Goal: Contribute content: Contribute content

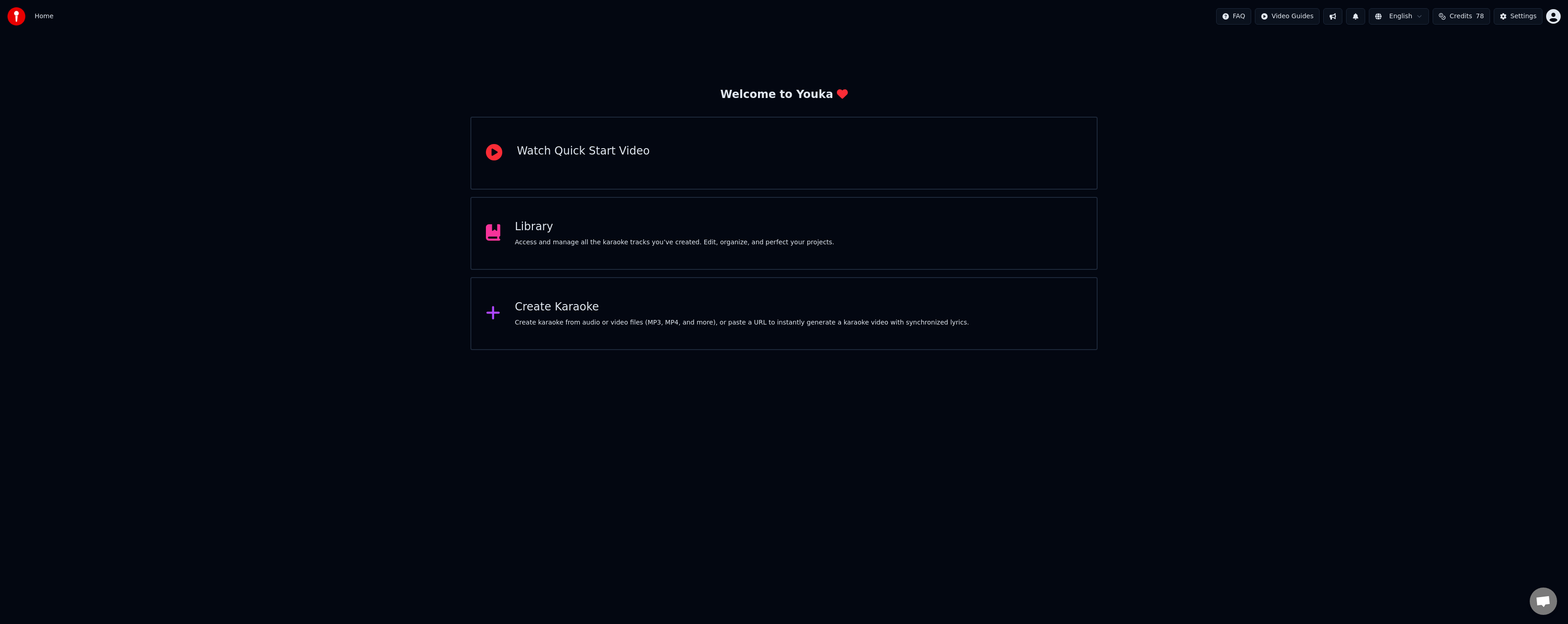
click at [539, 234] on div "Library" at bounding box center [675, 226] width 319 height 15
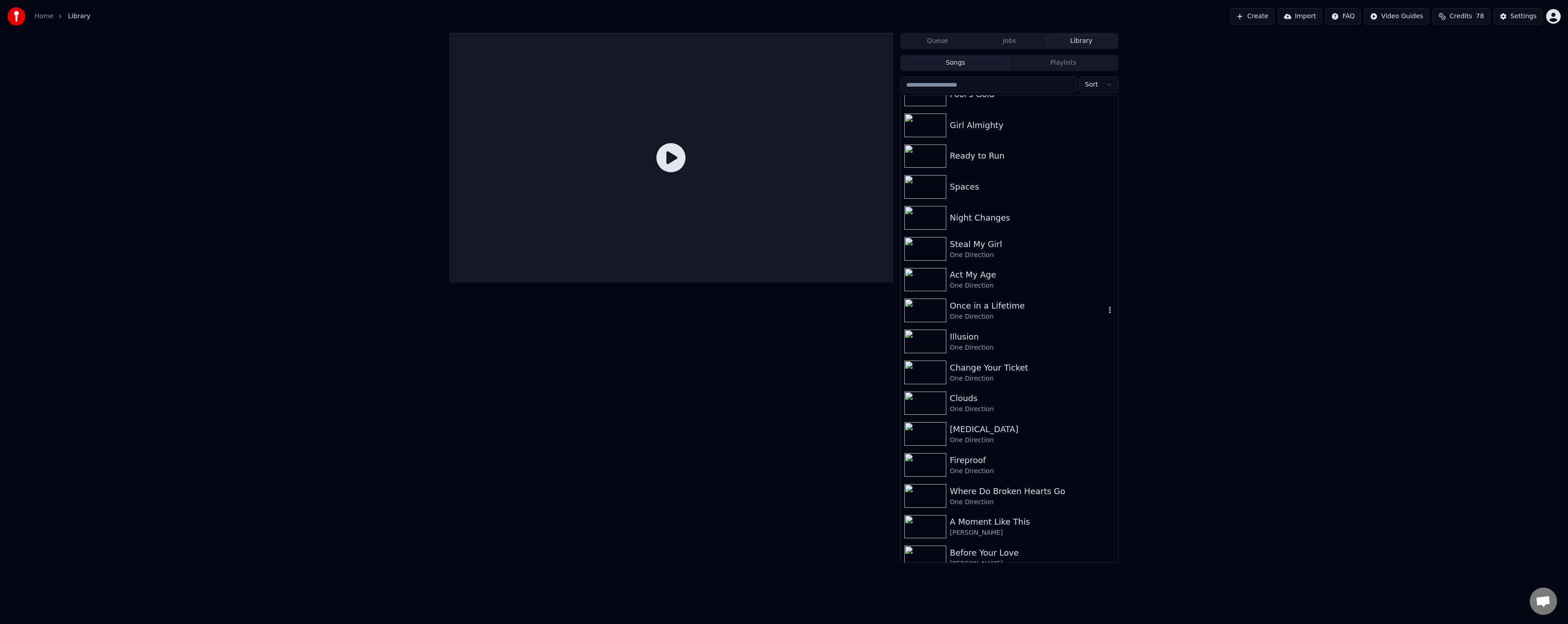
scroll to position [5674, 0]
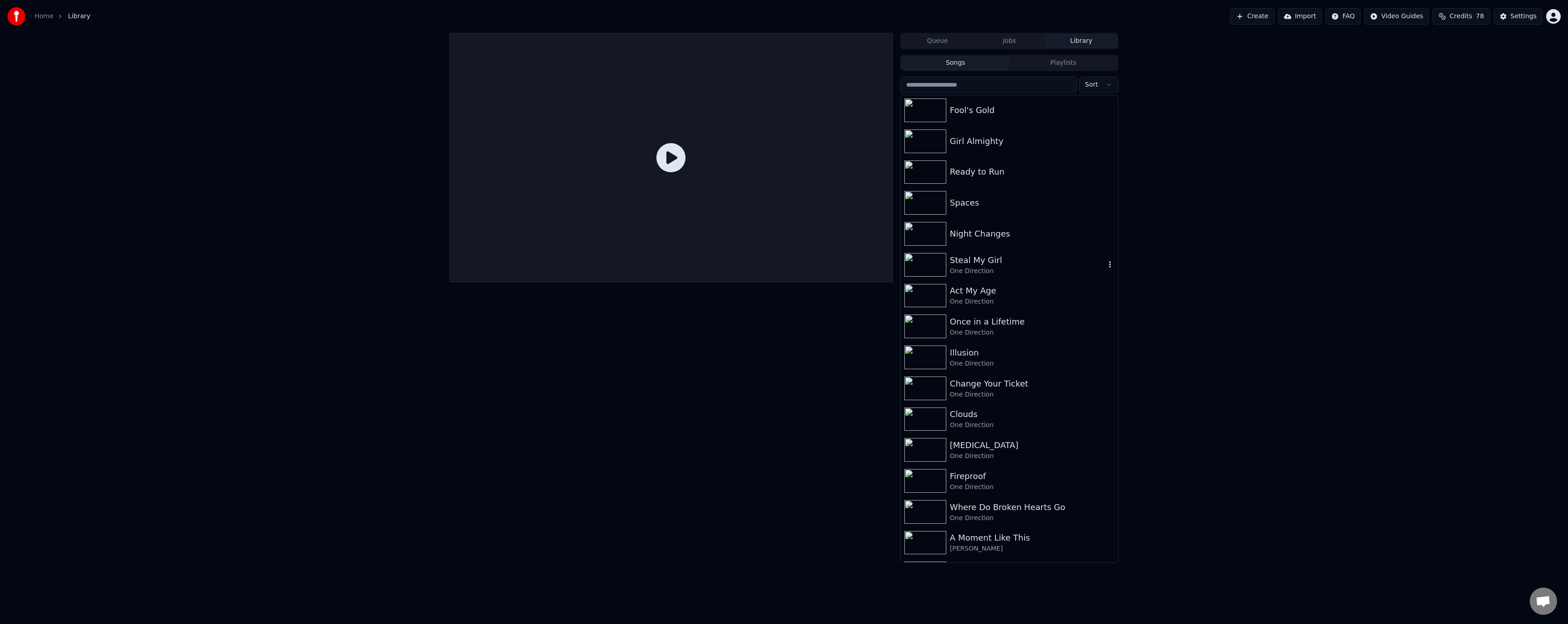
click at [1011, 251] on div "Steal My Girl One Direction" at bounding box center [1010, 264] width 218 height 31
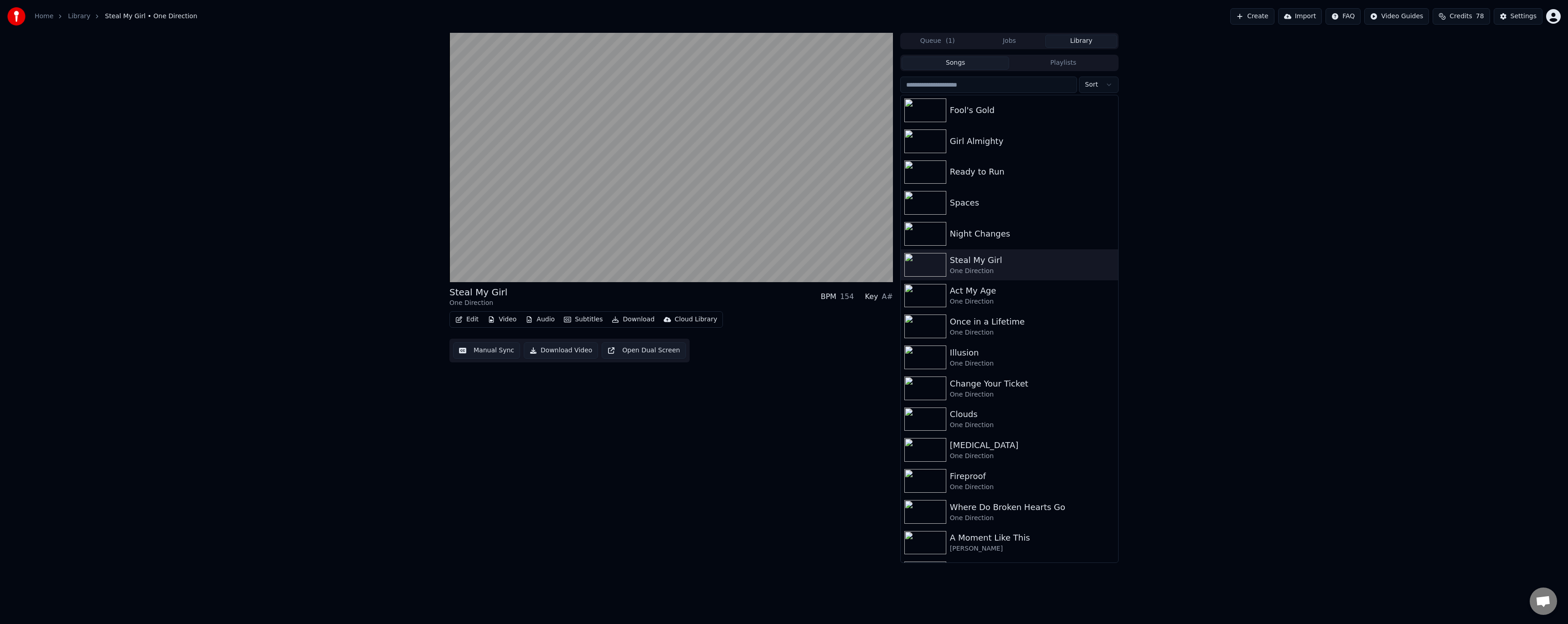
click at [471, 318] on button "Edit" at bounding box center [467, 319] width 31 height 13
click at [481, 419] on div "Manual Sync (Legacy)" at bounding box center [505, 416] width 70 height 9
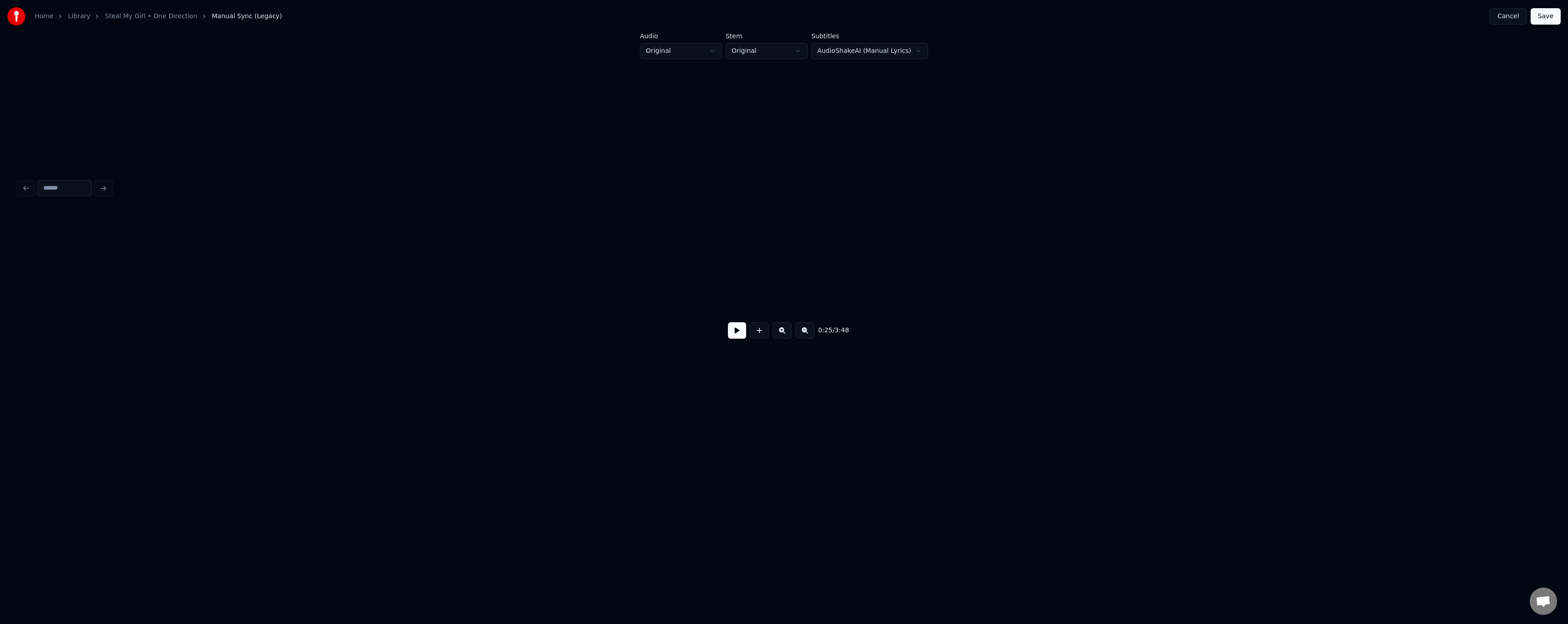
scroll to position [0, 1723]
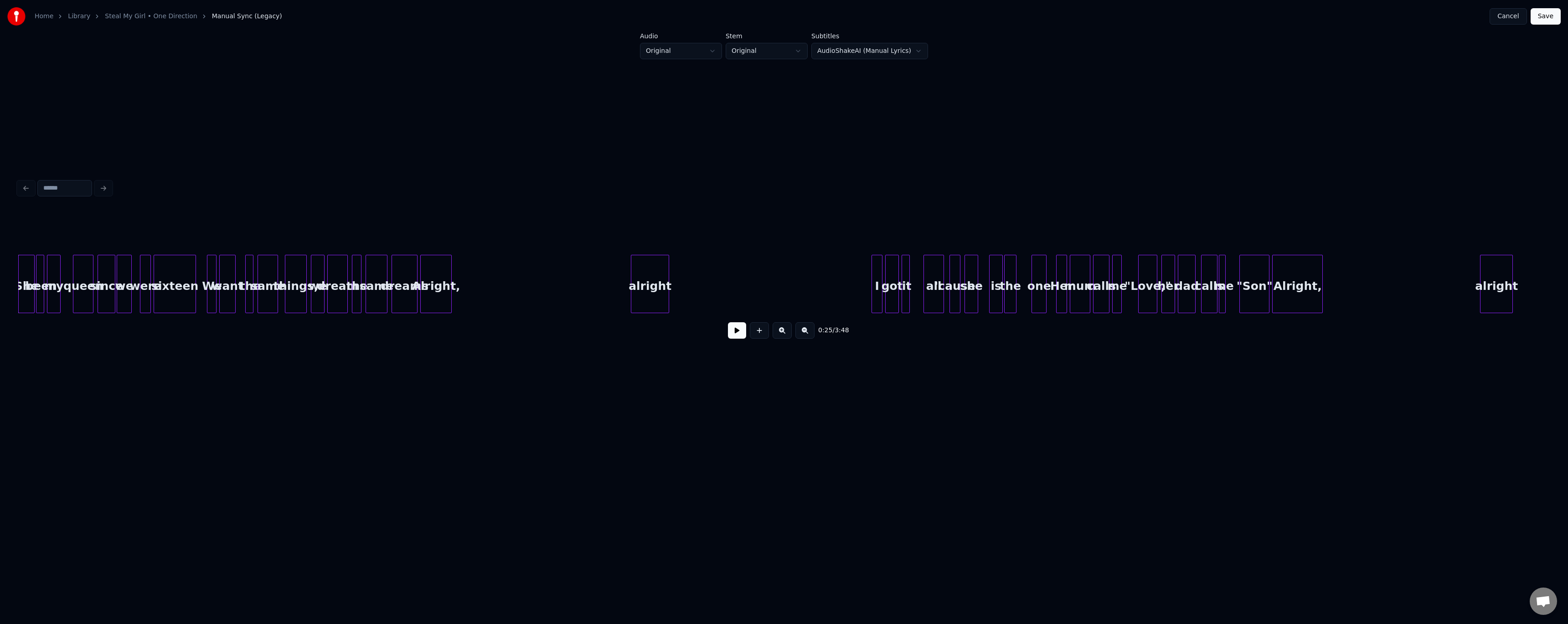
click at [733, 334] on button at bounding box center [737, 330] width 18 height 17
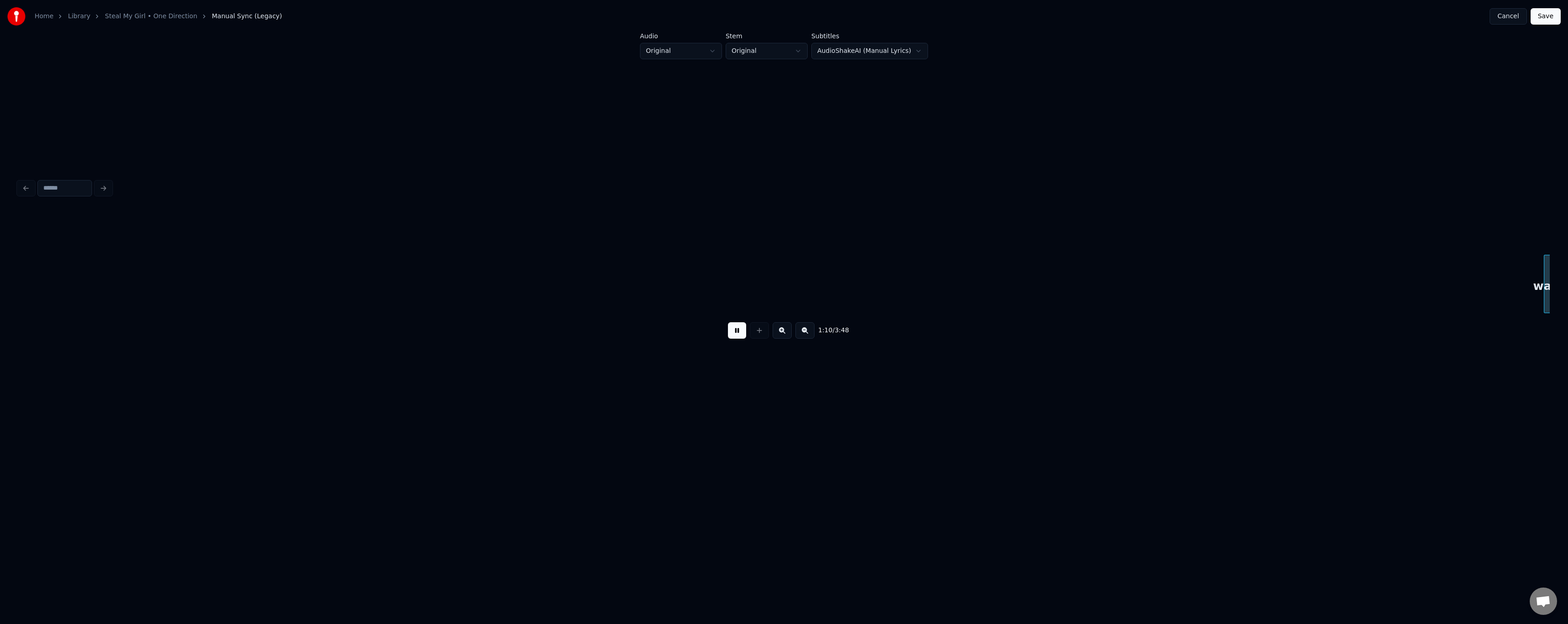
scroll to position [0, 4787]
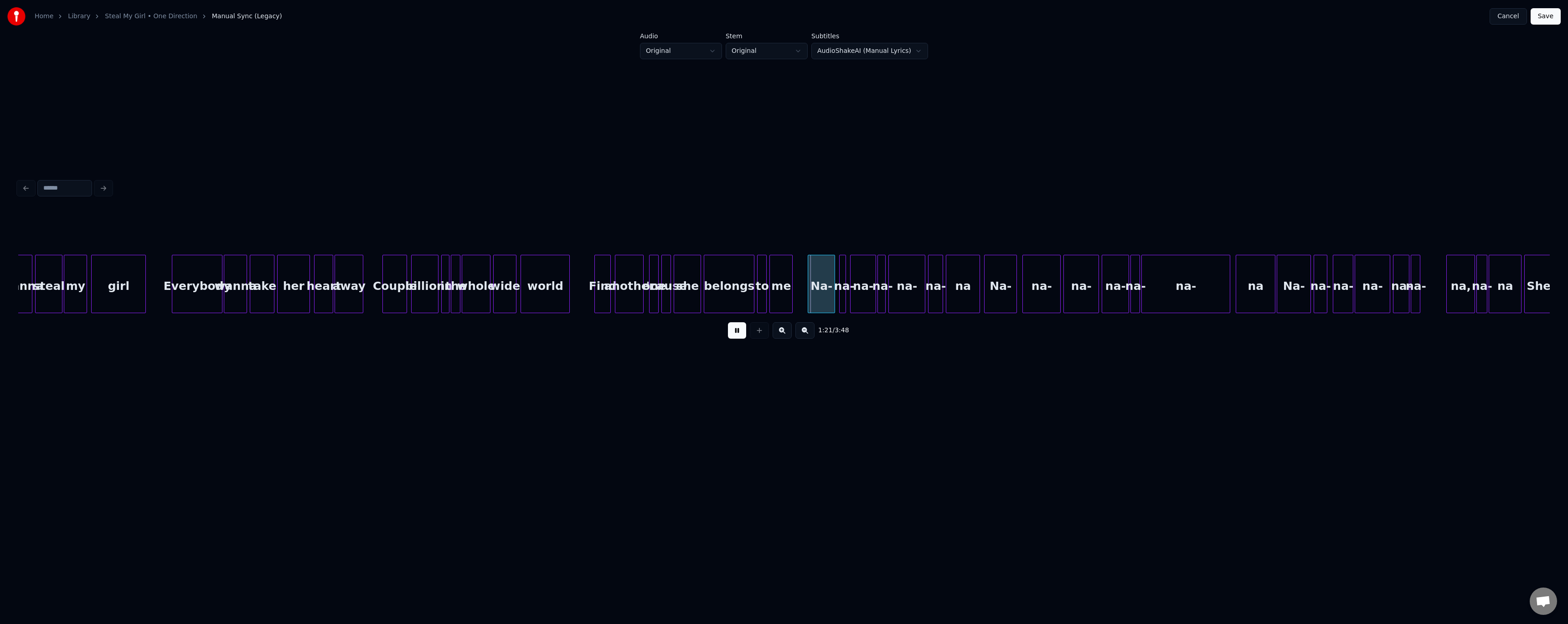
click at [680, 276] on div "she" at bounding box center [687, 286] width 26 height 62
click at [741, 329] on button at bounding box center [737, 330] width 18 height 17
click at [735, 338] on button at bounding box center [737, 330] width 18 height 17
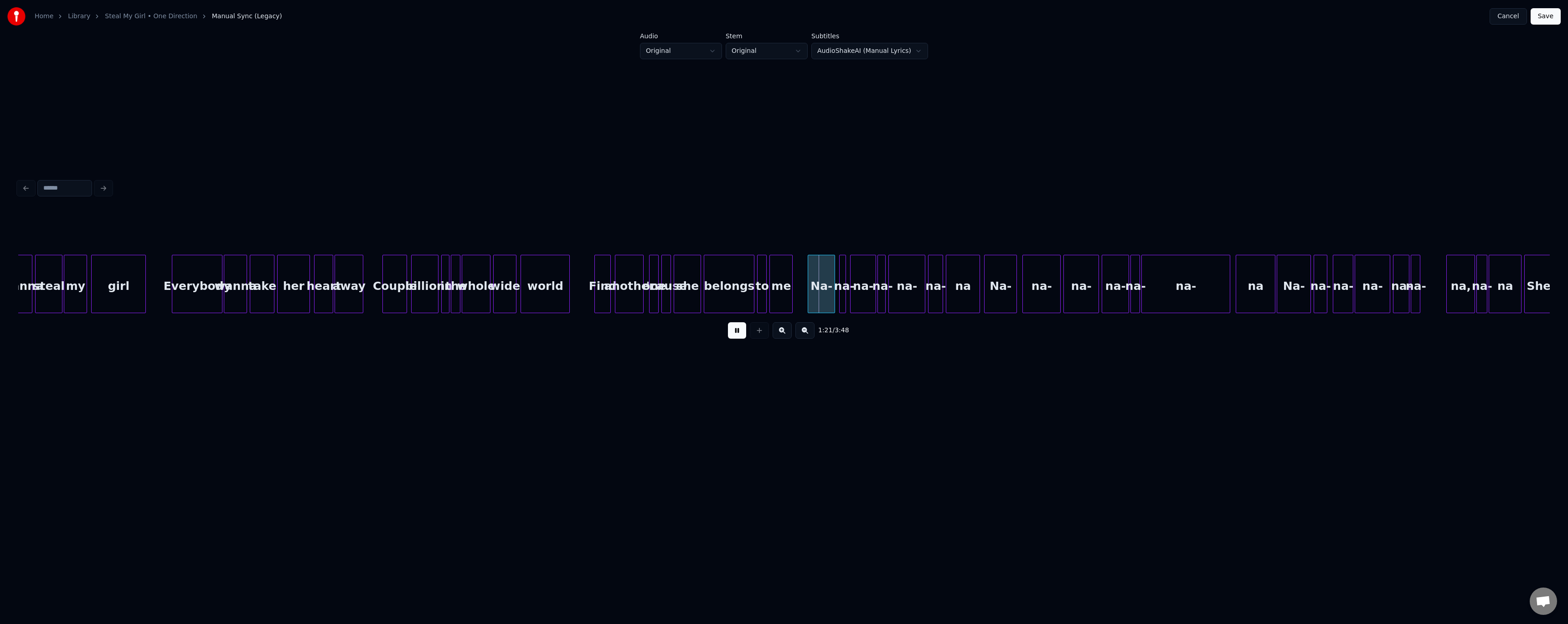
click at [735, 338] on button at bounding box center [737, 330] width 18 height 17
click at [1218, 298] on div at bounding box center [1218, 283] width 3 height 57
click at [1205, 290] on div "na-" at bounding box center [1205, 286] width 9 height 62
click at [1185, 290] on div "na-" at bounding box center [1183, 286] width 26 height 62
click at [1158, 294] on div "na-" at bounding box center [1154, 286] width 34 height 62
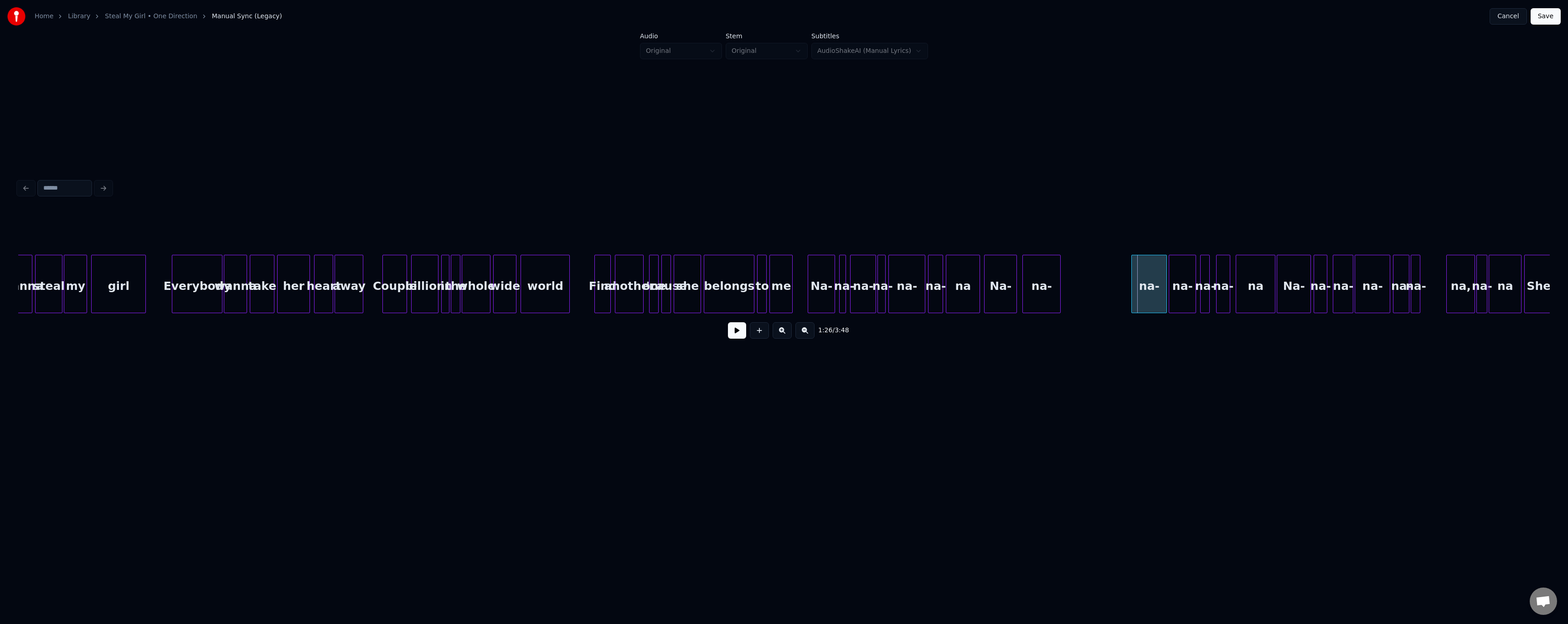
click at [1149, 295] on div "na-" at bounding box center [1149, 286] width 34 height 62
click at [1116, 290] on div "na-" at bounding box center [1113, 286] width 38 height 62
click at [1070, 293] on div "Na-" at bounding box center [1071, 286] width 32 height 62
click at [1039, 290] on div "na" at bounding box center [1032, 286] width 33 height 62
click at [1008, 290] on div "na-" at bounding box center [1007, 286] width 14 height 62
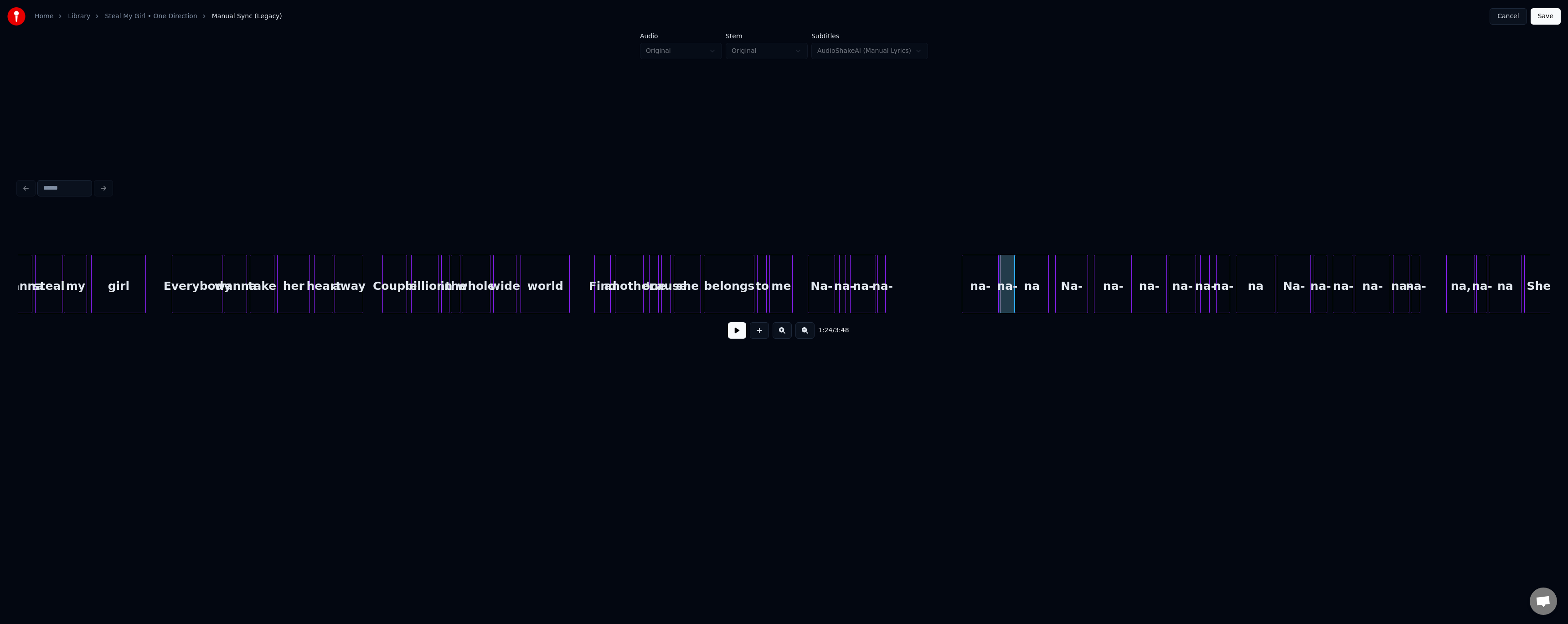
click at [986, 290] on div "na-" at bounding box center [980, 286] width 36 height 62
click at [957, 291] on div "na-" at bounding box center [958, 286] width 9 height 62
click at [941, 290] on div "na-" at bounding box center [936, 286] width 25 height 62
click at [919, 290] on div "na-" at bounding box center [916, 286] width 9 height 62
click at [898, 294] on div "Na-" at bounding box center [892, 286] width 26 height 62
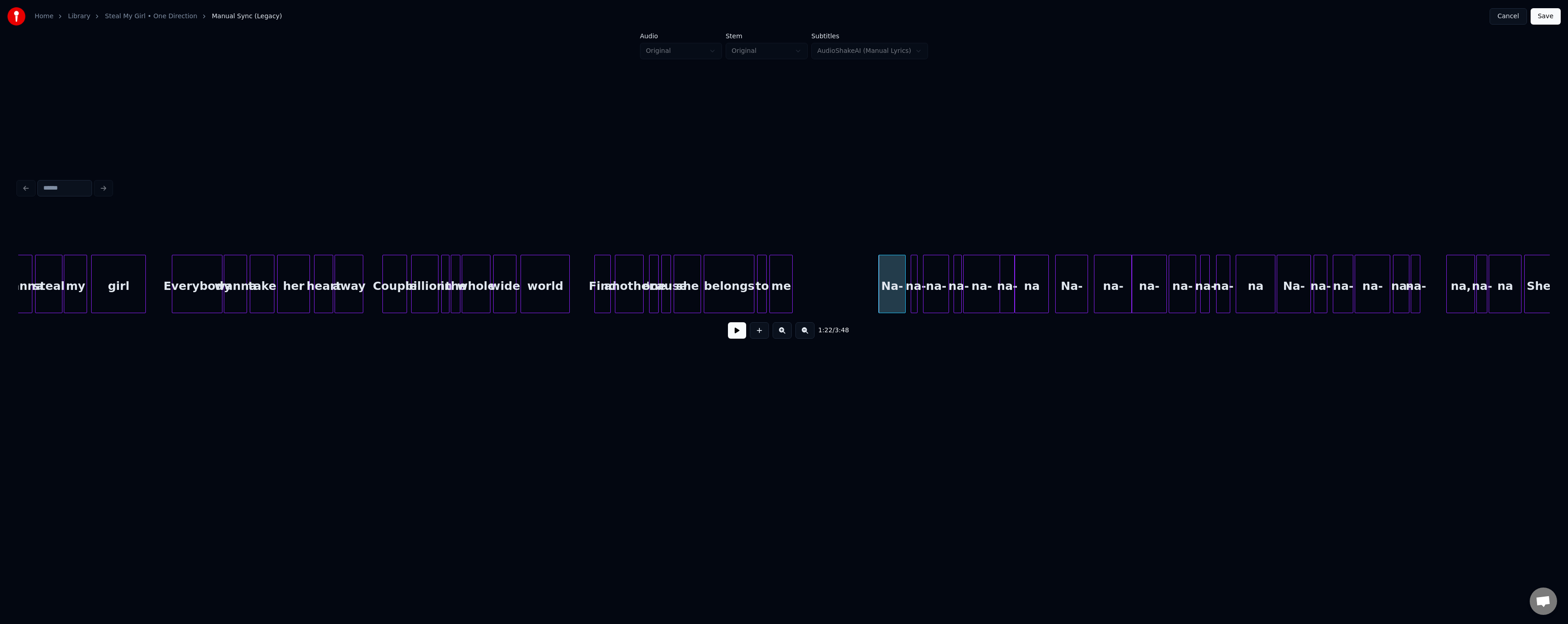
click at [898, 294] on div "Na-" at bounding box center [892, 286] width 26 height 62
click at [897, 228] on button at bounding box center [902, 232] width 19 height 17
type input "***"
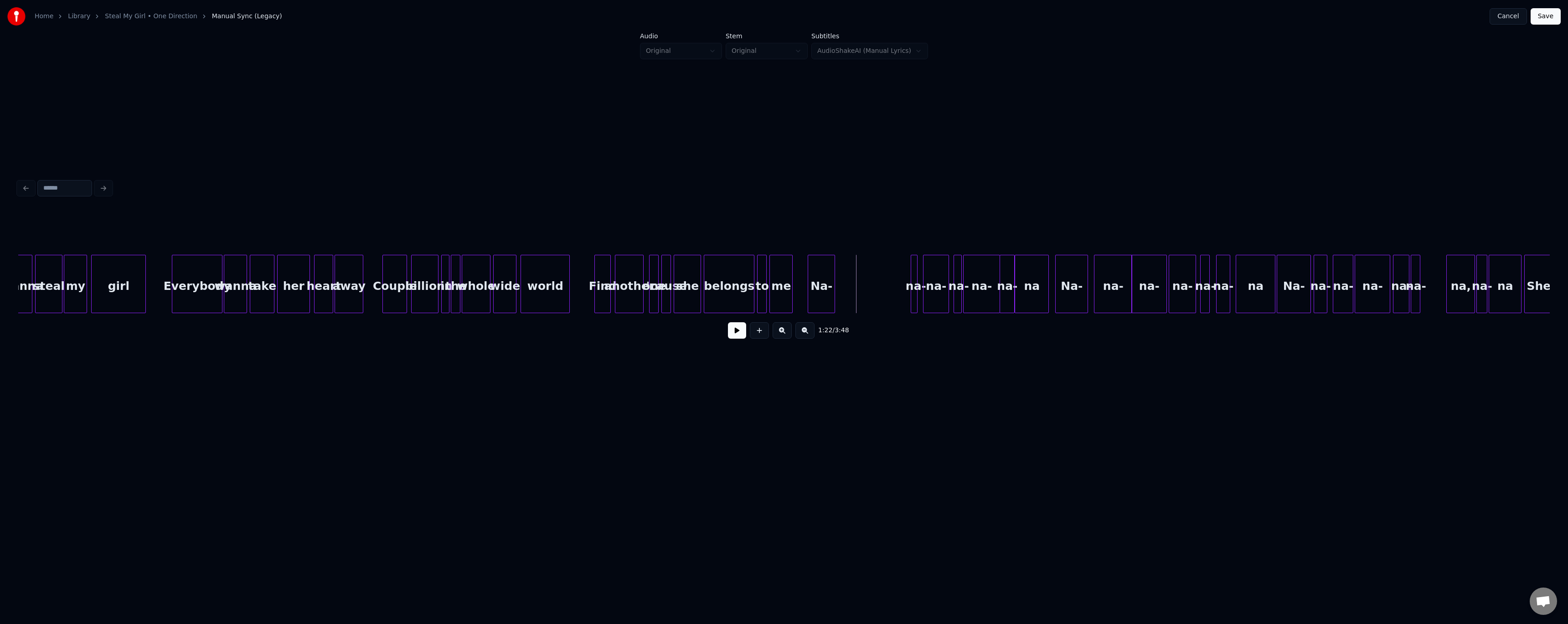
click at [740, 334] on button at bounding box center [737, 330] width 18 height 17
click at [845, 296] on div "na-" at bounding box center [841, 286] width 9 height 62
click at [856, 298] on div at bounding box center [856, 283] width 3 height 57
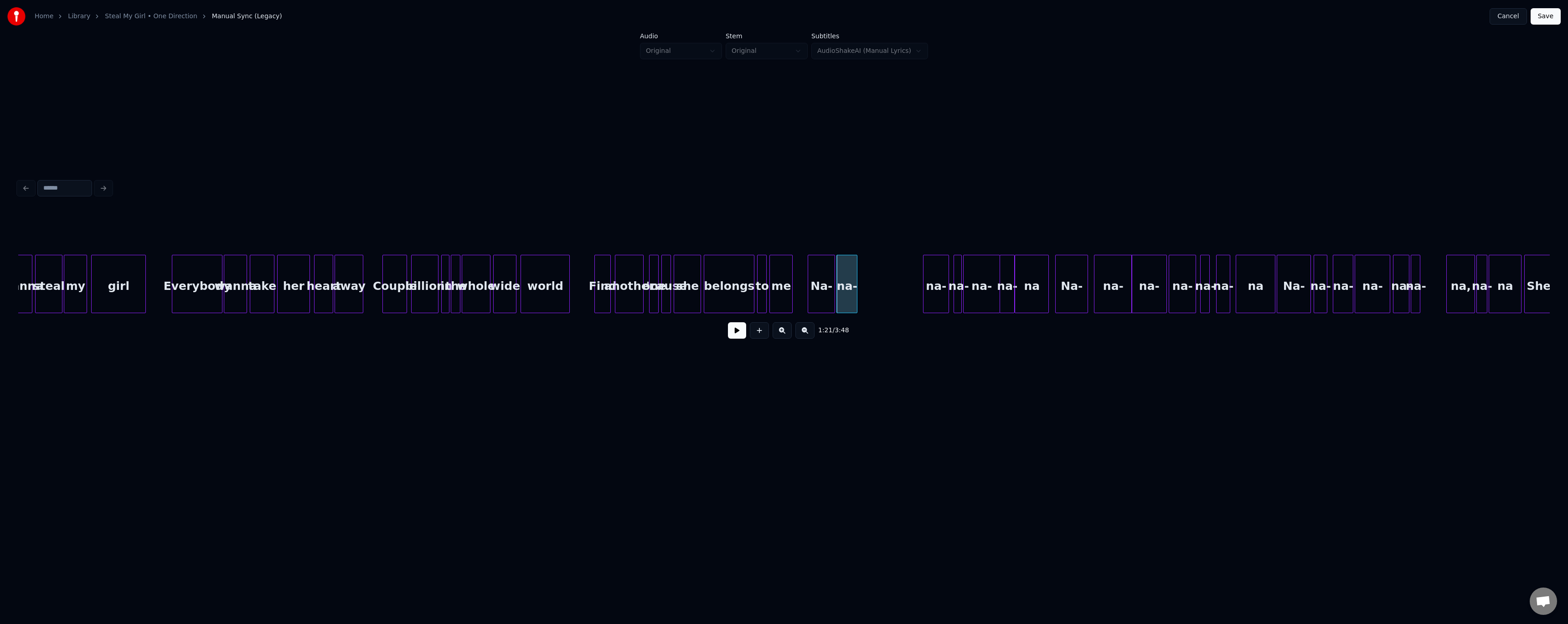
click at [820, 302] on div "Na-" at bounding box center [821, 286] width 26 height 62
click at [737, 338] on button at bounding box center [737, 330] width 18 height 17
click at [736, 337] on button at bounding box center [737, 330] width 18 height 17
click at [870, 299] on div at bounding box center [870, 283] width 3 height 57
click at [884, 289] on div "na-" at bounding box center [886, 286] width 25 height 62
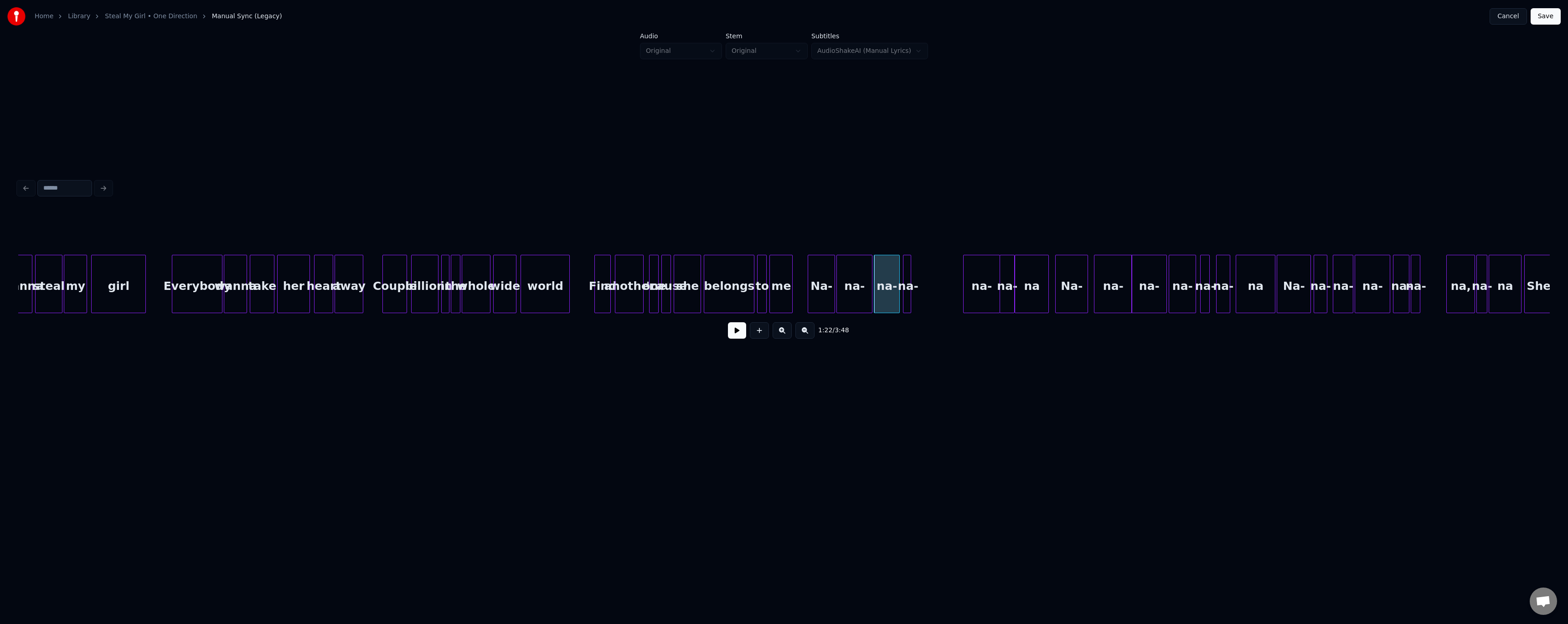
click at [907, 286] on div "na-" at bounding box center [908, 286] width 9 height 62
click at [922, 291] on div at bounding box center [922, 283] width 3 height 57
click at [825, 298] on div "Na-" at bounding box center [821, 286] width 26 height 62
click at [740, 337] on button at bounding box center [737, 330] width 18 height 17
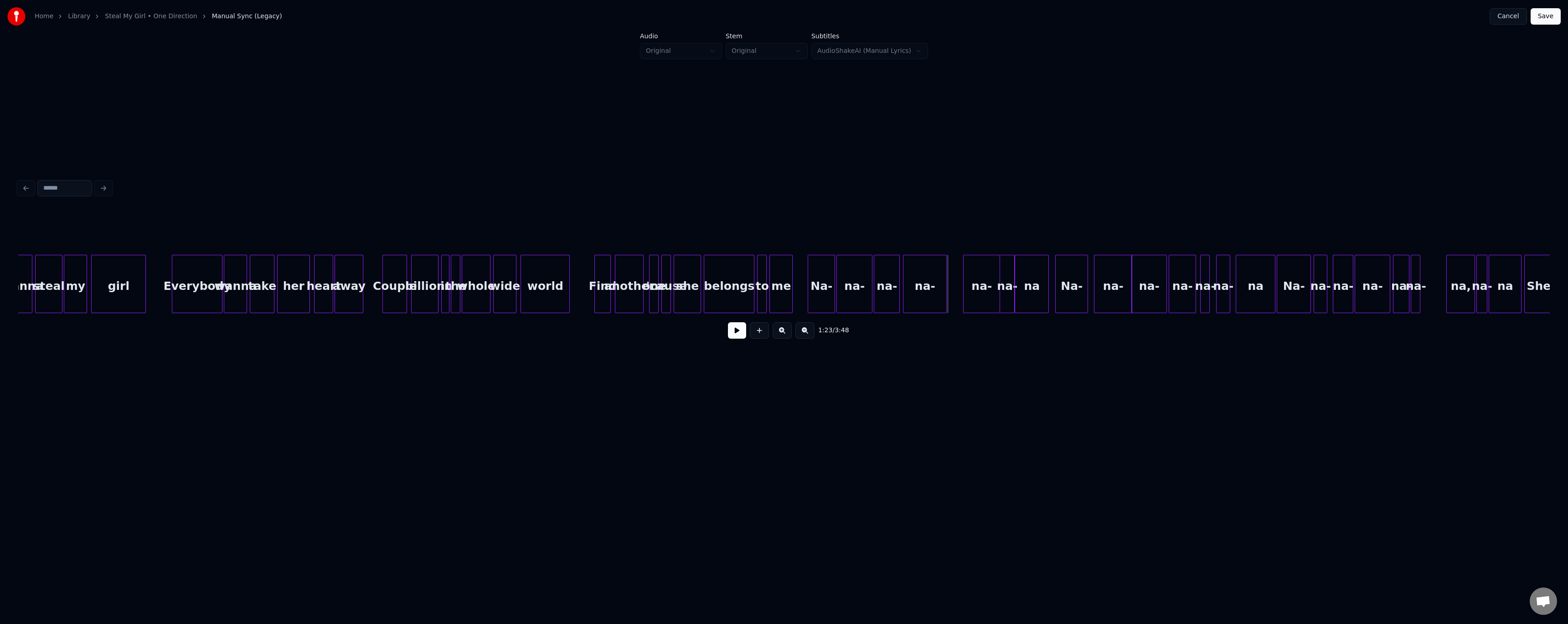
click at [944, 290] on div at bounding box center [944, 283] width 3 height 57
click at [967, 297] on div "na-" at bounding box center [967, 286] width 36 height 62
click at [961, 297] on div at bounding box center [960, 283] width 3 height 57
click at [975, 295] on div "na-" at bounding box center [973, 286] width 14 height 62
click at [824, 305] on div "Na-" at bounding box center [821, 286] width 26 height 62
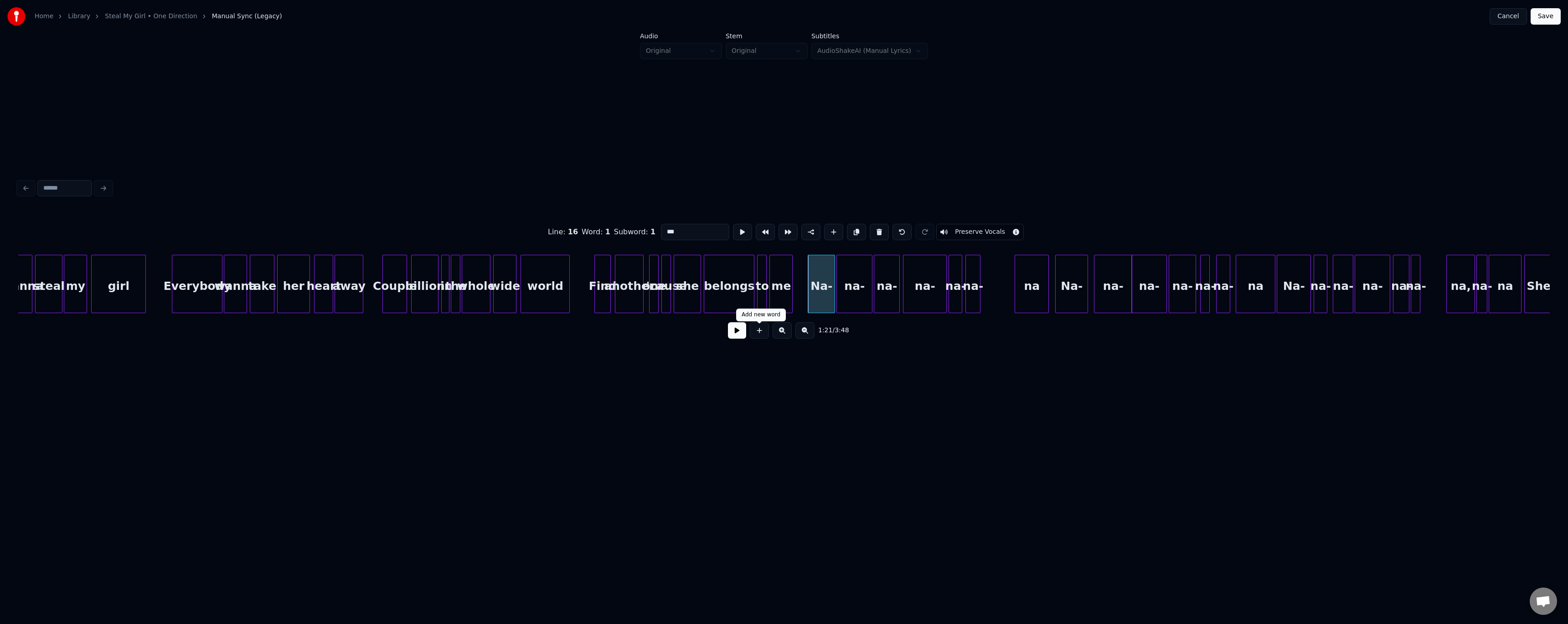
click at [741, 333] on button at bounding box center [737, 330] width 18 height 17
click at [732, 334] on button at bounding box center [737, 330] width 18 height 17
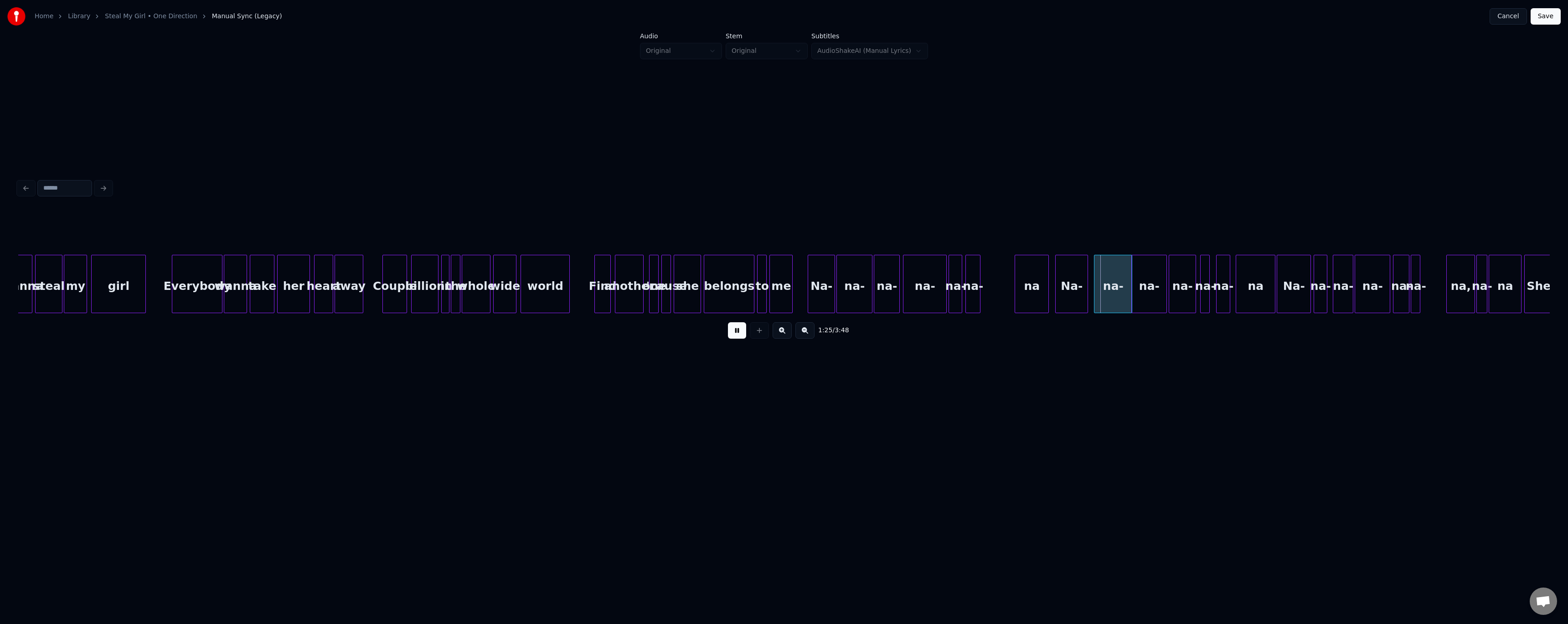
click at [732, 334] on button at bounding box center [737, 330] width 18 height 17
click at [831, 294] on div "Na-" at bounding box center [821, 286] width 26 height 62
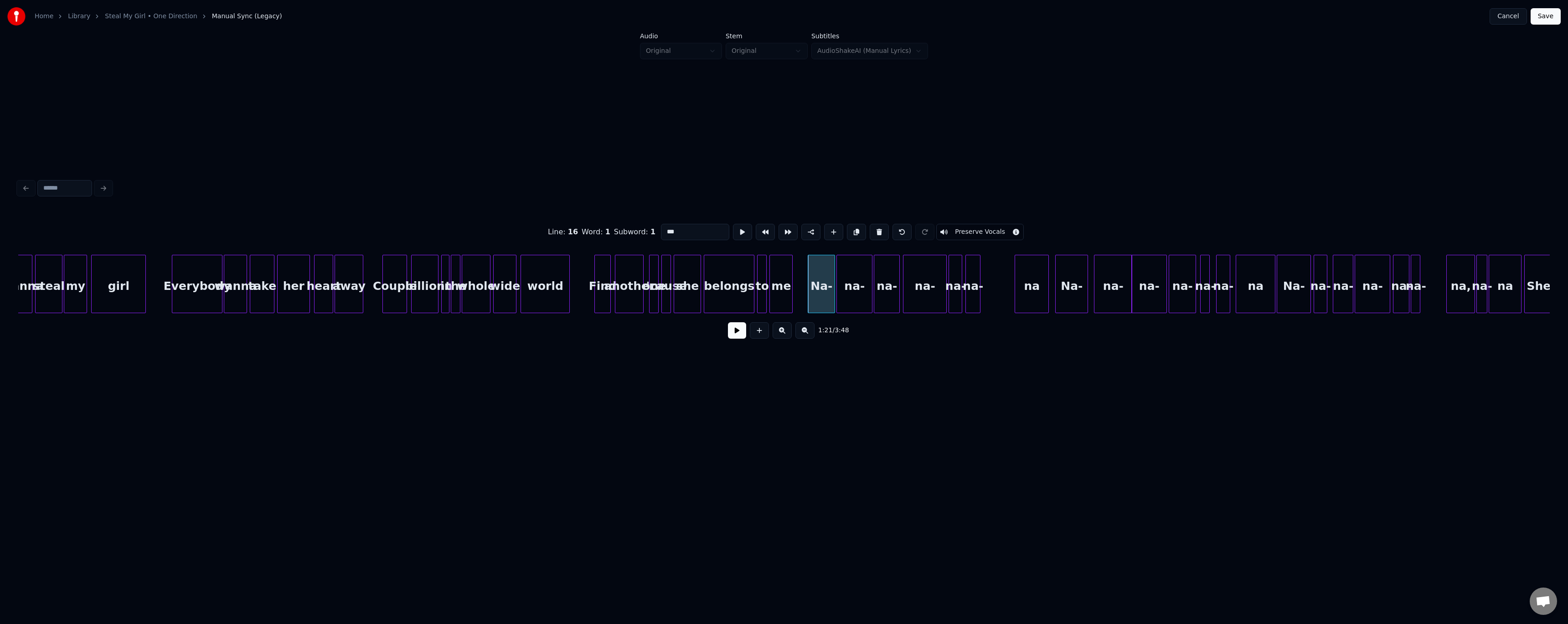
click at [740, 331] on button at bounding box center [737, 330] width 18 height 17
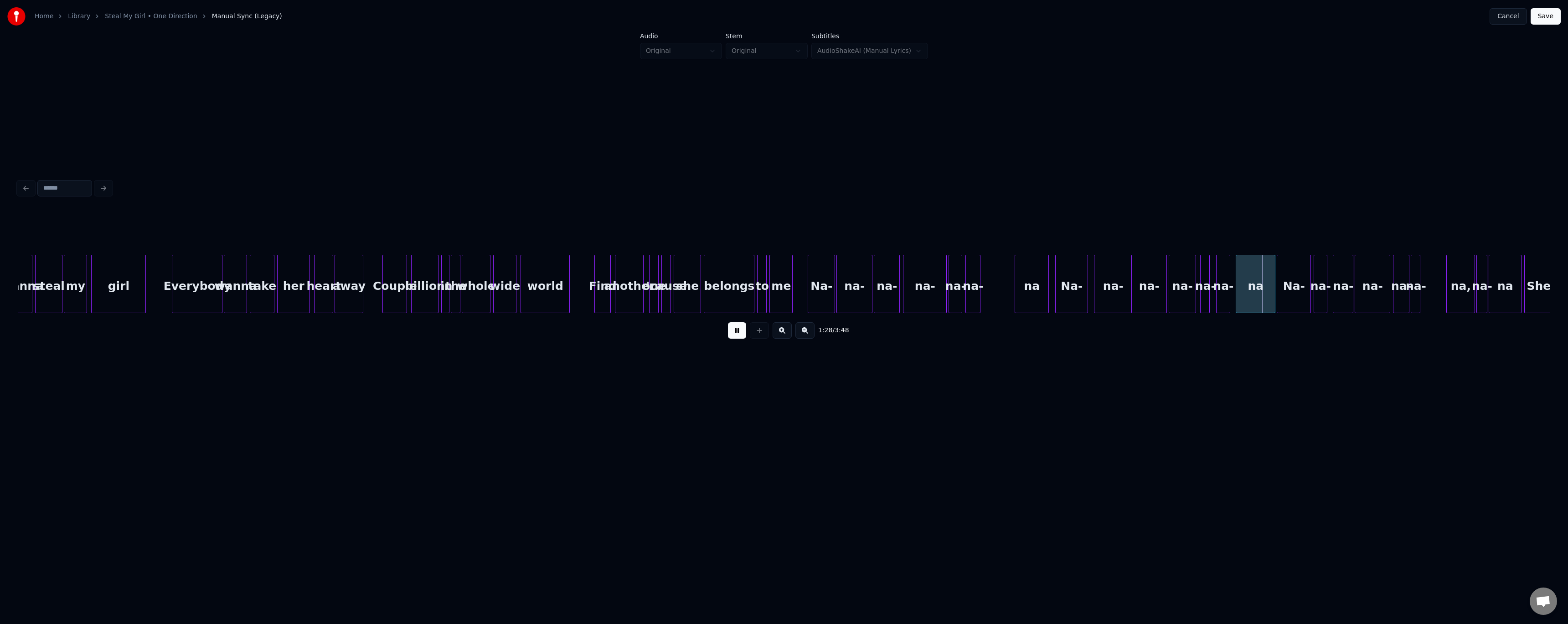
click at [740, 331] on button at bounding box center [737, 330] width 18 height 17
click at [1040, 286] on div "na" at bounding box center [1032, 286] width 33 height 62
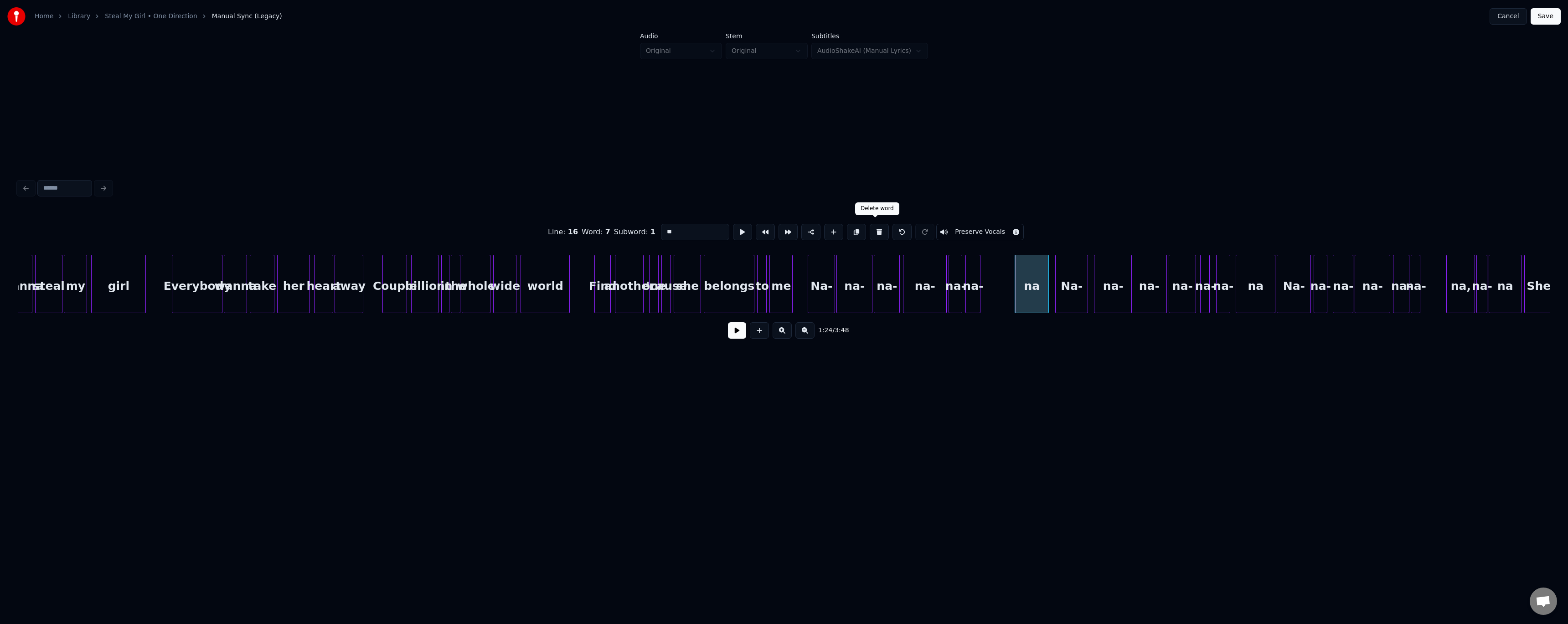
click at [871, 231] on button at bounding box center [879, 232] width 19 height 17
type input "***"
click at [739, 337] on button at bounding box center [737, 330] width 18 height 17
click at [842, 289] on div "na-" at bounding box center [855, 286] width 35 height 62
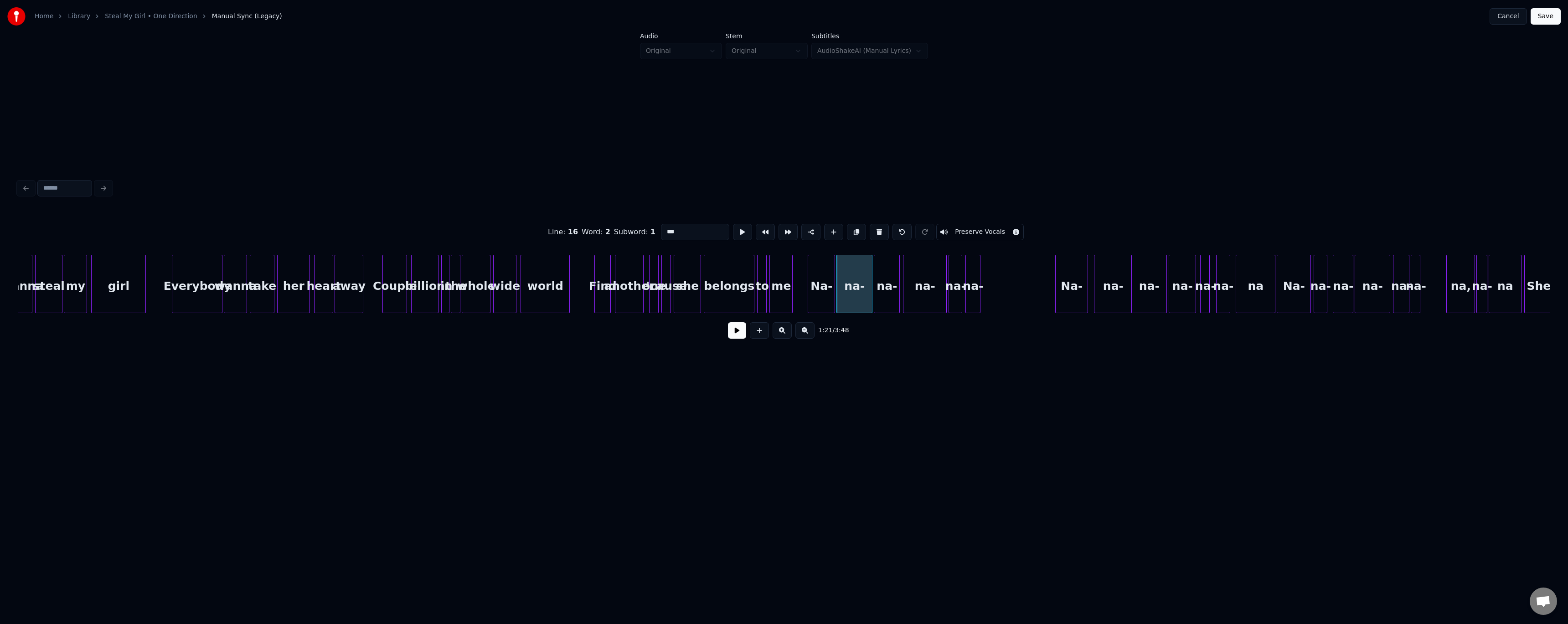
click at [737, 336] on button at bounding box center [737, 330] width 18 height 17
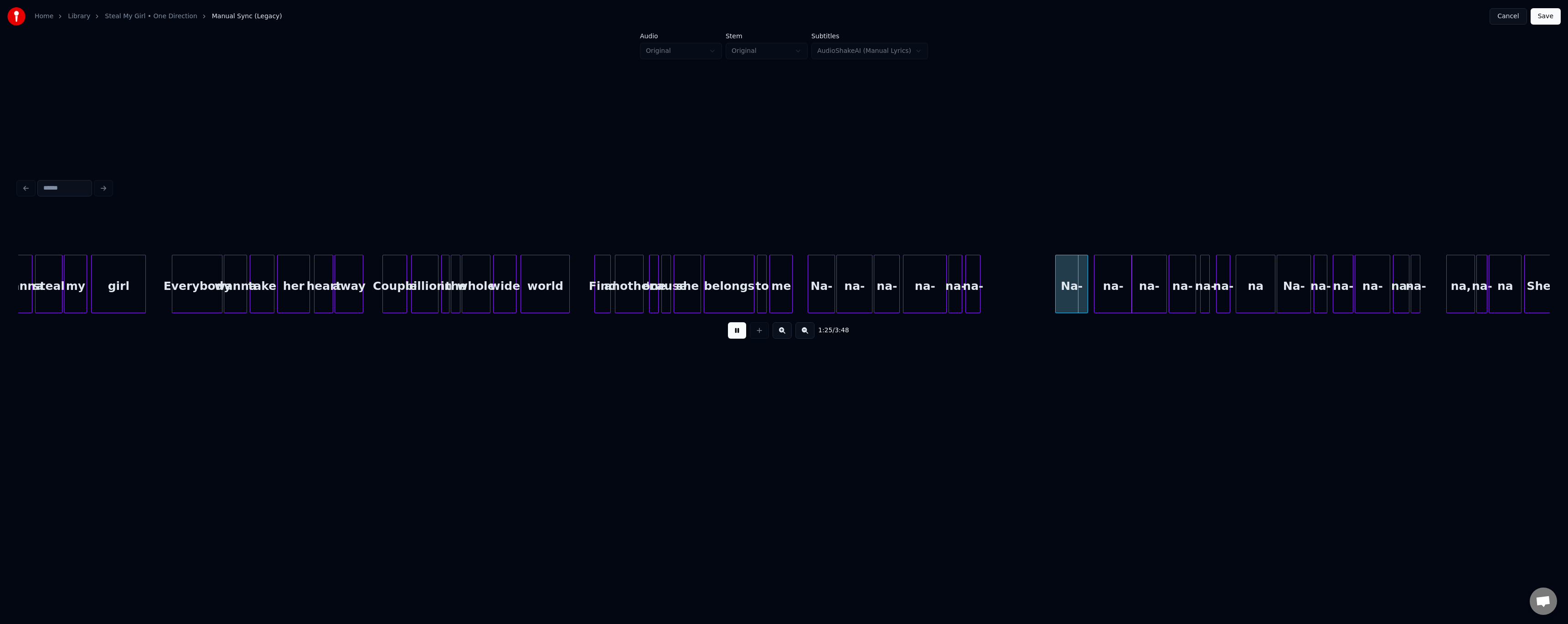
click at [970, 293] on div "na-" at bounding box center [973, 286] width 14 height 62
click at [728, 334] on button at bounding box center [737, 330] width 18 height 17
drag, startPoint x: 728, startPoint y: 334, endPoint x: 788, endPoint y: 332, distance: 60.0
click at [729, 334] on button at bounding box center [737, 330] width 18 height 17
click at [1033, 291] on div "Na-" at bounding box center [1035, 286] width 32 height 62
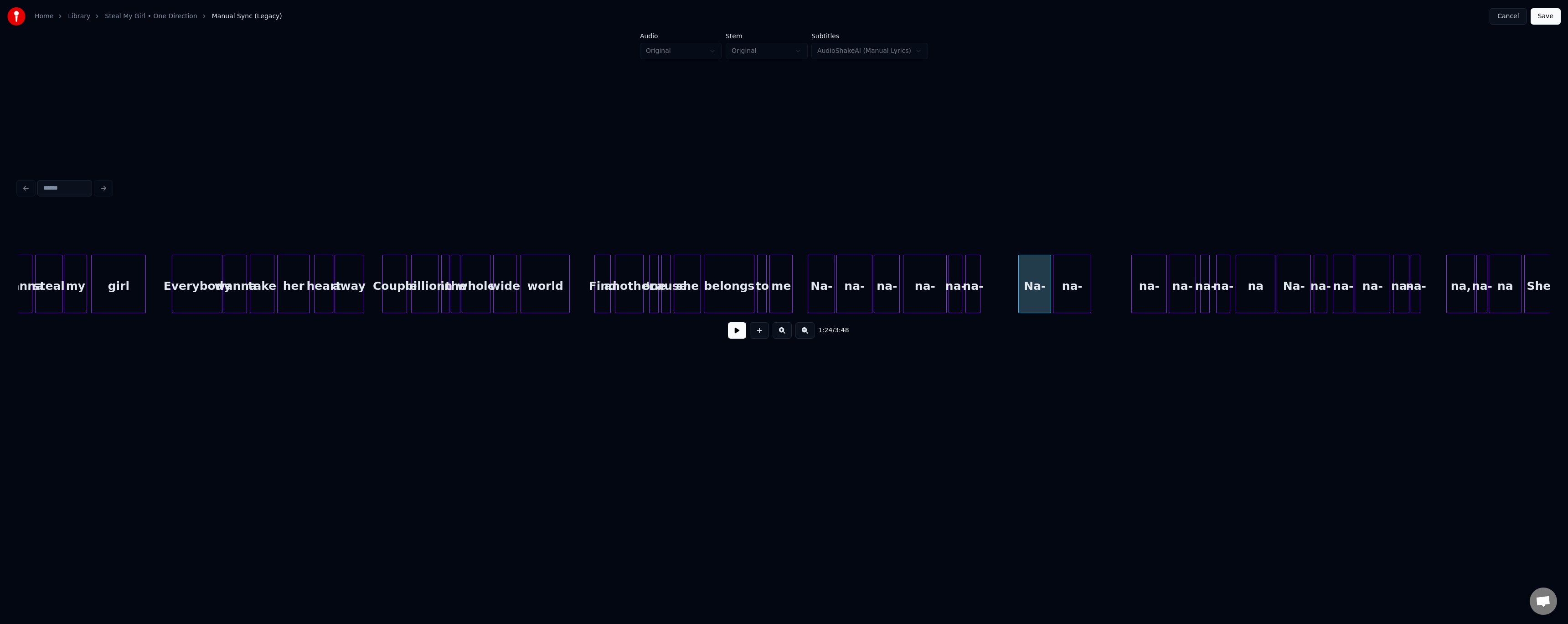
click at [1073, 298] on div "na-" at bounding box center [1072, 286] width 38 height 62
click at [1107, 300] on div "na-" at bounding box center [1110, 286] width 34 height 62
click at [1149, 298] on div "na-" at bounding box center [1144, 286] width 26 height 62
click at [1165, 298] on div "na-" at bounding box center [1165, 286] width 9 height 62
click at [1176, 297] on div "na-" at bounding box center [1178, 286] width 13 height 62
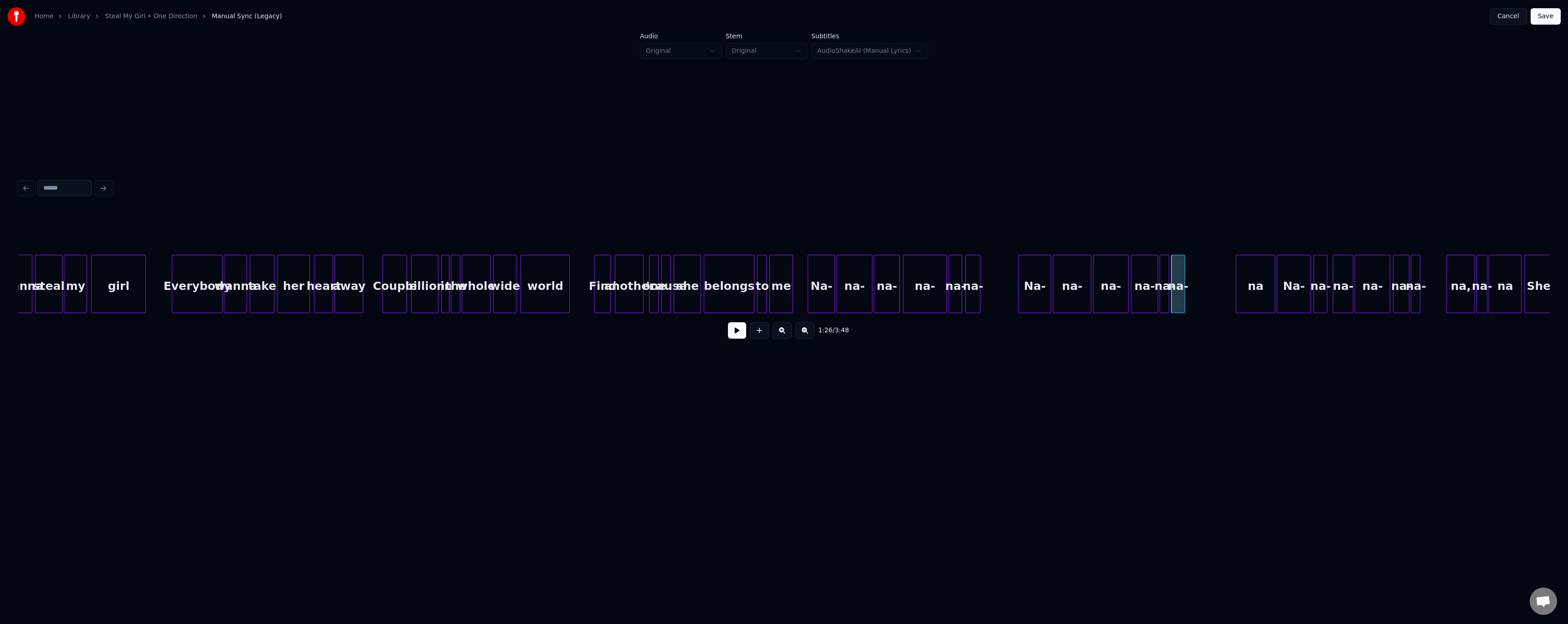
click at [728, 333] on button at bounding box center [737, 330] width 18 height 17
click at [739, 338] on button at bounding box center [737, 330] width 18 height 17
click at [1188, 296] on div "na-" at bounding box center [1186, 286] width 13 height 62
click at [1172, 294] on div "na-" at bounding box center [1171, 286] width 9 height 62
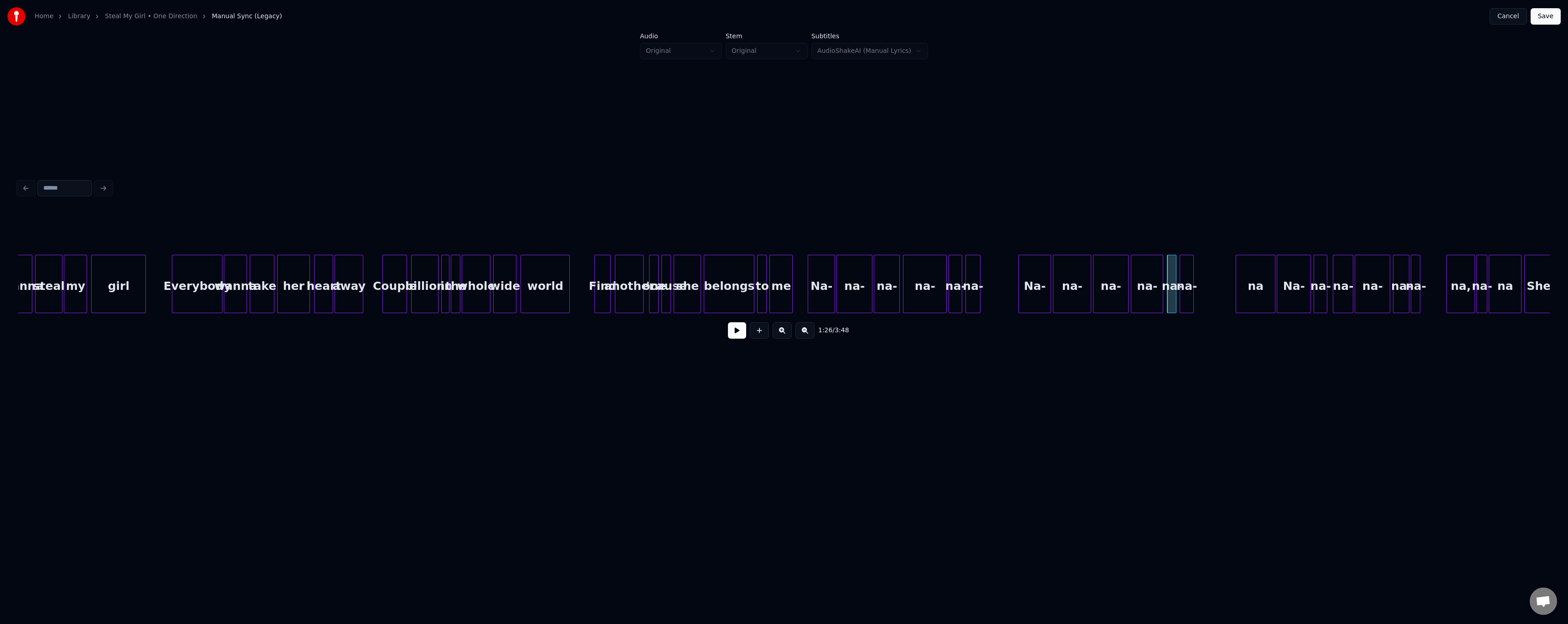
click at [1161, 297] on div at bounding box center [1161, 283] width 3 height 57
click at [1022, 297] on div "Na-" at bounding box center [1035, 286] width 32 height 62
click at [730, 330] on button at bounding box center [737, 330] width 18 height 17
click at [738, 331] on button at bounding box center [737, 330] width 18 height 17
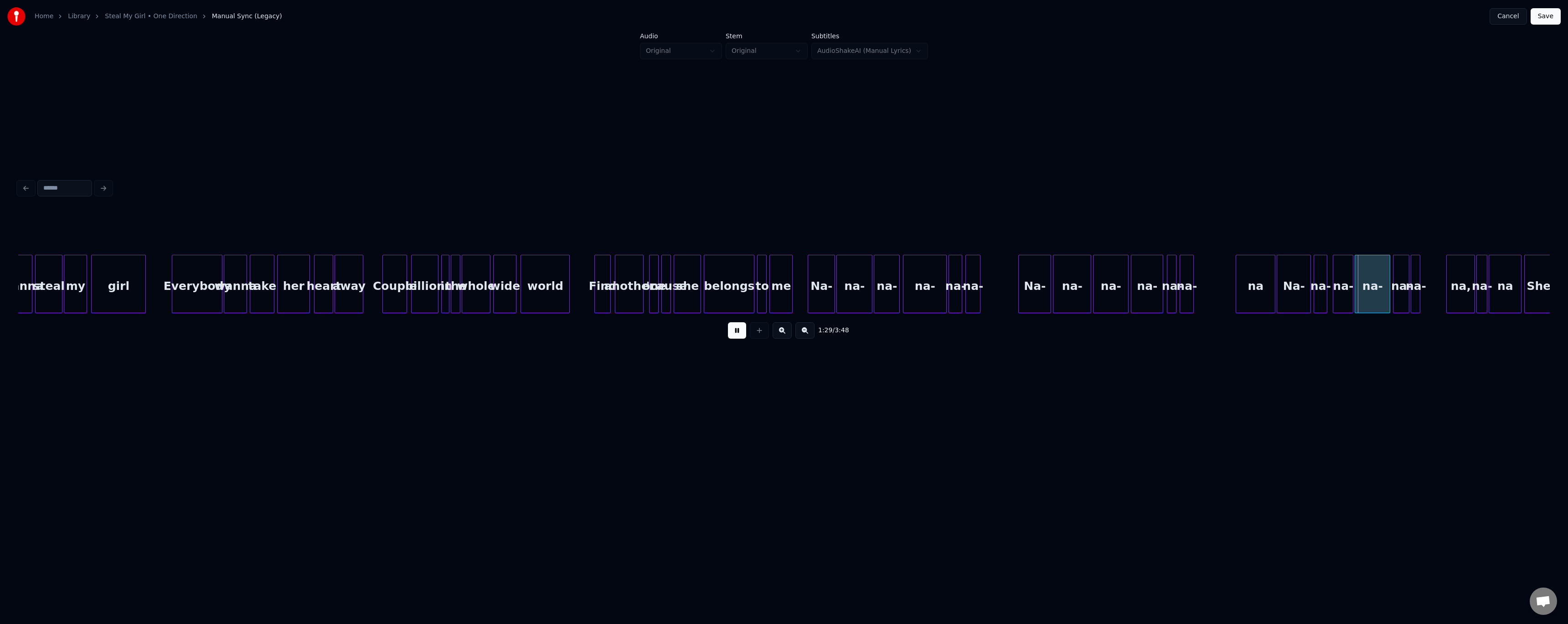
click at [1248, 294] on div "na" at bounding box center [1256, 286] width 39 height 62
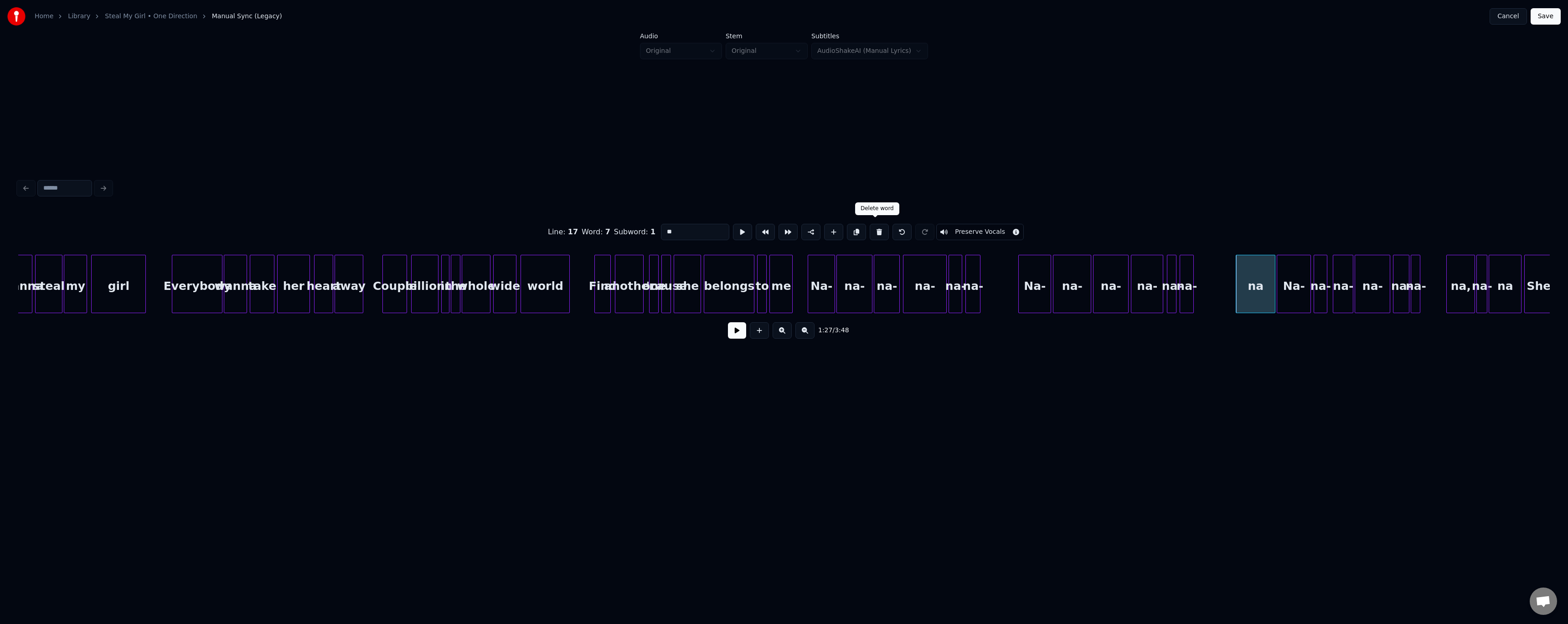
click at [875, 224] on button at bounding box center [879, 232] width 19 height 17
type input "***"
click at [1240, 293] on div "Na-" at bounding box center [1235, 286] width 33 height 62
click at [738, 332] on button at bounding box center [737, 330] width 18 height 17
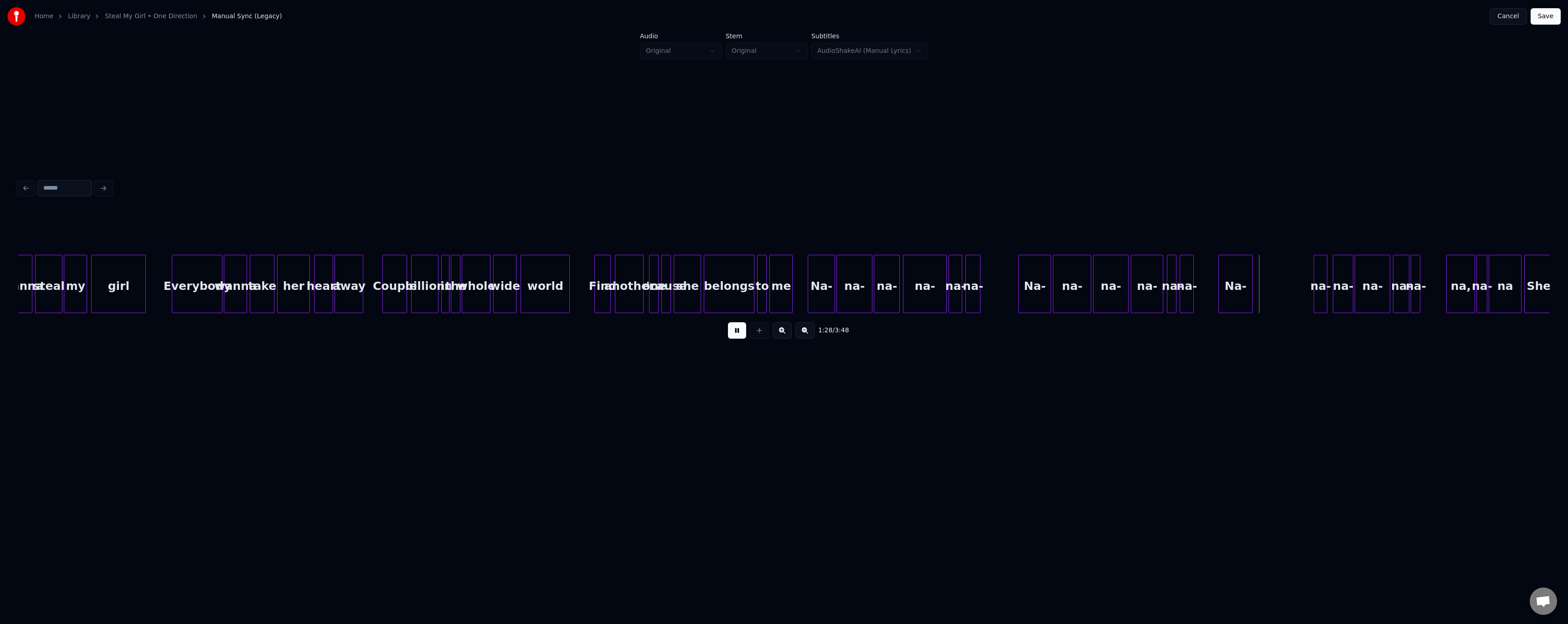
click at [738, 332] on button at bounding box center [737, 330] width 18 height 17
click at [1248, 299] on div "Na-" at bounding box center [1245, 286] width 33 height 62
click at [738, 334] on button at bounding box center [737, 330] width 18 height 17
click at [1273, 280] on div "na-" at bounding box center [1272, 286] width 13 height 62
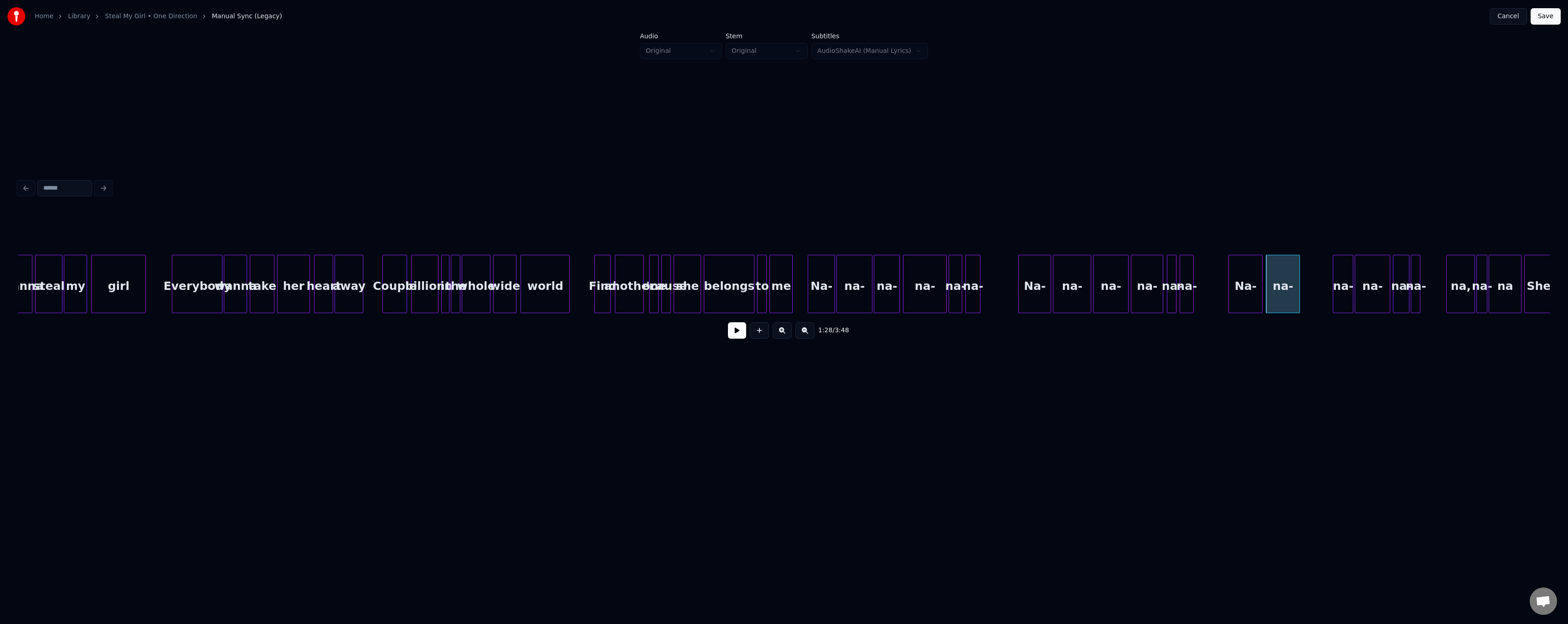
click at [1298, 278] on div at bounding box center [1298, 283] width 3 height 57
click at [1315, 292] on div "na-" at bounding box center [1312, 286] width 19 height 62
click at [1325, 294] on div at bounding box center [1325, 283] width 3 height 57
click at [1342, 293] on div "na-" at bounding box center [1348, 286] width 34 height 62
click at [1380, 294] on div "na-" at bounding box center [1378, 286] width 16 height 62
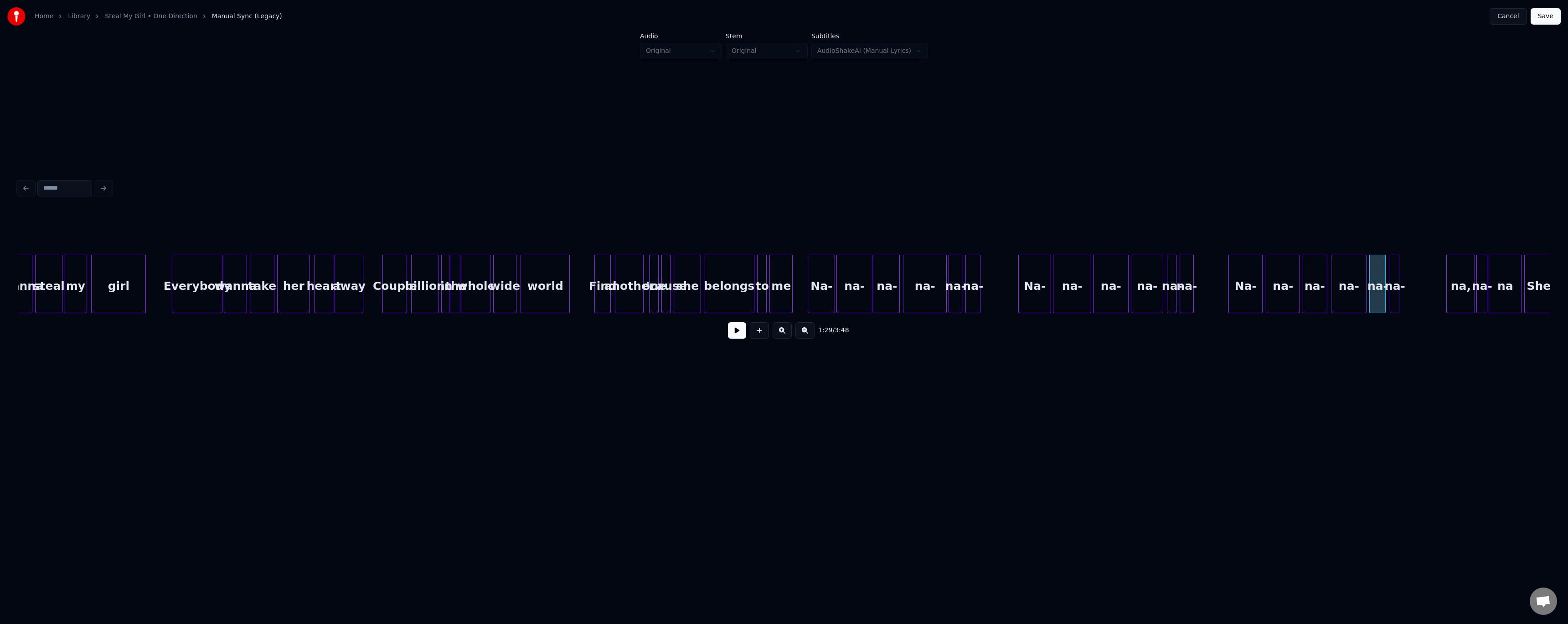
click at [1395, 294] on div "na-" at bounding box center [1395, 286] width 9 height 62
click at [745, 331] on button at bounding box center [737, 330] width 18 height 17
click at [736, 334] on button at bounding box center [737, 330] width 18 height 17
click at [1467, 292] on div "na," at bounding box center [1461, 286] width 28 height 62
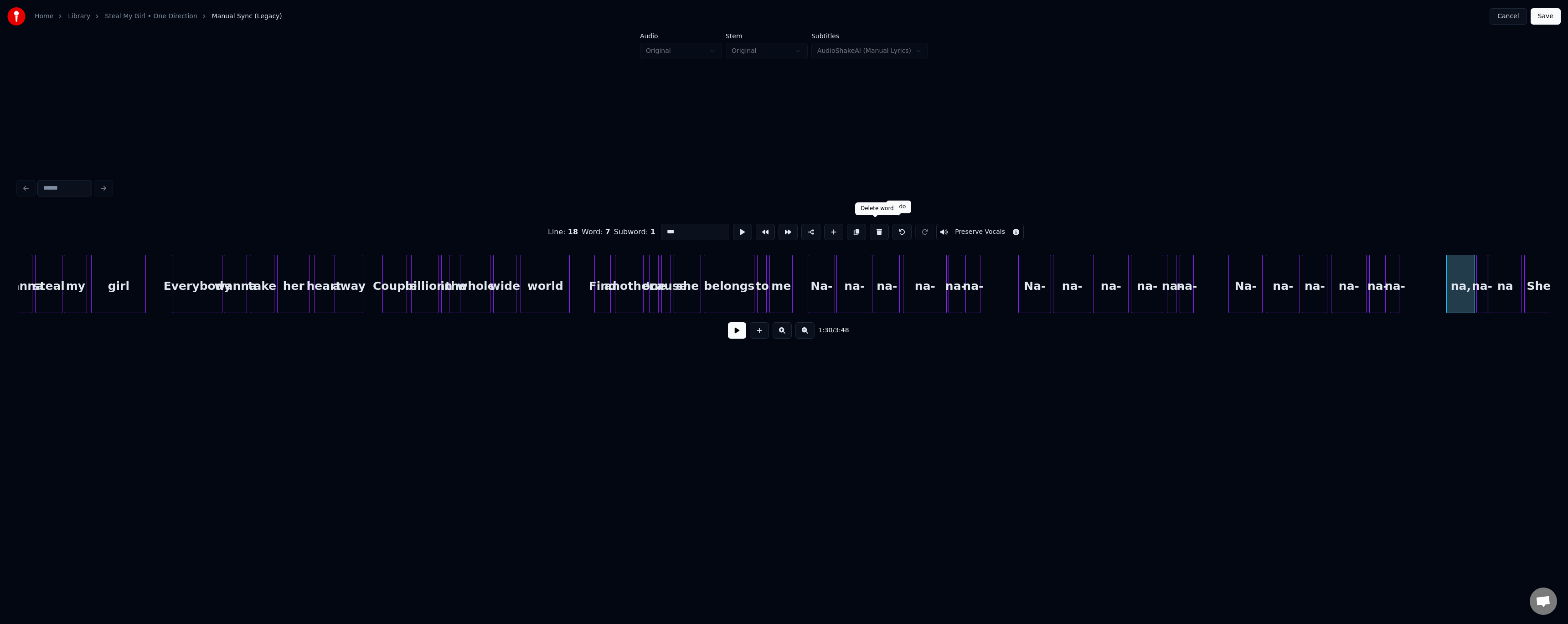
click at [873, 230] on button at bounding box center [879, 232] width 19 height 17
click at [1459, 294] on div at bounding box center [1457, 283] width 3 height 57
click at [1466, 297] on div "na-" at bounding box center [1461, 286] width 30 height 62
click at [1491, 295] on div "na" at bounding box center [1505, 283] width 32 height 58
click at [1480, 295] on div at bounding box center [1481, 283] width 3 height 57
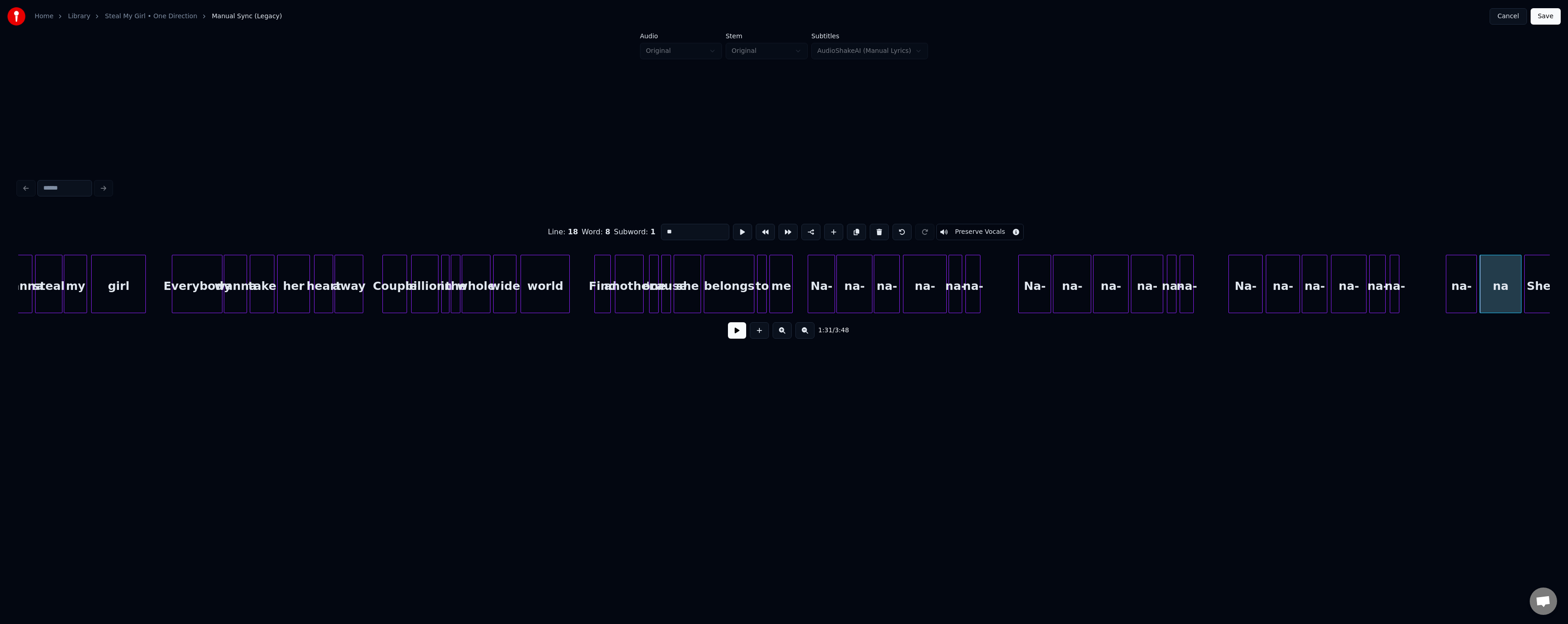
click at [1454, 297] on div "na-" at bounding box center [1461, 286] width 30 height 62
type input "***"
click at [734, 326] on button at bounding box center [737, 330] width 18 height 17
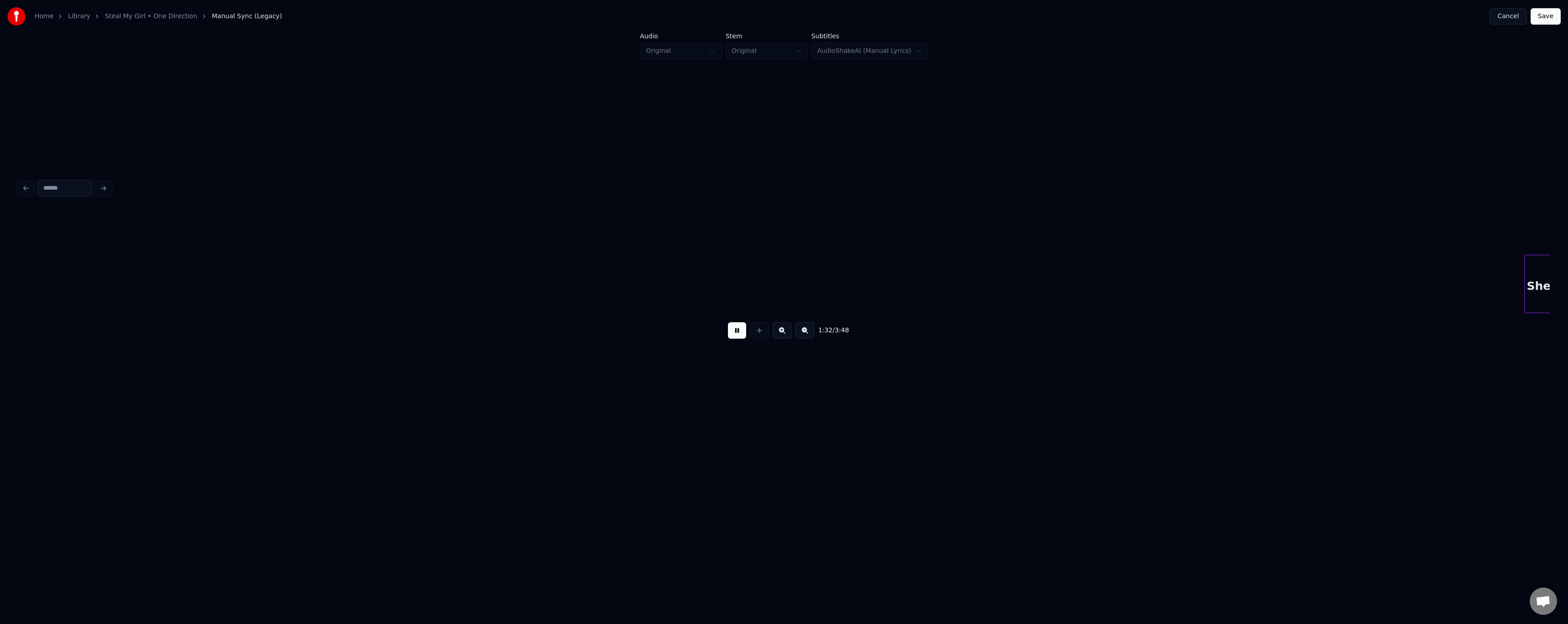
scroll to position [0, 6319]
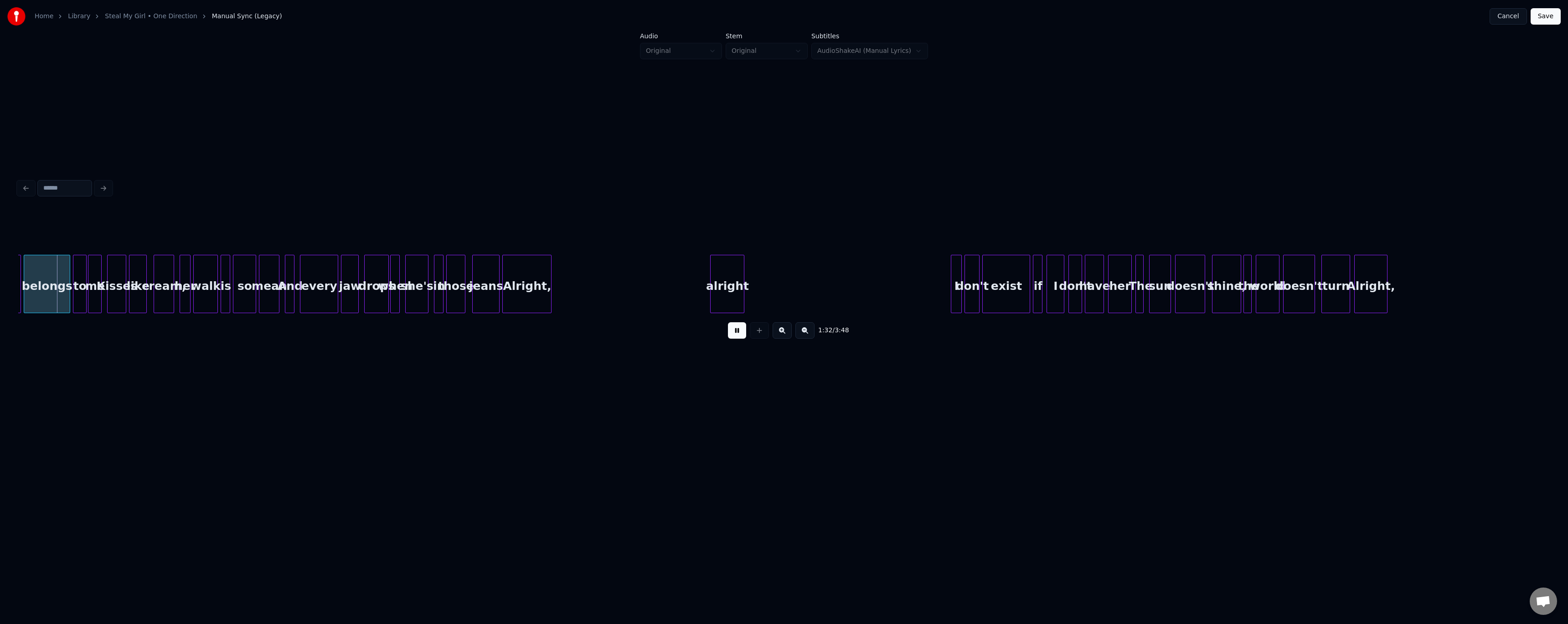
click at [734, 326] on button at bounding box center [737, 330] width 18 height 17
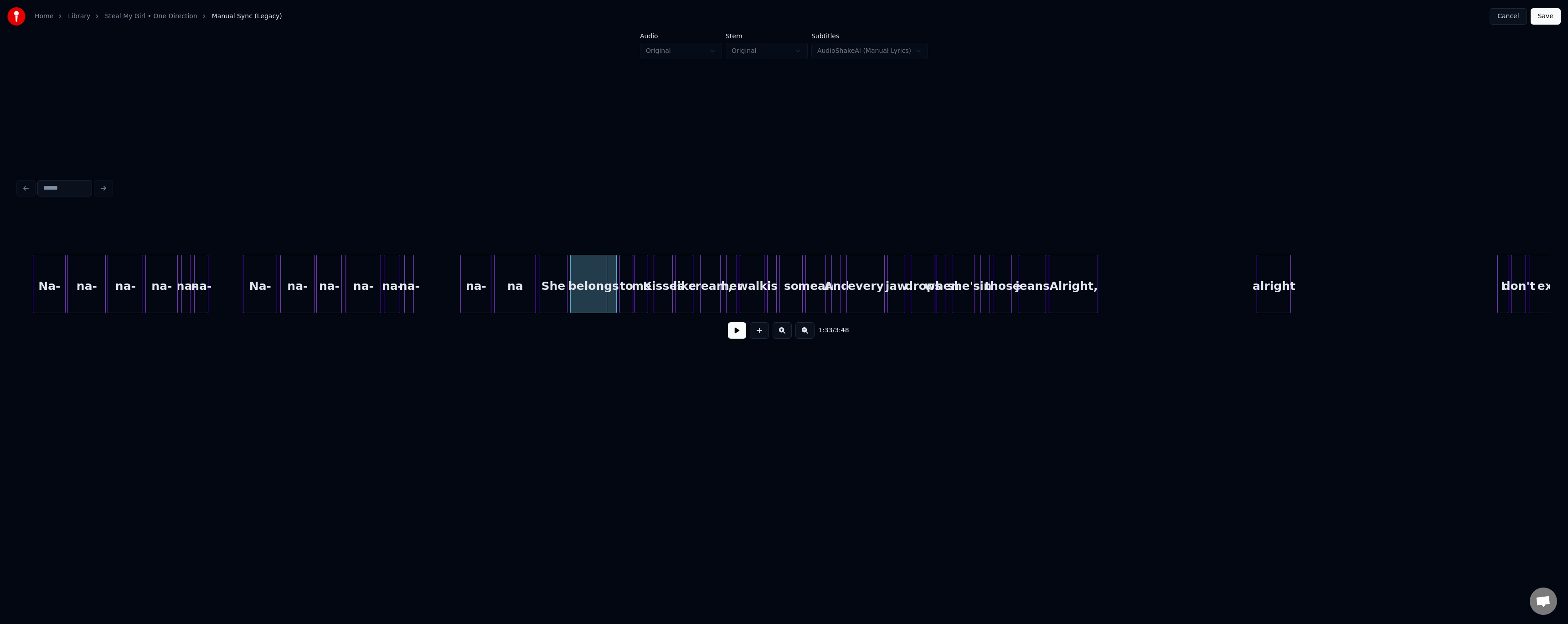
scroll to position [0, 5773]
click at [469, 302] on div "na-" at bounding box center [476, 286] width 30 height 62
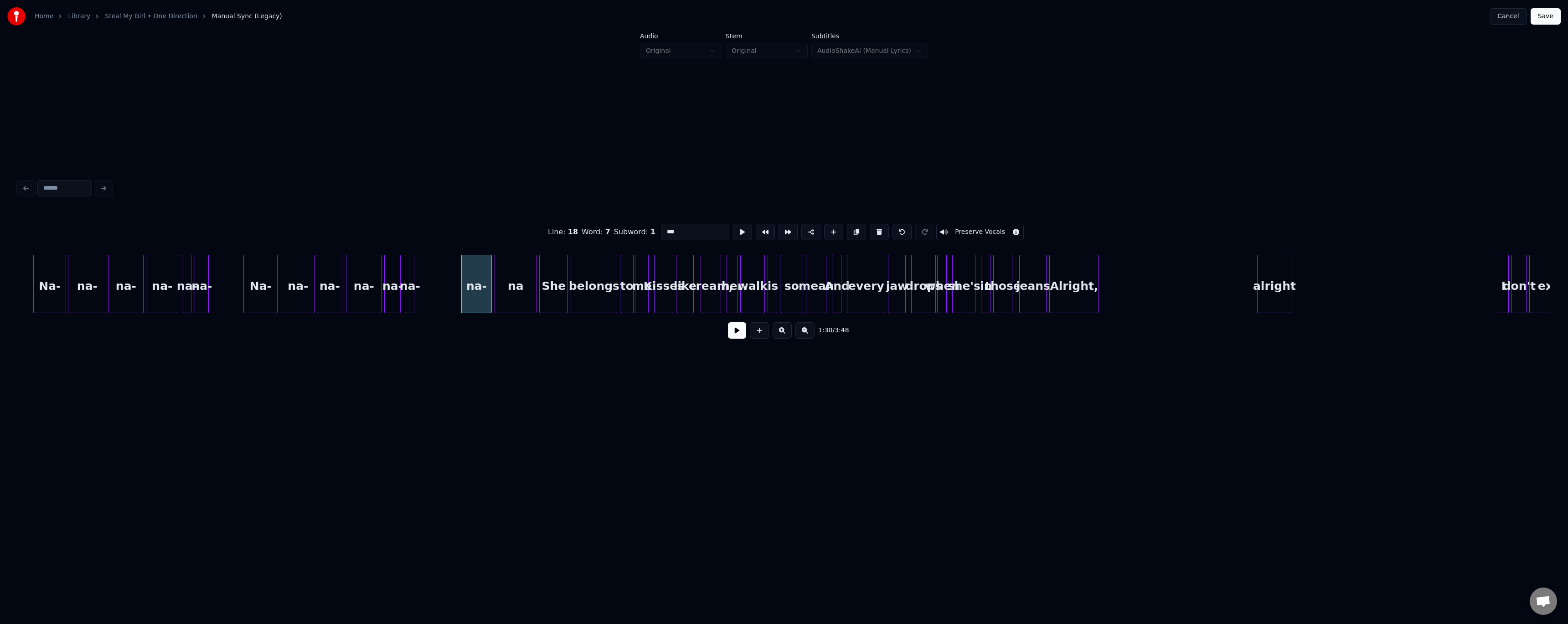
click at [515, 305] on div "na" at bounding box center [515, 286] width 41 height 62
type input "**"
click at [740, 339] on button at bounding box center [737, 330] width 18 height 17
drag, startPoint x: 740, startPoint y: 340, endPoint x: 558, endPoint y: 303, distance: 185.7
click at [740, 338] on button at bounding box center [737, 330] width 18 height 17
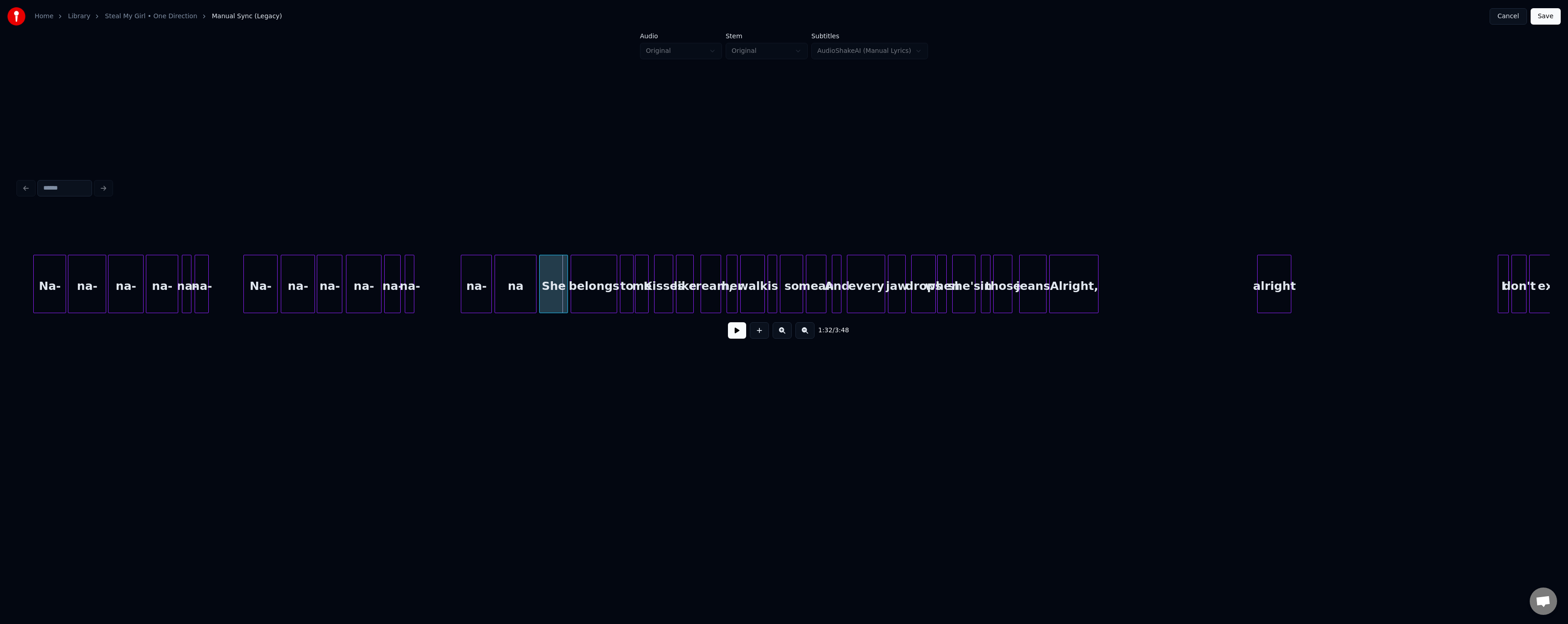
click at [525, 287] on div "na" at bounding box center [515, 286] width 41 height 62
click at [741, 337] on button at bounding box center [737, 330] width 18 height 17
click at [510, 284] on div "na" at bounding box center [515, 286] width 41 height 62
click at [526, 288] on div at bounding box center [526, 283] width 3 height 57
click at [533, 291] on div at bounding box center [533, 283] width 3 height 57
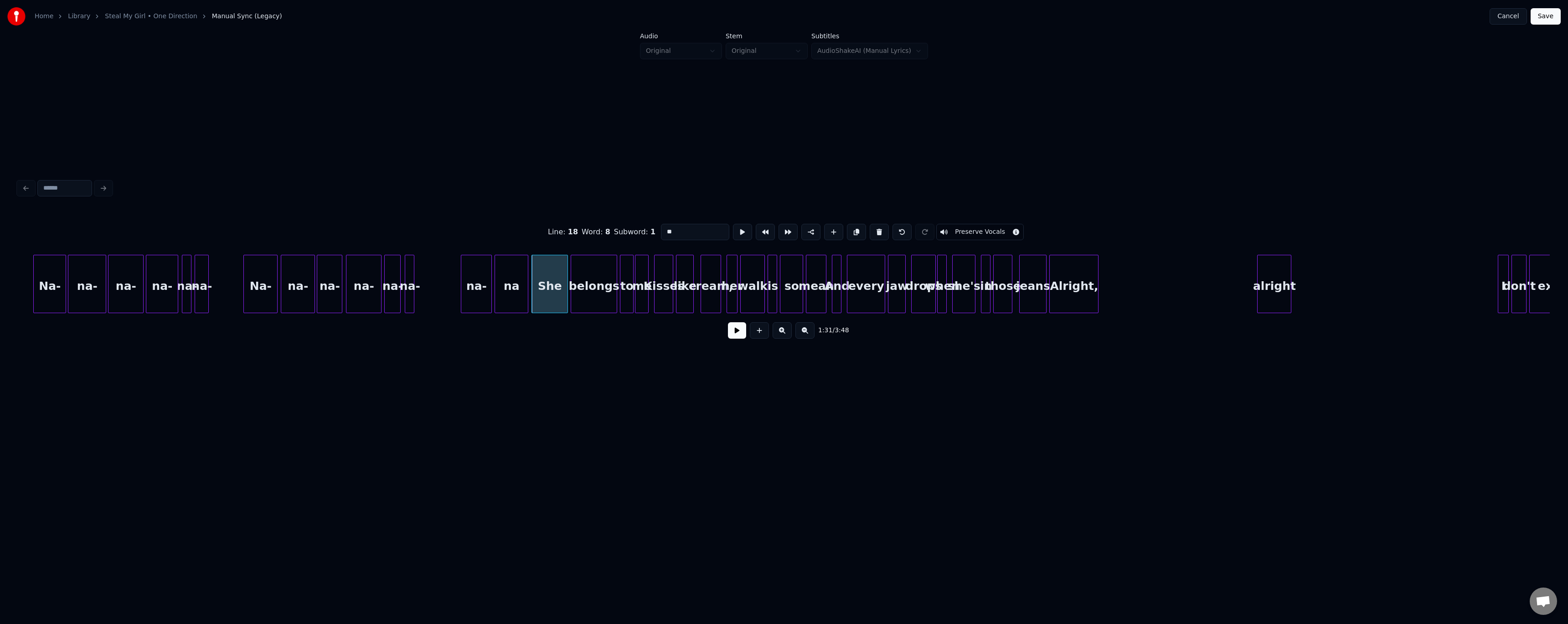
click at [476, 297] on div "na-" at bounding box center [476, 286] width 30 height 62
type input "***"
click at [732, 333] on button at bounding box center [737, 330] width 18 height 17
click at [562, 298] on div "She" at bounding box center [549, 286] width 36 height 62
click at [565, 288] on div at bounding box center [564, 283] width 3 height 57
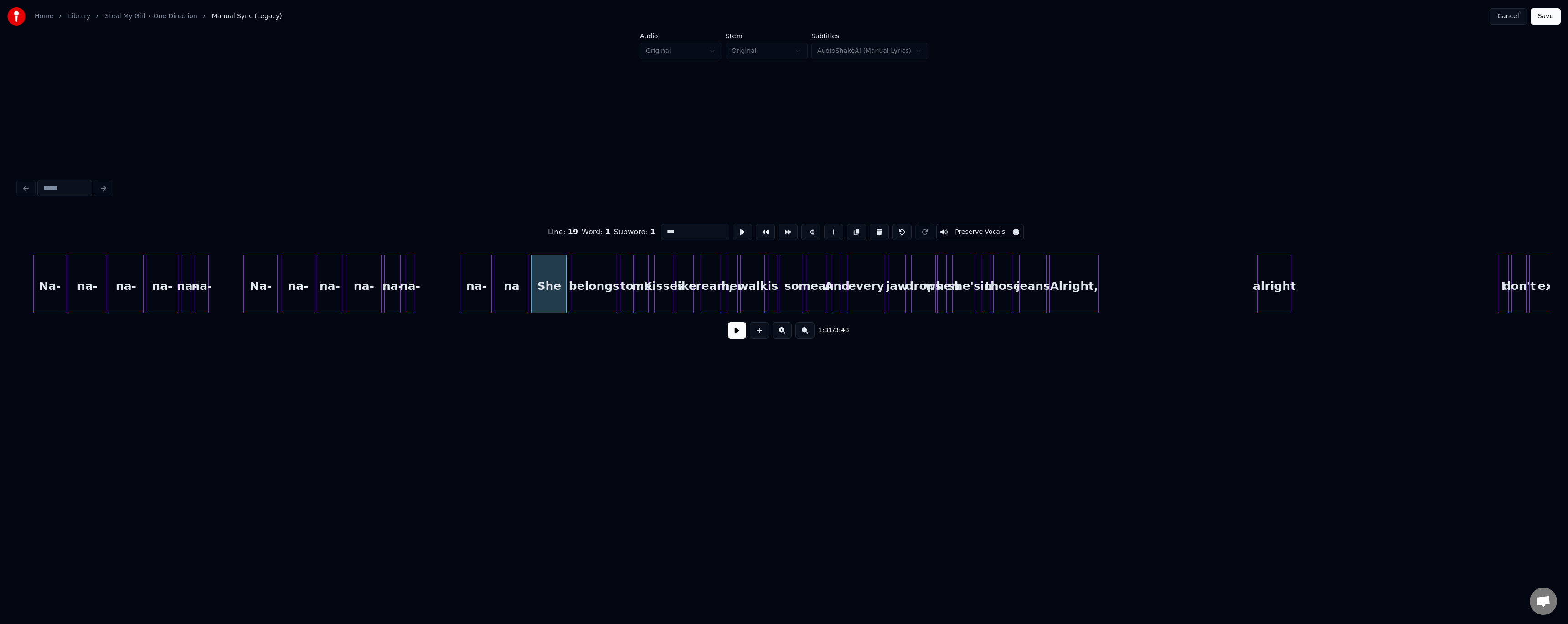
click at [747, 338] on div "1:31 / 3:48" at bounding box center [784, 330] width 1517 height 20
click at [730, 335] on button at bounding box center [737, 330] width 18 height 17
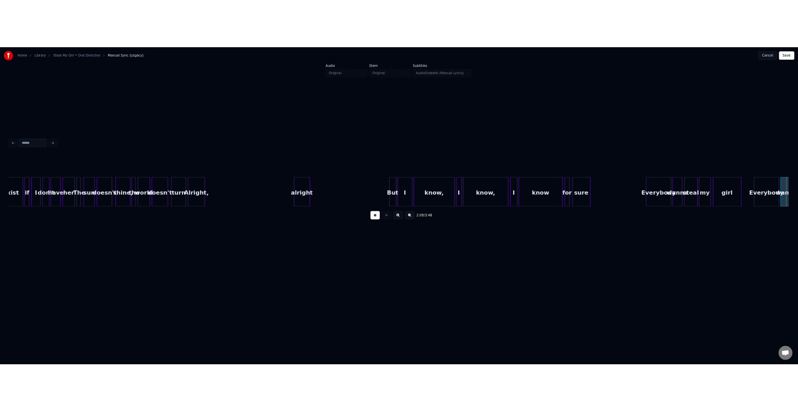
scroll to position [0, 10071]
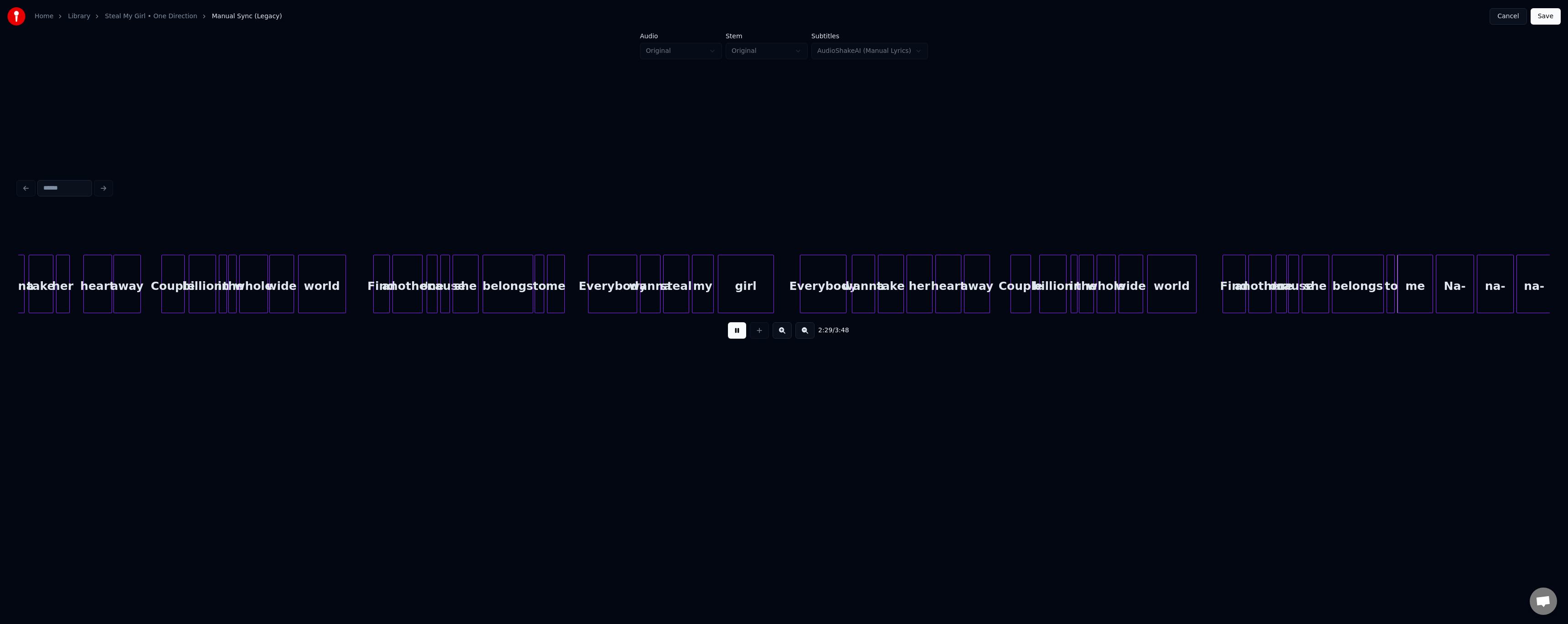
click at [743, 334] on button at bounding box center [737, 330] width 18 height 17
click at [1536, 14] on button "Save" at bounding box center [1546, 16] width 30 height 17
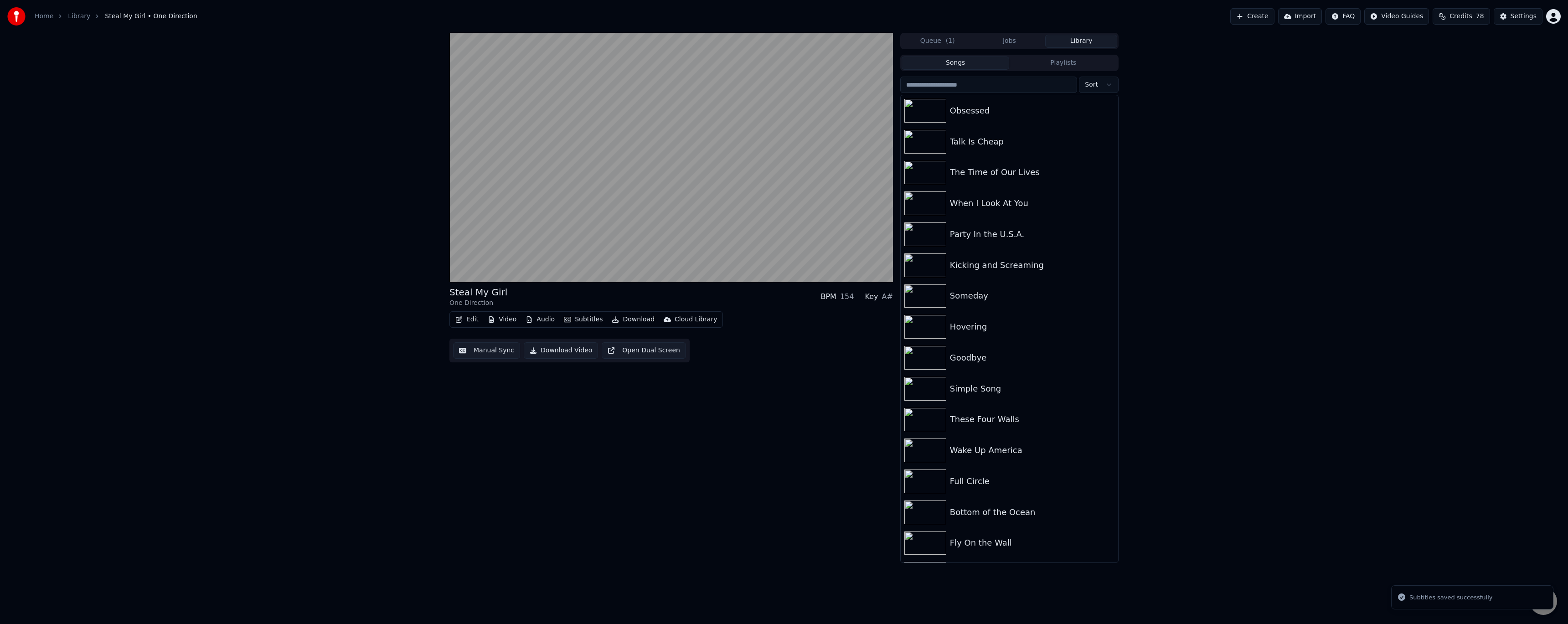
click at [757, 487] on div "Steal My Girl One Direction BPM 154 Key A# Edit Video Audio Subtitles Download …" at bounding box center [670, 298] width 443 height 530
click at [462, 274] on icon at bounding box center [461, 273] width 4 height 5
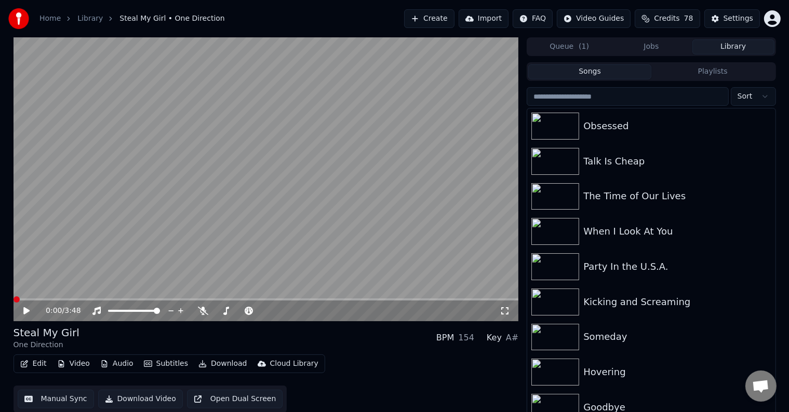
click at [33, 363] on button "Edit" at bounding box center [33, 364] width 35 height 15
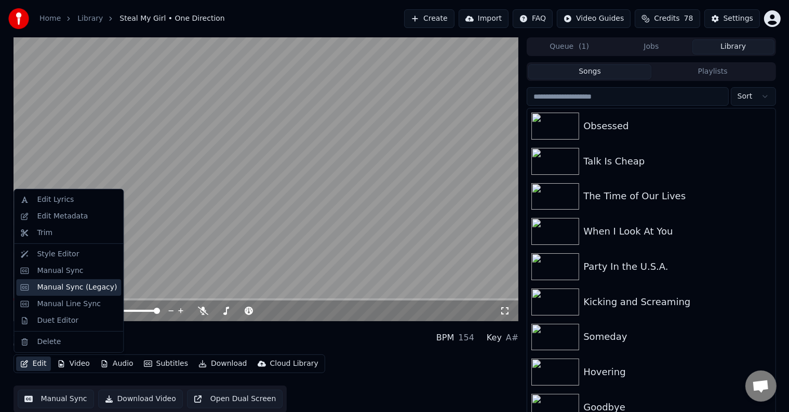
click at [85, 283] on div "Manual Sync (Legacy)" at bounding box center [77, 288] width 80 height 10
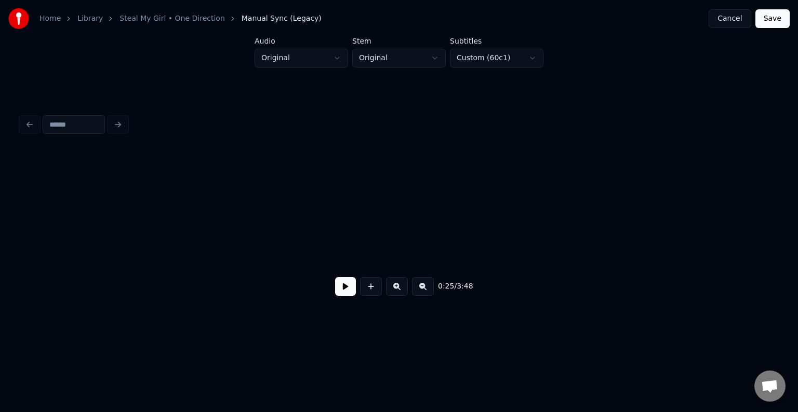
scroll to position [0, 1964]
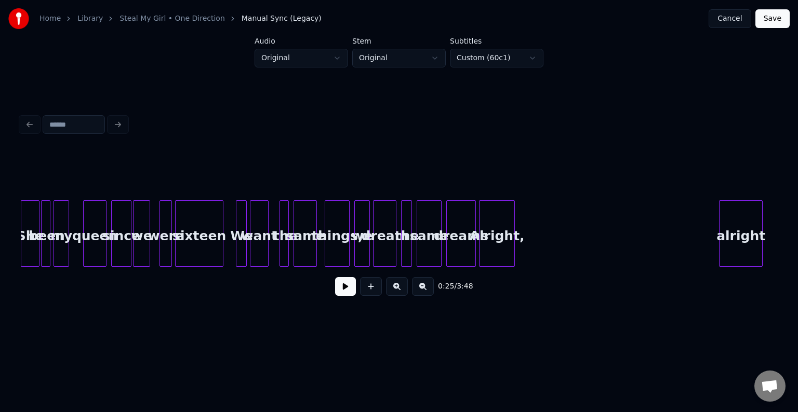
click at [352, 296] on button at bounding box center [345, 286] width 21 height 19
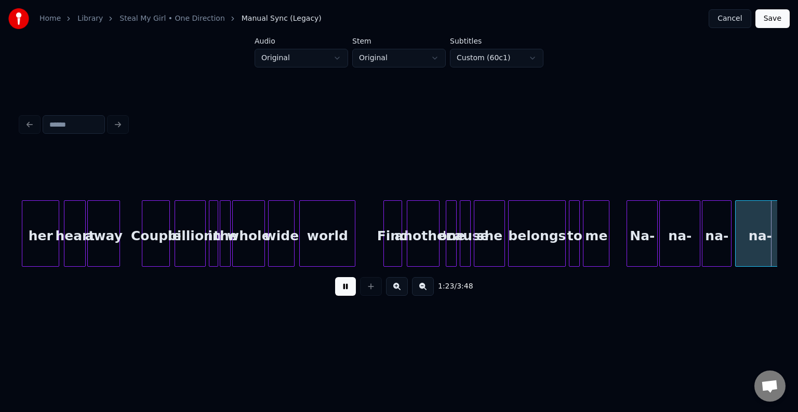
scroll to position [0, 6507]
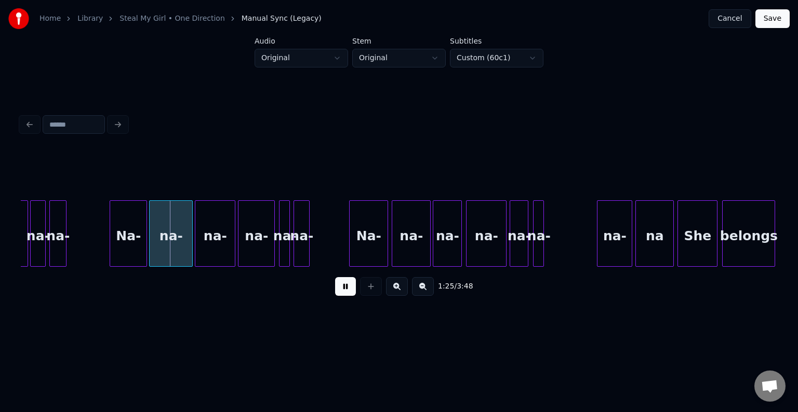
click at [353, 296] on button at bounding box center [345, 286] width 21 height 19
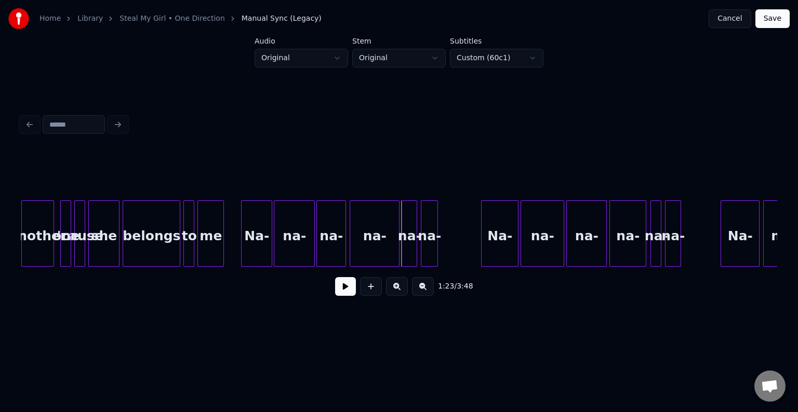
scroll to position [0, 6133]
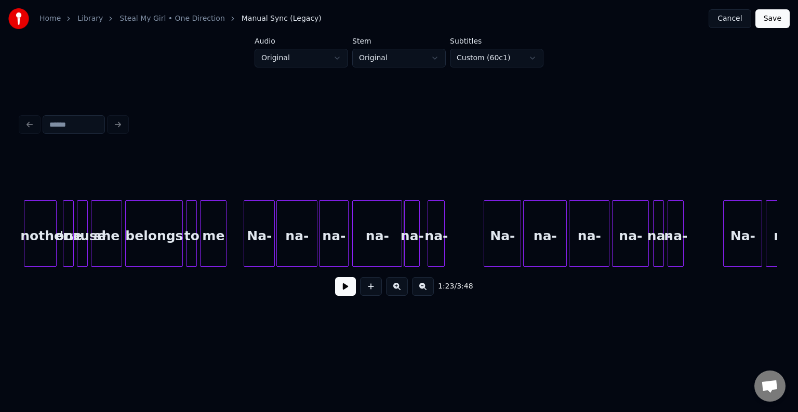
click at [436, 243] on div "na-" at bounding box center [436, 236] width 16 height 71
click at [416, 244] on div "na-" at bounding box center [417, 236] width 15 height 71
click at [244, 243] on div at bounding box center [245, 233] width 3 height 65
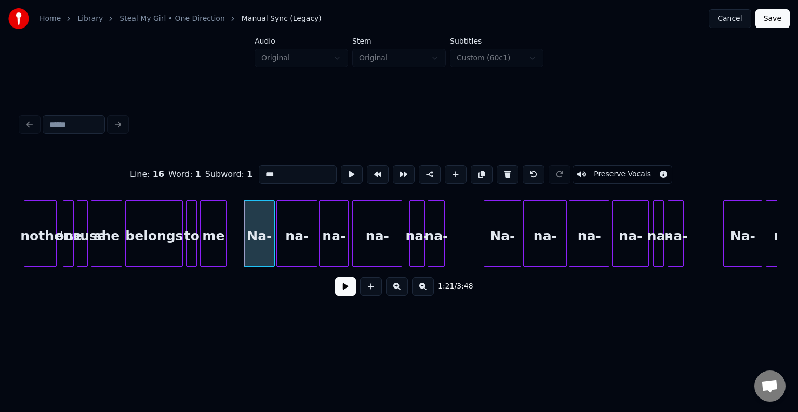
click at [353, 290] on button at bounding box center [345, 286] width 21 height 19
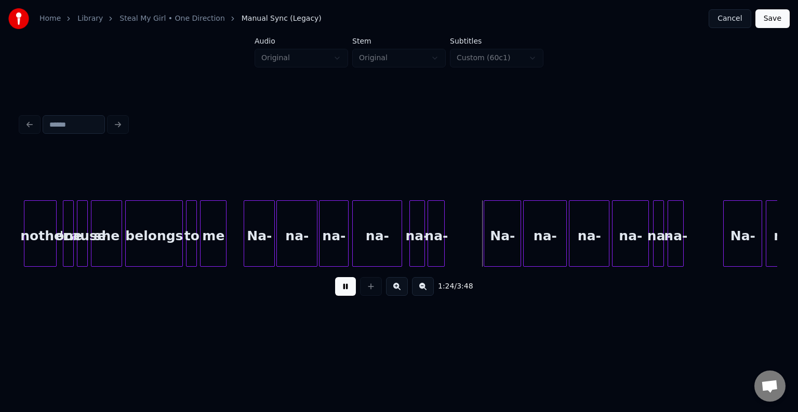
click at [257, 244] on div "Na-" at bounding box center [259, 236] width 30 height 71
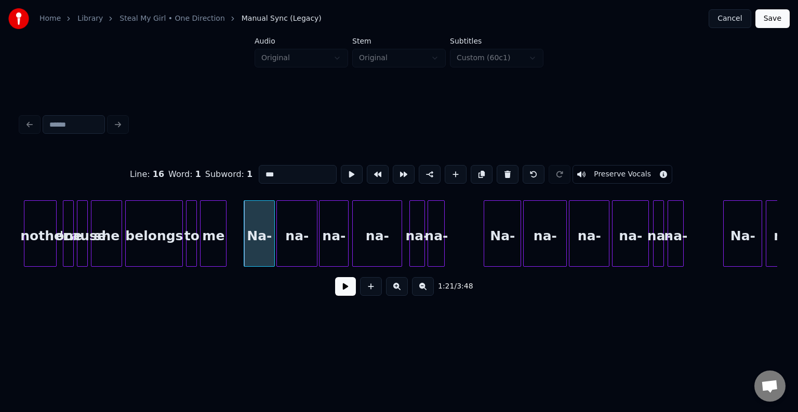
click at [310, 248] on div "na-" at bounding box center [297, 236] width 40 height 71
type input "***"
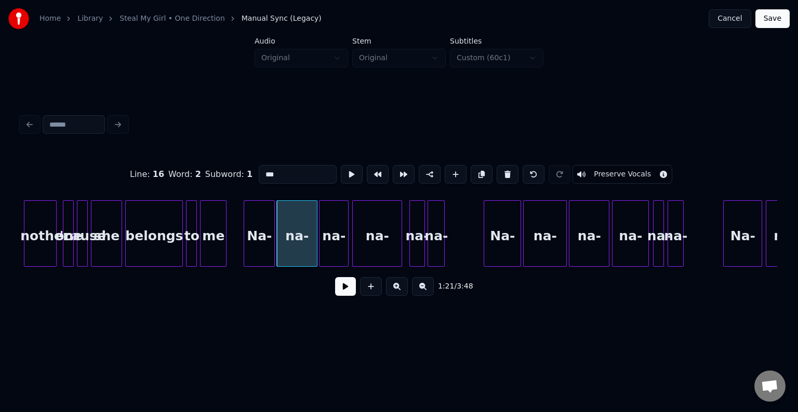
click at [344, 293] on button at bounding box center [345, 286] width 21 height 19
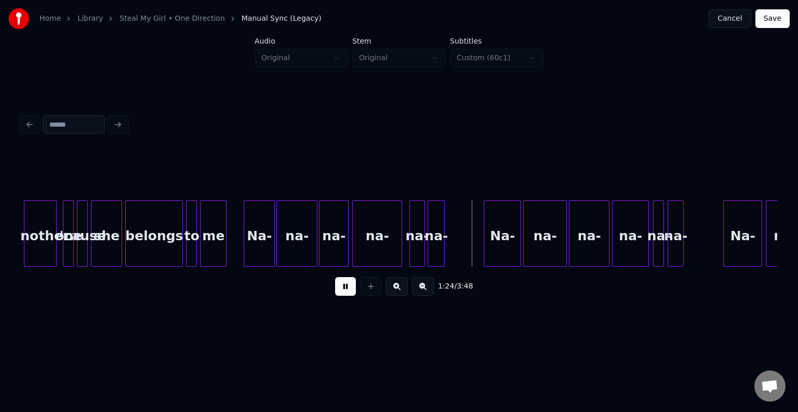
click at [344, 293] on button at bounding box center [345, 286] width 21 height 19
click at [451, 233] on div "na-" at bounding box center [449, 236] width 16 height 71
click at [427, 236] on div "na-" at bounding box center [429, 236] width 15 height 71
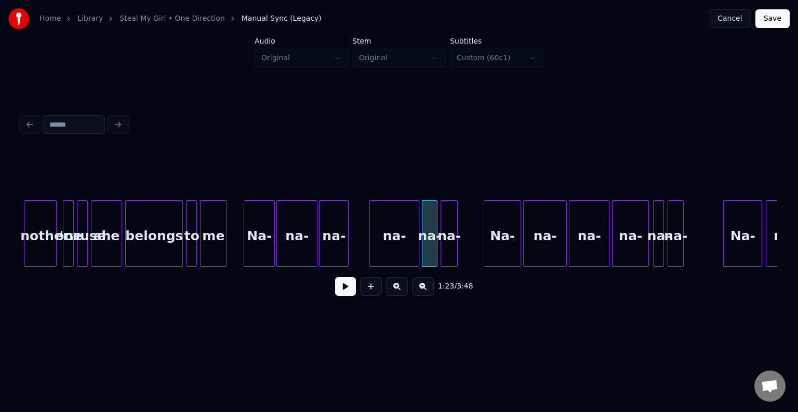
click at [399, 236] on div "na-" at bounding box center [394, 236] width 49 height 71
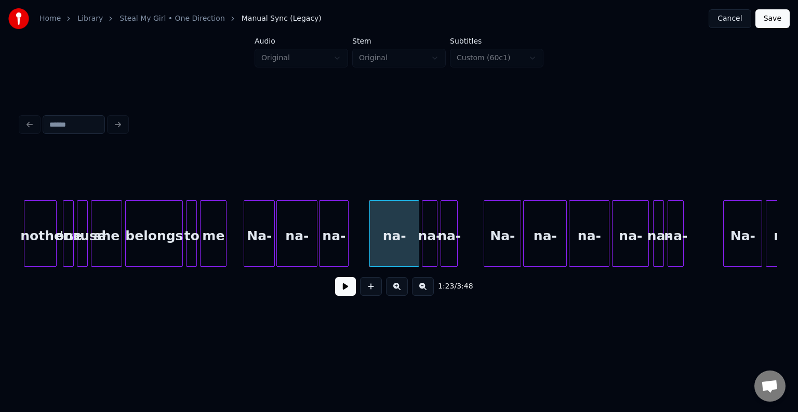
click at [347, 289] on button at bounding box center [345, 286] width 21 height 19
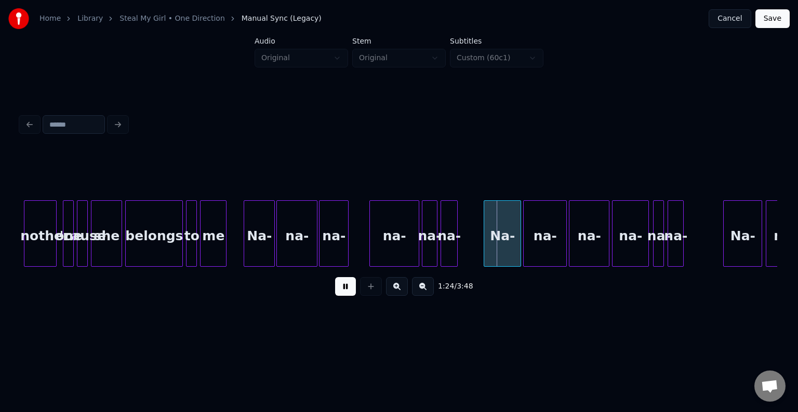
click at [347, 289] on button at bounding box center [345, 286] width 21 height 19
click at [335, 238] on div "na-" at bounding box center [334, 236] width 29 height 71
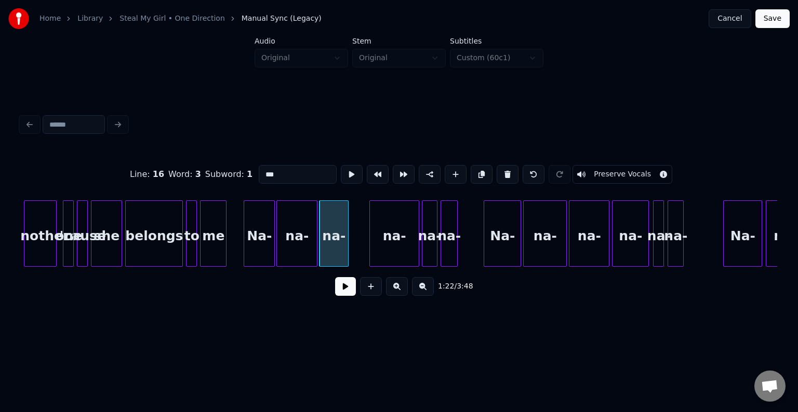
click at [347, 291] on button at bounding box center [345, 286] width 21 height 19
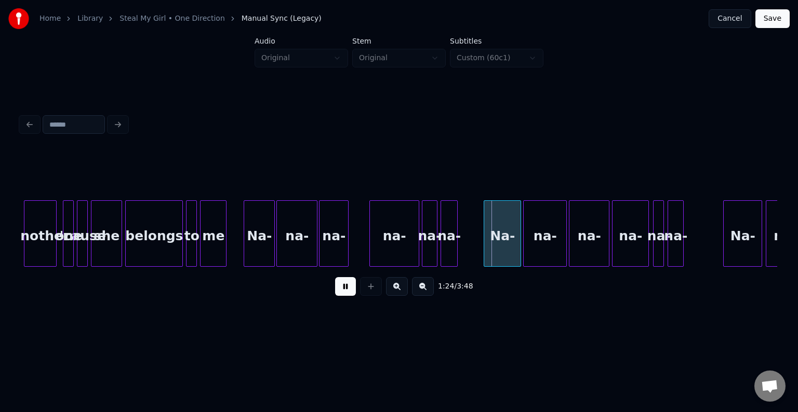
click at [256, 237] on div "Na-" at bounding box center [259, 236] width 30 height 71
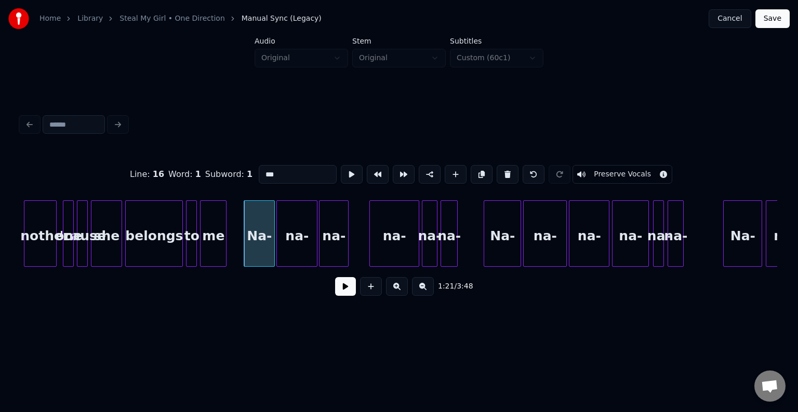
click at [343, 291] on button at bounding box center [345, 286] width 21 height 19
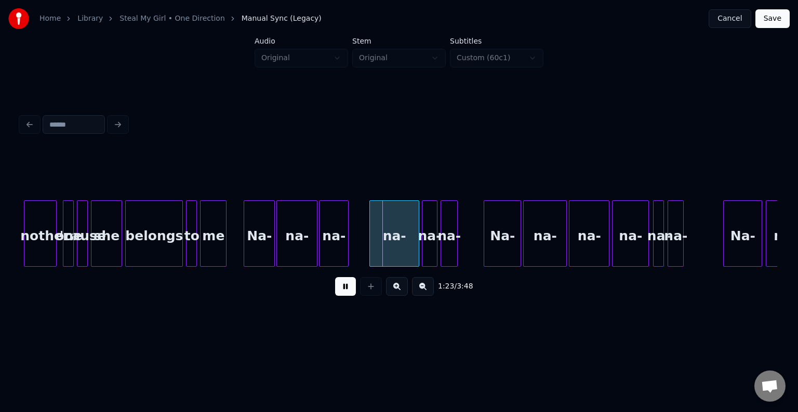
click at [343, 291] on button at bounding box center [345, 286] width 21 height 19
click at [364, 239] on div at bounding box center [365, 233] width 3 height 65
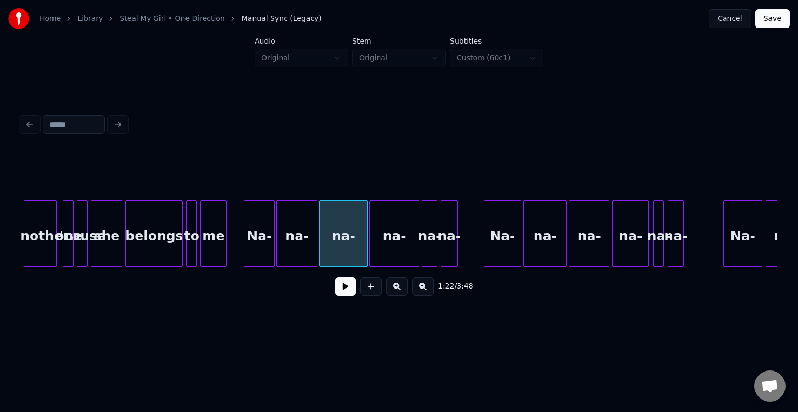
click at [277, 243] on div at bounding box center [278, 233] width 3 height 65
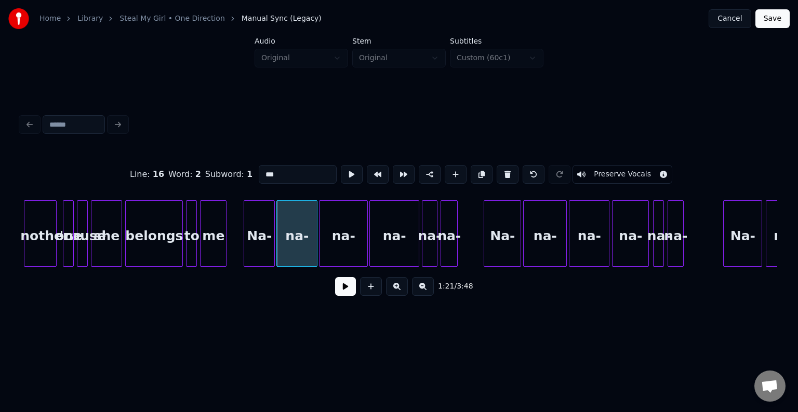
click at [266, 248] on div "Na-" at bounding box center [259, 236] width 30 height 71
type input "***"
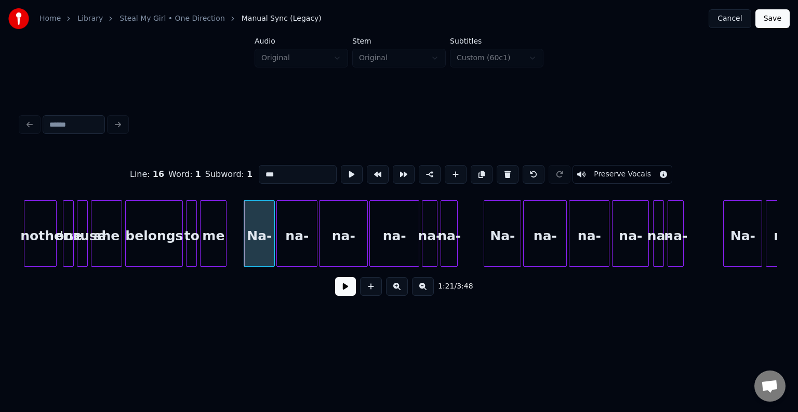
click at [341, 294] on button at bounding box center [345, 286] width 21 height 19
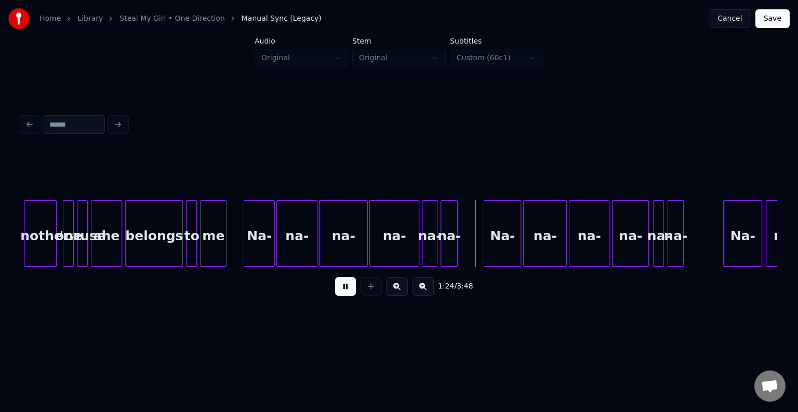
click at [341, 294] on button at bounding box center [345, 286] width 21 height 19
click at [258, 237] on div "Na-" at bounding box center [259, 236] width 30 height 71
click at [297, 239] on div "na-" at bounding box center [297, 236] width 40 height 71
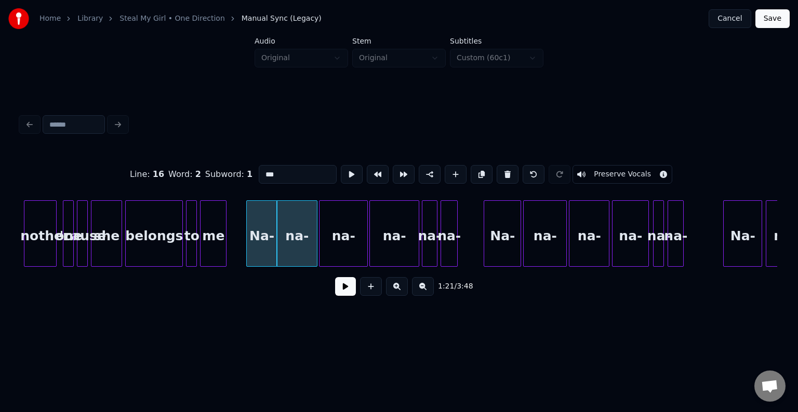
click at [347, 291] on button at bounding box center [345, 286] width 21 height 19
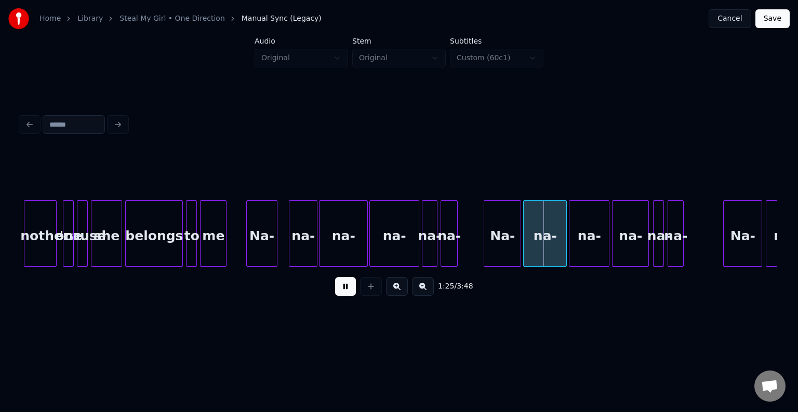
click at [291, 247] on div at bounding box center [290, 233] width 3 height 65
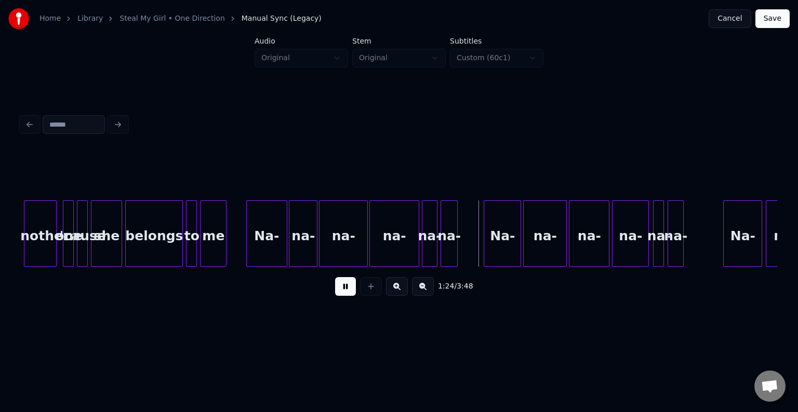
click at [285, 237] on div at bounding box center [285, 233] width 3 height 65
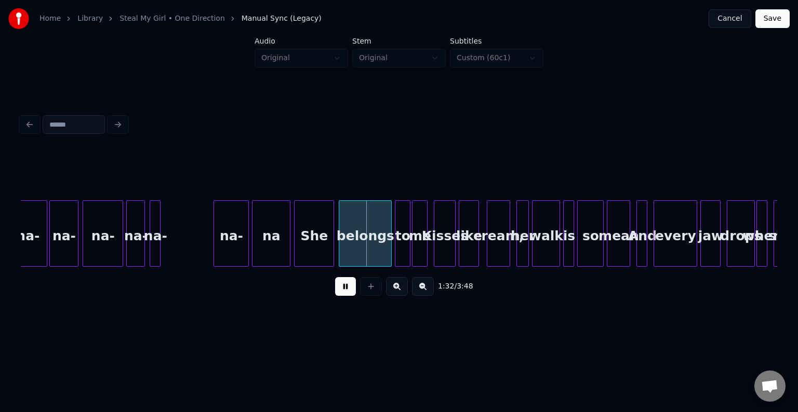
click at [343, 289] on button at bounding box center [345, 286] width 21 height 19
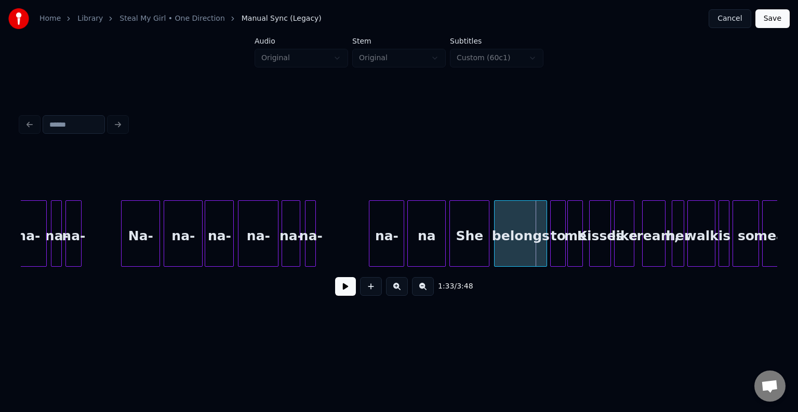
scroll to position [0, 6724]
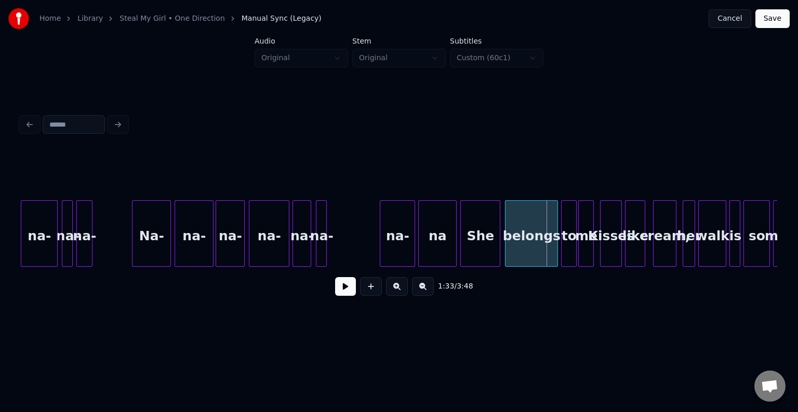
click at [342, 289] on button at bounding box center [345, 286] width 21 height 19
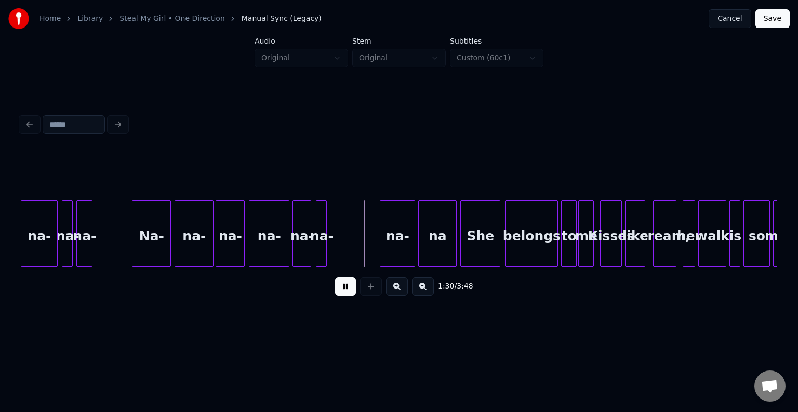
click at [342, 289] on button at bounding box center [345, 286] width 21 height 19
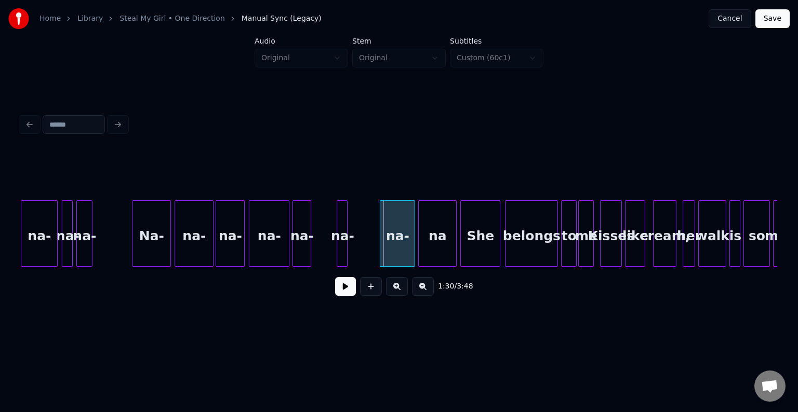
click at [342, 244] on div "na-" at bounding box center [342, 236] width 10 height 71
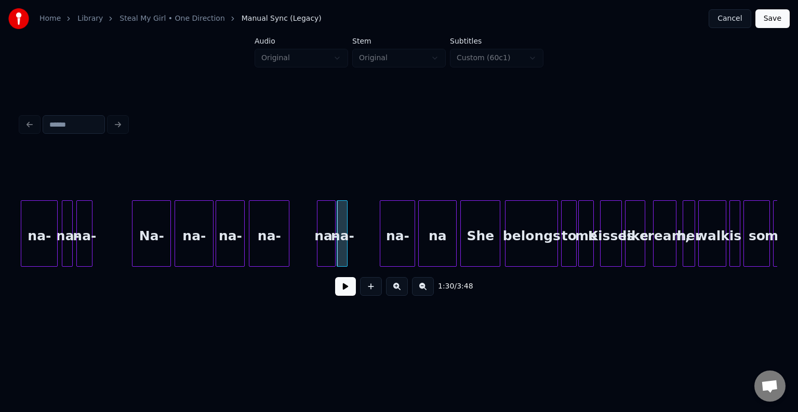
click at [327, 244] on div "na-" at bounding box center [326, 236] width 18 height 71
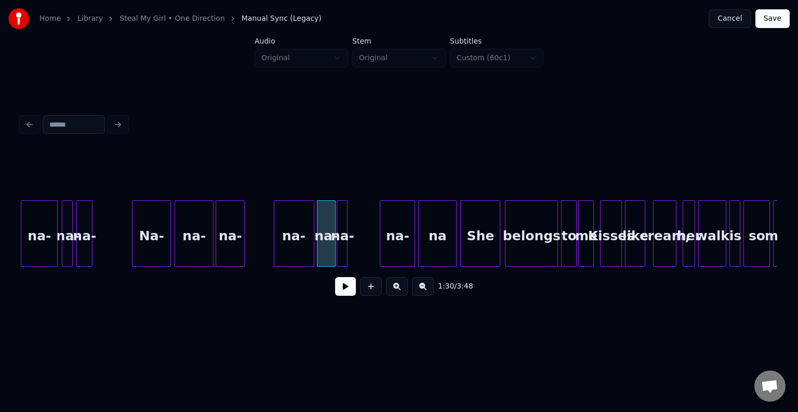
click at [298, 247] on div "na-" at bounding box center [293, 236] width 39 height 71
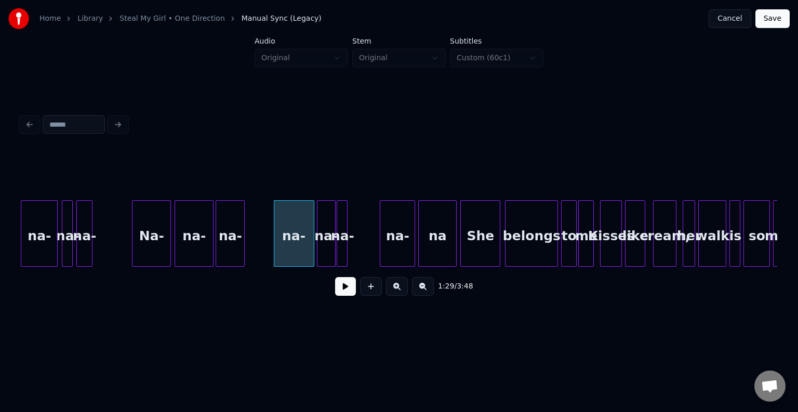
click at [148, 245] on div "Na-" at bounding box center [151, 236] width 38 height 71
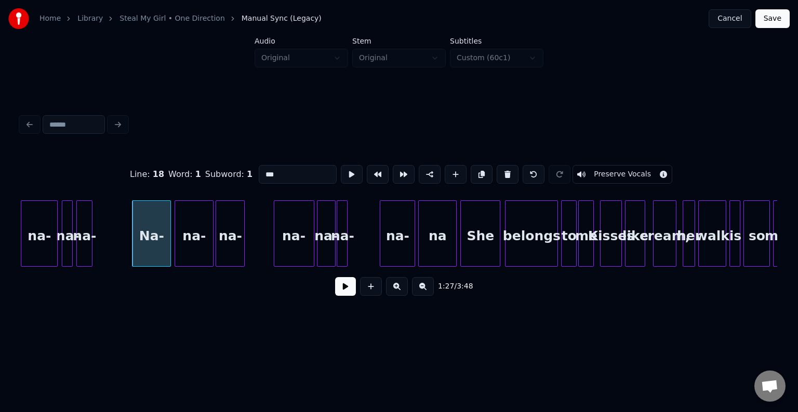
click at [348, 293] on button at bounding box center [345, 286] width 21 height 19
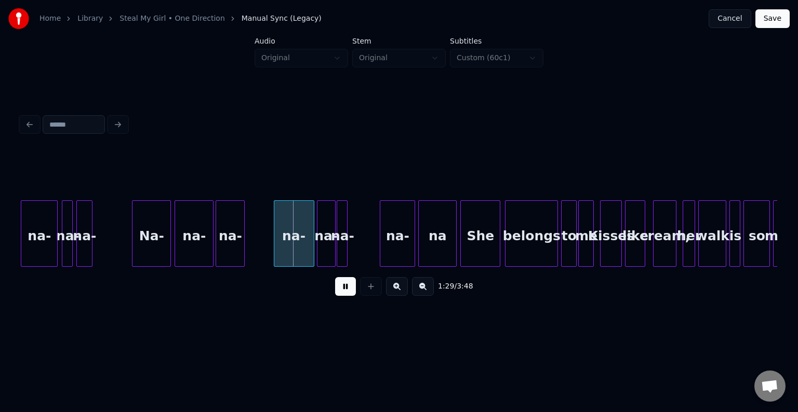
click at [348, 293] on button at bounding box center [345, 286] width 21 height 19
click at [261, 236] on div "na-" at bounding box center [256, 236] width 28 height 71
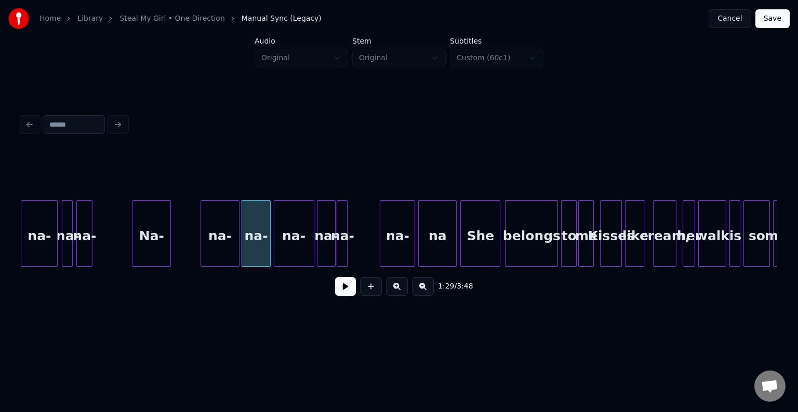
click at [233, 240] on div "na-" at bounding box center [220, 236] width 38 height 71
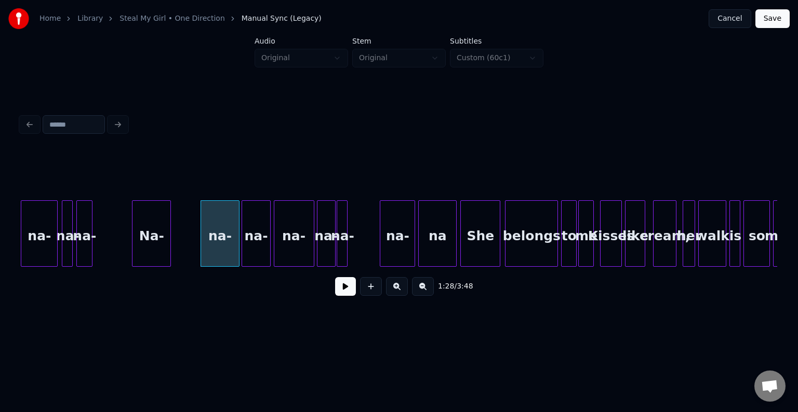
click at [210, 245] on div "na-" at bounding box center [220, 236] width 38 height 71
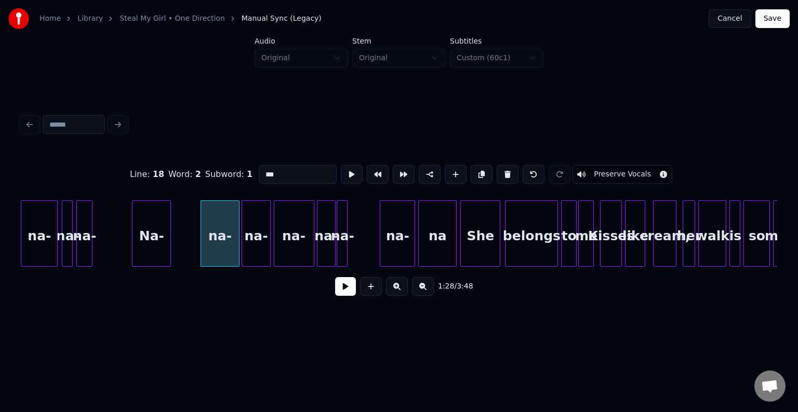
click at [341, 292] on button at bounding box center [345, 286] width 21 height 19
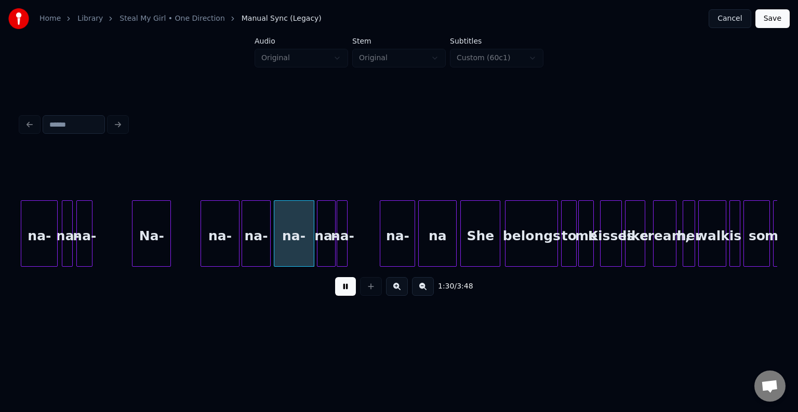
click at [341, 292] on button at bounding box center [345, 286] width 21 height 19
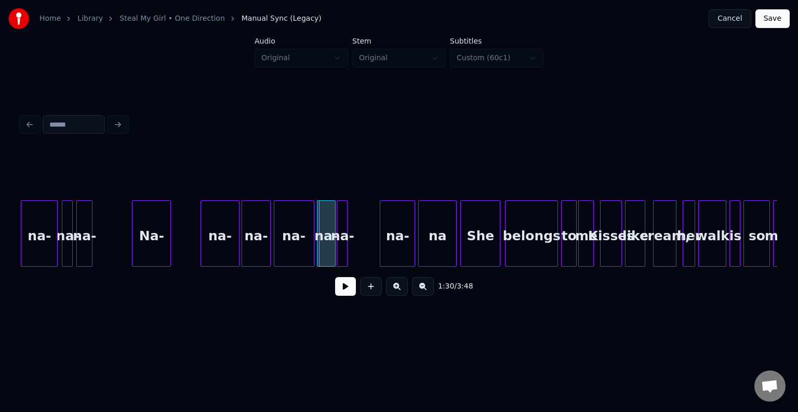
click at [238, 244] on div at bounding box center [237, 233] width 3 height 65
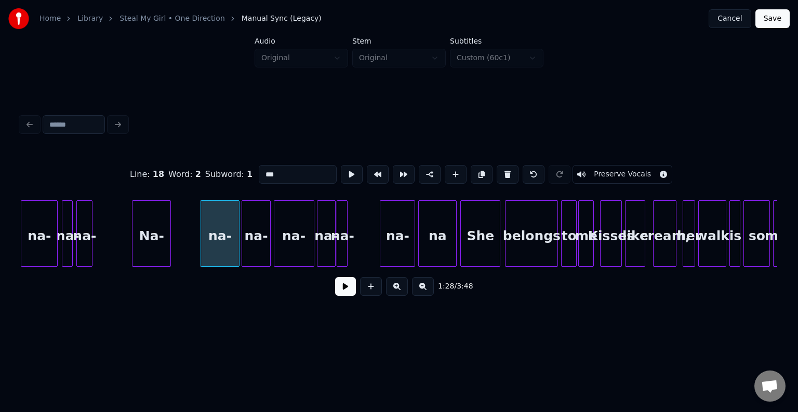
click at [250, 244] on div "na-" at bounding box center [256, 236] width 28 height 71
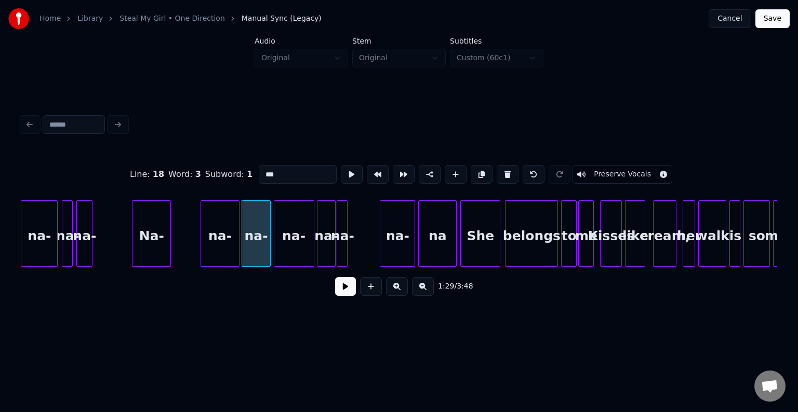
click at [336, 289] on button at bounding box center [345, 286] width 21 height 19
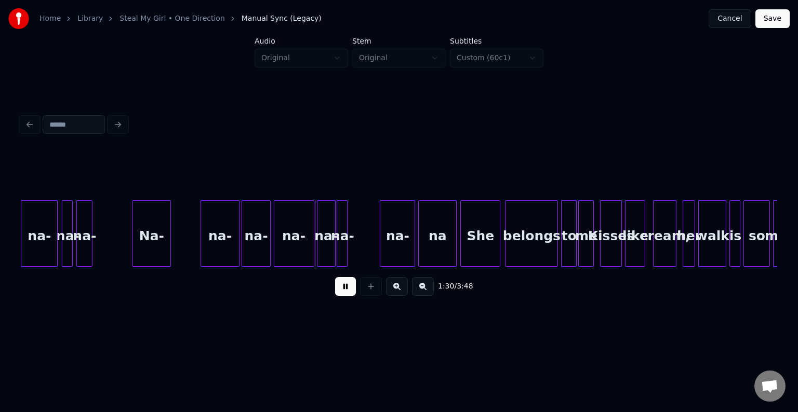
click at [336, 289] on button at bounding box center [345, 286] width 21 height 19
click at [229, 231] on div "na-" at bounding box center [220, 236] width 38 height 71
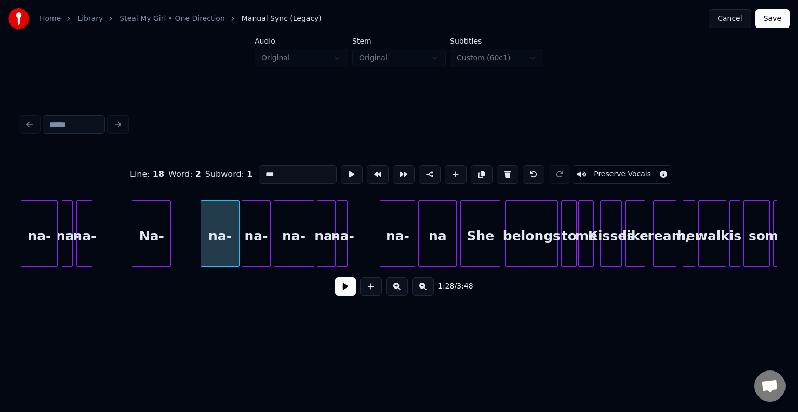
click at [341, 291] on button at bounding box center [345, 286] width 21 height 19
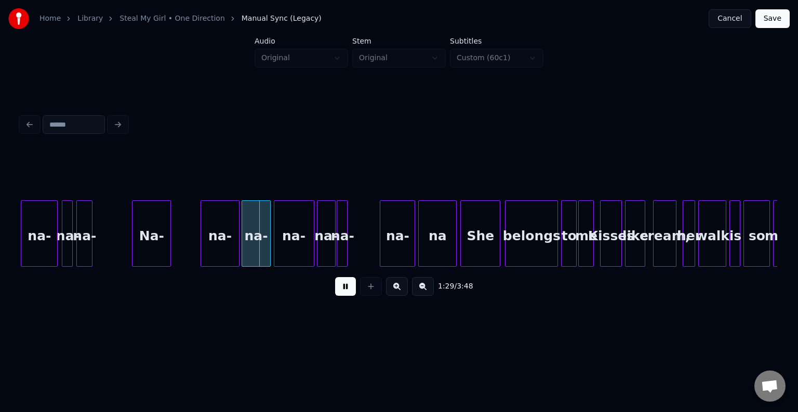
drag, startPoint x: 341, startPoint y: 291, endPoint x: 337, endPoint y: 289, distance: 5.3
click at [341, 291] on button at bounding box center [345, 286] width 21 height 19
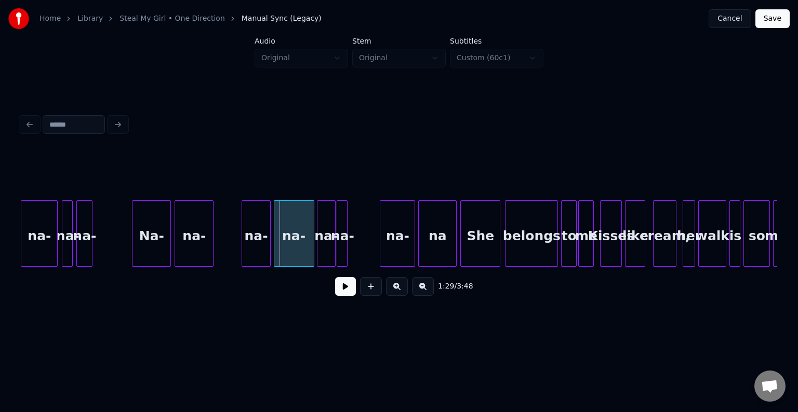
click at [193, 243] on div "na-" at bounding box center [194, 236] width 38 height 71
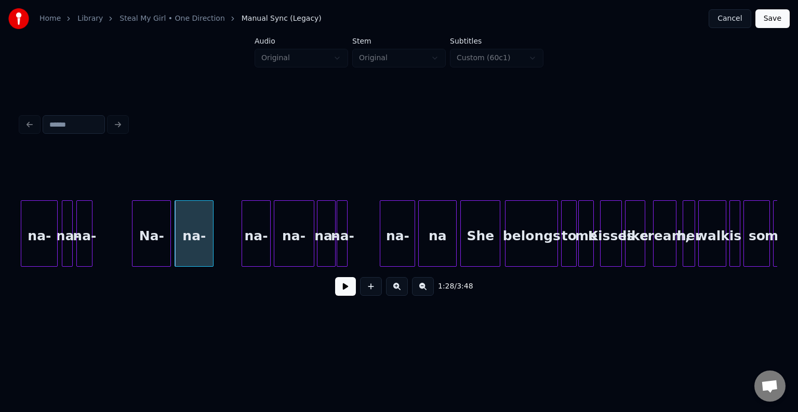
click at [353, 294] on button at bounding box center [345, 286] width 21 height 19
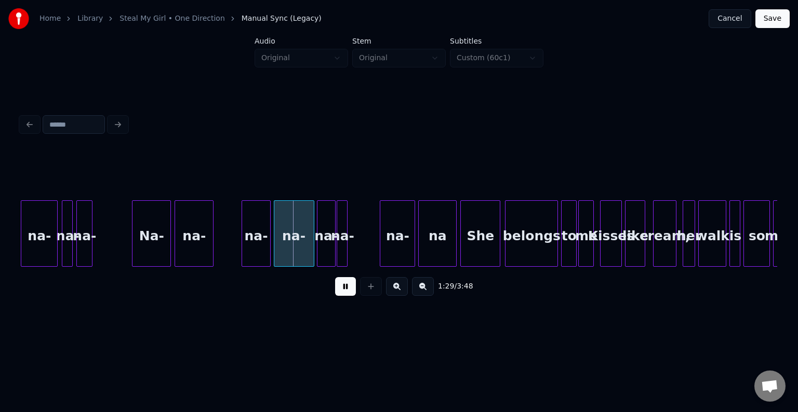
click at [353, 294] on button at bounding box center [345, 286] width 21 height 19
click at [236, 244] on div at bounding box center [236, 233] width 3 height 65
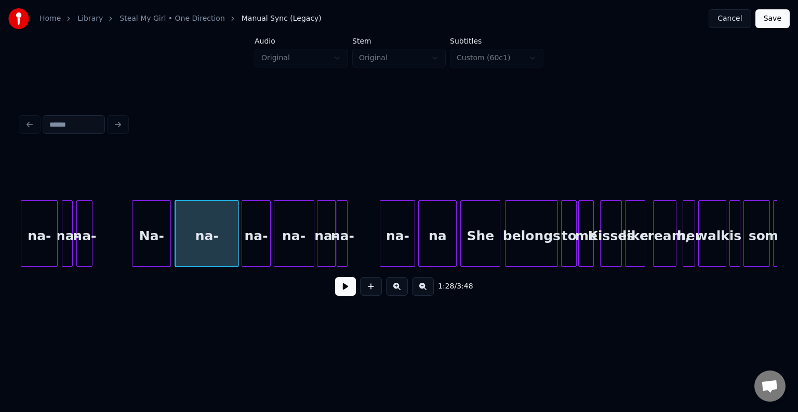
click at [341, 295] on button at bounding box center [345, 286] width 21 height 19
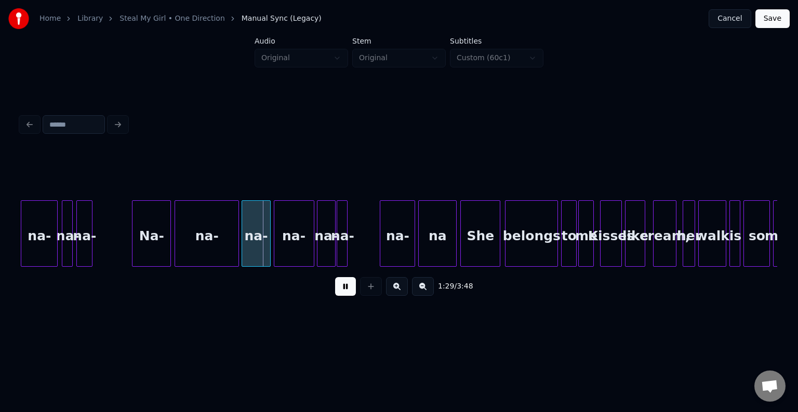
click at [161, 236] on div "Na-" at bounding box center [151, 236] width 38 height 71
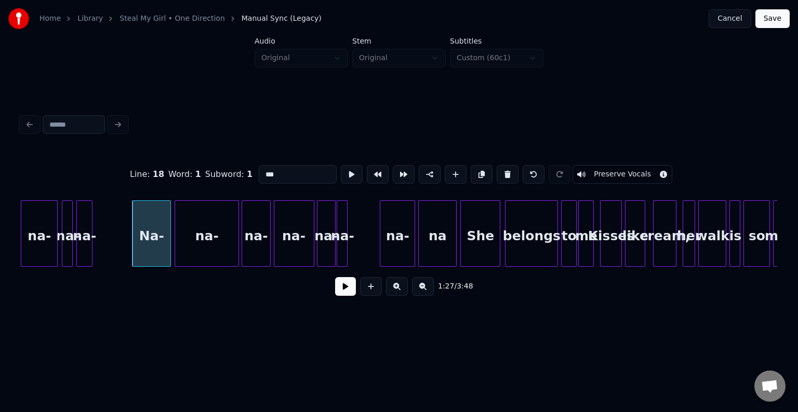
click at [345, 292] on button at bounding box center [345, 286] width 21 height 19
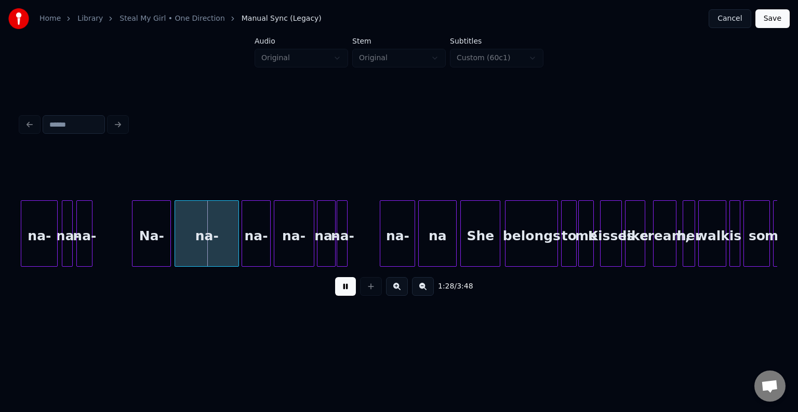
click at [345, 292] on button at bounding box center [345, 286] width 21 height 19
click at [203, 244] on div "na-" at bounding box center [206, 236] width 63 height 71
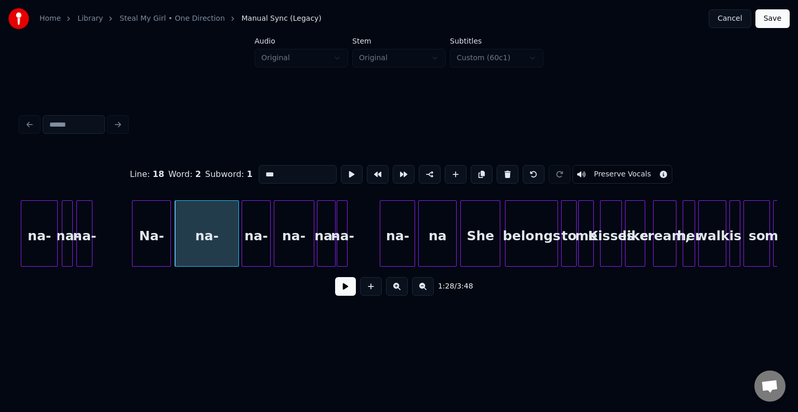
click at [347, 296] on button at bounding box center [345, 286] width 21 height 19
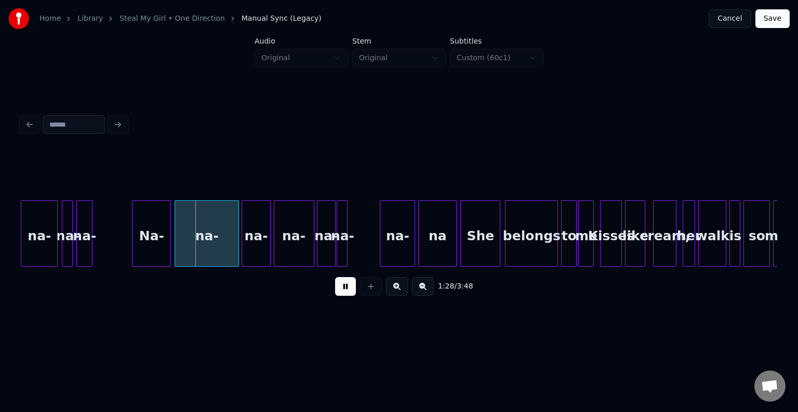
drag, startPoint x: 347, startPoint y: 299, endPoint x: 236, endPoint y: 273, distance: 114.2
click at [347, 296] on button at bounding box center [345, 286] width 21 height 19
click at [163, 238] on div "Na-" at bounding box center [151, 236] width 38 height 71
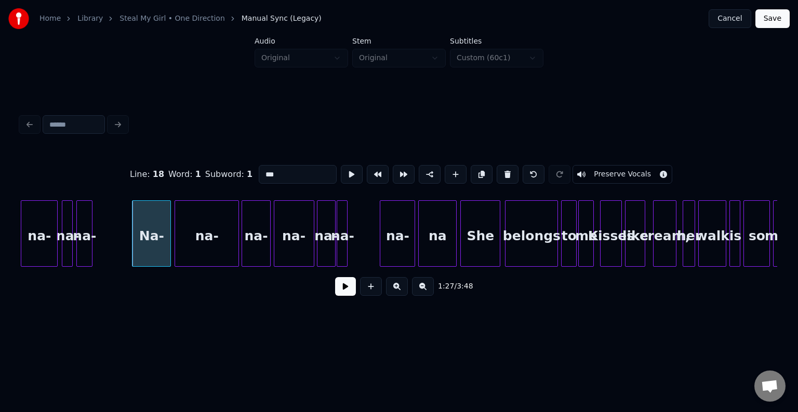
click at [337, 293] on button at bounding box center [345, 286] width 21 height 19
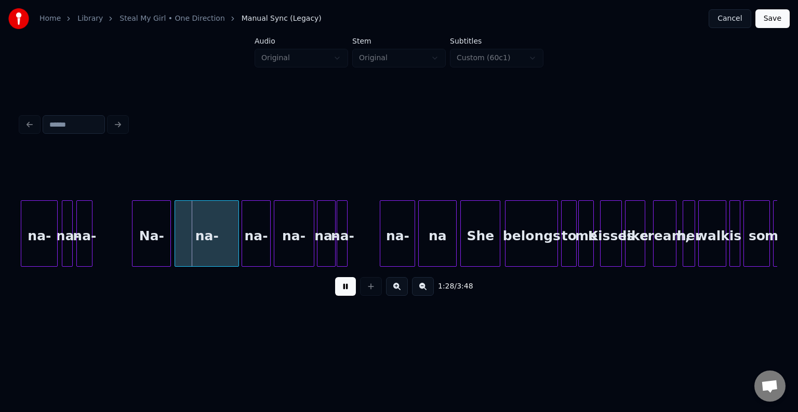
click at [337, 293] on button at bounding box center [345, 286] width 21 height 19
click at [191, 248] on div at bounding box center [191, 233] width 3 height 65
click at [187, 242] on div at bounding box center [185, 233] width 3 height 65
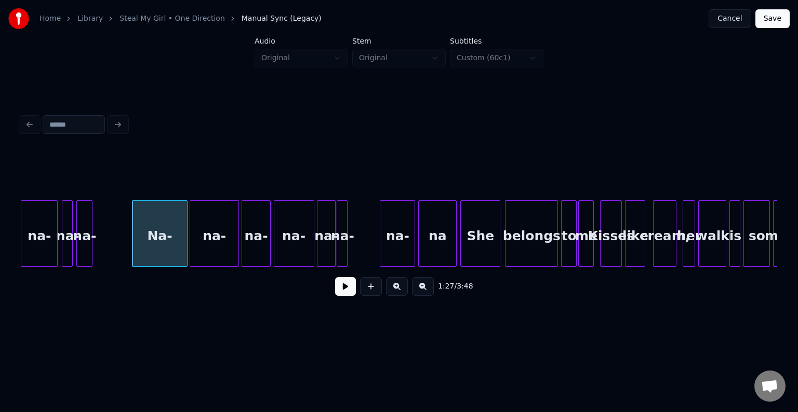
click at [353, 293] on button at bounding box center [345, 286] width 21 height 19
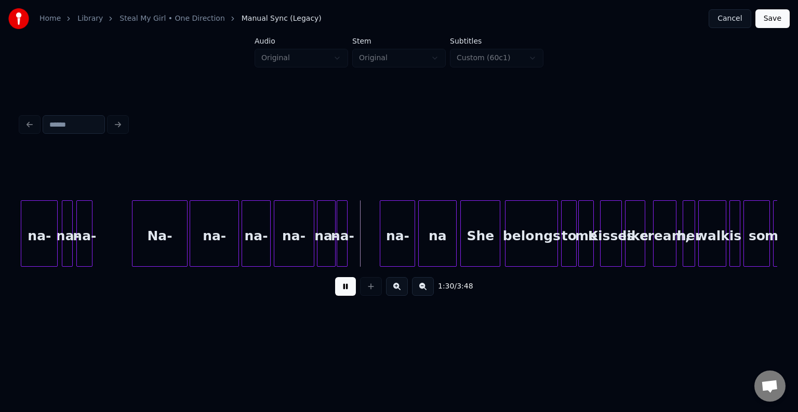
click at [353, 293] on button at bounding box center [345, 286] width 21 height 19
click at [338, 296] on button at bounding box center [345, 286] width 21 height 19
click at [345, 290] on button at bounding box center [345, 286] width 21 height 19
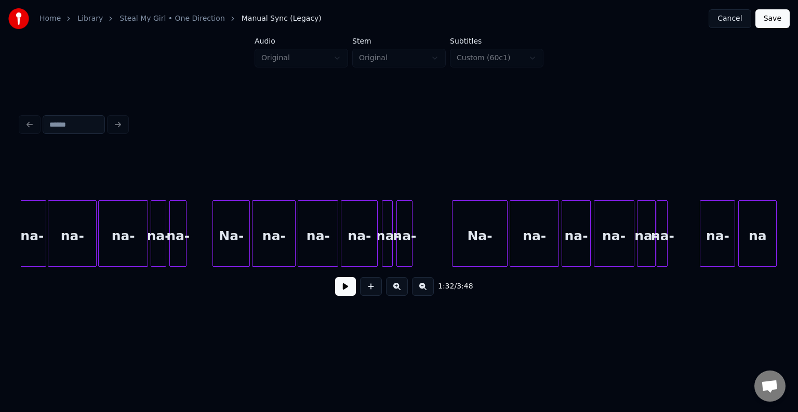
scroll to position [0, 6392]
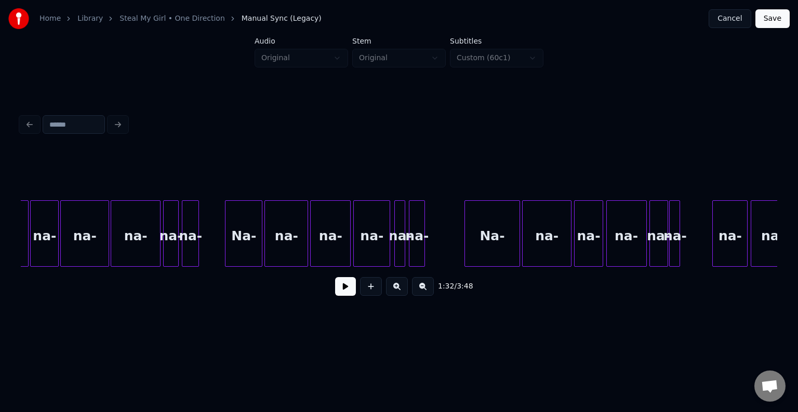
click at [342, 287] on button at bounding box center [345, 286] width 21 height 19
click at [433, 245] on div "na-" at bounding box center [431, 236] width 15 height 71
click at [414, 247] on div "na-" at bounding box center [415, 236] width 10 height 71
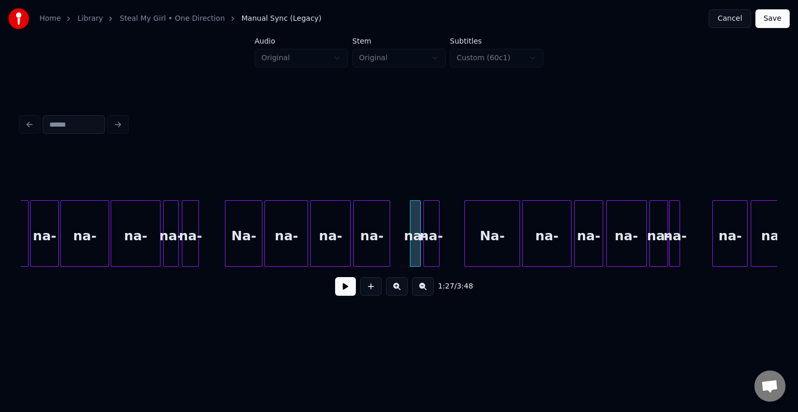
click at [365, 247] on div "na-" at bounding box center [372, 236] width 36 height 71
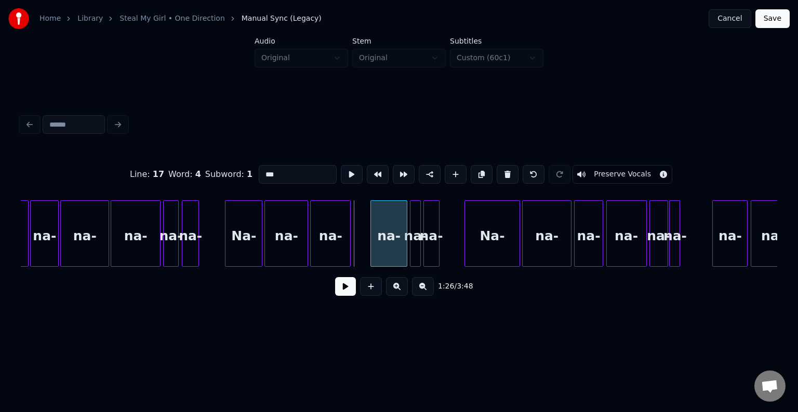
click at [392, 237] on div "na-" at bounding box center [389, 236] width 36 height 71
click at [347, 293] on button at bounding box center [345, 286] width 21 height 19
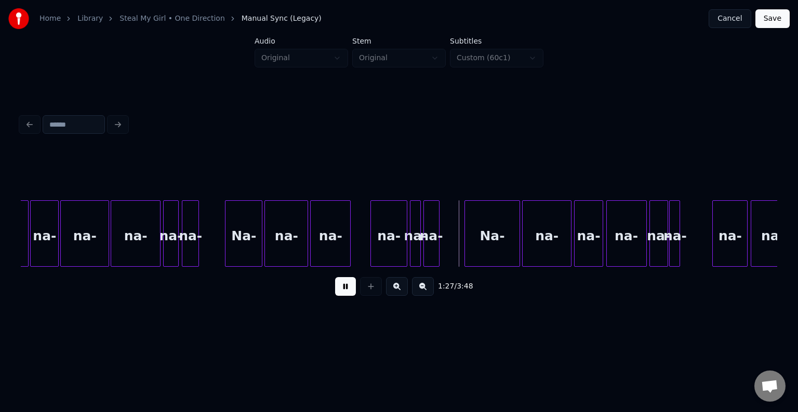
click at [347, 293] on button at bounding box center [345, 286] width 21 height 19
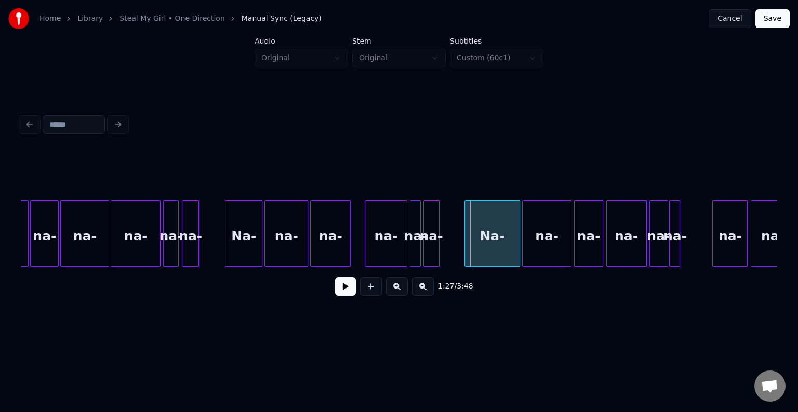
click at [366, 251] on div at bounding box center [366, 233] width 3 height 65
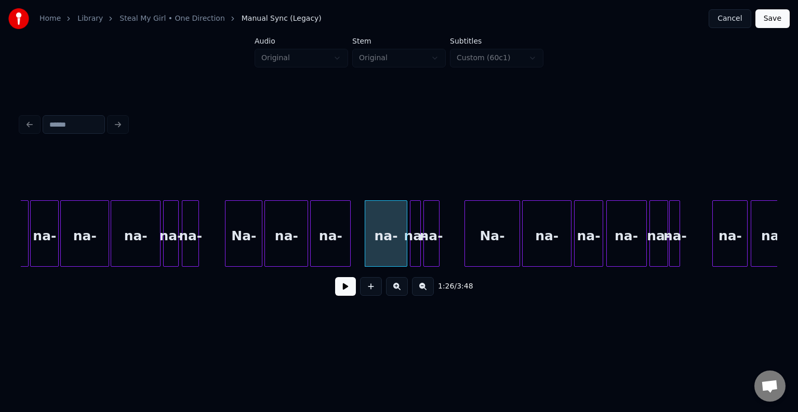
click at [322, 257] on div "na-" at bounding box center [330, 236] width 39 height 71
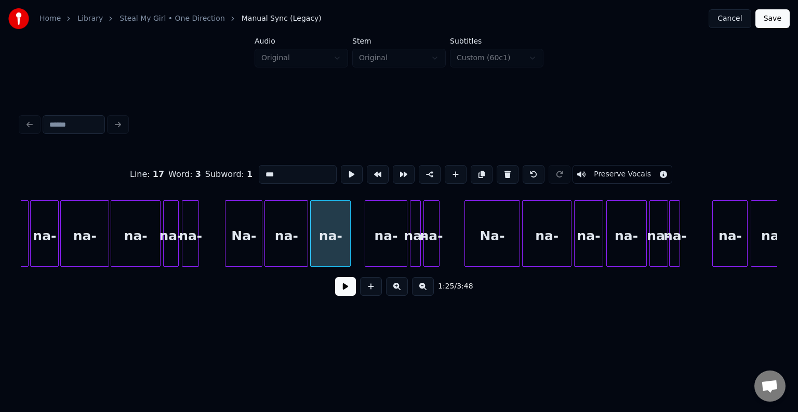
click at [343, 296] on button at bounding box center [345, 286] width 21 height 19
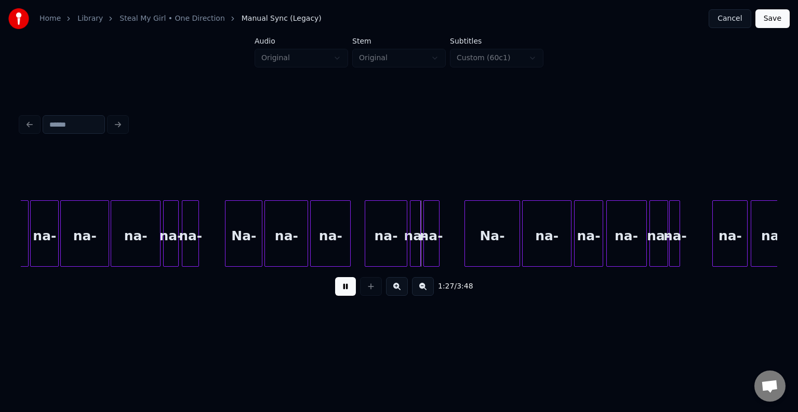
click at [344, 293] on button at bounding box center [345, 286] width 21 height 19
click at [349, 237] on div at bounding box center [350, 233] width 3 height 65
click at [334, 241] on div "na-" at bounding box center [339, 236] width 41 height 71
click at [281, 247] on div "na-" at bounding box center [286, 236] width 43 height 71
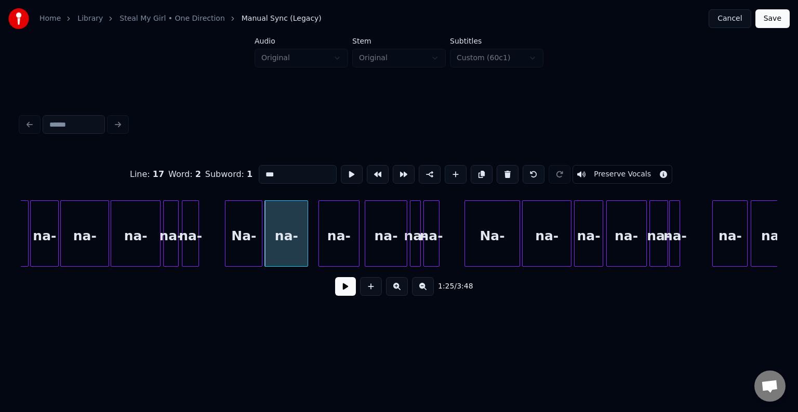
click at [347, 294] on button at bounding box center [345, 286] width 21 height 19
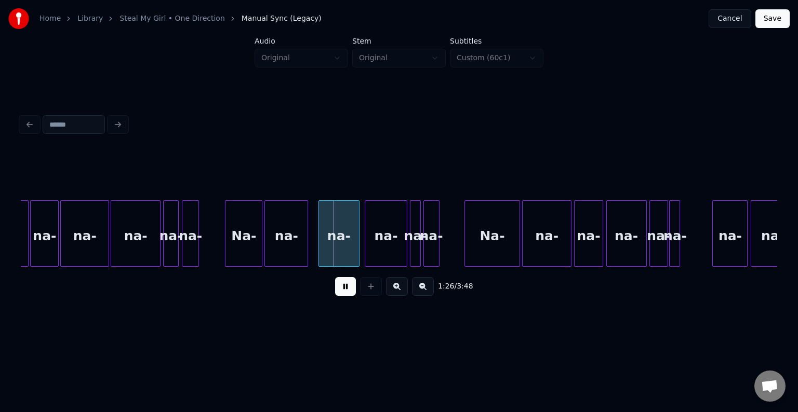
click at [347, 294] on button at bounding box center [345, 286] width 21 height 19
click at [285, 240] on div "na-" at bounding box center [294, 236] width 43 height 71
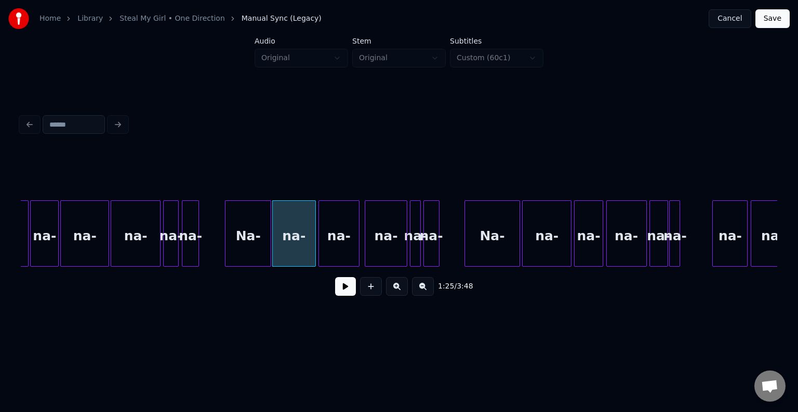
click at [268, 247] on div at bounding box center [269, 233] width 3 height 65
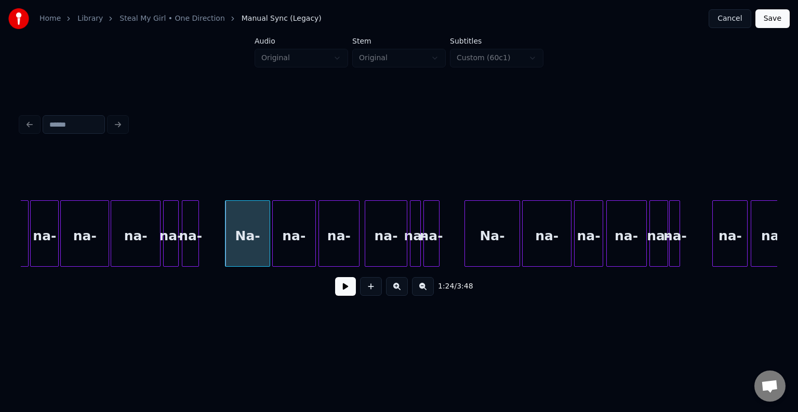
click at [267, 248] on div at bounding box center [268, 233] width 3 height 65
click at [341, 295] on button at bounding box center [345, 286] width 21 height 19
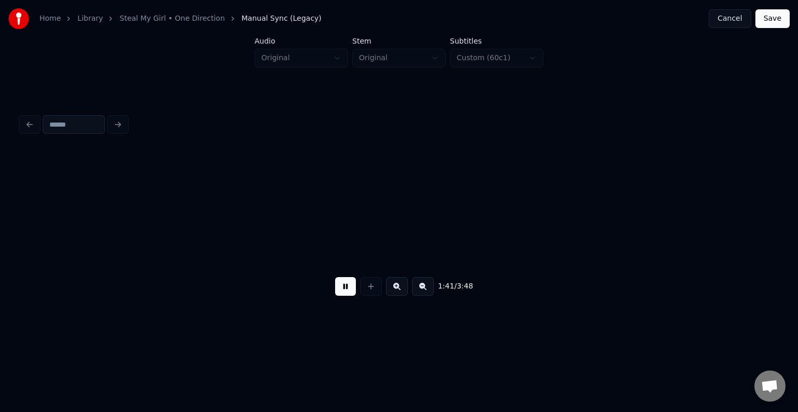
scroll to position [0, 7905]
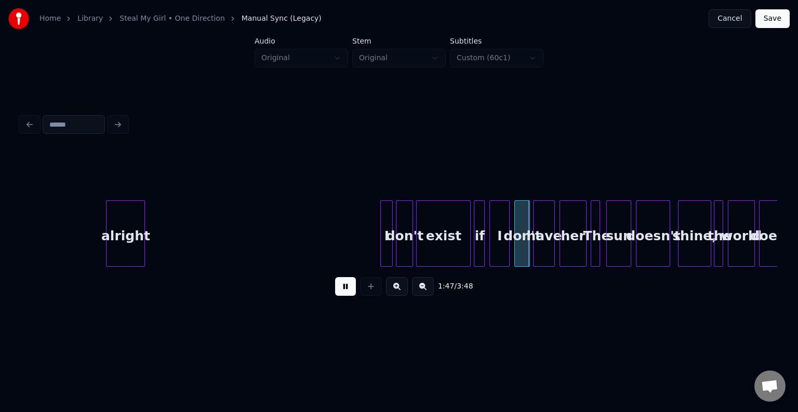
click at [406, 234] on div "don't" at bounding box center [404, 236] width 16 height 71
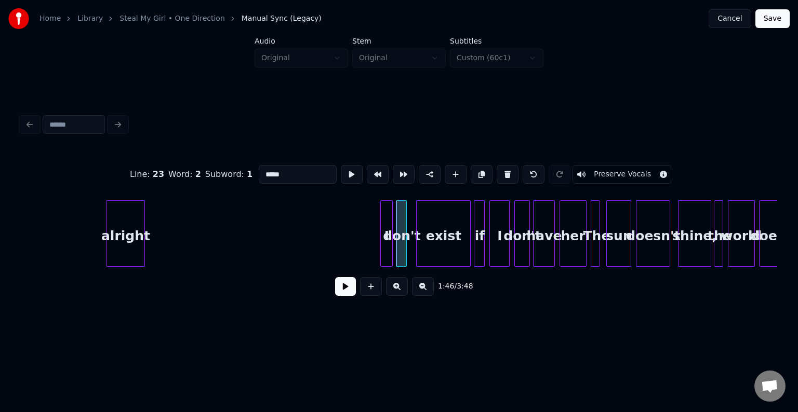
click at [405, 249] on div at bounding box center [404, 233] width 3 height 65
click at [410, 248] on div at bounding box center [411, 233] width 3 height 65
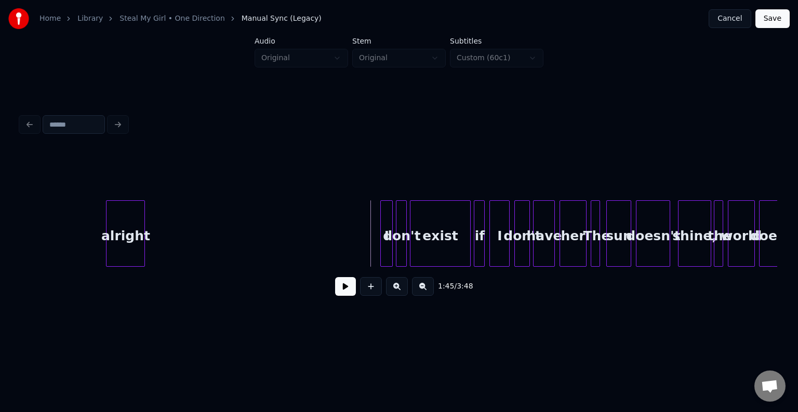
click at [346, 288] on button at bounding box center [345, 286] width 21 height 19
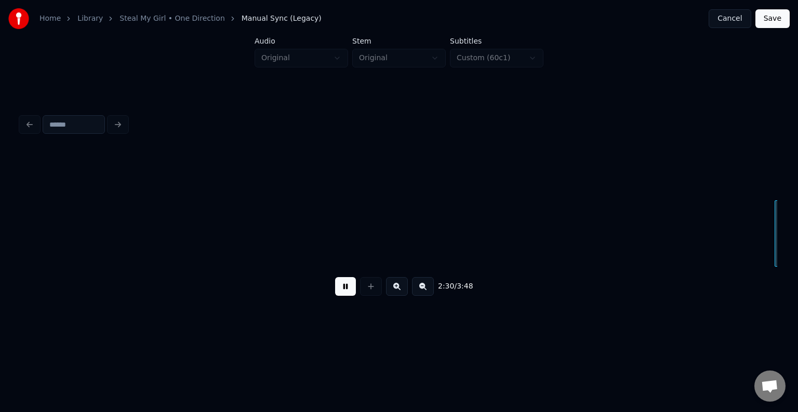
scroll to position [0, 11689]
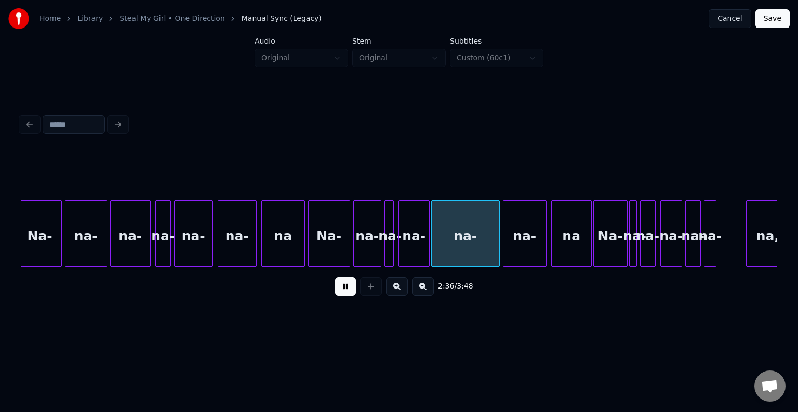
click at [348, 295] on button at bounding box center [345, 286] width 21 height 19
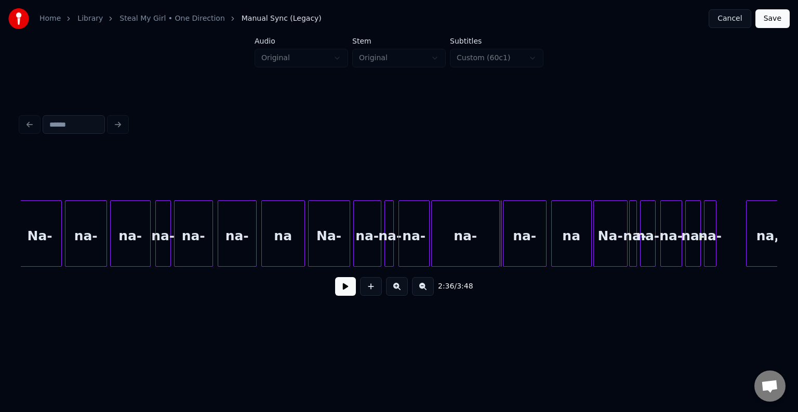
click at [38, 244] on div "Na-" at bounding box center [40, 236] width 43 height 71
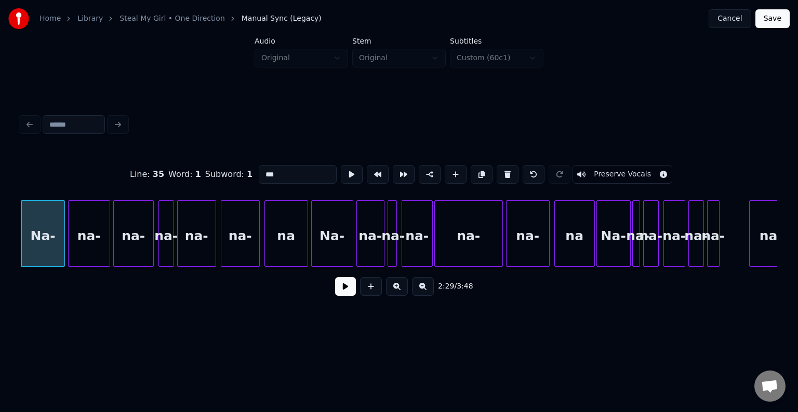
click at [345, 295] on button at bounding box center [345, 286] width 21 height 19
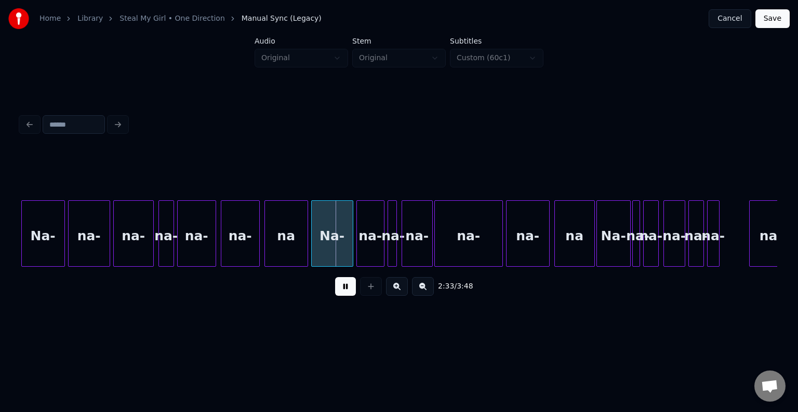
click at [345, 295] on button at bounding box center [345, 286] width 21 height 19
click at [174, 237] on div "na-" at bounding box center [166, 236] width 15 height 71
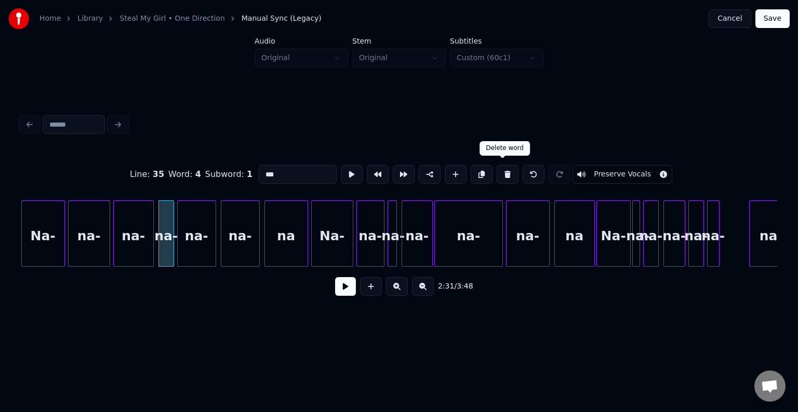
click at [503, 176] on button at bounding box center [508, 174] width 22 height 19
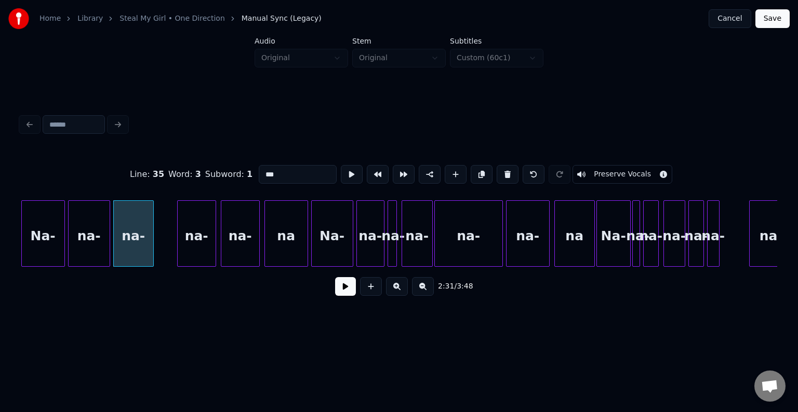
click at [28, 250] on div "Na-" at bounding box center [43, 236] width 43 height 71
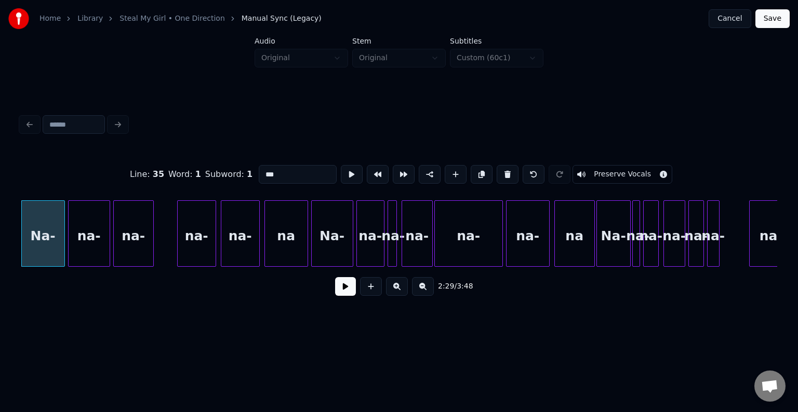
type input "***"
click at [353, 290] on button at bounding box center [345, 286] width 21 height 19
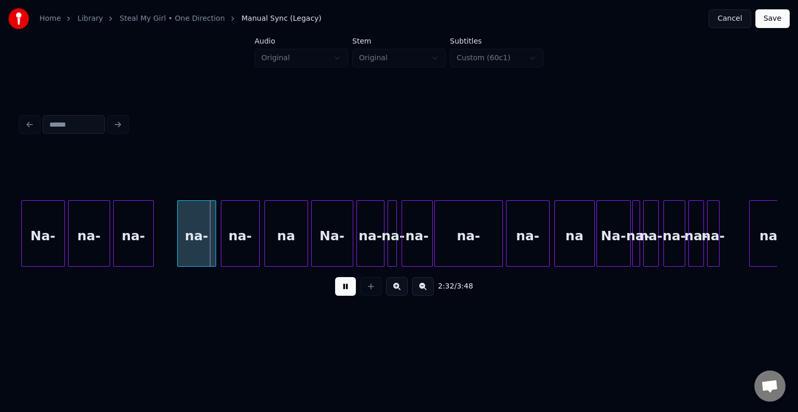
drag, startPoint x: 332, startPoint y: 293, endPoint x: 319, endPoint y: 278, distance: 19.5
click at [331, 291] on div "2:32 / 3:48" at bounding box center [399, 286] width 740 height 23
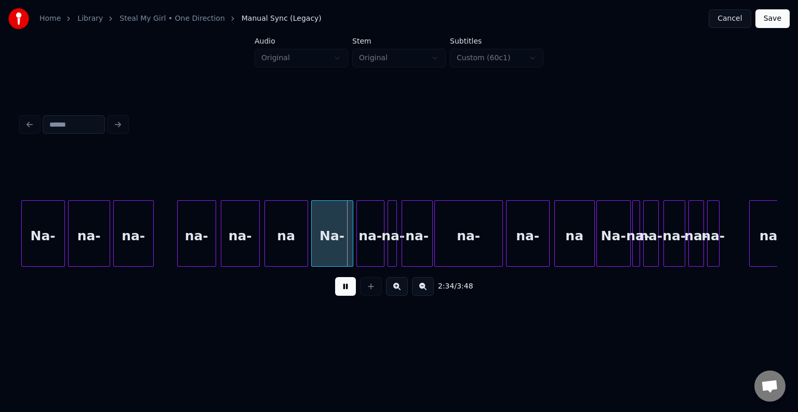
click at [349, 290] on button at bounding box center [345, 286] width 21 height 19
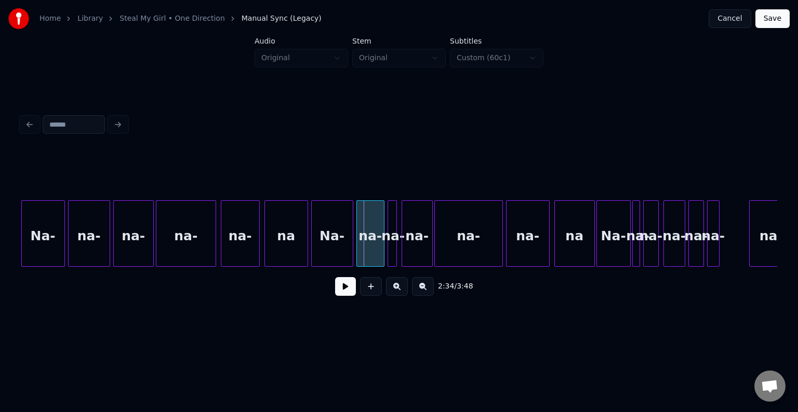
click at [156, 233] on div at bounding box center [157, 233] width 3 height 65
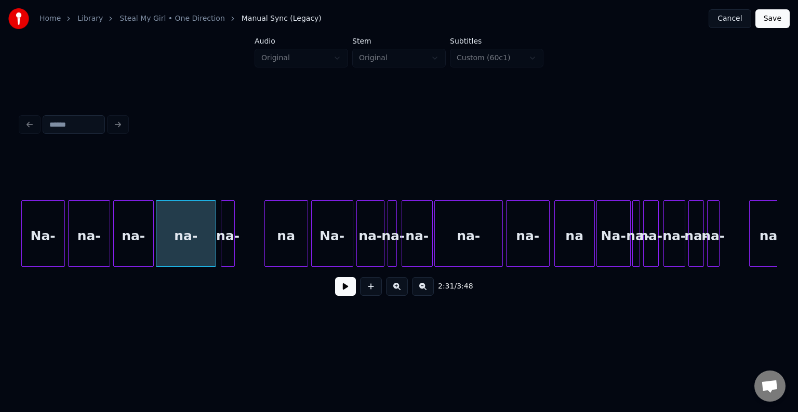
click at [233, 241] on div at bounding box center [232, 233] width 3 height 65
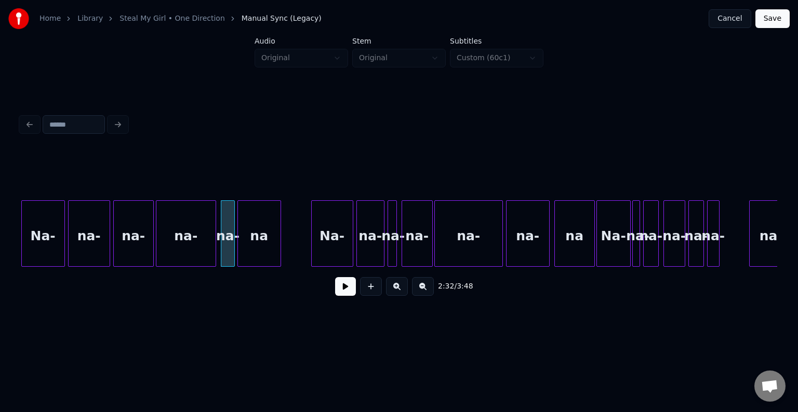
click at [269, 244] on div "na" at bounding box center [259, 236] width 43 height 71
click at [259, 244] on div at bounding box center [258, 233] width 3 height 65
click at [211, 254] on div "na-" at bounding box center [185, 236] width 59 height 71
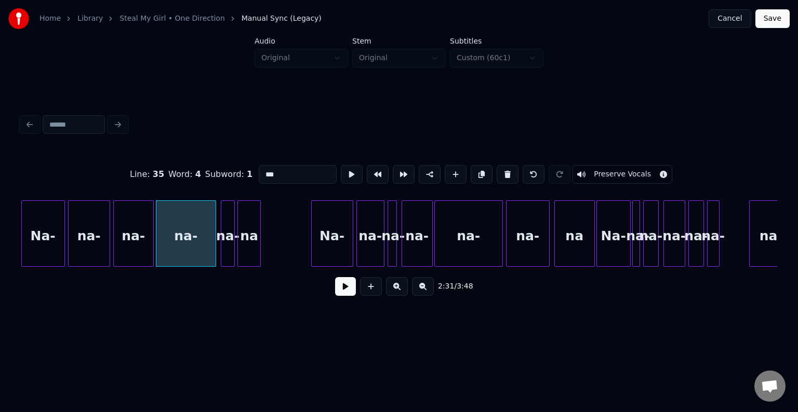
click at [341, 288] on button at bounding box center [345, 286] width 21 height 19
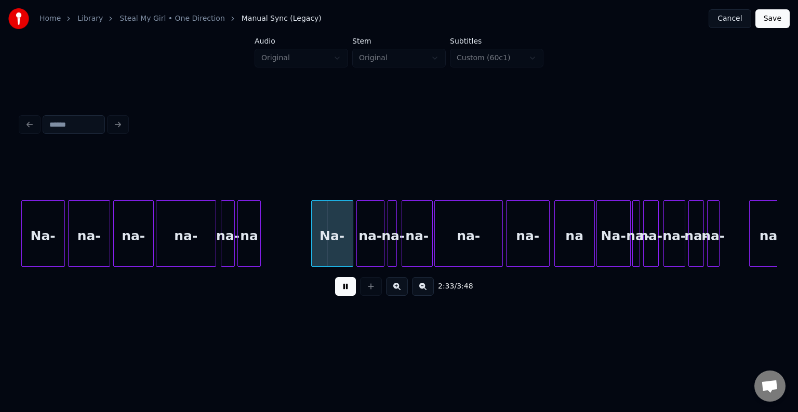
click at [195, 245] on div "na-" at bounding box center [185, 236] width 59 height 71
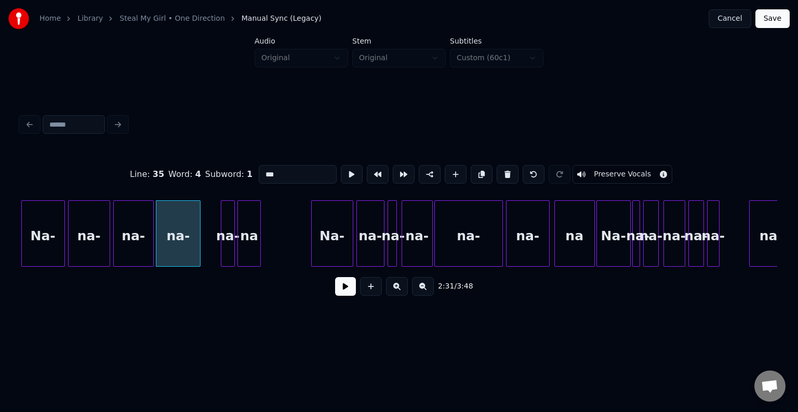
click at [197, 248] on div at bounding box center [198, 233] width 3 height 65
click at [210, 248] on div "na-" at bounding box center [212, 236] width 14 height 71
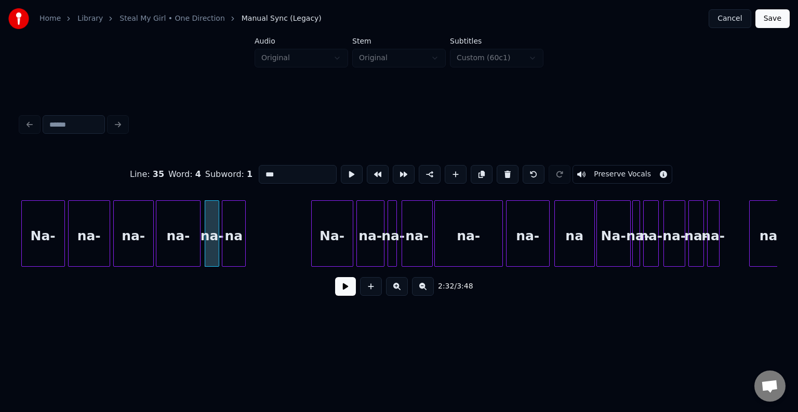
click at [233, 249] on div "na" at bounding box center [233, 236] width 23 height 71
click at [172, 250] on div "na-" at bounding box center [178, 236] width 44 height 71
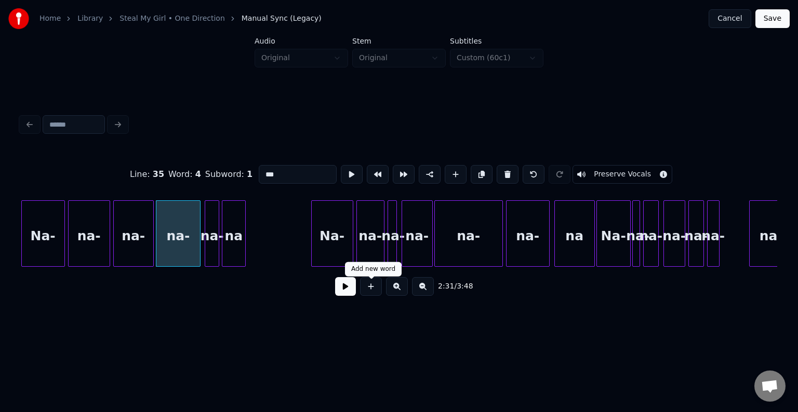
click at [339, 296] on button at bounding box center [345, 286] width 21 height 19
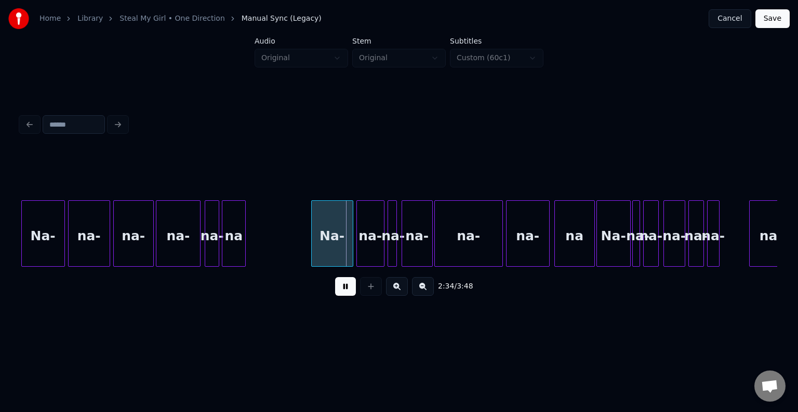
click at [343, 290] on button at bounding box center [345, 286] width 21 height 19
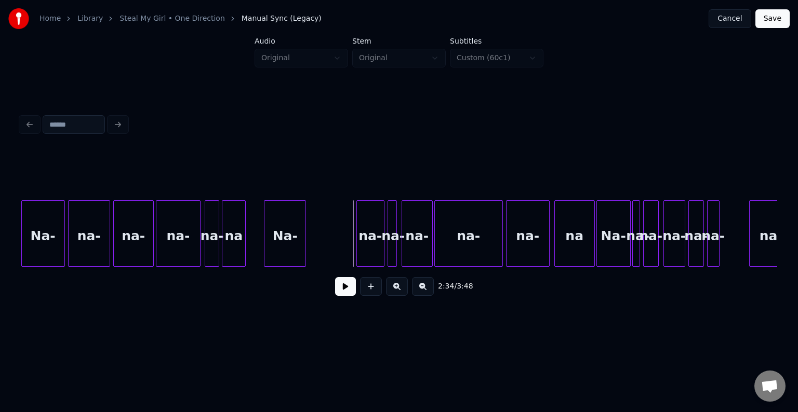
click at [280, 245] on div "Na-" at bounding box center [284, 236] width 41 height 71
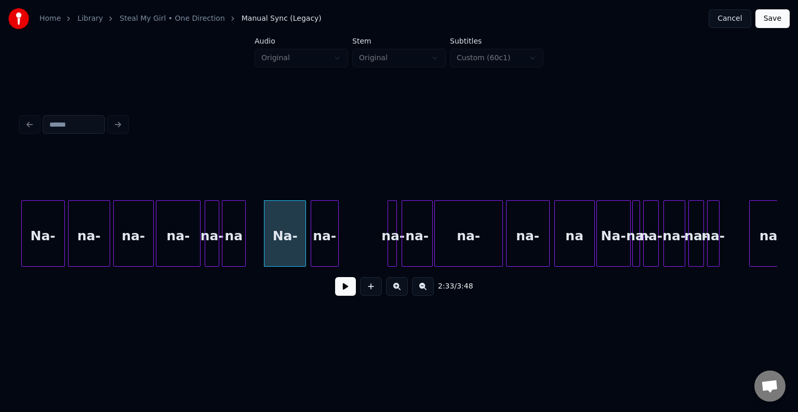
click at [330, 249] on div "na-" at bounding box center [324, 236] width 27 height 71
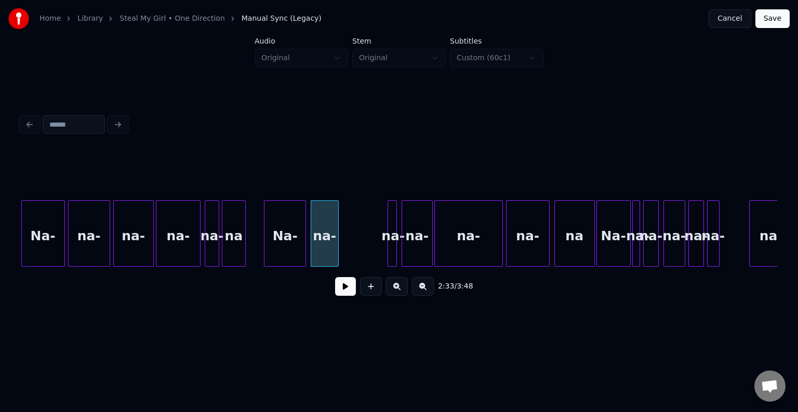
click at [390, 247] on div at bounding box center [389, 233] width 3 height 65
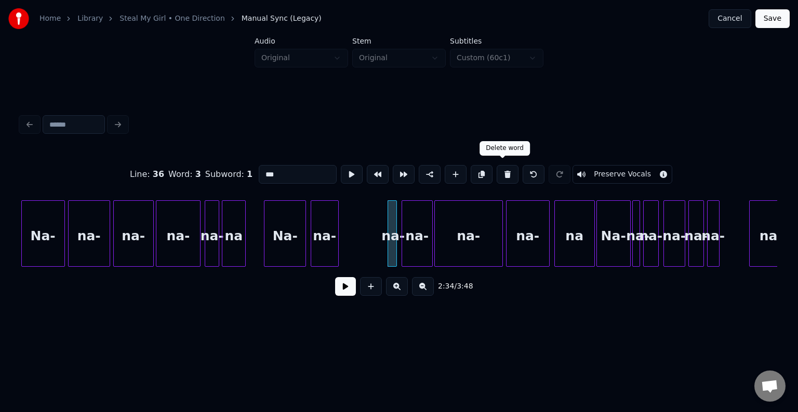
click at [498, 175] on button at bounding box center [508, 174] width 22 height 19
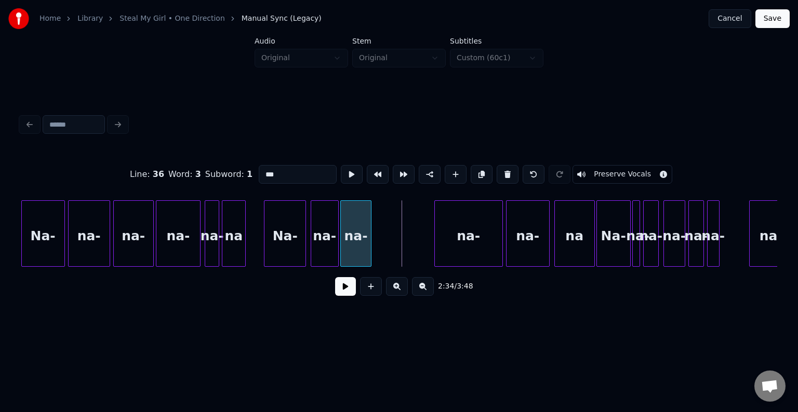
click at [353, 256] on div "na-" at bounding box center [356, 236] width 30 height 71
click at [416, 248] on div "na-" at bounding box center [409, 236] width 68 height 71
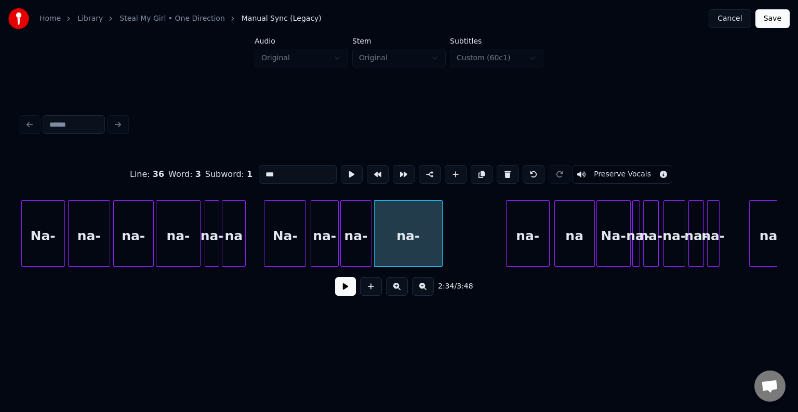
click at [301, 260] on div "Na-" at bounding box center [284, 236] width 41 height 71
type input "***"
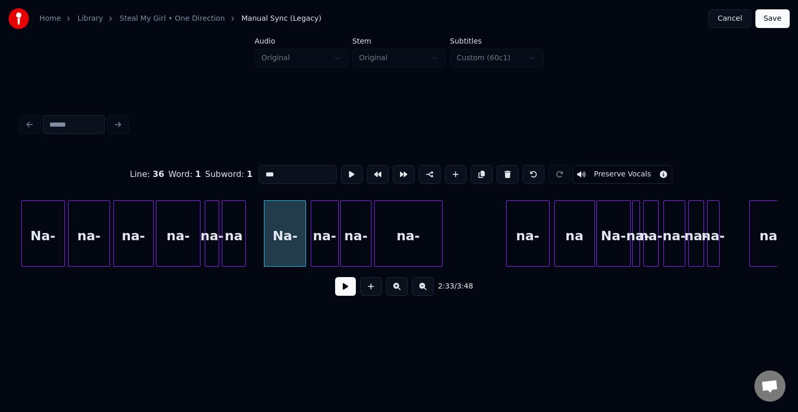
click at [352, 294] on button at bounding box center [345, 286] width 21 height 19
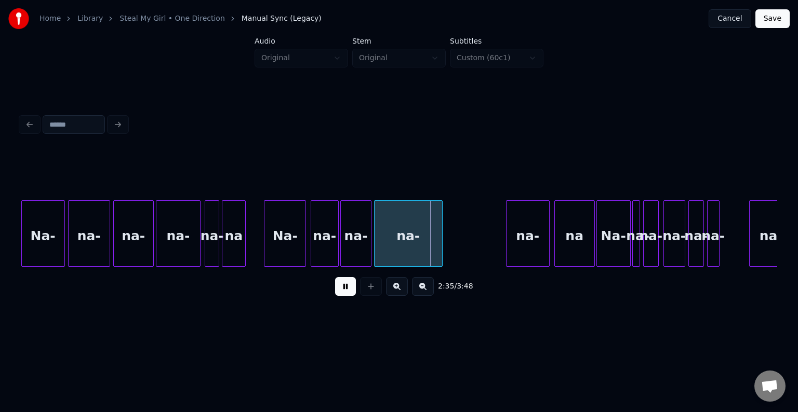
click at [348, 294] on button at bounding box center [345, 286] width 21 height 19
click at [318, 262] on div "na-" at bounding box center [324, 236] width 27 height 71
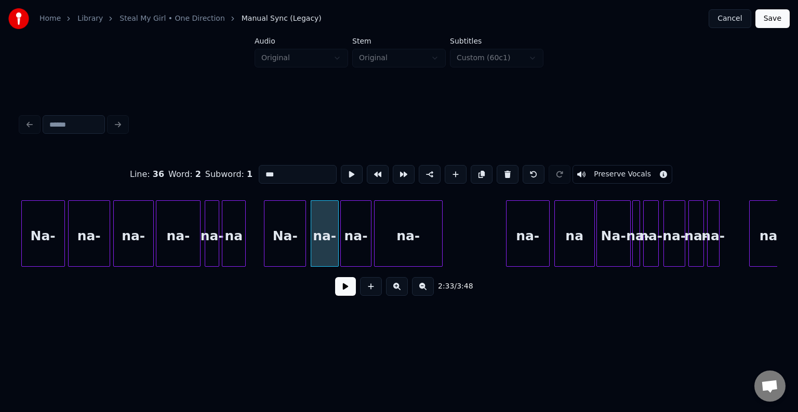
click at [339, 296] on button at bounding box center [345, 286] width 21 height 19
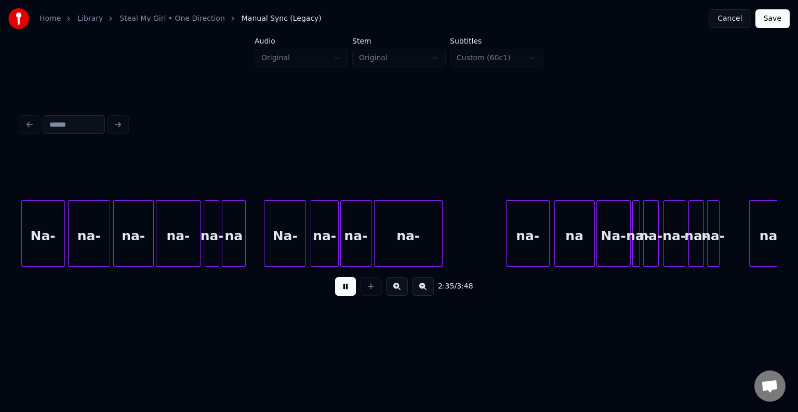
click at [344, 294] on button at bounding box center [345, 286] width 21 height 19
click at [411, 248] on div at bounding box center [411, 233] width 3 height 65
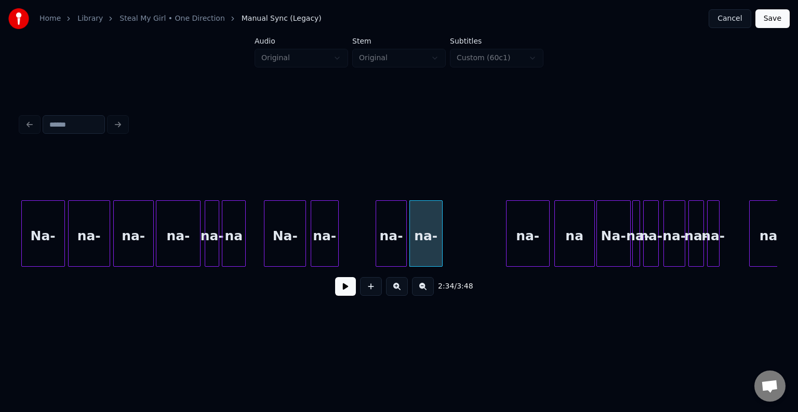
click at [392, 246] on div "na-" at bounding box center [391, 236] width 30 height 71
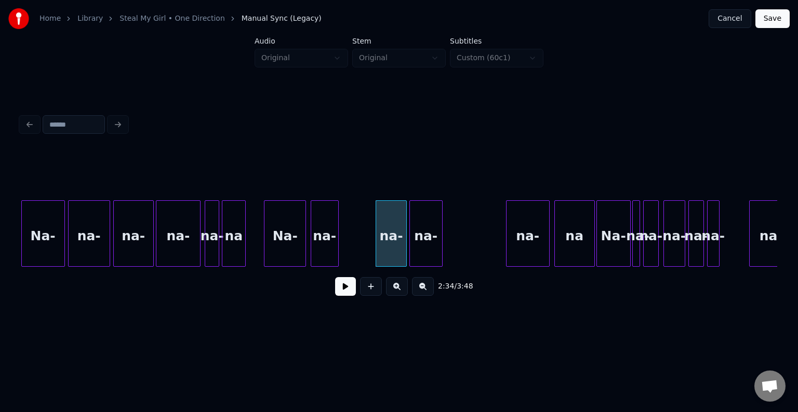
click at [328, 248] on div "na-" at bounding box center [324, 236] width 27 height 71
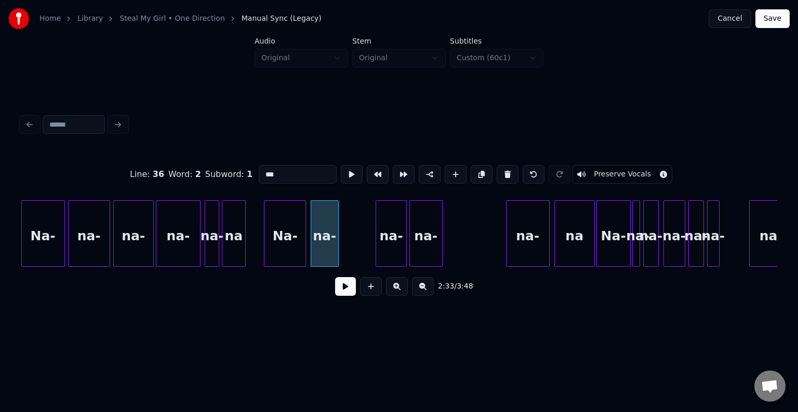
click at [347, 296] on button at bounding box center [345, 286] width 21 height 19
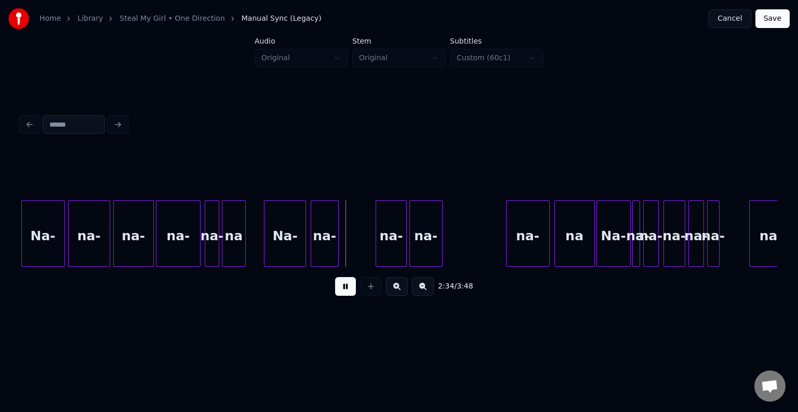
click at [347, 296] on button at bounding box center [345, 286] width 21 height 19
click at [355, 242] on div at bounding box center [355, 233] width 3 height 65
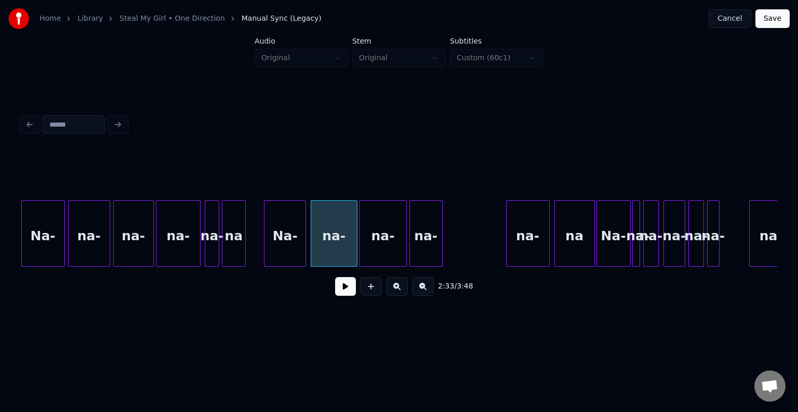
click at [361, 244] on div at bounding box center [361, 233] width 3 height 65
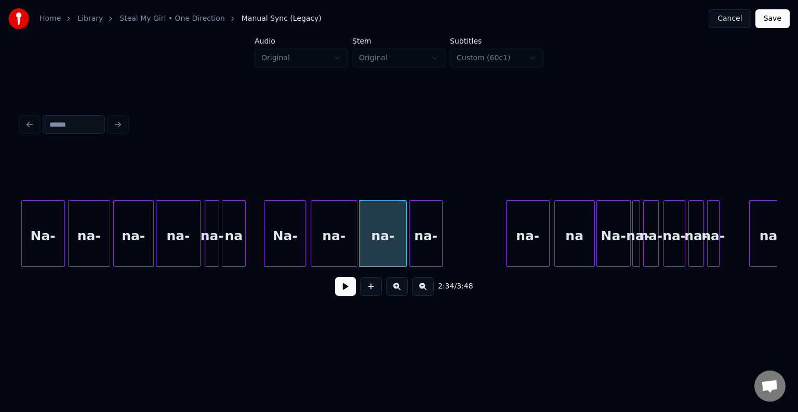
click at [291, 248] on div "Na-" at bounding box center [284, 236] width 41 height 71
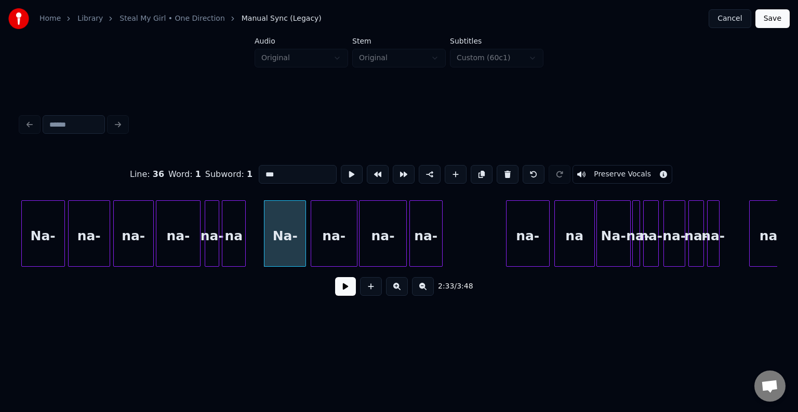
click at [350, 290] on button at bounding box center [345, 286] width 21 height 19
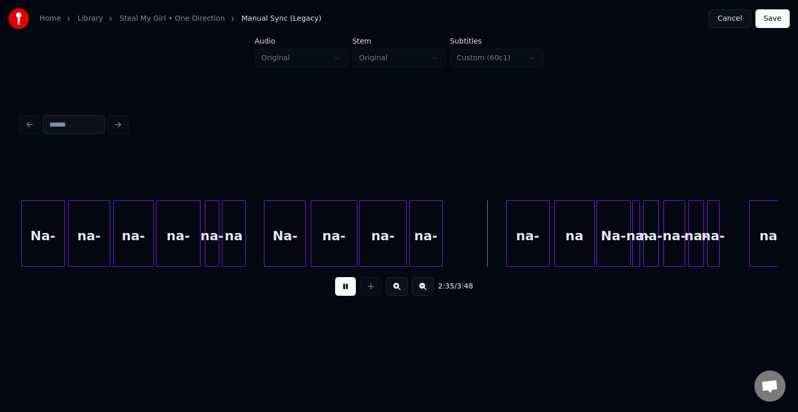
click at [348, 289] on button at bounding box center [345, 286] width 21 height 19
click at [436, 231] on div "na-" at bounding box center [426, 236] width 32 height 71
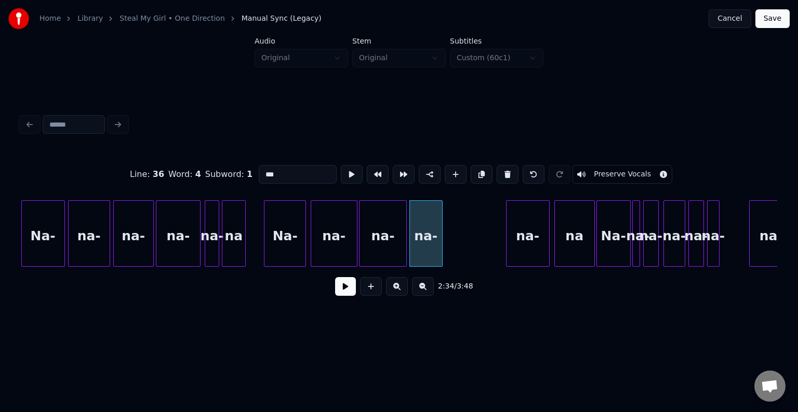
click at [338, 287] on button at bounding box center [345, 286] width 21 height 19
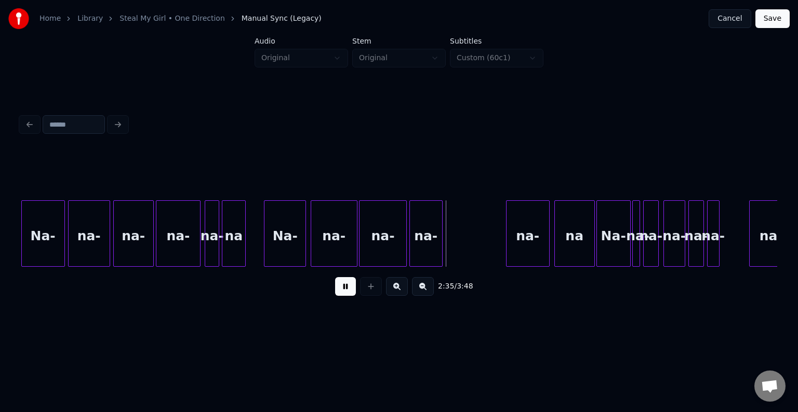
click at [338, 287] on button at bounding box center [345, 286] width 21 height 19
click at [450, 239] on div at bounding box center [450, 233] width 3 height 65
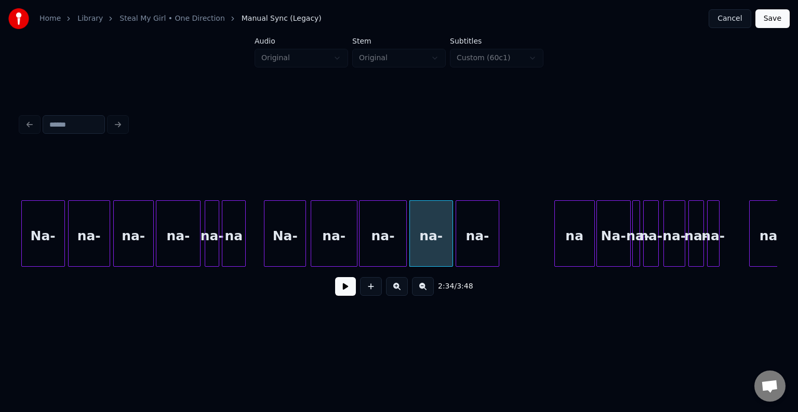
click at [474, 233] on div "na-" at bounding box center [477, 236] width 43 height 71
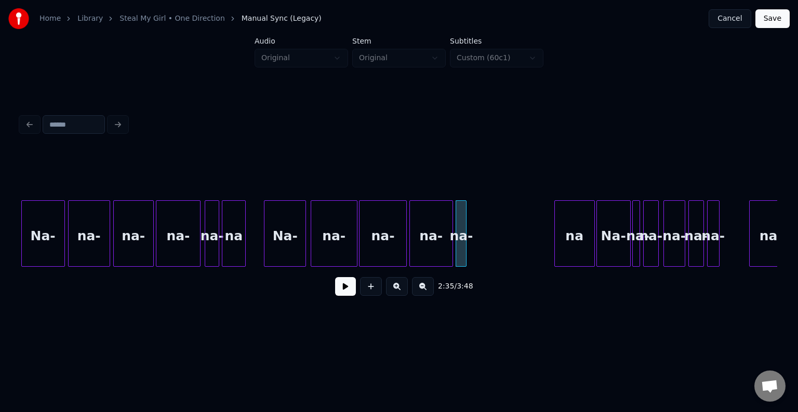
click at [466, 235] on div at bounding box center [464, 233] width 3 height 65
click at [485, 237] on div "na" at bounding box center [490, 236] width 39 height 71
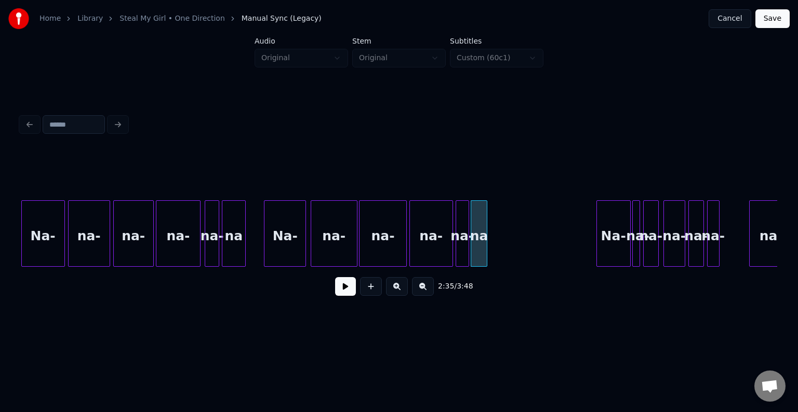
click at [484, 241] on div at bounding box center [485, 233] width 3 height 65
click at [383, 253] on div "na-" at bounding box center [383, 236] width 47 height 71
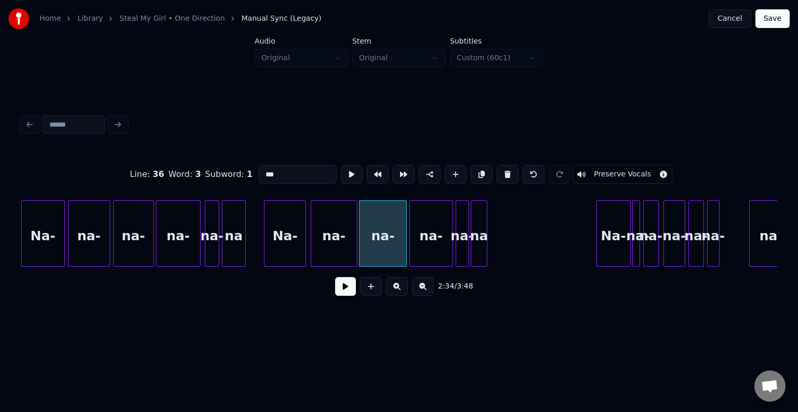
click at [352, 289] on button at bounding box center [345, 286] width 21 height 19
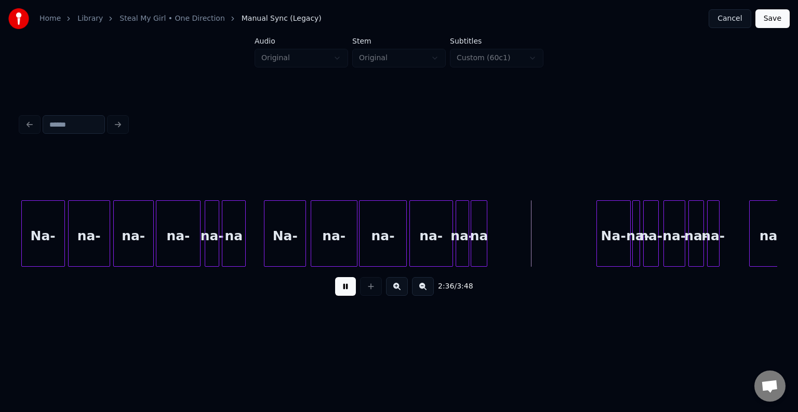
click at [352, 289] on button at bounding box center [345, 286] width 21 height 19
click at [518, 257] on div "Na-" at bounding box center [519, 236] width 33 height 71
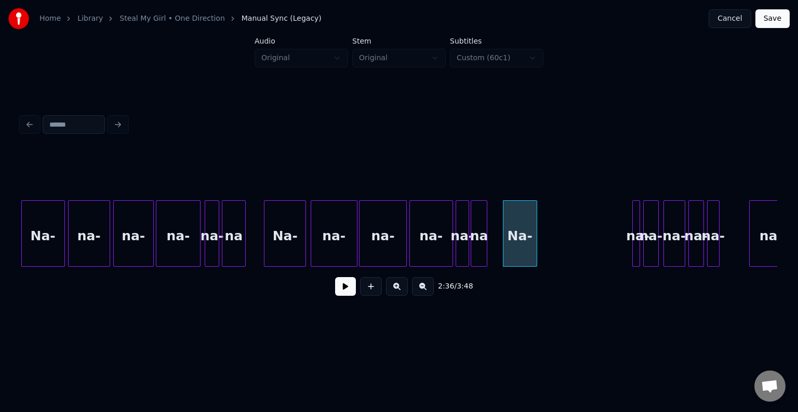
click at [634, 241] on div at bounding box center [634, 233] width 3 height 65
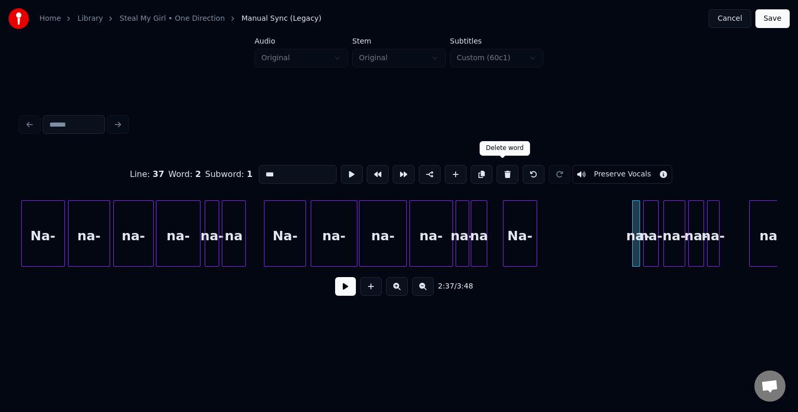
click at [500, 174] on button at bounding box center [508, 174] width 22 height 19
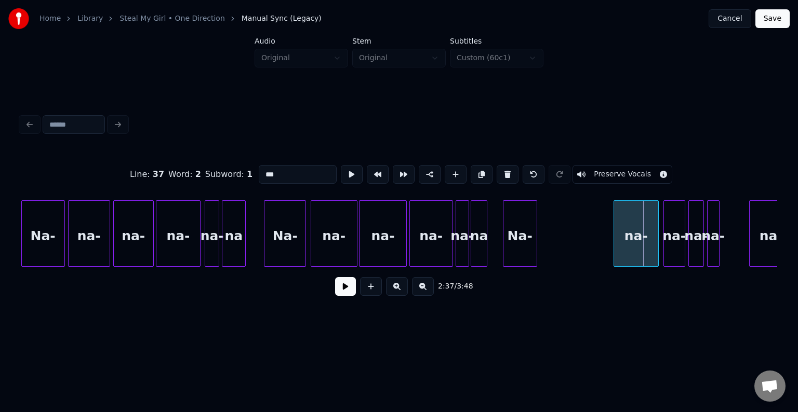
click at [614, 249] on div at bounding box center [615, 233] width 3 height 65
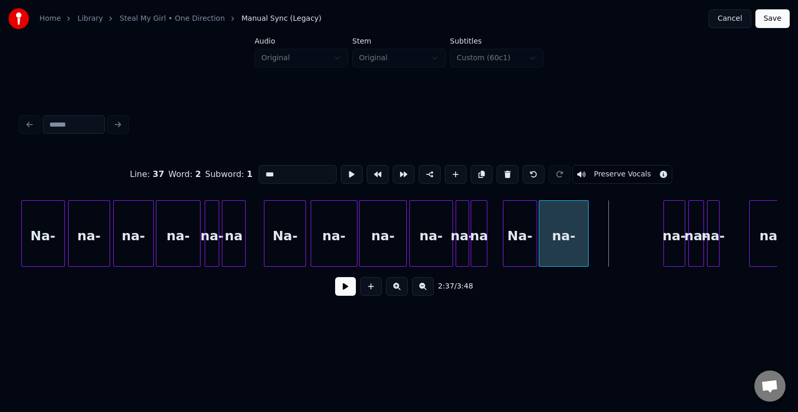
click at [570, 244] on div "na-" at bounding box center [563, 236] width 49 height 71
click at [644, 245] on div at bounding box center [644, 233] width 3 height 65
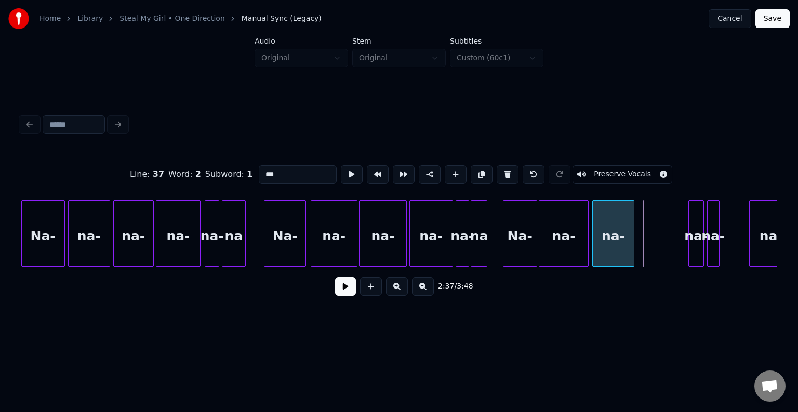
click at [613, 243] on div "na-" at bounding box center [613, 236] width 41 height 71
click at [774, 267] on div "Na- [GEOGRAPHIC_DATA]," at bounding box center [399, 234] width 756 height 66
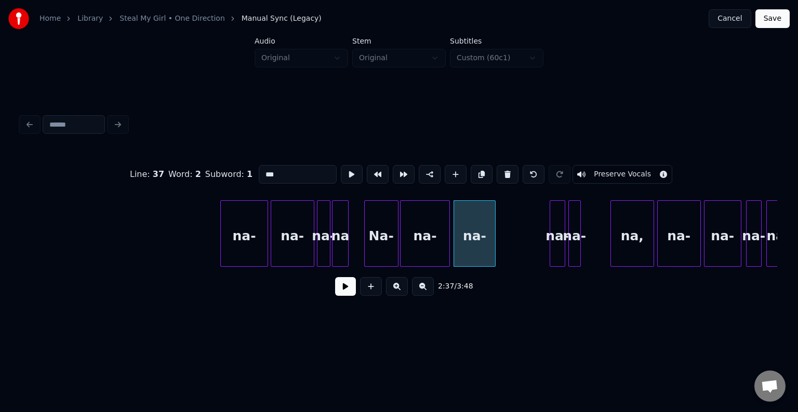
scroll to position [0, 12045]
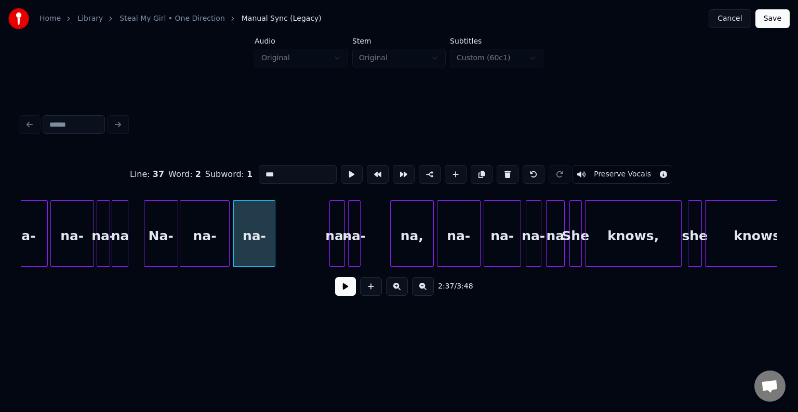
click at [163, 254] on div "Na-" at bounding box center [160, 236] width 33 height 71
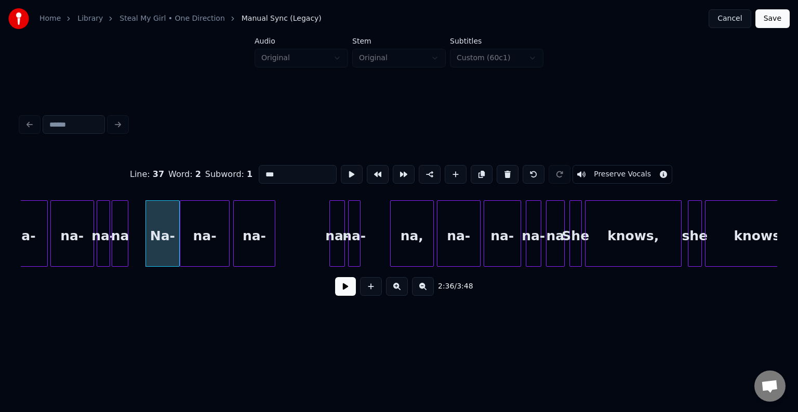
click at [344, 295] on button at bounding box center [345, 286] width 21 height 19
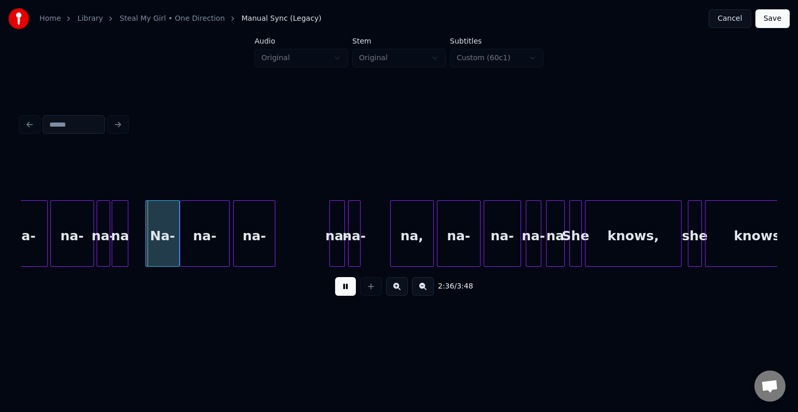
drag, startPoint x: 344, startPoint y: 295, endPoint x: 308, endPoint y: 281, distance: 39.0
click at [343, 295] on button at bounding box center [345, 286] width 21 height 19
click at [164, 243] on div "Na-" at bounding box center [162, 236] width 33 height 71
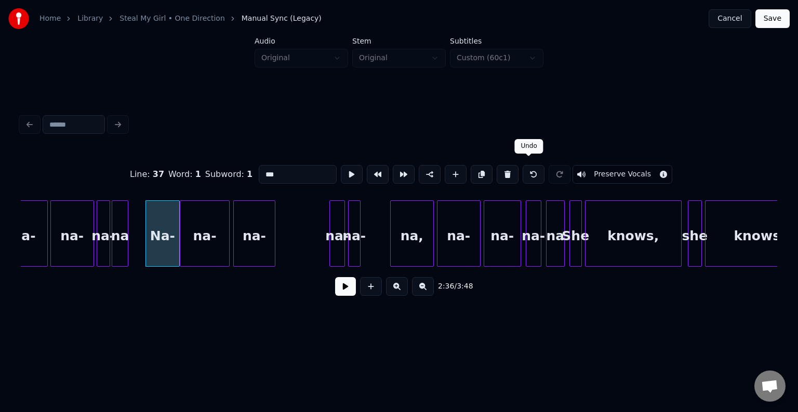
click at [523, 170] on button at bounding box center [534, 174] width 22 height 19
click at [344, 283] on button at bounding box center [345, 286] width 21 height 19
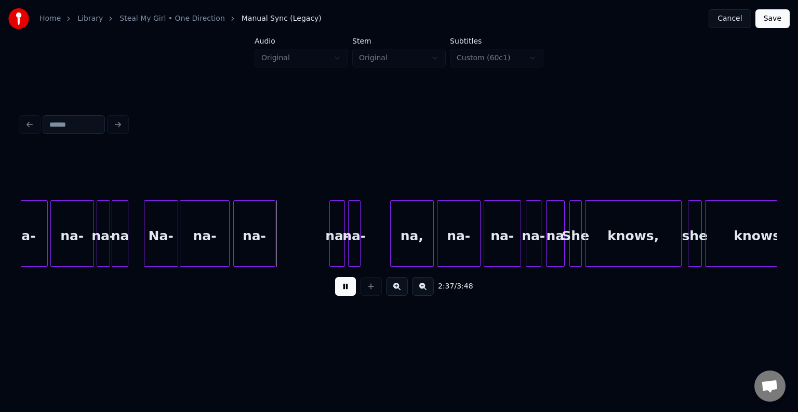
click at [345, 291] on button at bounding box center [345, 286] width 21 height 19
click at [308, 256] on div at bounding box center [306, 233] width 3 height 65
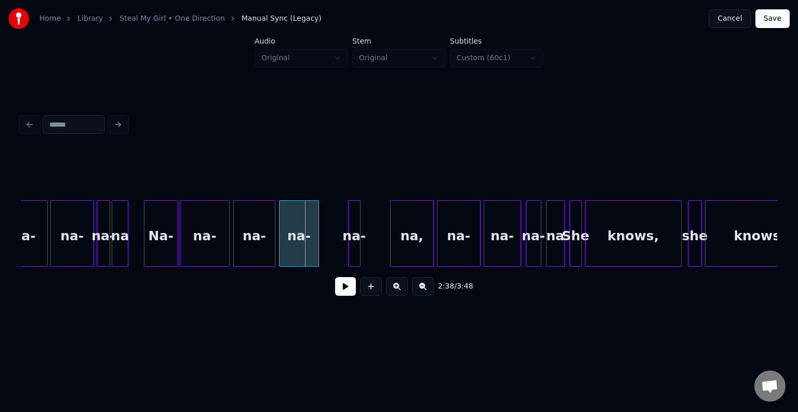
click at [300, 251] on div "na-" at bounding box center [298, 236] width 39 height 71
click at [327, 249] on div "na-" at bounding box center [328, 236] width 11 height 71
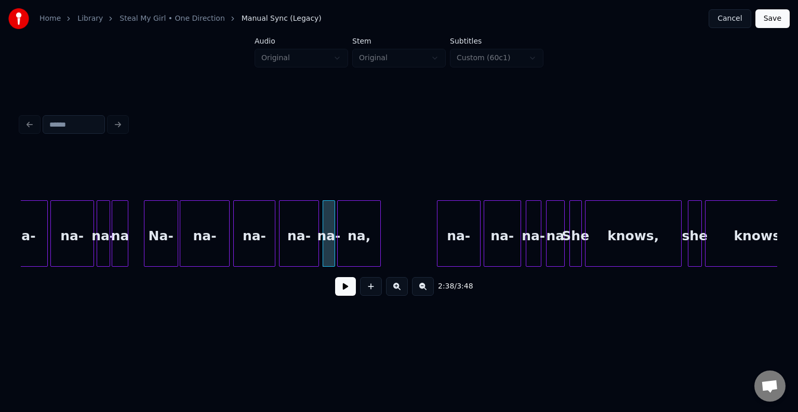
click at [364, 249] on div "na," at bounding box center [359, 236] width 43 height 71
click at [357, 249] on div at bounding box center [356, 233] width 3 height 65
click at [158, 245] on div "Na-" at bounding box center [160, 236] width 33 height 71
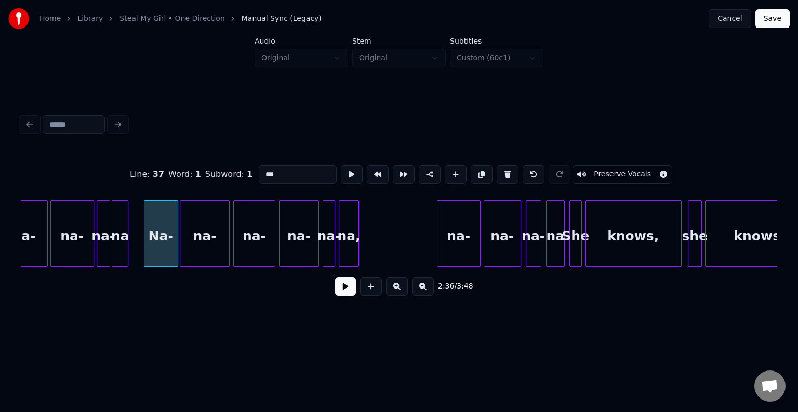
click at [352, 289] on button at bounding box center [345, 286] width 21 height 19
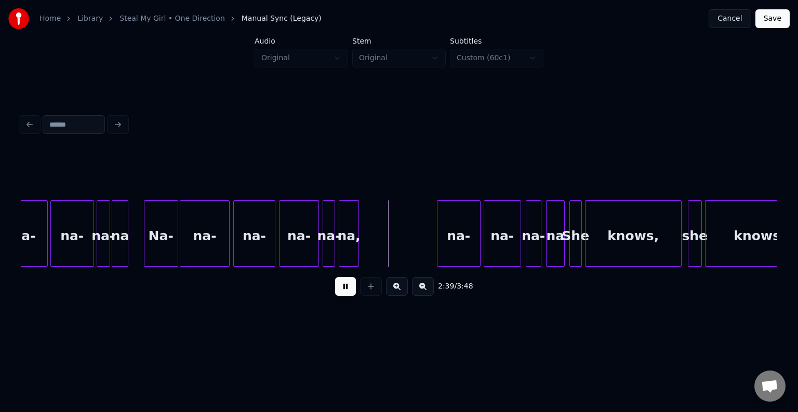
click at [352, 289] on button at bounding box center [345, 286] width 21 height 19
click at [405, 244] on div "na-" at bounding box center [409, 236] width 43 height 71
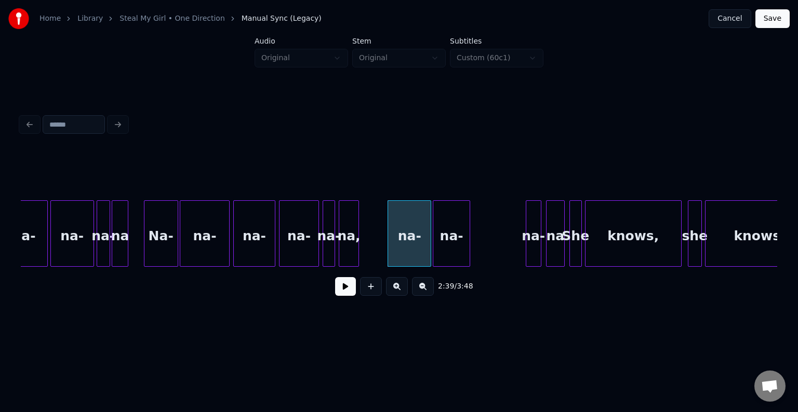
click at [455, 242] on div "na-" at bounding box center [451, 236] width 36 height 71
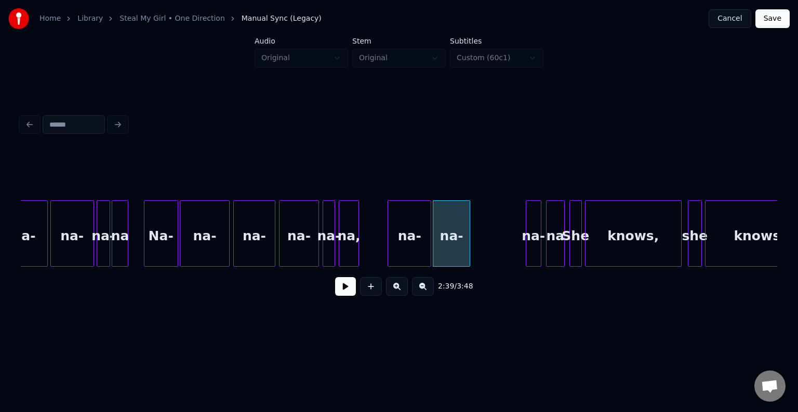
click at [358, 255] on div "na," at bounding box center [349, 234] width 21 height 66
click at [345, 291] on button at bounding box center [345, 286] width 21 height 19
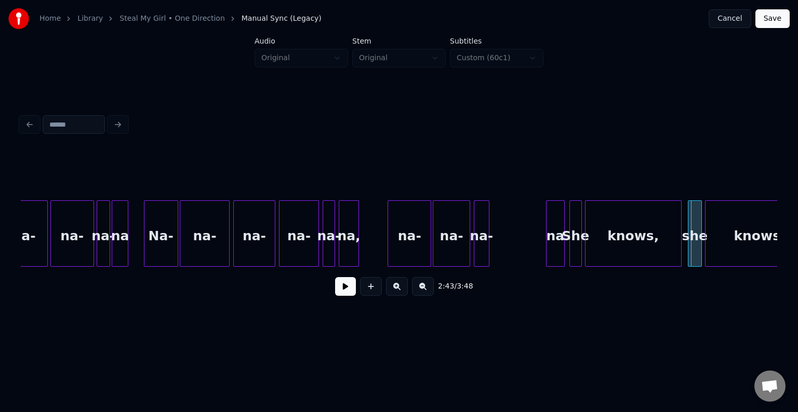
click at [482, 247] on div "na-" at bounding box center [481, 236] width 15 height 71
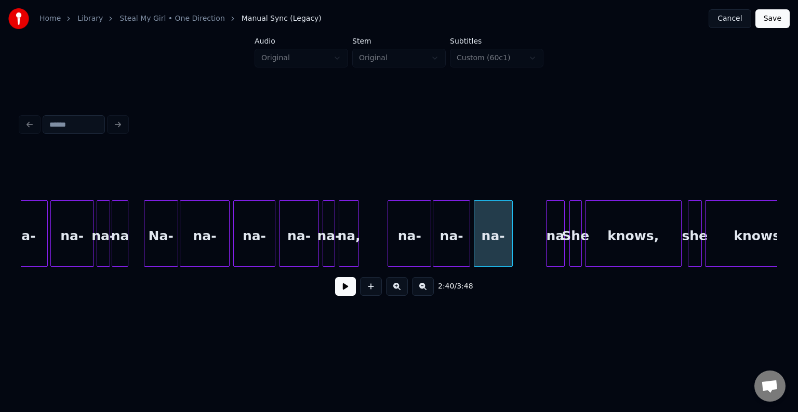
click at [512, 244] on div at bounding box center [510, 233] width 3 height 65
click at [530, 249] on div at bounding box center [529, 233] width 3 height 65
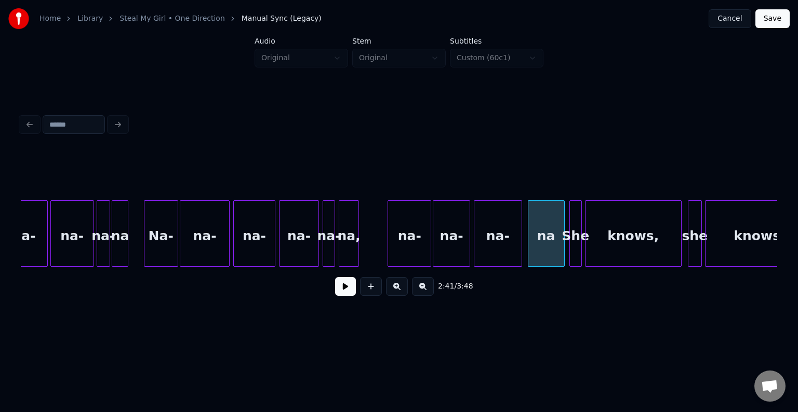
click at [518, 249] on div at bounding box center [519, 233] width 3 height 65
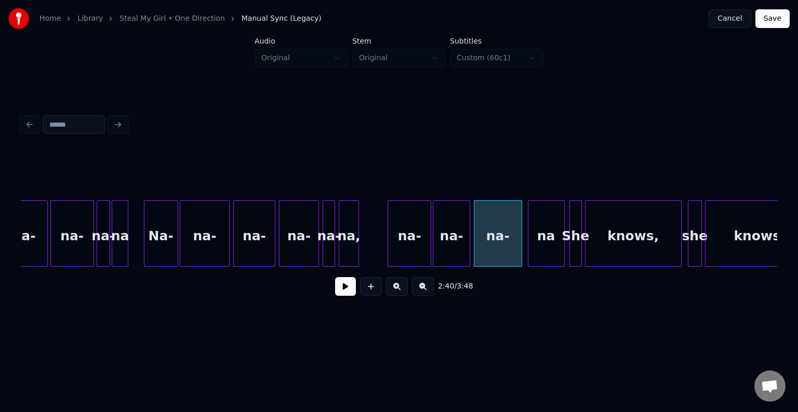
click at [351, 291] on button at bounding box center [345, 286] width 21 height 19
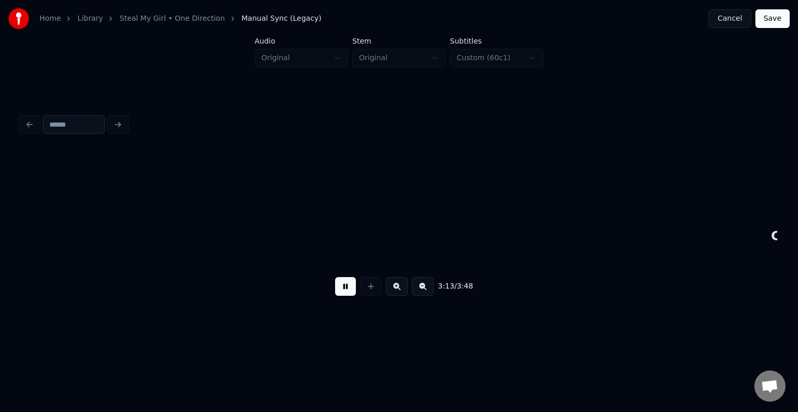
scroll to position [0, 15072]
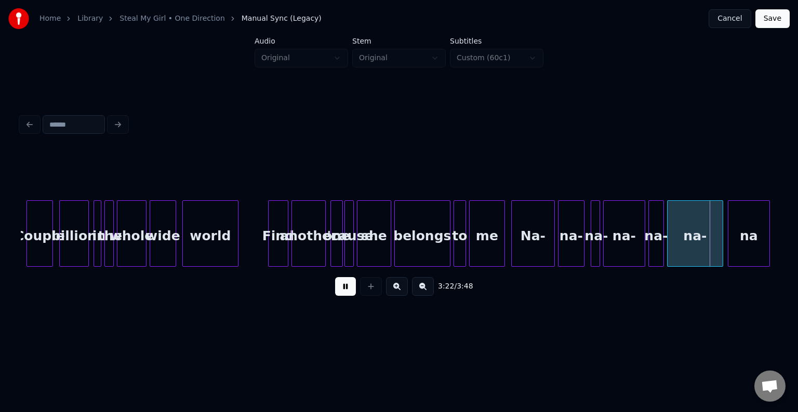
click at [351, 291] on button at bounding box center [345, 286] width 21 height 19
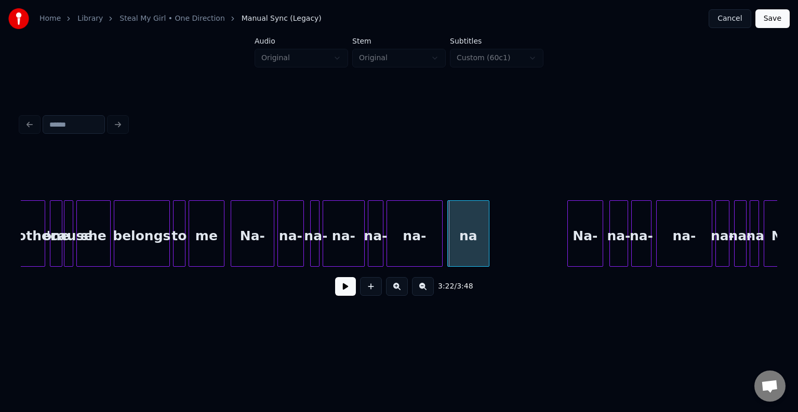
scroll to position [0, 15363]
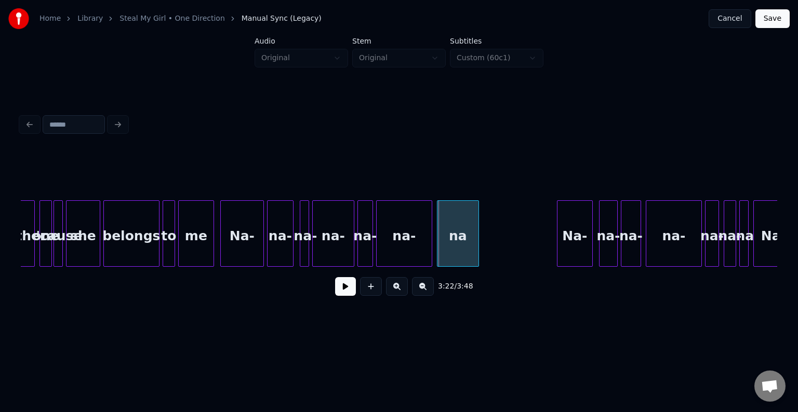
click at [231, 256] on div "Na-" at bounding box center [242, 236] width 43 height 71
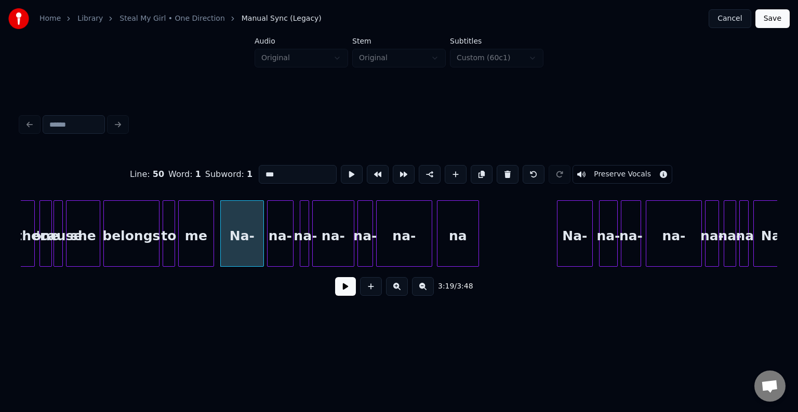
click at [341, 285] on button at bounding box center [345, 286] width 21 height 19
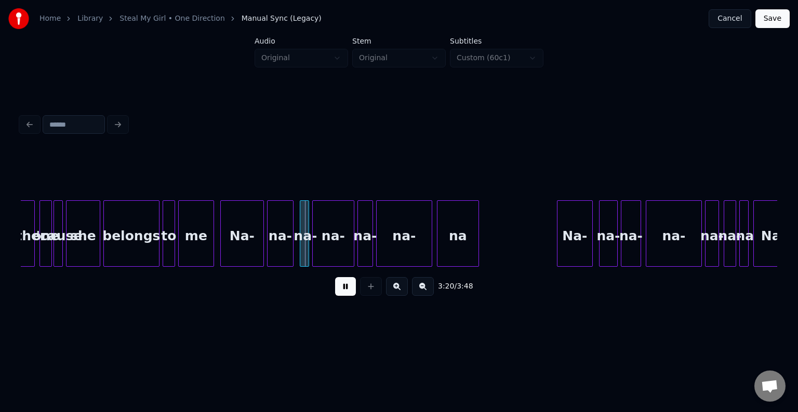
click at [341, 285] on button at bounding box center [345, 286] width 21 height 19
click at [306, 255] on div at bounding box center [306, 233] width 3 height 65
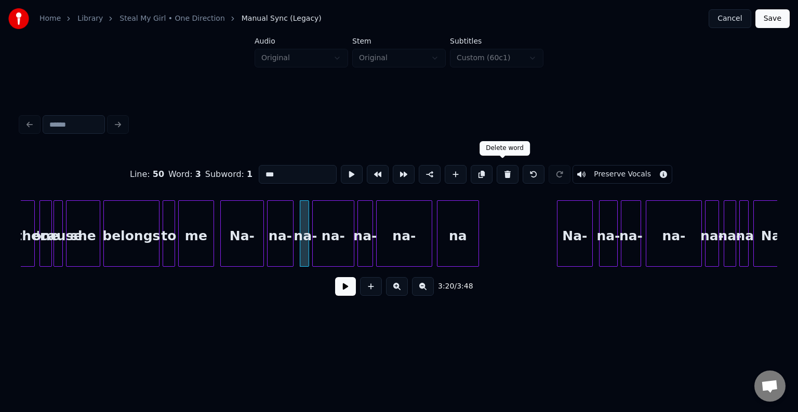
click at [504, 176] on button at bounding box center [508, 174] width 22 height 19
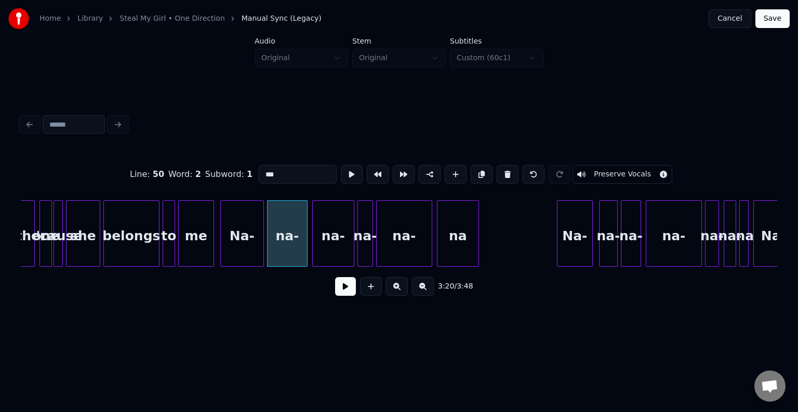
click at [305, 242] on div at bounding box center [305, 233] width 3 height 65
click at [251, 252] on div "Na-" at bounding box center [242, 236] width 43 height 71
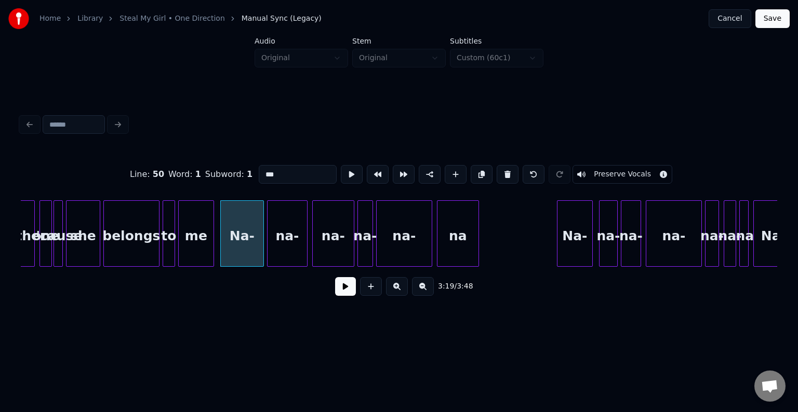
type input "***"
click at [344, 296] on button at bounding box center [345, 286] width 21 height 19
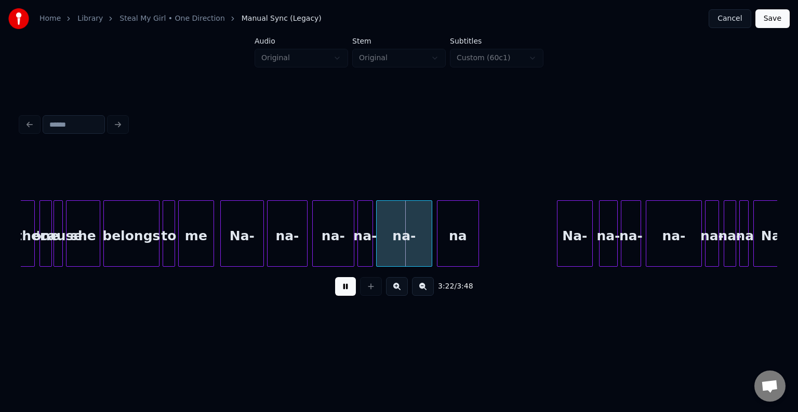
click at [344, 296] on button at bounding box center [345, 286] width 21 height 19
click at [401, 244] on div at bounding box center [402, 233] width 3 height 65
click at [408, 251] on div at bounding box center [409, 233] width 3 height 65
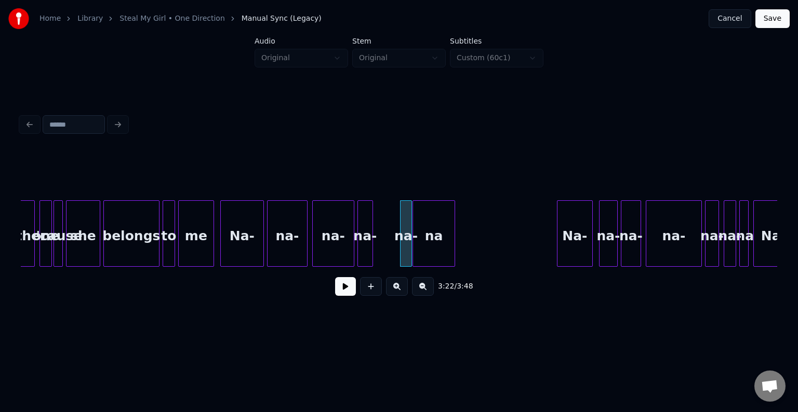
click at [427, 248] on div "na" at bounding box center [433, 236] width 41 height 71
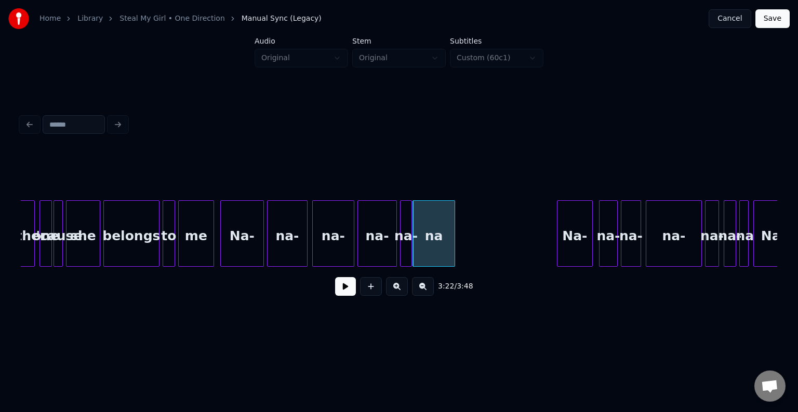
click at [394, 248] on div at bounding box center [394, 233] width 3 height 65
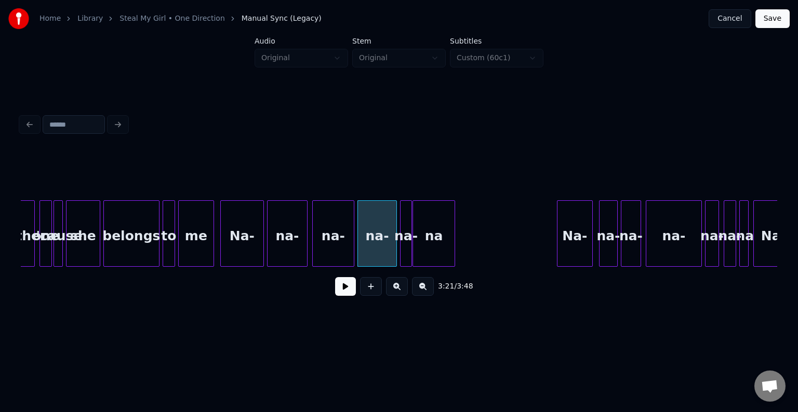
click at [376, 252] on div "na-" at bounding box center [377, 236] width 38 height 71
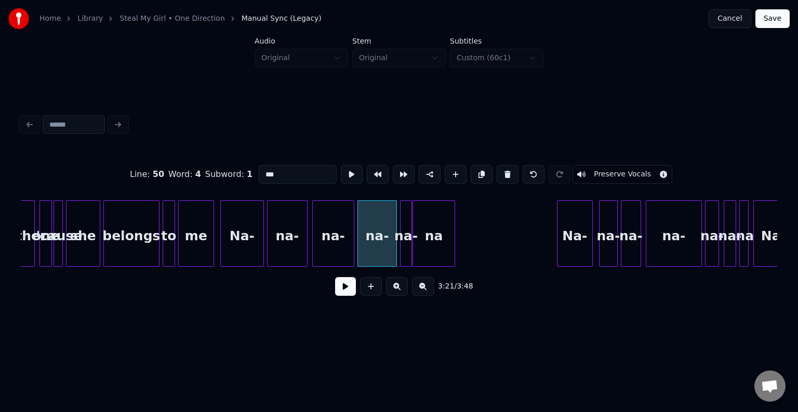
click at [343, 295] on button at bounding box center [345, 286] width 21 height 19
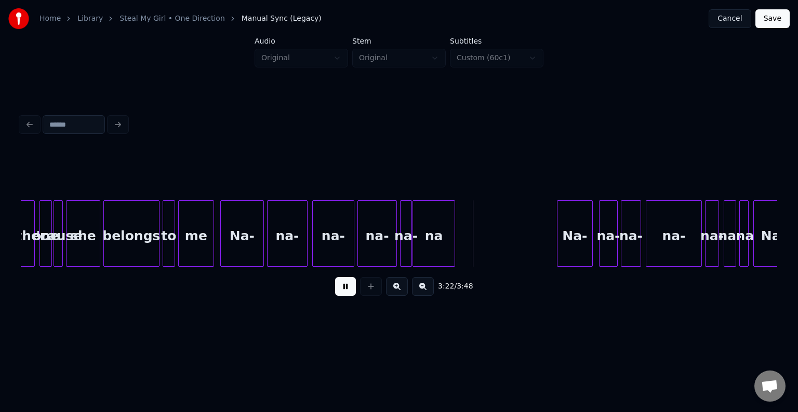
click at [343, 295] on button at bounding box center [345, 286] width 21 height 19
click at [433, 251] on div at bounding box center [432, 233] width 3 height 65
click at [363, 241] on div "na-" at bounding box center [377, 236] width 38 height 71
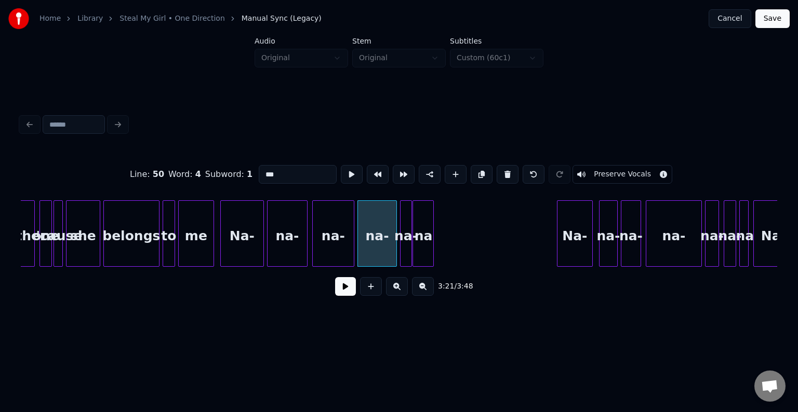
click at [348, 295] on button at bounding box center [345, 286] width 21 height 19
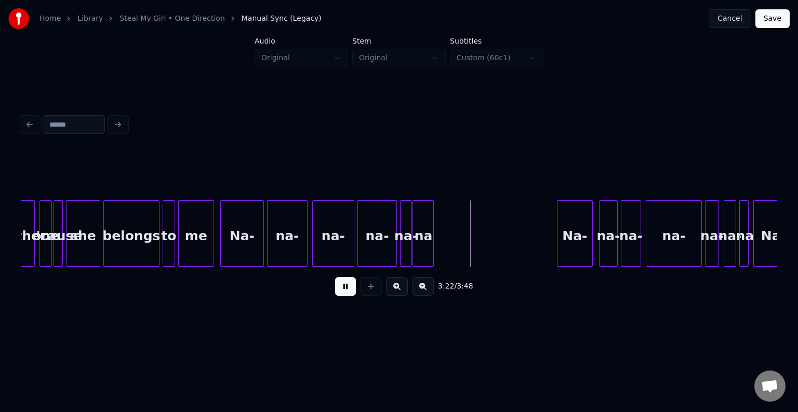
click at [348, 295] on button at bounding box center [345, 286] width 21 height 19
click at [478, 241] on div "Na-" at bounding box center [477, 236] width 35 height 71
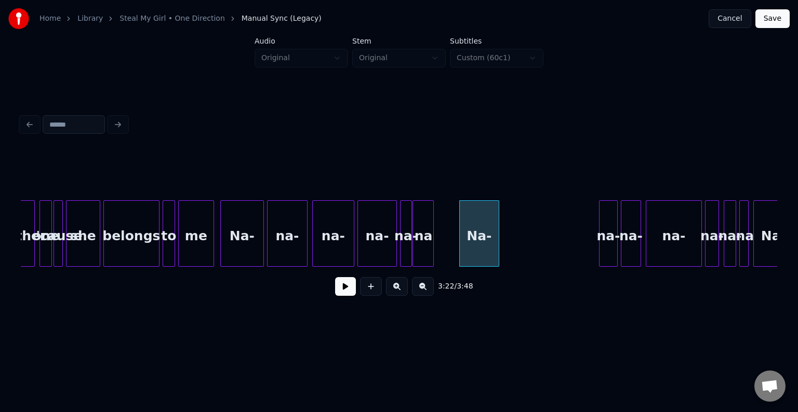
click at [498, 238] on div at bounding box center [497, 233] width 3 height 65
click at [604, 227] on div "na-" at bounding box center [609, 236] width 18 height 71
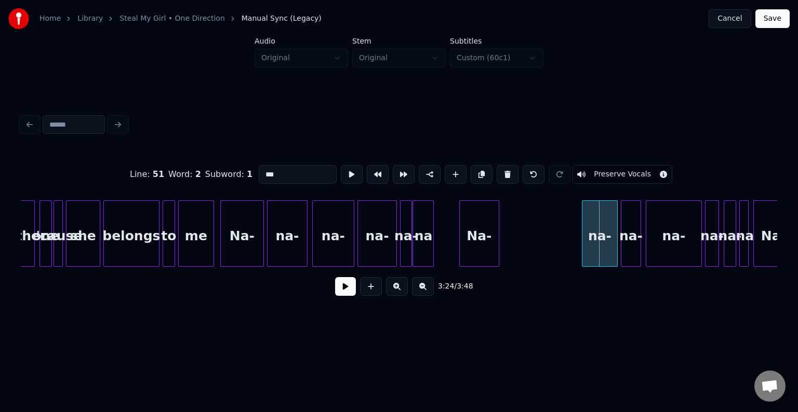
click at [583, 228] on div at bounding box center [583, 233] width 3 height 65
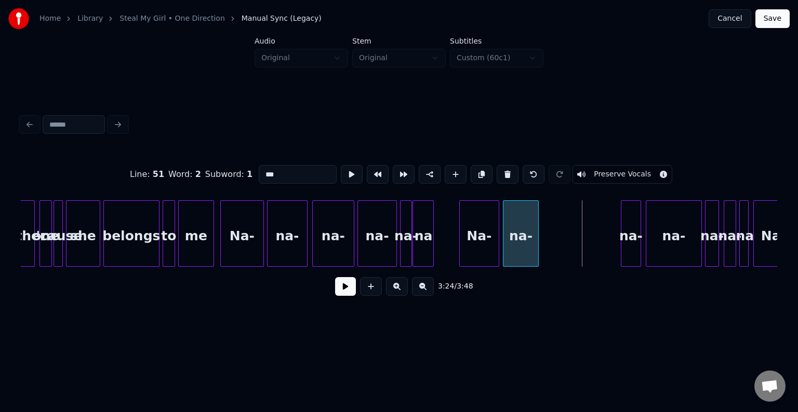
click at [524, 244] on div "na-" at bounding box center [520, 236] width 35 height 71
click at [608, 241] on div at bounding box center [609, 233] width 3 height 65
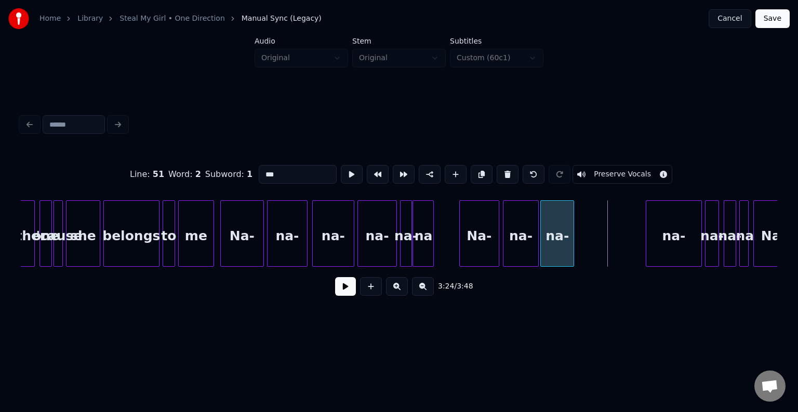
click at [563, 244] on div "na-" at bounding box center [557, 236] width 33 height 71
click at [623, 246] on div "na-" at bounding box center [606, 236] width 55 height 71
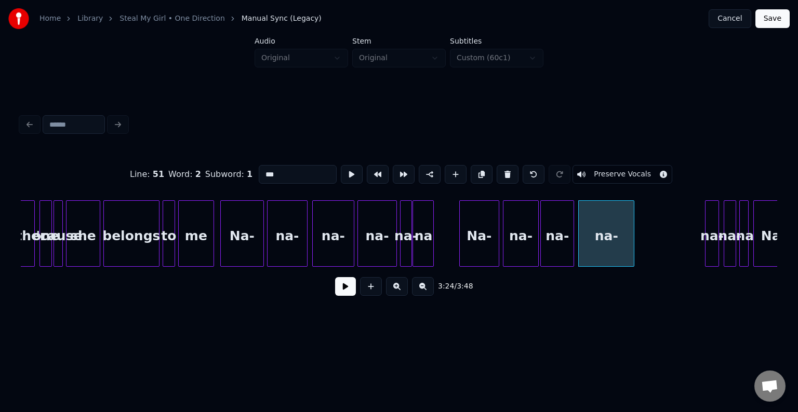
click at [347, 289] on button at bounding box center [345, 286] width 21 height 19
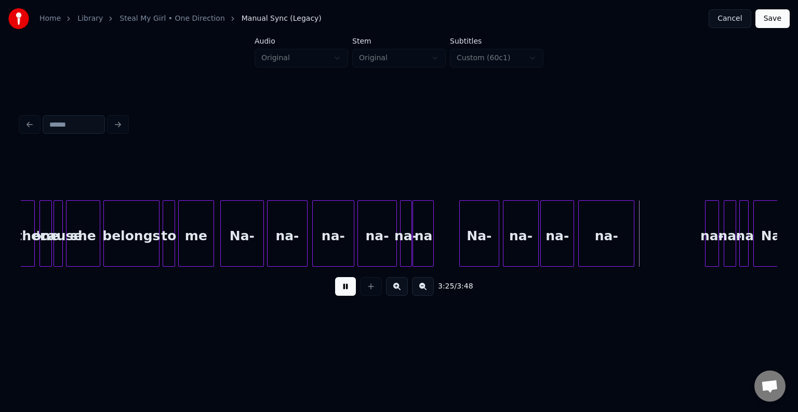
drag, startPoint x: 349, startPoint y: 292, endPoint x: 526, endPoint y: 285, distance: 177.3
click at [350, 292] on button at bounding box center [345, 286] width 21 height 19
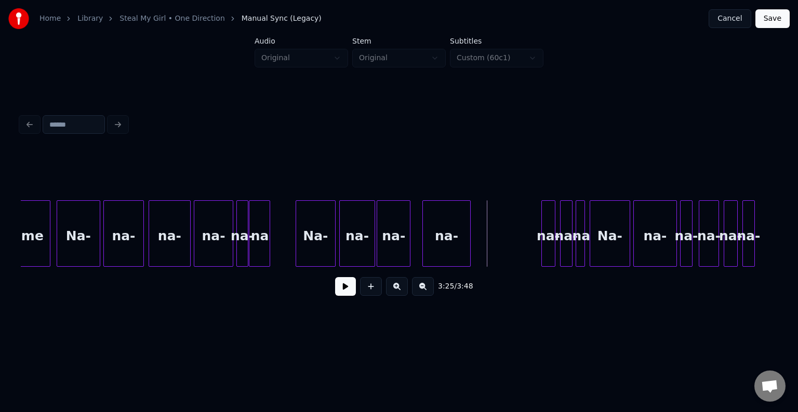
click at [425, 248] on div at bounding box center [424, 233] width 3 height 65
click at [418, 250] on div at bounding box center [416, 233] width 3 height 65
click at [317, 252] on div "Na-" at bounding box center [315, 236] width 39 height 71
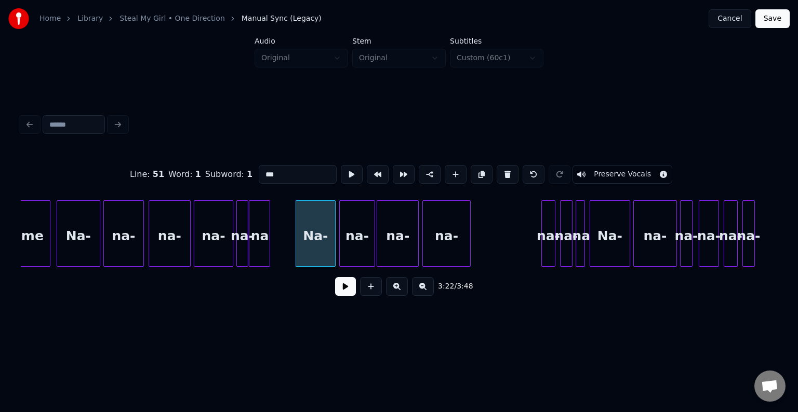
click at [338, 293] on button at bounding box center [345, 286] width 21 height 19
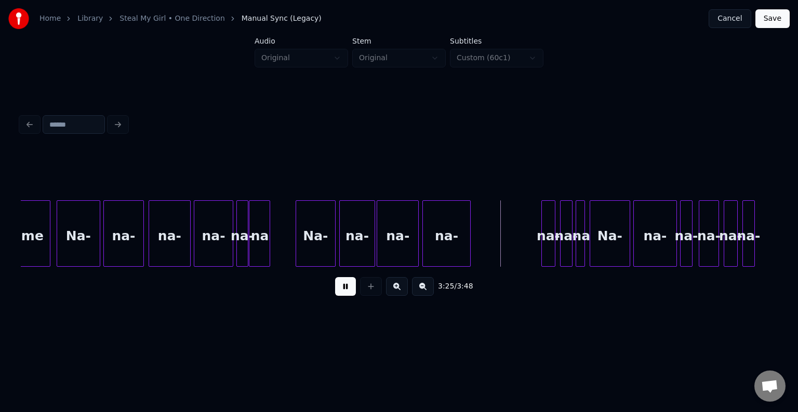
click at [338, 293] on button at bounding box center [345, 286] width 21 height 19
click at [480, 252] on div "na-" at bounding box center [481, 236] width 13 height 71
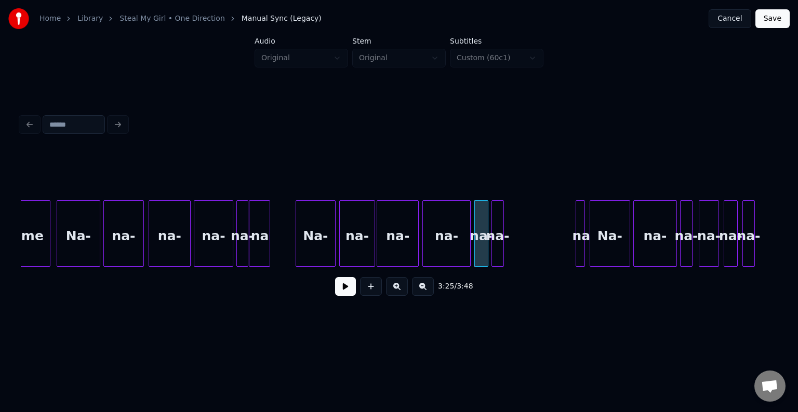
click at [499, 254] on div "na-" at bounding box center [497, 236] width 11 height 71
click at [580, 244] on div "na" at bounding box center [581, 236] width 10 height 71
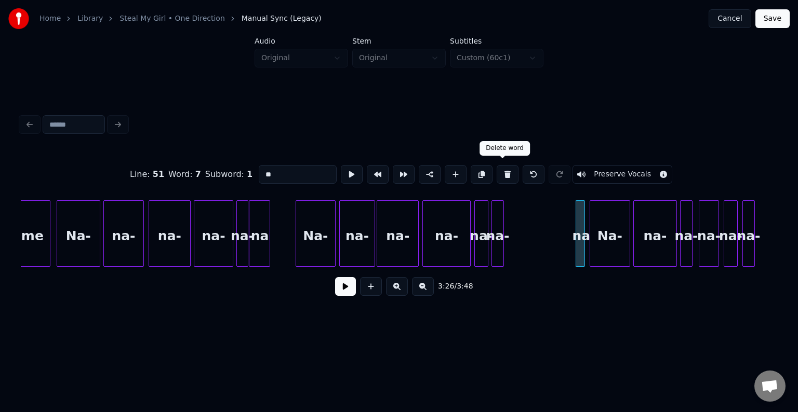
click at [501, 177] on button at bounding box center [508, 174] width 22 height 19
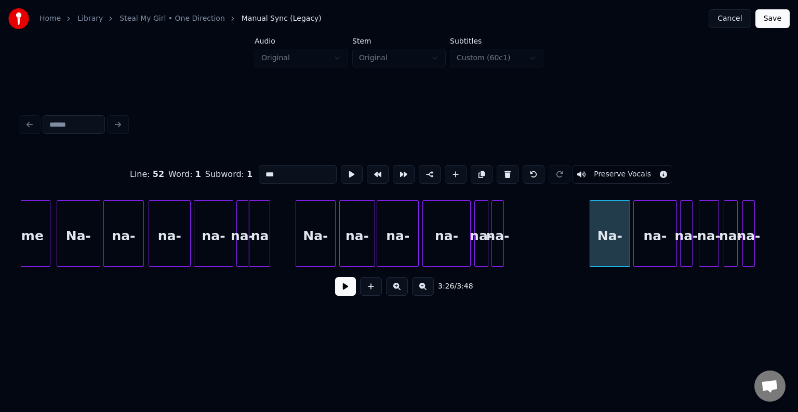
click at [425, 244] on div at bounding box center [424, 233] width 3 height 65
type input "***"
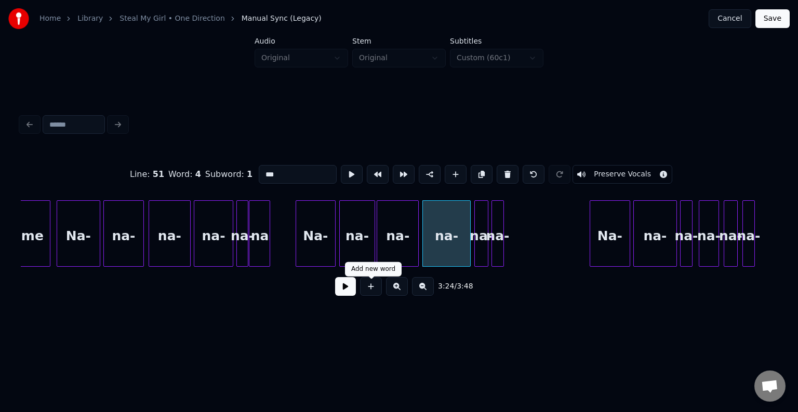
click at [338, 294] on button at bounding box center [345, 286] width 21 height 19
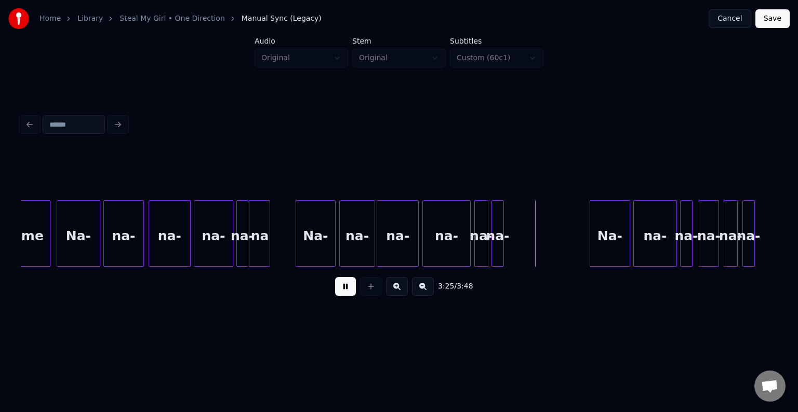
click at [338, 294] on button at bounding box center [345, 286] width 21 height 19
click at [509, 239] on div at bounding box center [508, 233] width 3 height 65
click at [483, 249] on div "na-" at bounding box center [481, 236] width 13 height 71
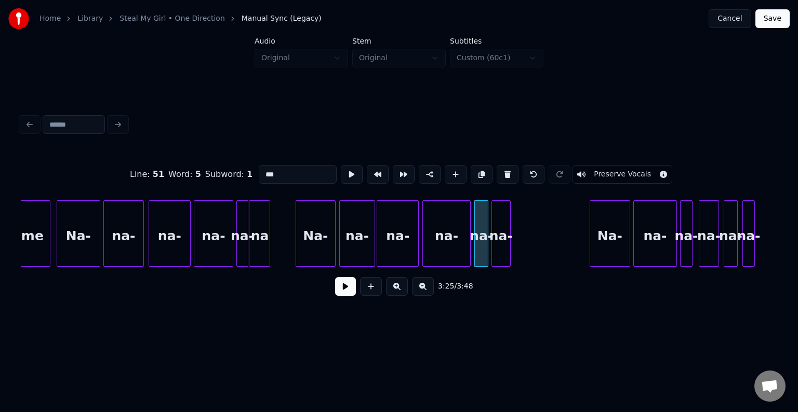
click at [344, 287] on button at bounding box center [345, 286] width 21 height 19
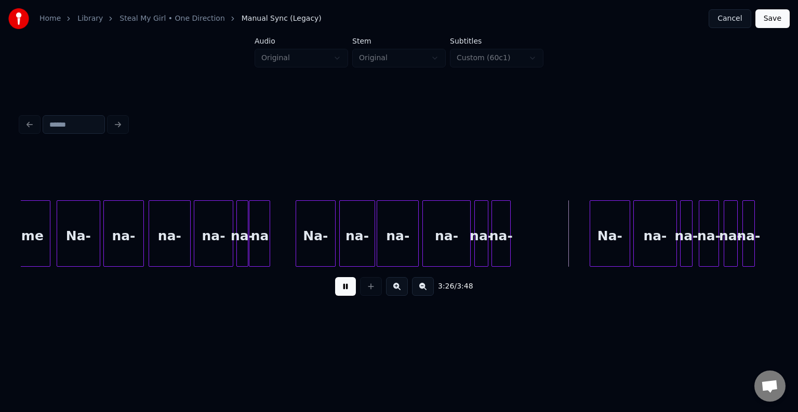
drag, startPoint x: 344, startPoint y: 287, endPoint x: 605, endPoint y: 263, distance: 261.4
click at [353, 287] on button at bounding box center [345, 286] width 21 height 19
click at [552, 241] on div "Na-" at bounding box center [557, 236] width 39 height 71
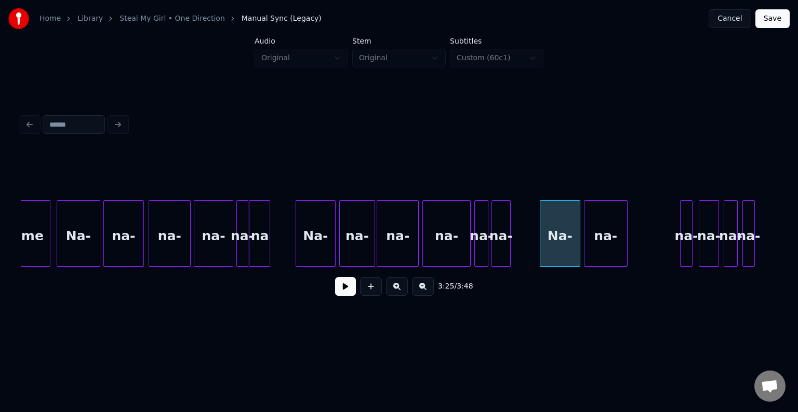
click at [601, 245] on div "na-" at bounding box center [605, 236] width 43 height 71
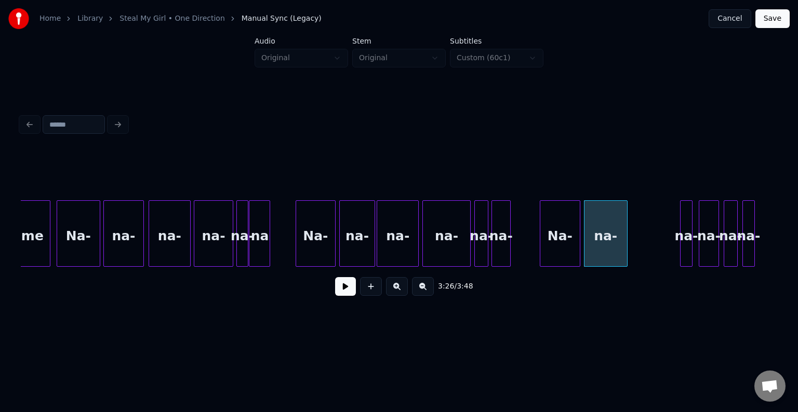
click at [682, 241] on div at bounding box center [682, 233] width 3 height 65
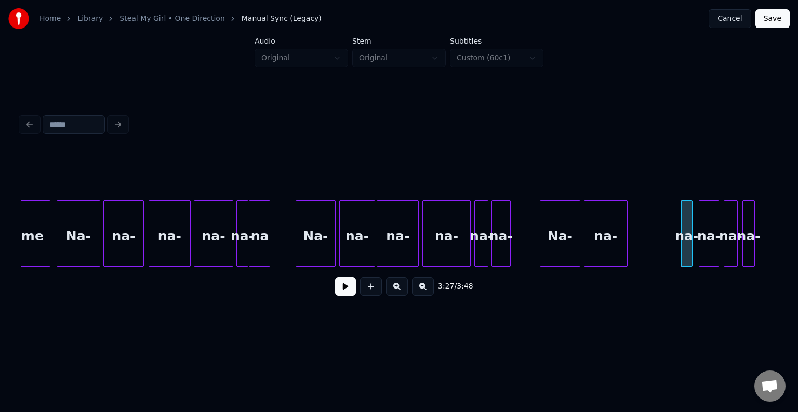
click at [685, 216] on div "na-" at bounding box center [687, 236] width 10 height 71
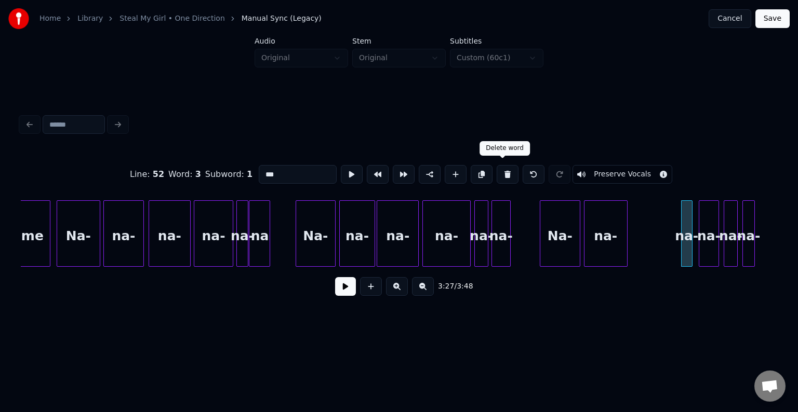
click at [501, 172] on button at bounding box center [508, 174] width 22 height 19
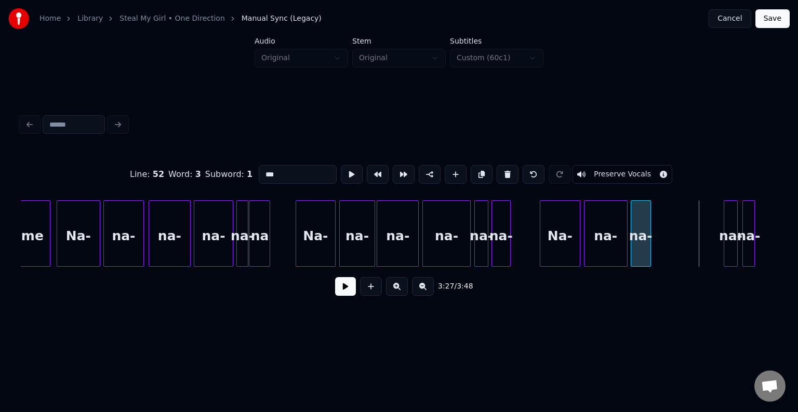
click at [640, 252] on div "na-" at bounding box center [640, 236] width 19 height 71
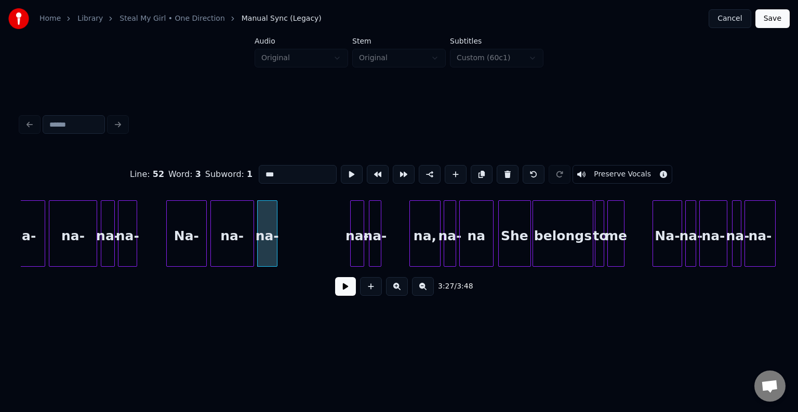
scroll to position [0, 15901]
click at [296, 248] on div at bounding box center [295, 233] width 3 height 65
click at [304, 255] on div "na-" at bounding box center [306, 236] width 13 height 71
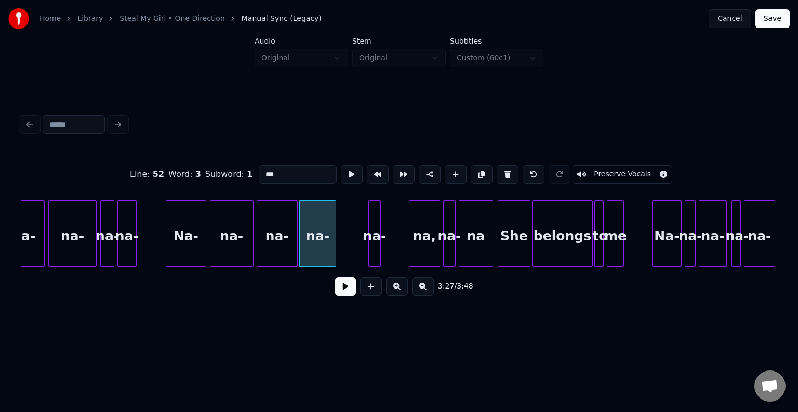
click at [332, 249] on div at bounding box center [333, 233] width 3 height 65
click at [345, 254] on div "na-" at bounding box center [344, 236] width 11 height 71
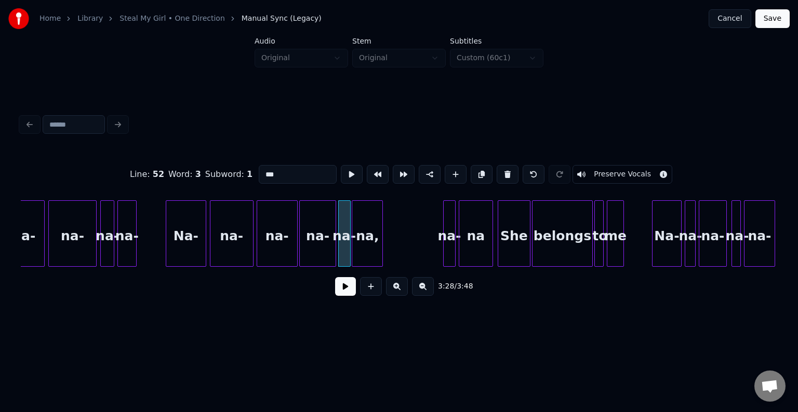
click at [371, 246] on div "na," at bounding box center [367, 236] width 30 height 71
click at [184, 251] on div "Na-" at bounding box center [185, 236] width 39 height 71
type input "***"
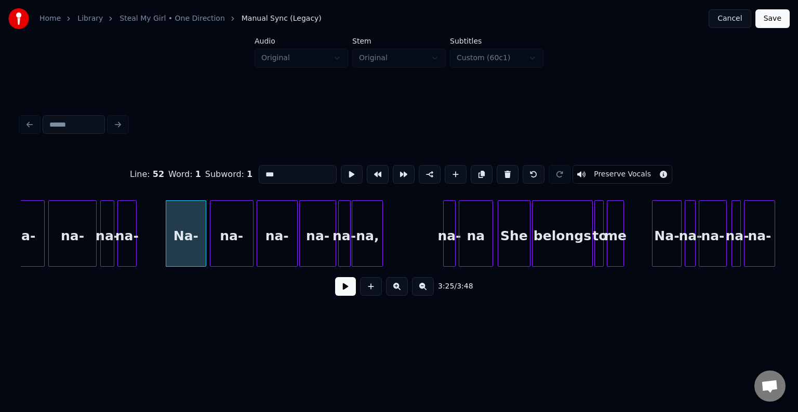
click at [338, 287] on button at bounding box center [345, 286] width 21 height 19
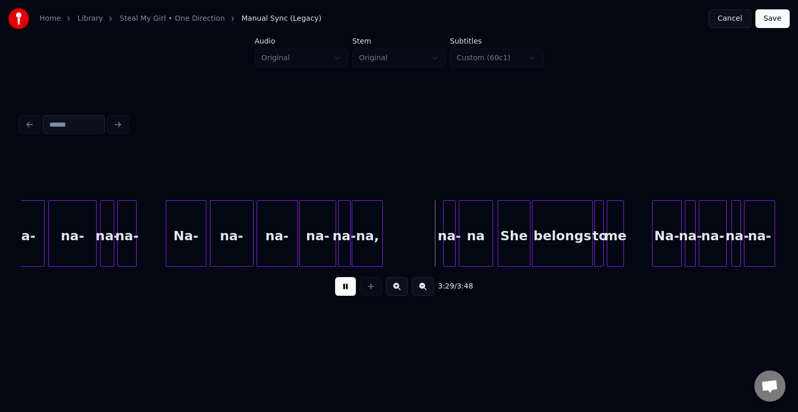
click at [341, 291] on button at bounding box center [345, 286] width 21 height 19
click at [409, 250] on div at bounding box center [410, 233] width 3 height 65
click at [340, 296] on button at bounding box center [345, 286] width 21 height 19
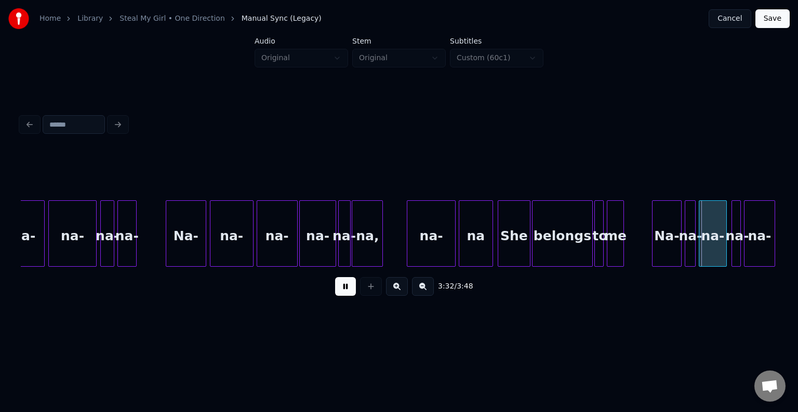
click at [340, 296] on button at bounding box center [345, 286] width 21 height 19
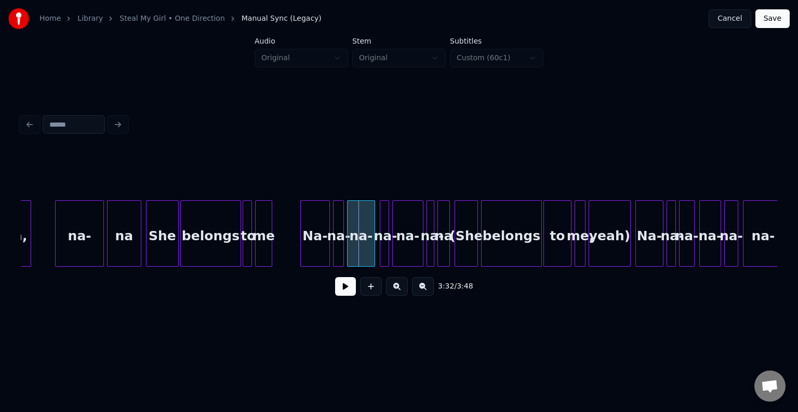
scroll to position [0, 16316]
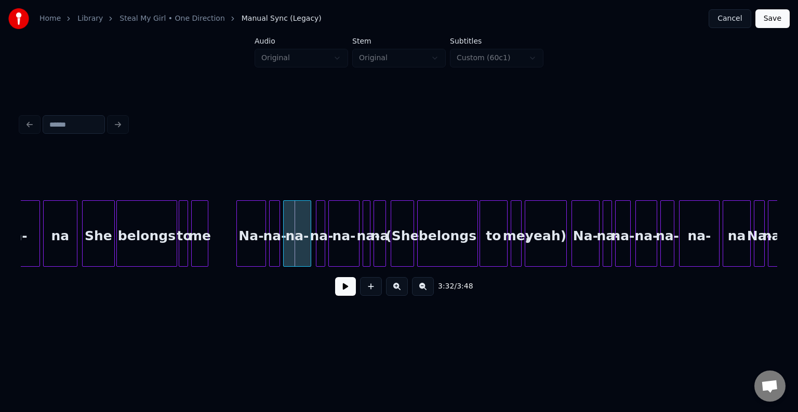
click at [414, 233] on div "(She" at bounding box center [402, 236] width 22 height 71
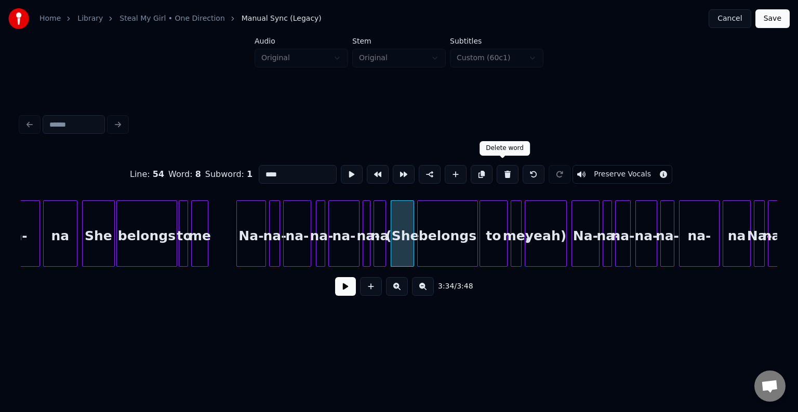
click at [502, 170] on button at bounding box center [508, 174] width 22 height 19
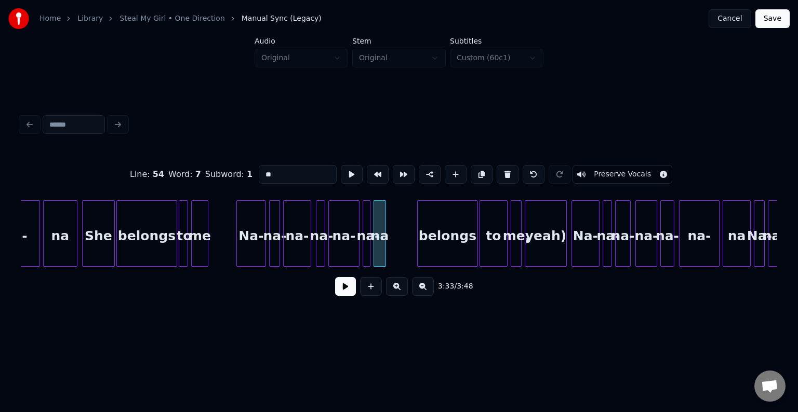
click at [535, 235] on div "yeah)" at bounding box center [545, 236] width 41 height 71
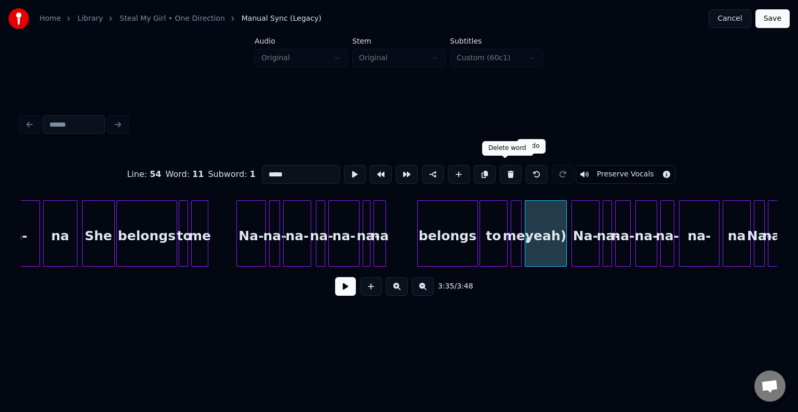
click at [501, 172] on button at bounding box center [511, 174] width 22 height 19
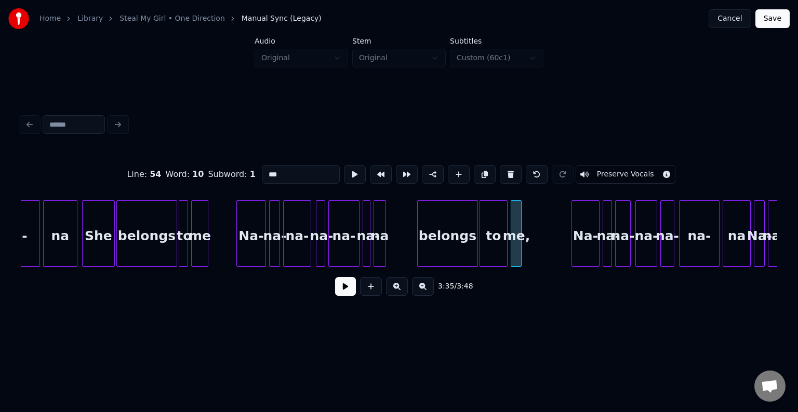
click at [501, 171] on button at bounding box center [511, 174] width 22 height 19
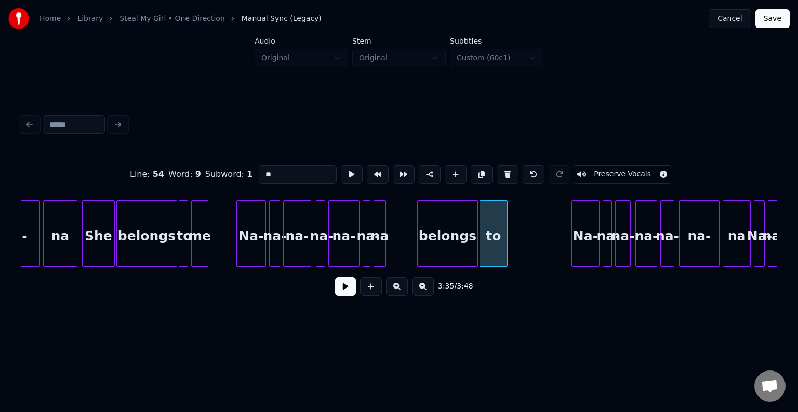
click at [501, 171] on button at bounding box center [508, 174] width 22 height 19
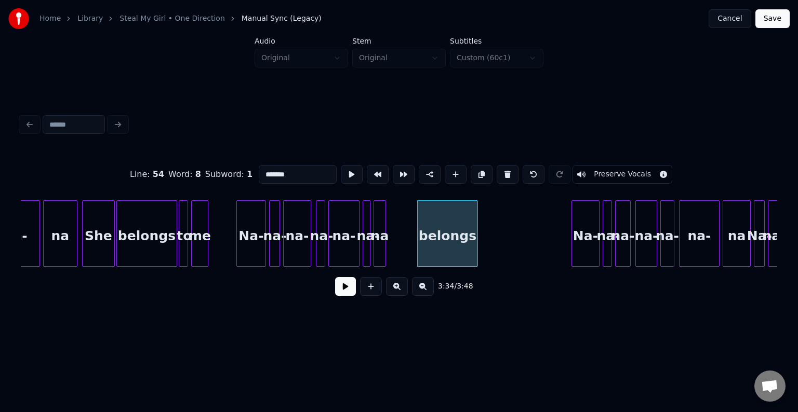
click at [501, 171] on button at bounding box center [508, 174] width 22 height 19
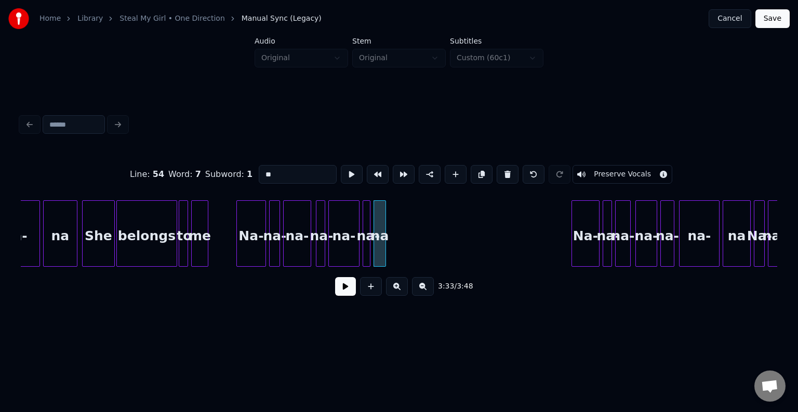
click at [246, 243] on div "Na-" at bounding box center [251, 236] width 29 height 71
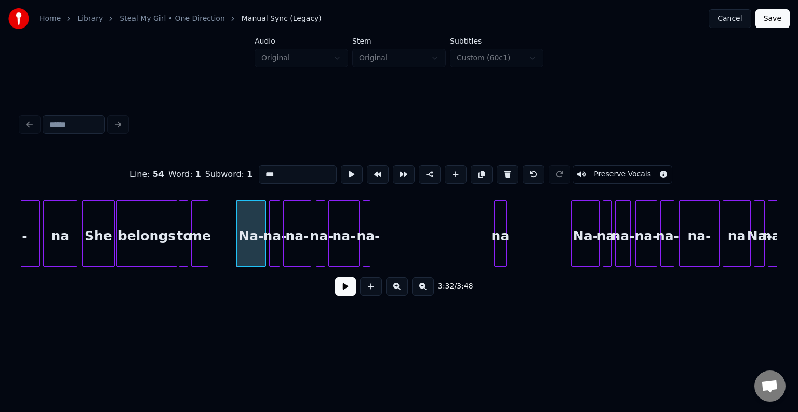
click at [502, 241] on div "na" at bounding box center [500, 236] width 11 height 71
click at [322, 247] on div at bounding box center [323, 233] width 3 height 65
click at [499, 171] on button at bounding box center [508, 174] width 22 height 19
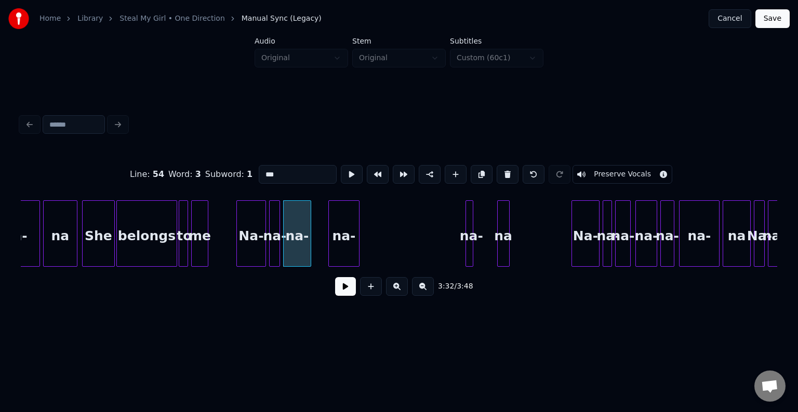
click at [465, 215] on div "na-" at bounding box center [469, 234] width 8 height 66
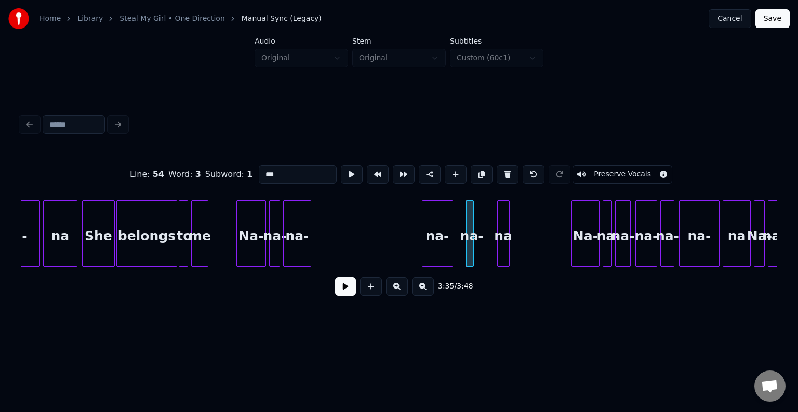
click at [430, 225] on div "na-" at bounding box center [437, 236] width 30 height 71
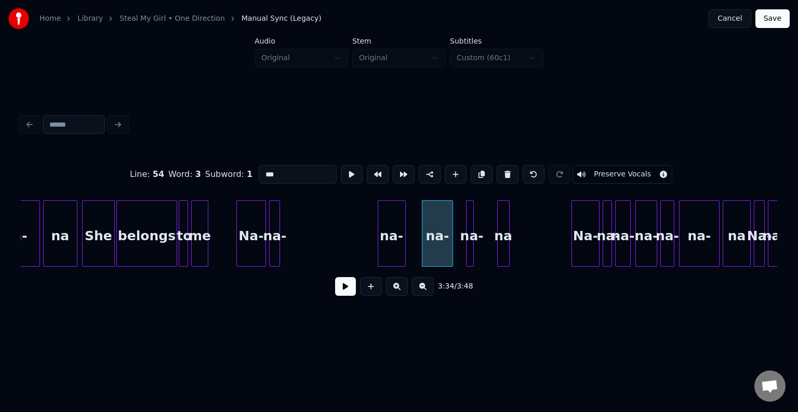
click at [405, 229] on div "na-" at bounding box center [391, 236] width 27 height 71
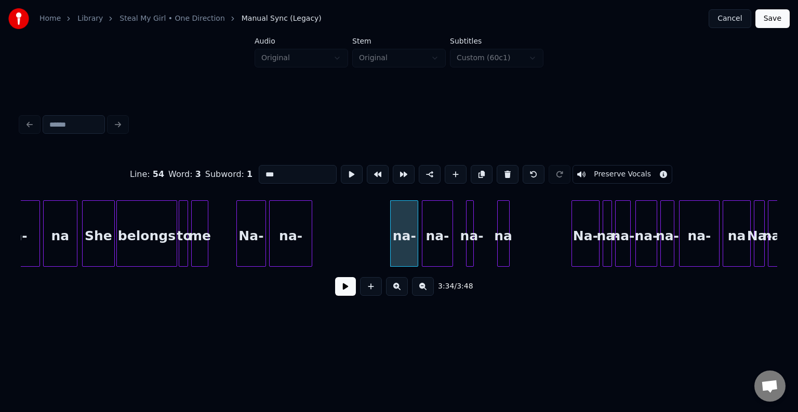
click at [312, 243] on div at bounding box center [310, 233] width 3 height 65
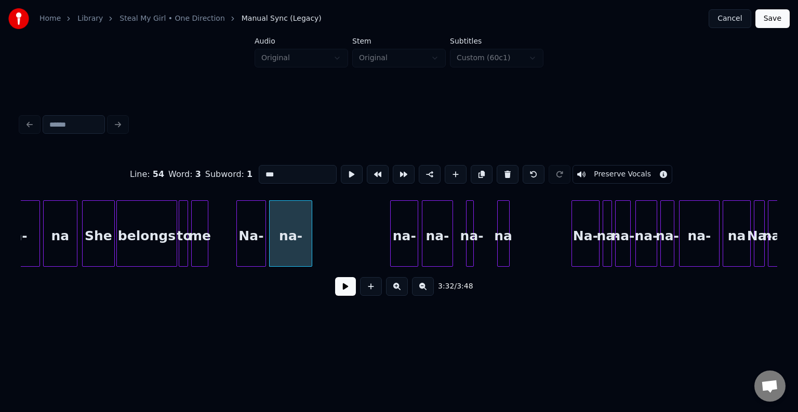
click at [245, 246] on div "Na-" at bounding box center [251, 236] width 29 height 71
type input "***"
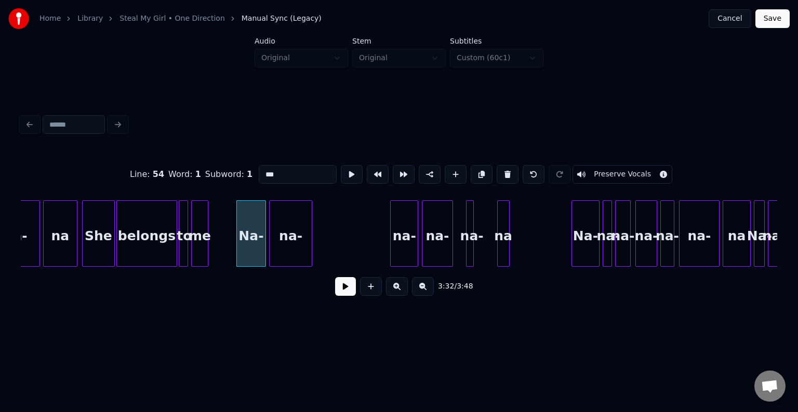
click at [346, 290] on button at bounding box center [345, 286] width 21 height 19
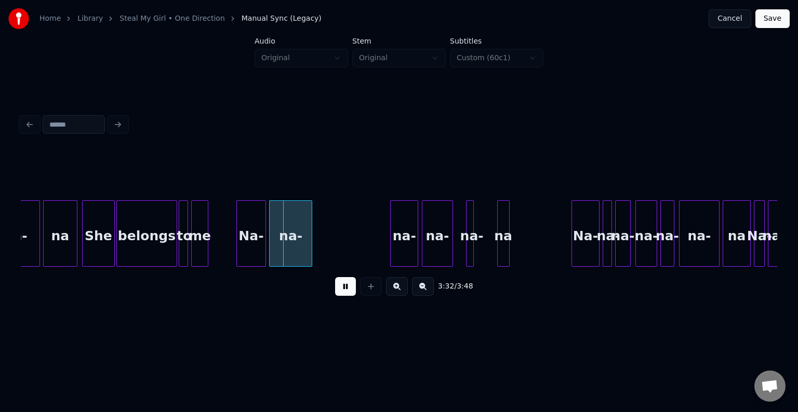
click at [346, 290] on button at bounding box center [345, 286] width 21 height 19
click at [284, 245] on div at bounding box center [283, 233] width 3 height 65
click at [276, 248] on div at bounding box center [277, 233] width 3 height 65
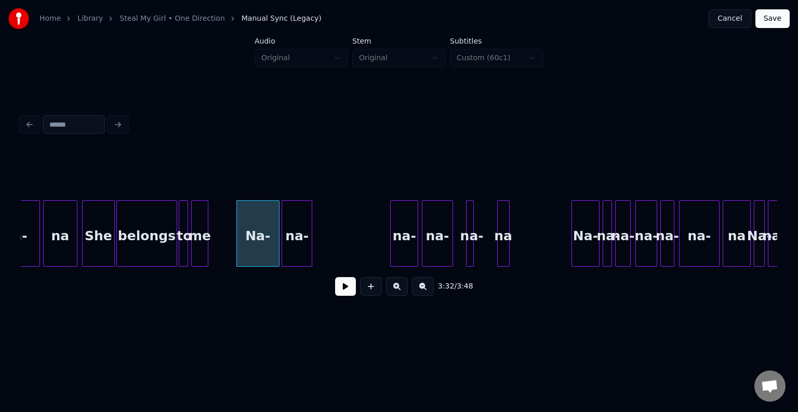
click at [254, 250] on div "Na-" at bounding box center [258, 236] width 42 height 71
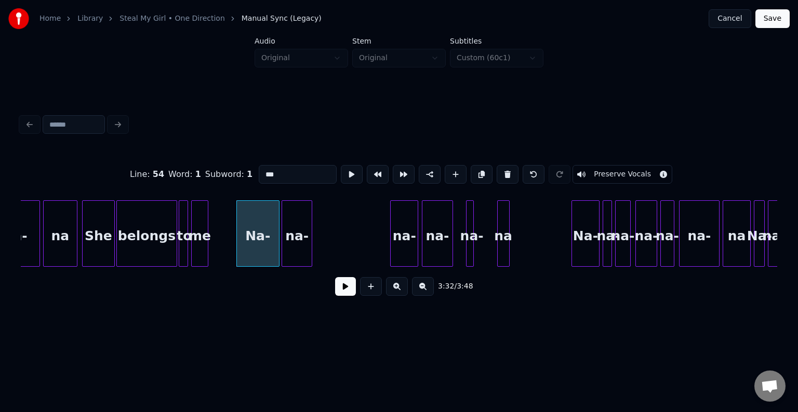
click at [347, 296] on button at bounding box center [345, 286] width 21 height 19
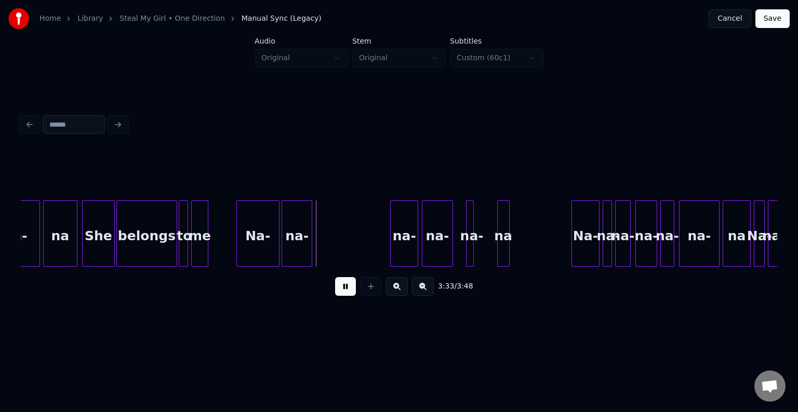
click at [347, 296] on button at bounding box center [345, 286] width 21 height 19
click at [320, 236] on div at bounding box center [320, 233] width 3 height 65
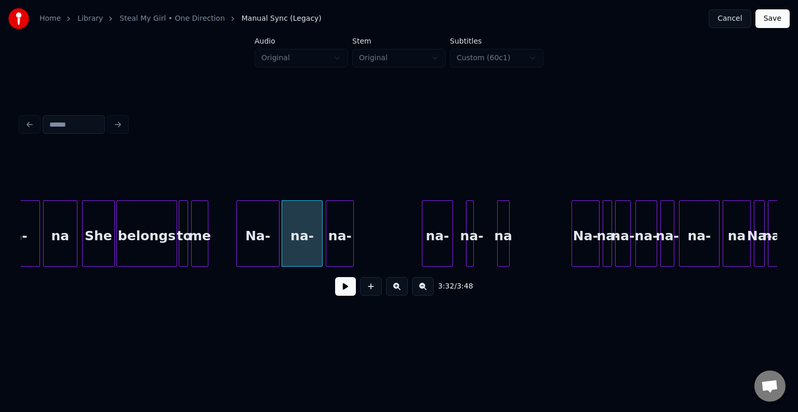
click at [341, 239] on div "na-" at bounding box center [339, 236] width 27 height 71
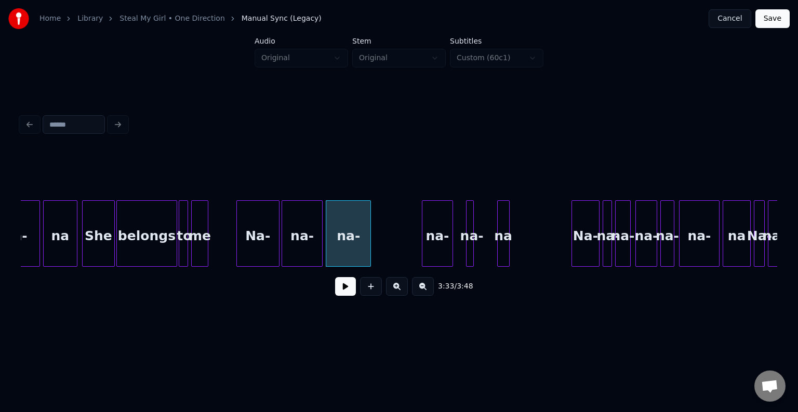
click at [370, 239] on div at bounding box center [368, 233] width 3 height 65
click at [391, 241] on div "na-" at bounding box center [389, 236] width 30 height 71
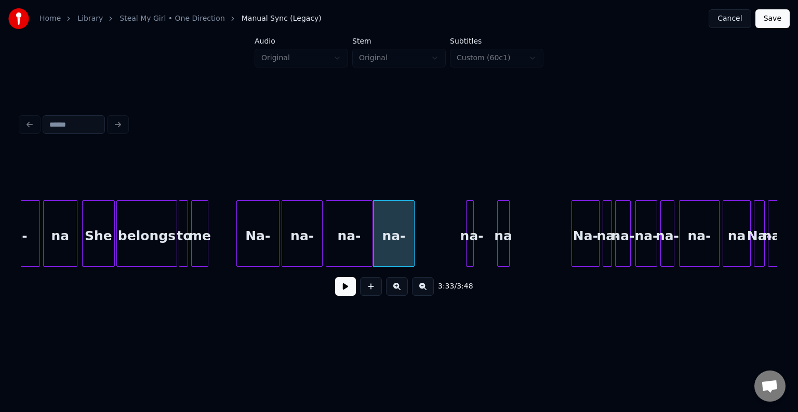
click at [411, 249] on div at bounding box center [412, 233] width 3 height 65
click at [425, 243] on div "na-" at bounding box center [423, 236] width 10 height 71
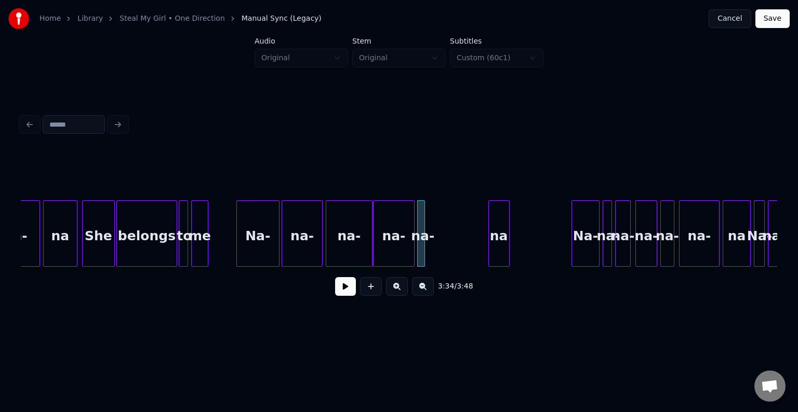
click at [489, 242] on div at bounding box center [490, 233] width 3 height 65
click at [441, 242] on div "na" at bounding box center [437, 236] width 20 height 71
click at [264, 243] on div "Na-" at bounding box center [258, 236] width 42 height 71
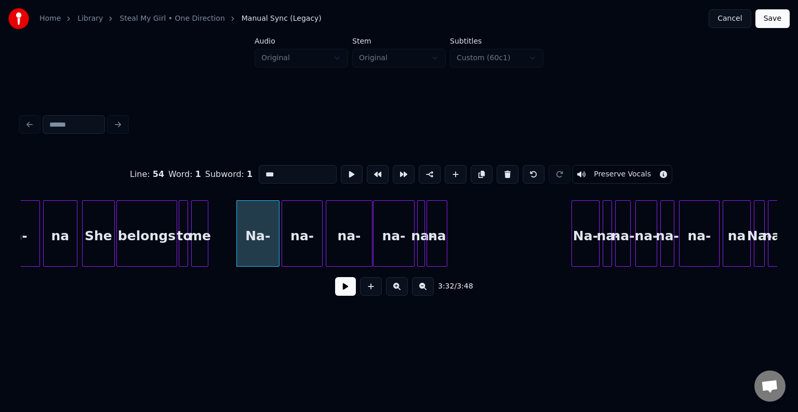
click at [345, 292] on button at bounding box center [345, 286] width 21 height 19
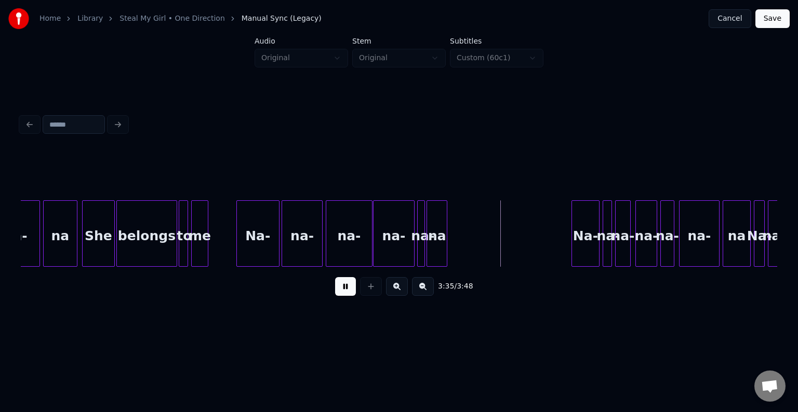
click at [343, 291] on button at bounding box center [345, 286] width 21 height 19
click at [497, 241] on div "Na-" at bounding box center [489, 236] width 27 height 71
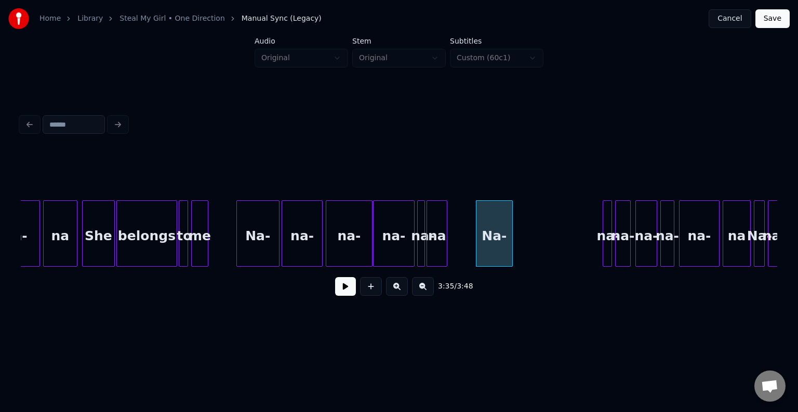
click at [509, 243] on div at bounding box center [510, 233] width 3 height 65
click at [604, 241] on div at bounding box center [604, 233] width 3 height 65
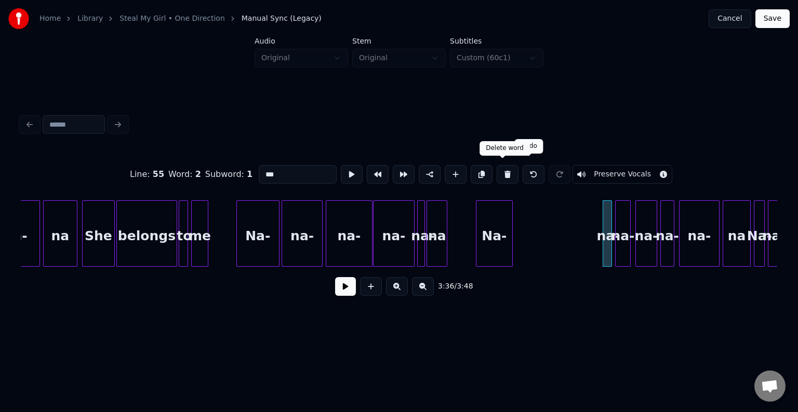
click at [503, 175] on button at bounding box center [508, 174] width 22 height 19
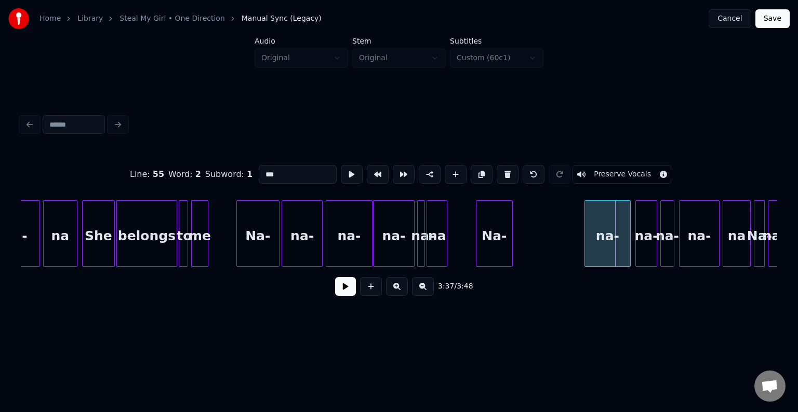
click at [585, 243] on div at bounding box center [586, 233] width 3 height 65
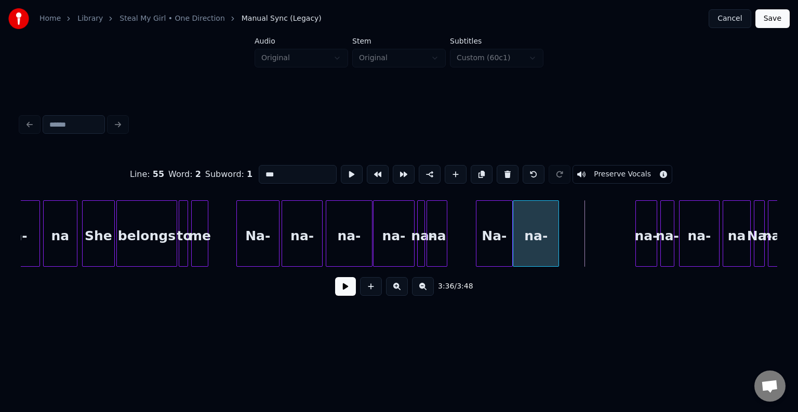
click at [537, 243] on div "na-" at bounding box center [535, 236] width 45 height 71
click at [575, 245] on div "na-" at bounding box center [574, 236] width 21 height 71
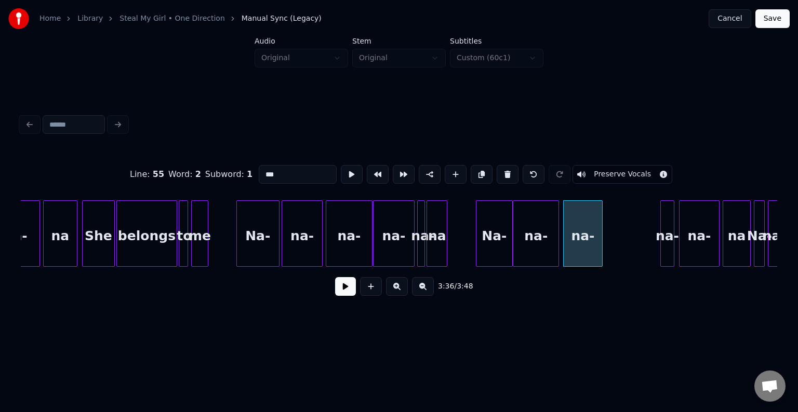
click at [601, 243] on div at bounding box center [600, 233] width 3 height 65
click at [636, 247] on div at bounding box center [636, 233] width 3 height 65
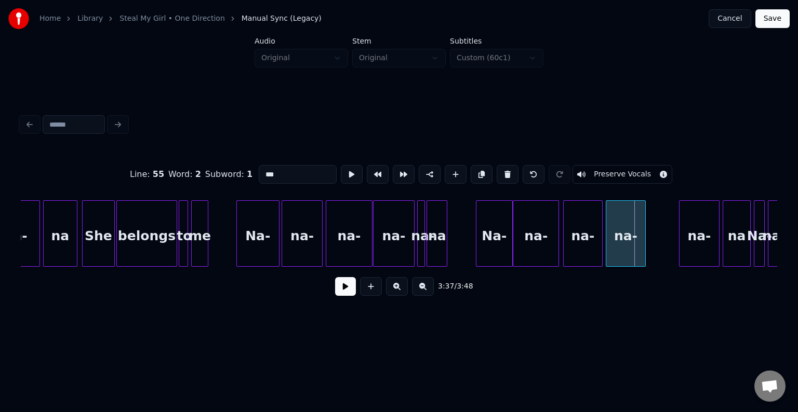
click at [627, 250] on div "na-" at bounding box center [625, 236] width 39 height 71
click at [659, 251] on div "na-" at bounding box center [667, 236] width 39 height 71
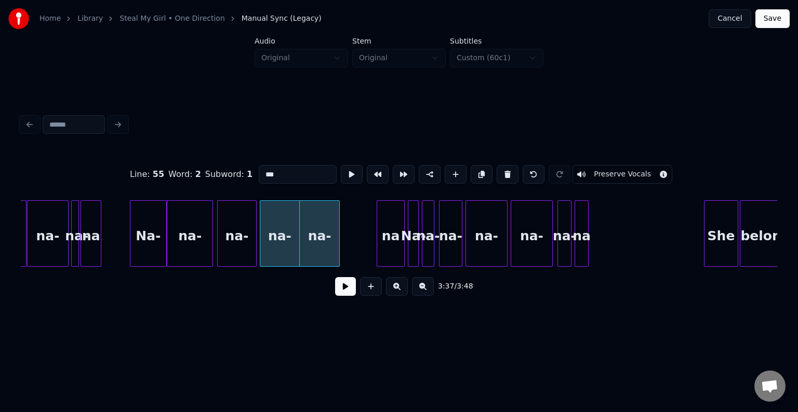
scroll to position [0, 16670]
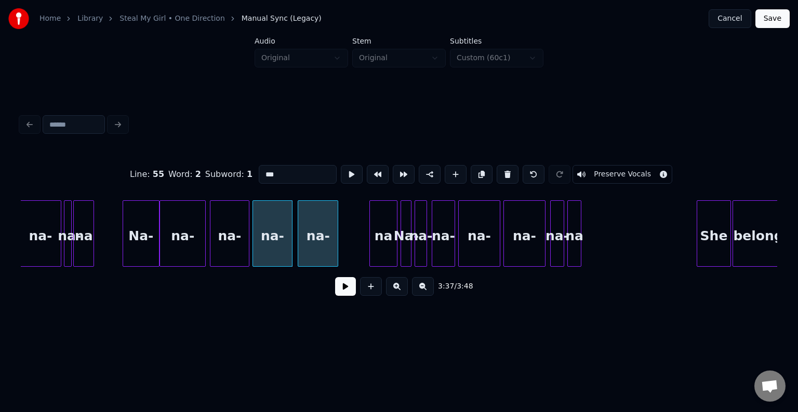
click at [323, 239] on div "na-" at bounding box center [317, 236] width 39 height 71
click at [137, 245] on div "Na-" at bounding box center [141, 236] width 36 height 71
type input "***"
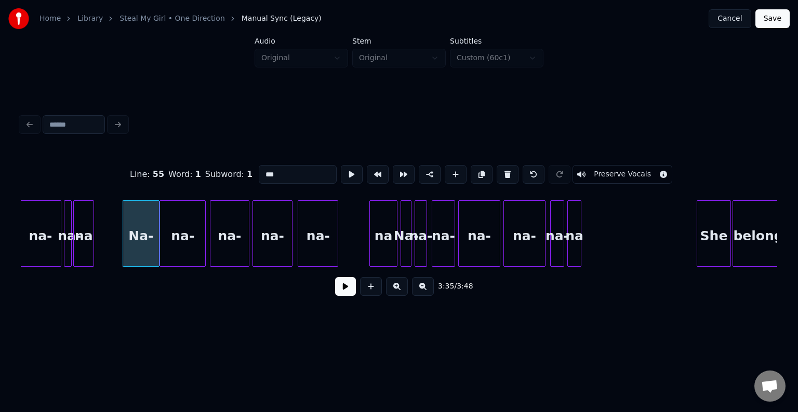
click at [344, 293] on button at bounding box center [345, 286] width 21 height 19
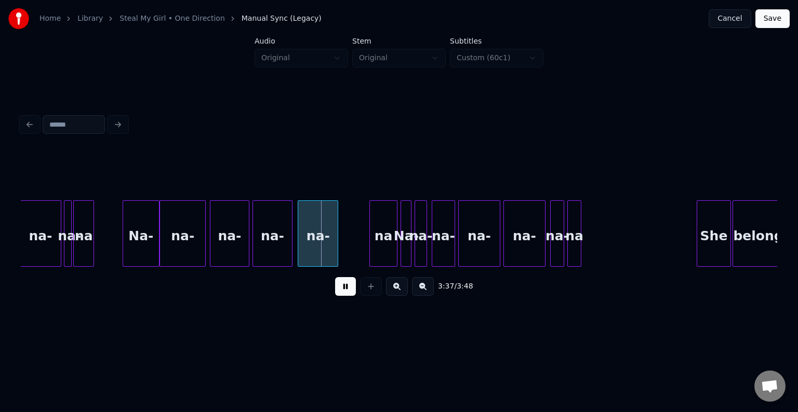
click at [350, 287] on button at bounding box center [345, 286] width 21 height 19
click at [334, 251] on div "na-" at bounding box center [314, 234] width 41 height 66
click at [307, 257] on div at bounding box center [306, 233] width 3 height 65
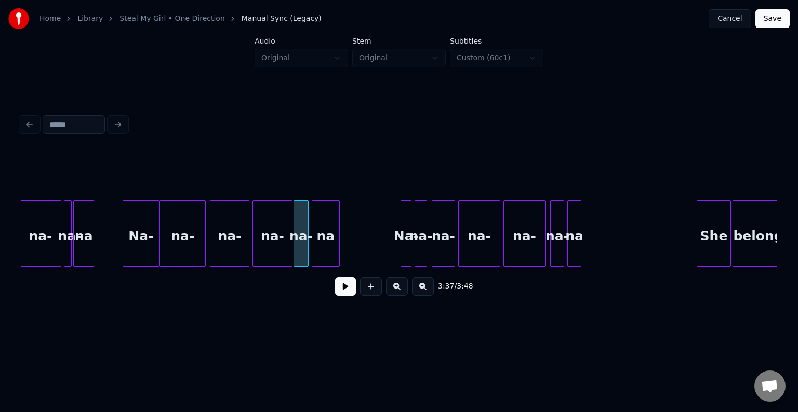
click at [330, 249] on div "na" at bounding box center [325, 236] width 27 height 71
click at [272, 252] on div "na-" at bounding box center [272, 236] width 39 height 71
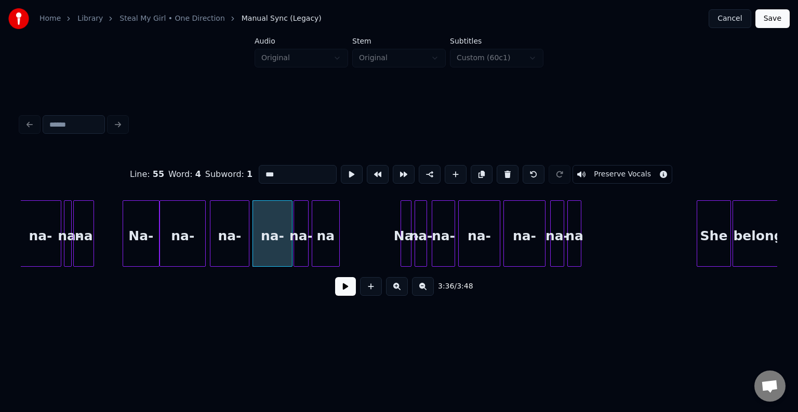
click at [343, 293] on button at bounding box center [345, 286] width 21 height 19
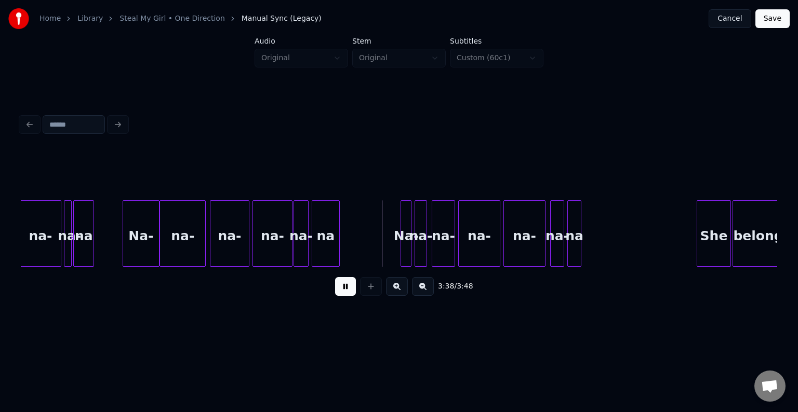
click at [274, 254] on div "na-" at bounding box center [272, 236] width 39 height 71
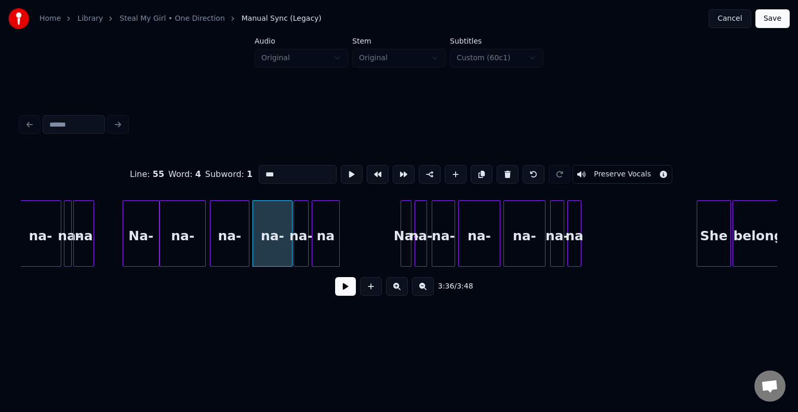
click at [349, 295] on button at bounding box center [345, 286] width 21 height 19
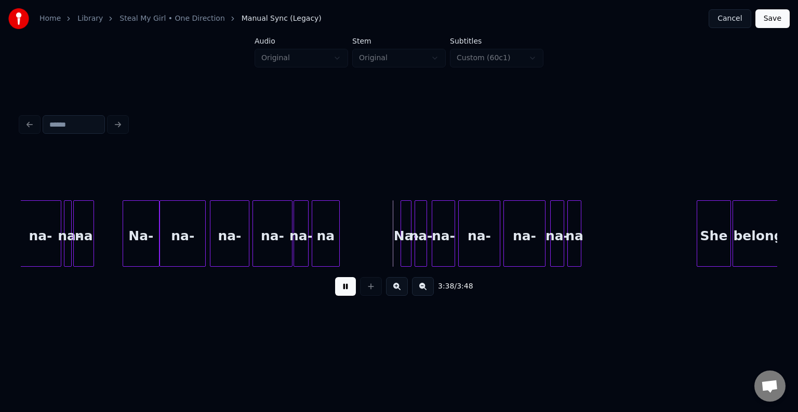
click at [336, 237] on div at bounding box center [337, 233] width 3 height 65
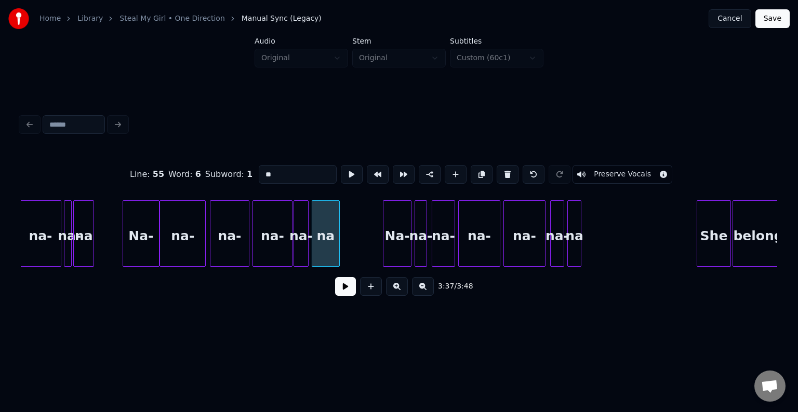
click at [383, 241] on div at bounding box center [384, 233] width 3 height 65
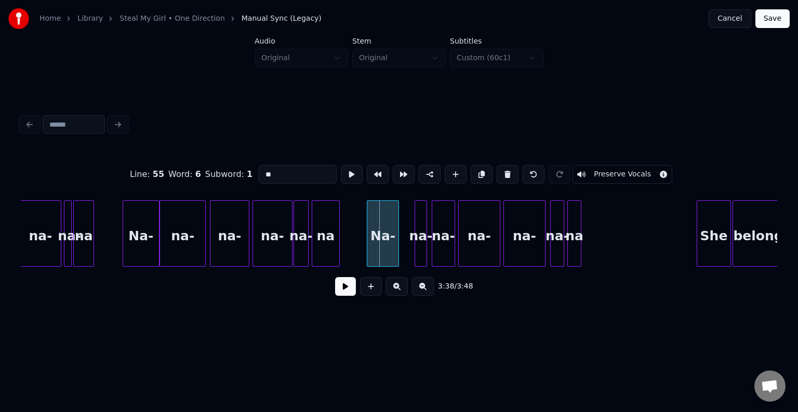
click at [387, 243] on div "Na-" at bounding box center [382, 236] width 31 height 71
click at [402, 245] on div at bounding box center [401, 233] width 3 height 65
click at [420, 249] on div "na-" at bounding box center [420, 236] width 11 height 71
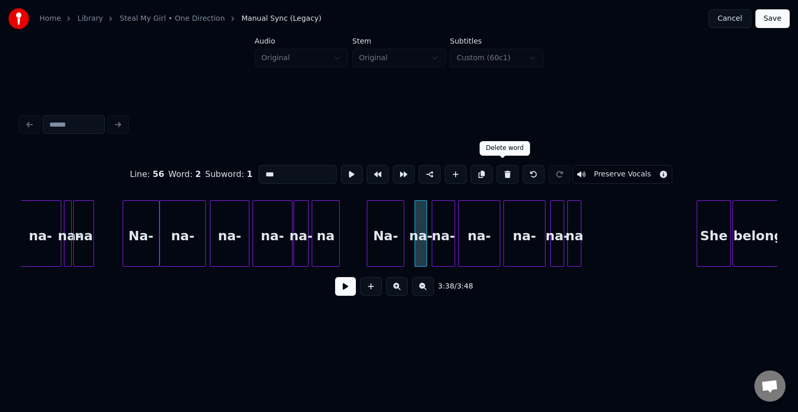
click at [503, 172] on button at bounding box center [508, 174] width 22 height 19
type input "***"
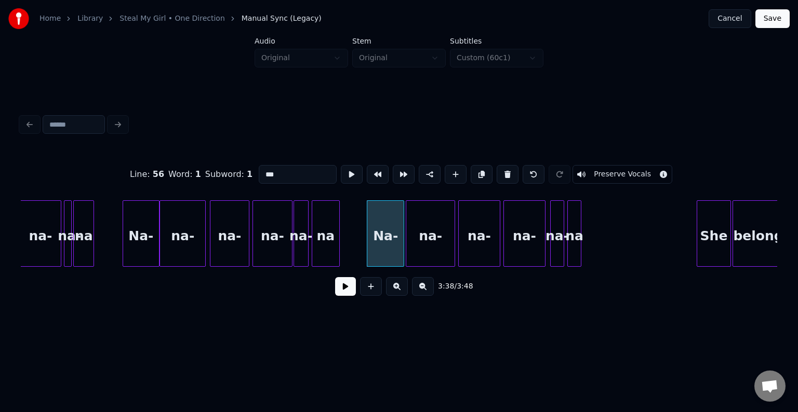
click at [408, 257] on div at bounding box center [407, 233] width 3 height 65
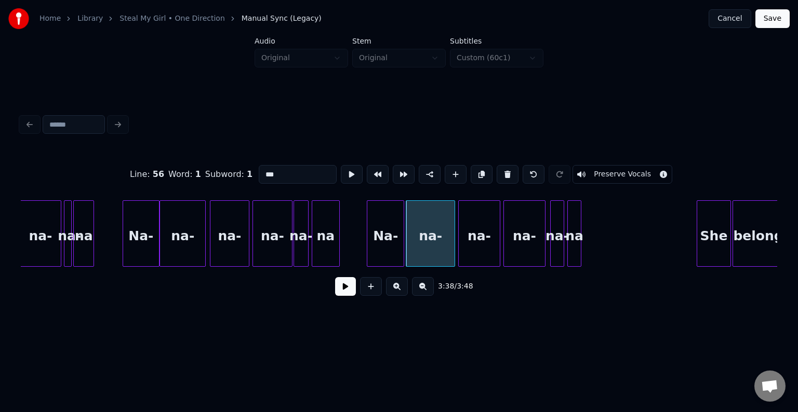
click at [385, 257] on div "Na-" at bounding box center [385, 236] width 36 height 71
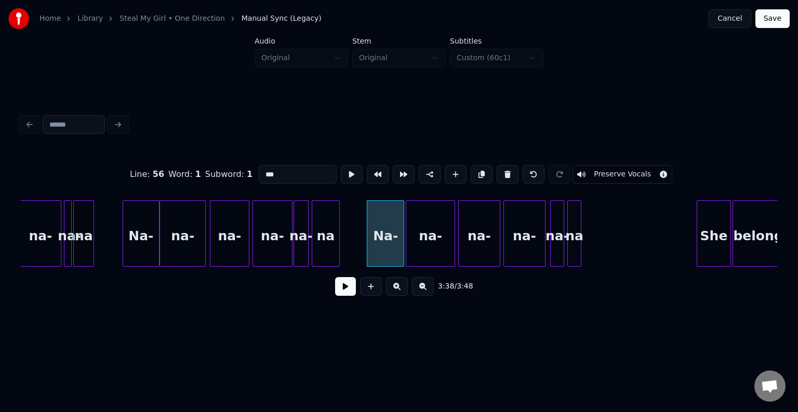
click at [344, 293] on button at bounding box center [345, 286] width 21 height 19
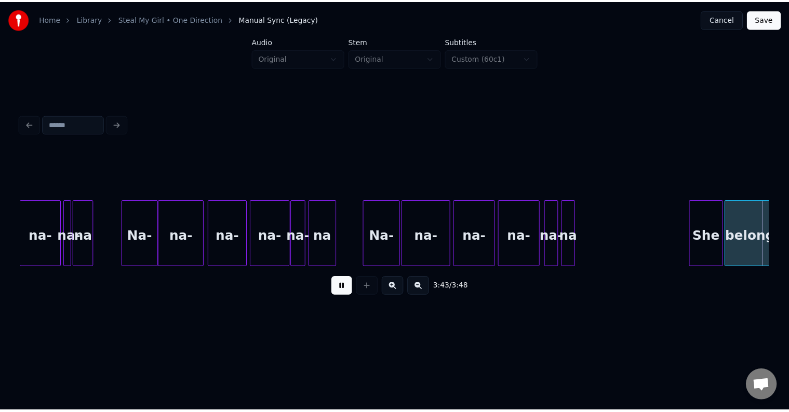
scroll to position [0, 17027]
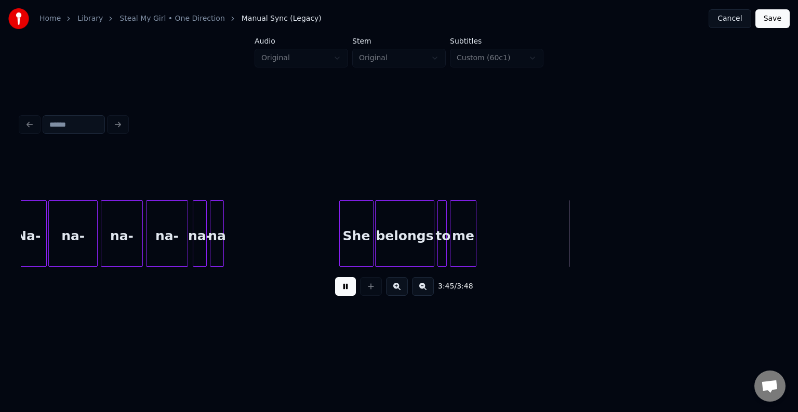
click at [770, 19] on button "Save" at bounding box center [772, 18] width 34 height 19
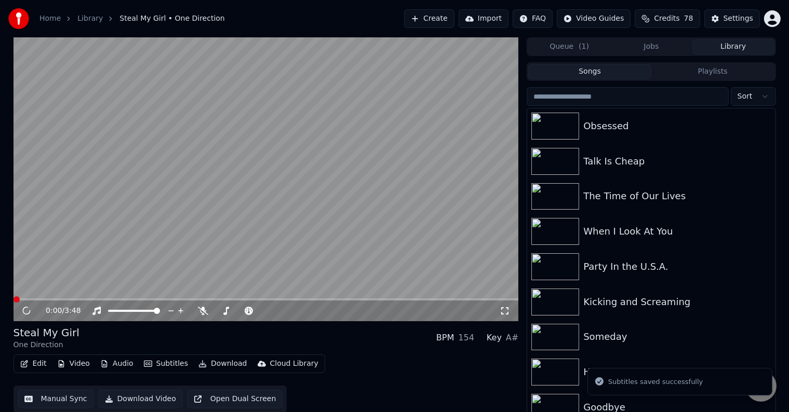
click at [219, 359] on button "Download" at bounding box center [222, 364] width 57 height 15
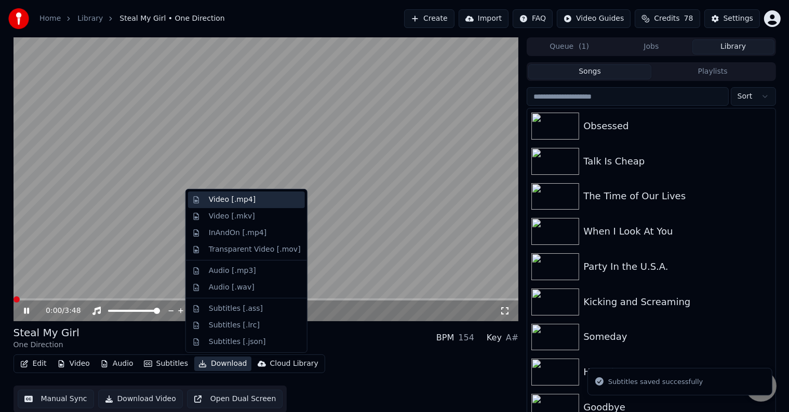
click at [215, 197] on div "Video [.mp4]" at bounding box center [232, 200] width 47 height 10
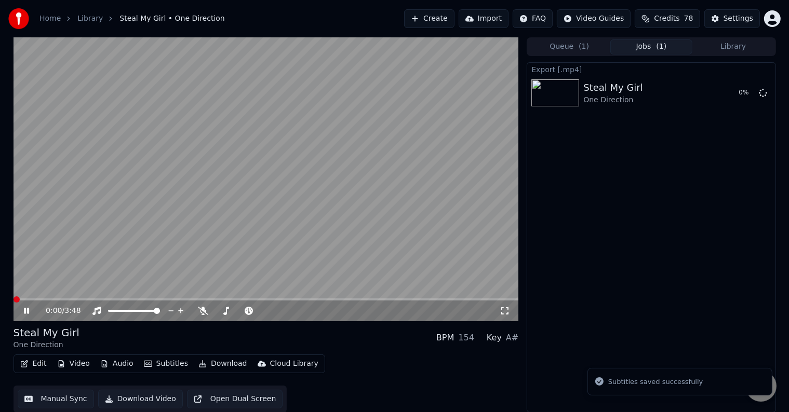
click at [24, 312] on icon at bounding box center [26, 311] width 5 height 6
click at [740, 46] on button "Library" at bounding box center [734, 46] width 82 height 15
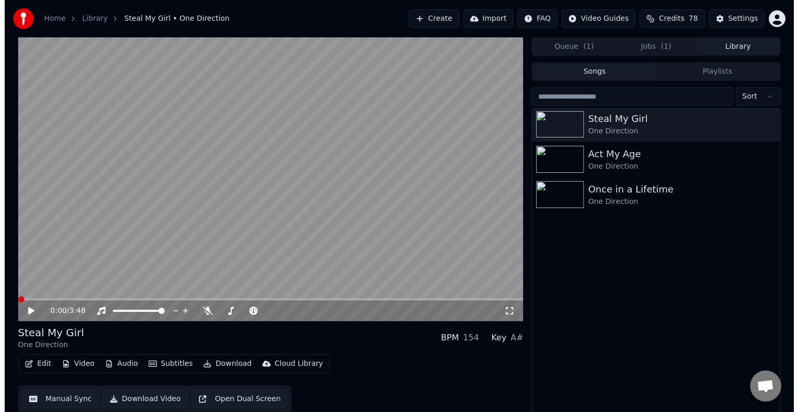
scroll to position [6382, 0]
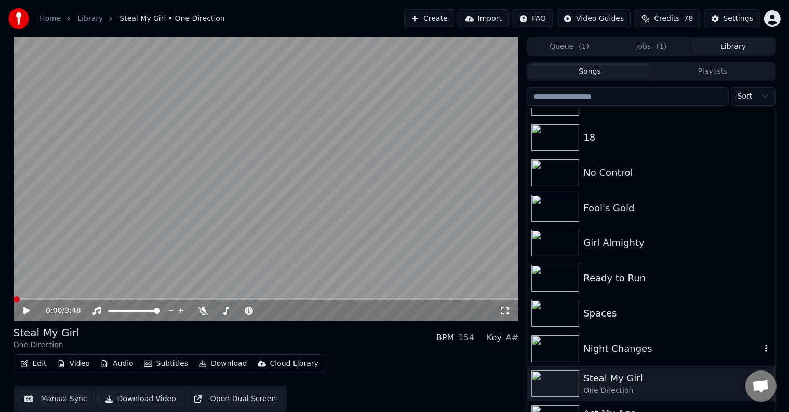
click at [629, 347] on div "Night Changes" at bounding box center [671, 349] width 177 height 15
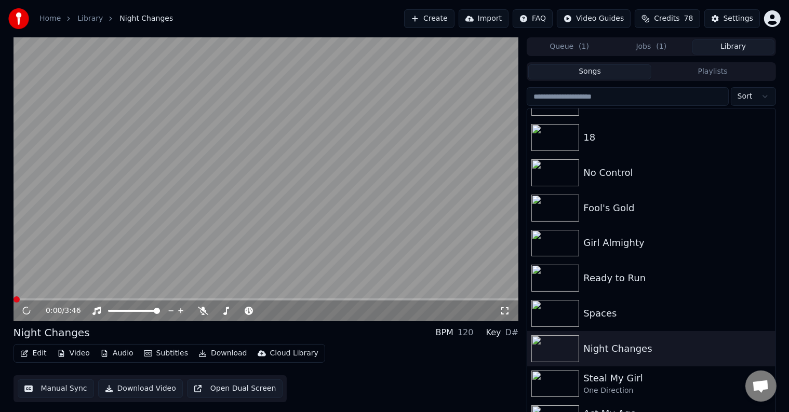
click at [29, 355] on button "Edit" at bounding box center [33, 354] width 35 height 15
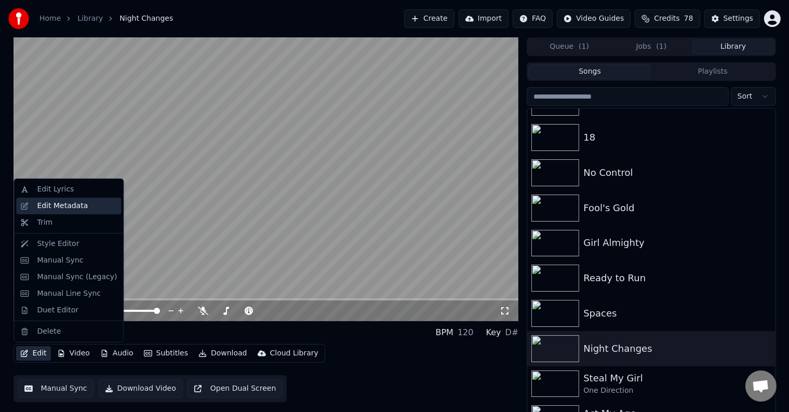
click at [46, 206] on div "Edit Metadata" at bounding box center [62, 206] width 51 height 10
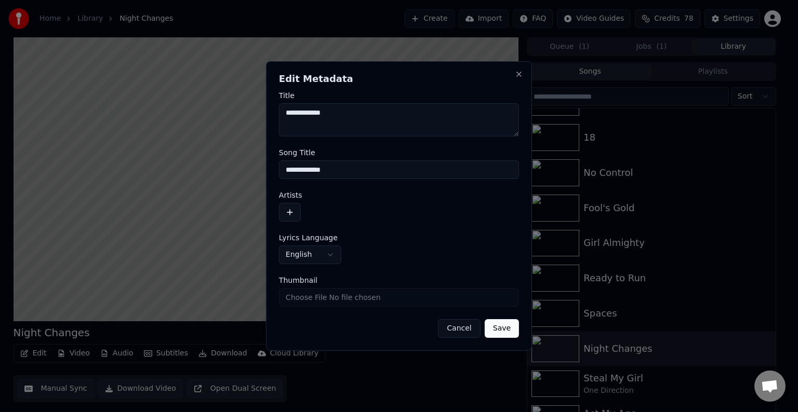
click at [290, 219] on button "button" at bounding box center [290, 212] width 22 height 19
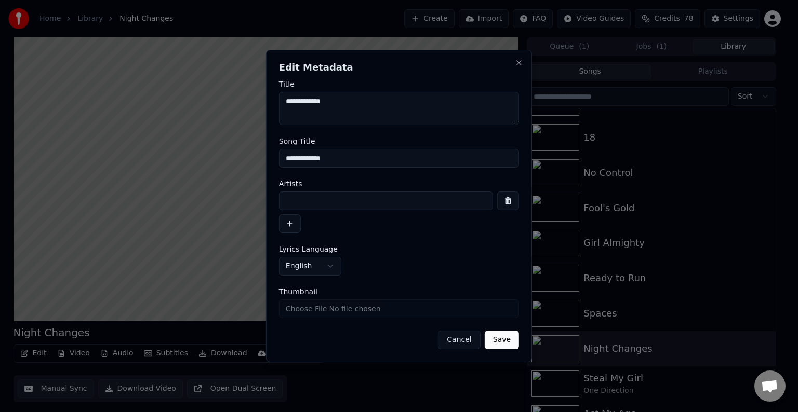
click at [307, 194] on input at bounding box center [386, 201] width 214 height 19
type input "*"
type input "**********"
click at [497, 339] on button "Save" at bounding box center [502, 340] width 34 height 19
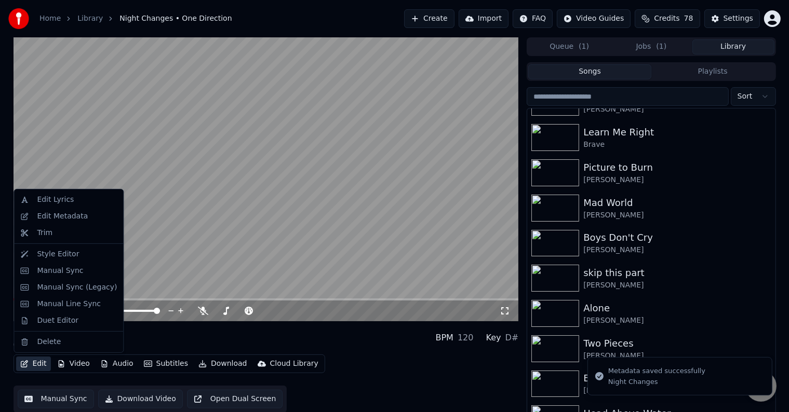
click at [39, 362] on button "Edit" at bounding box center [33, 364] width 35 height 15
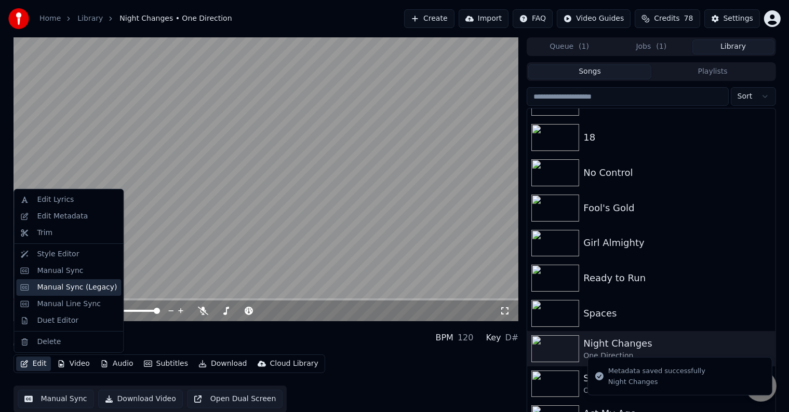
click at [79, 285] on div "Manual Sync (Legacy)" at bounding box center [77, 288] width 80 height 10
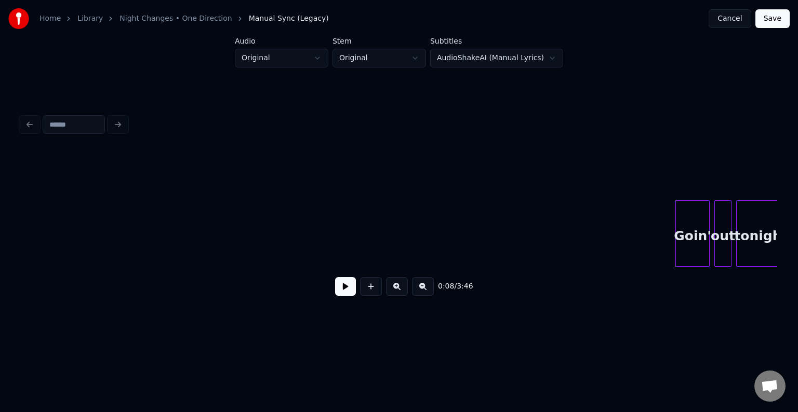
click at [353, 289] on button at bounding box center [345, 286] width 21 height 19
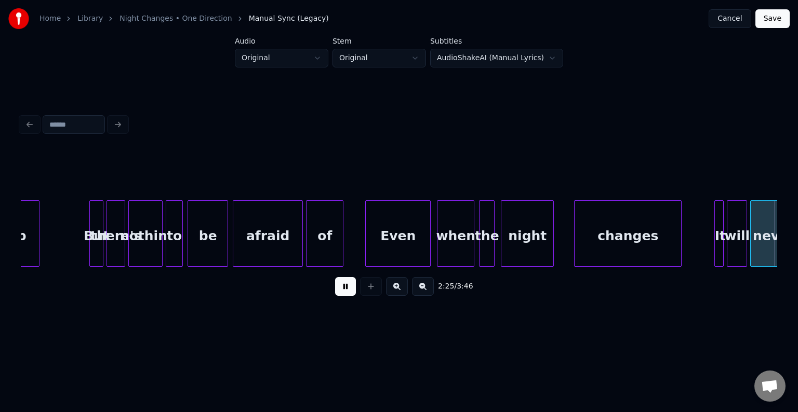
scroll to position [0, 11357]
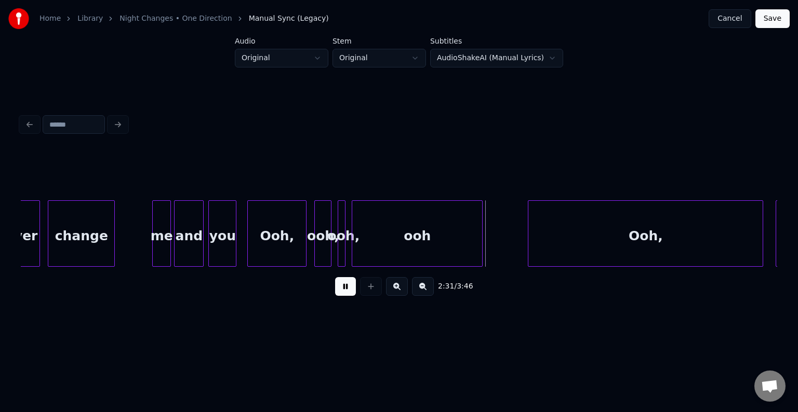
click at [353, 289] on button at bounding box center [345, 286] width 21 height 19
click at [321, 232] on div "ooh," at bounding box center [323, 236] width 16 height 71
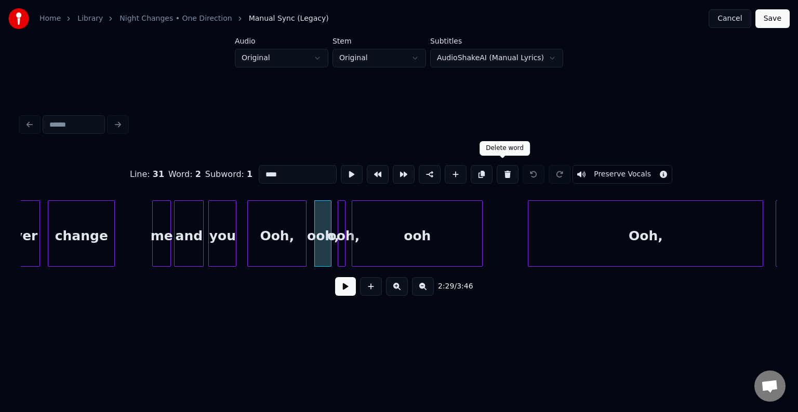
click at [503, 168] on button at bounding box center [508, 174] width 22 height 19
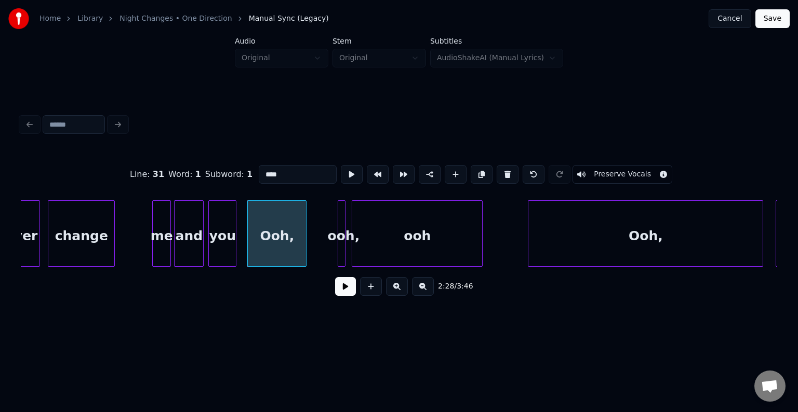
click at [340, 233] on div at bounding box center [339, 233] width 3 height 65
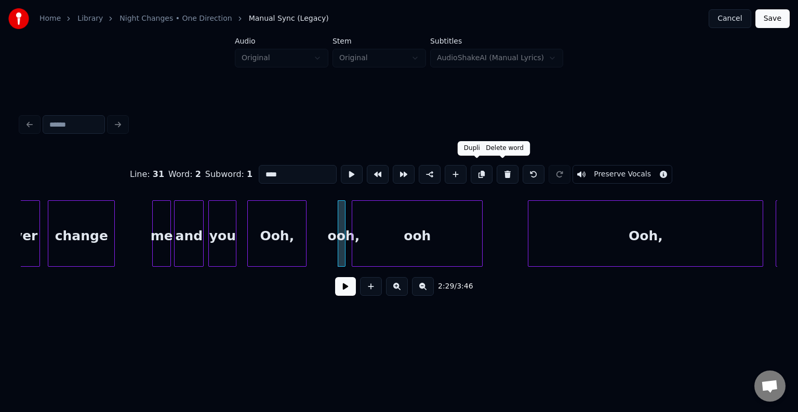
click at [504, 171] on button at bounding box center [508, 174] width 22 height 19
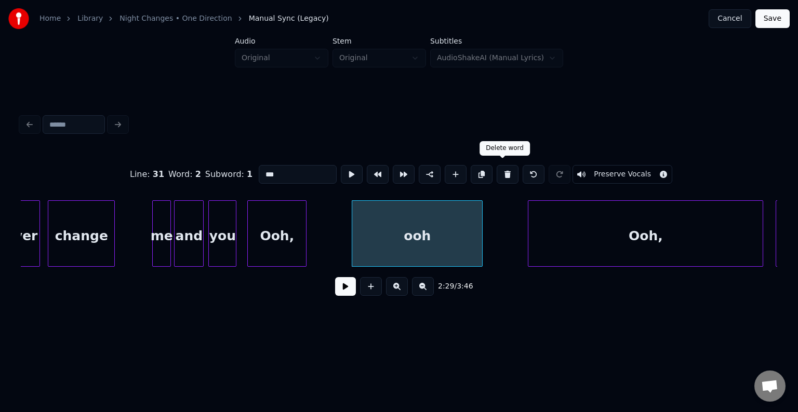
click at [504, 171] on button at bounding box center [508, 174] width 22 height 19
type input "****"
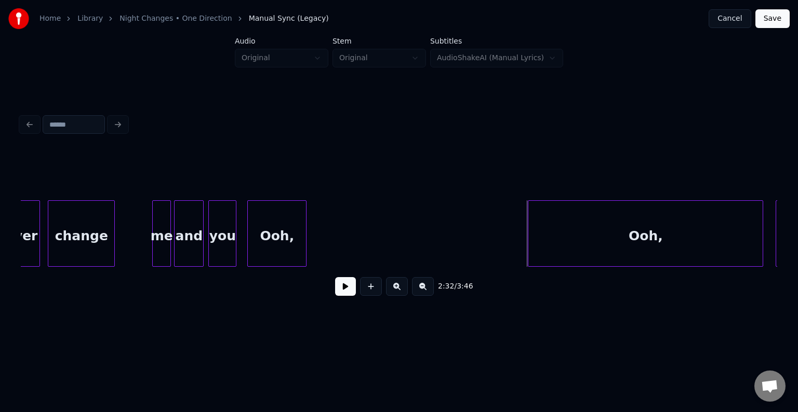
click at [551, 248] on div "Ooh," at bounding box center [645, 236] width 234 height 71
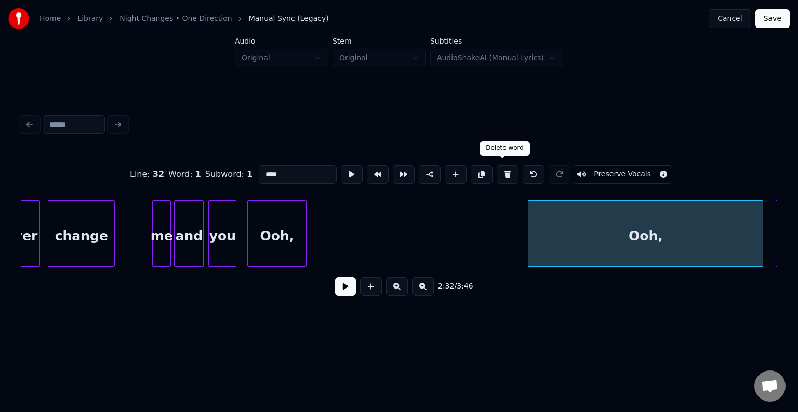
click at [499, 165] on button at bounding box center [508, 174] width 22 height 19
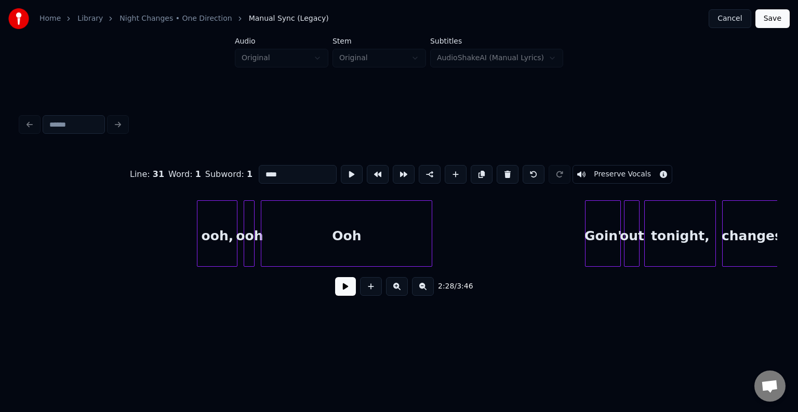
scroll to position [0, 11960]
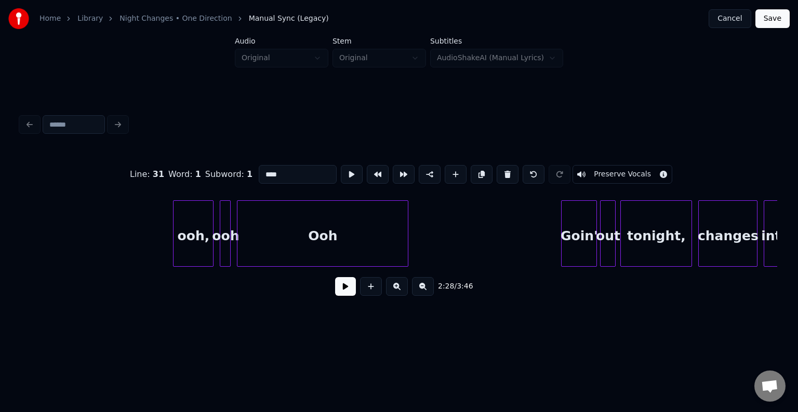
click at [211, 239] on div at bounding box center [211, 233] width 3 height 65
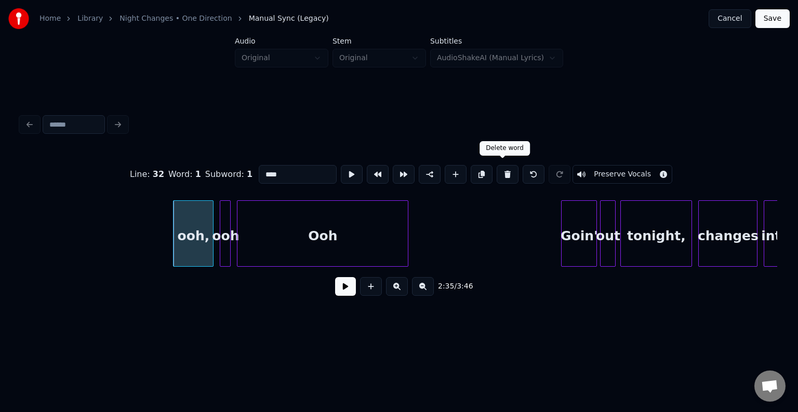
click at [502, 172] on button at bounding box center [508, 174] width 22 height 19
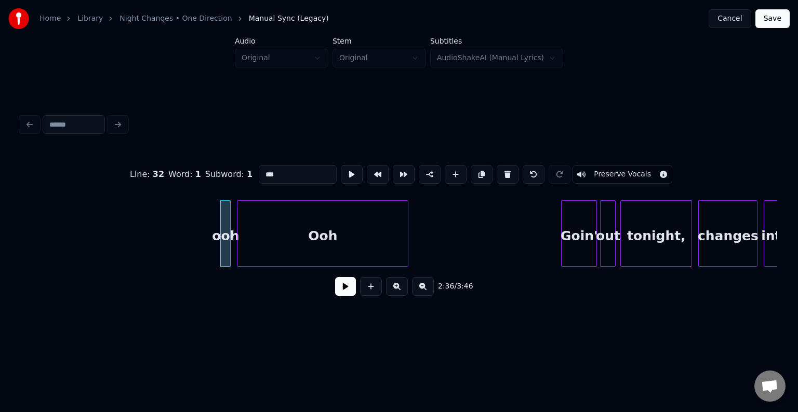
click at [502, 172] on button at bounding box center [508, 174] width 22 height 19
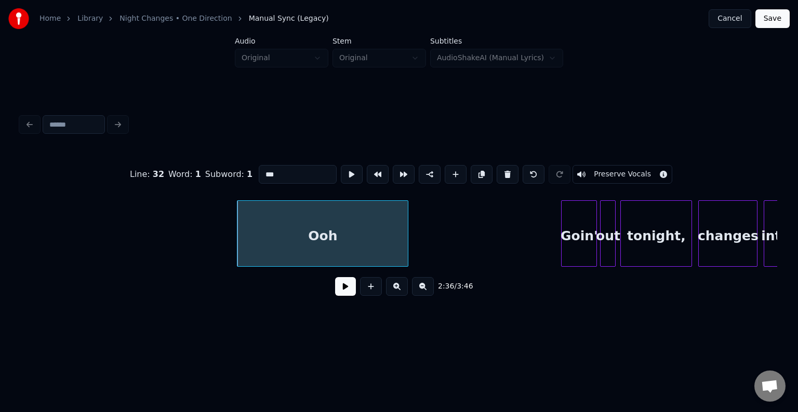
click at [502, 172] on button at bounding box center [508, 174] width 22 height 19
type input "*****"
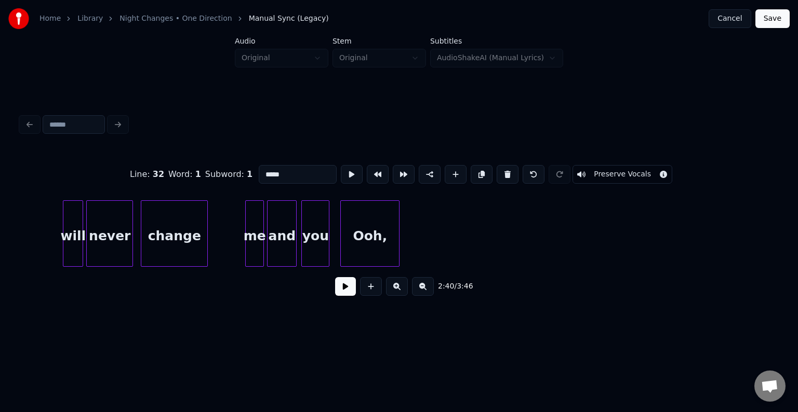
scroll to position [0, 11313]
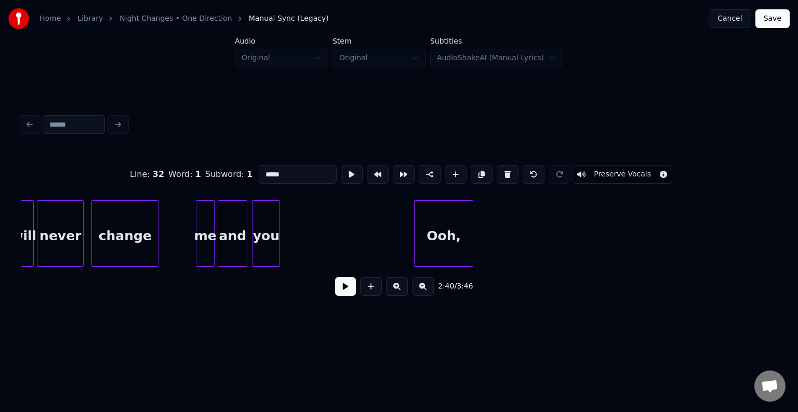
click at [438, 238] on div "Ooh," at bounding box center [444, 236] width 58 height 71
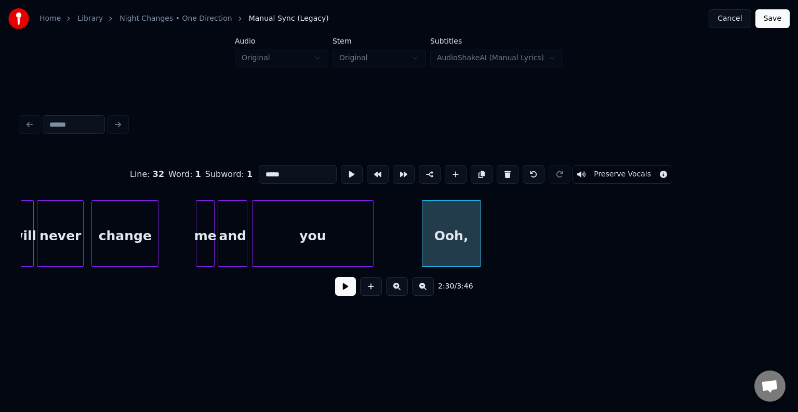
click at [372, 239] on div at bounding box center [371, 233] width 3 height 65
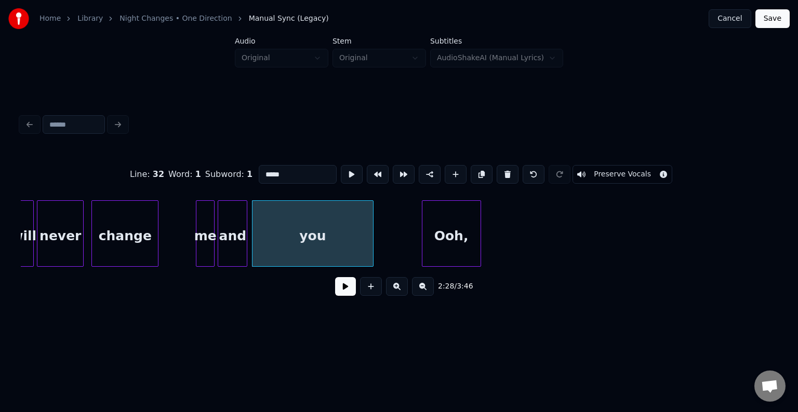
click at [348, 294] on button at bounding box center [345, 286] width 21 height 19
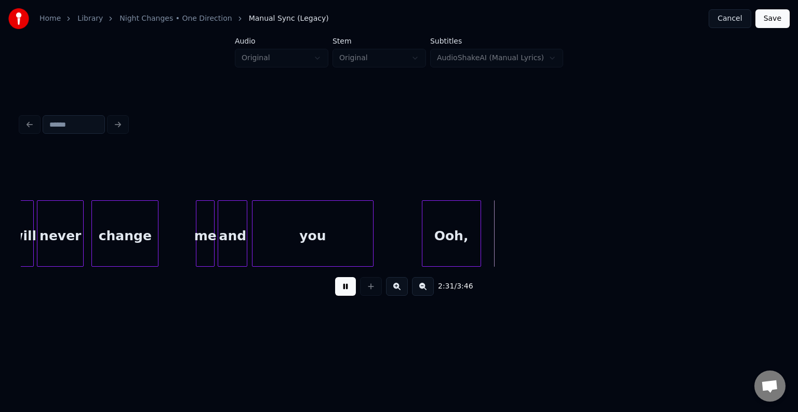
click at [348, 289] on button at bounding box center [345, 286] width 21 height 19
click at [503, 240] on div at bounding box center [502, 233] width 3 height 65
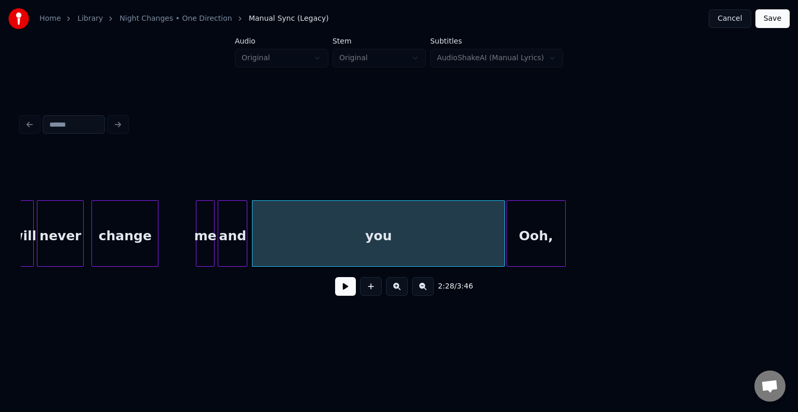
click at [537, 237] on div "Ooh," at bounding box center [536, 236] width 58 height 71
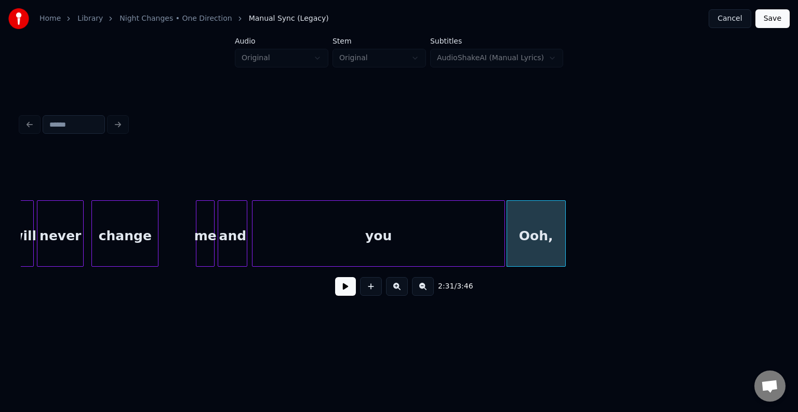
click at [349, 293] on button at bounding box center [345, 286] width 21 height 19
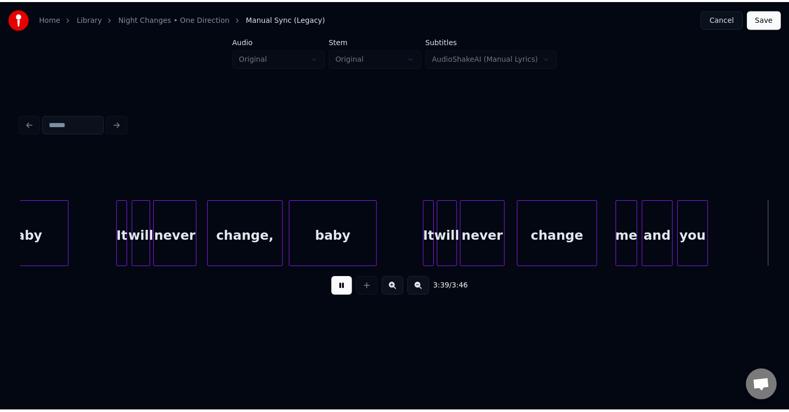
scroll to position [0, 16906]
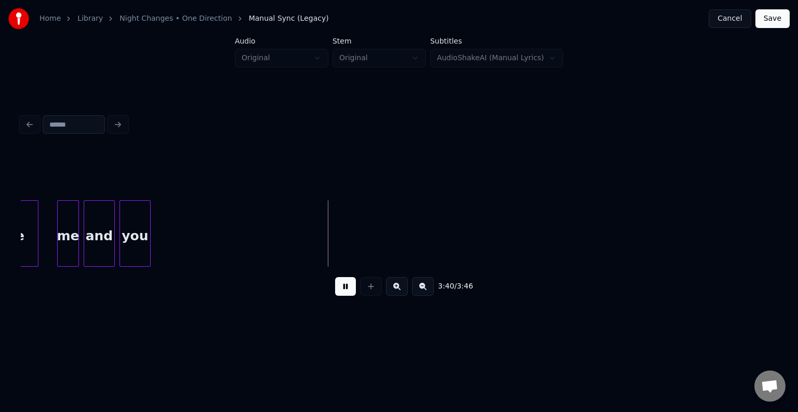
click at [783, 15] on button "Save" at bounding box center [772, 18] width 34 height 19
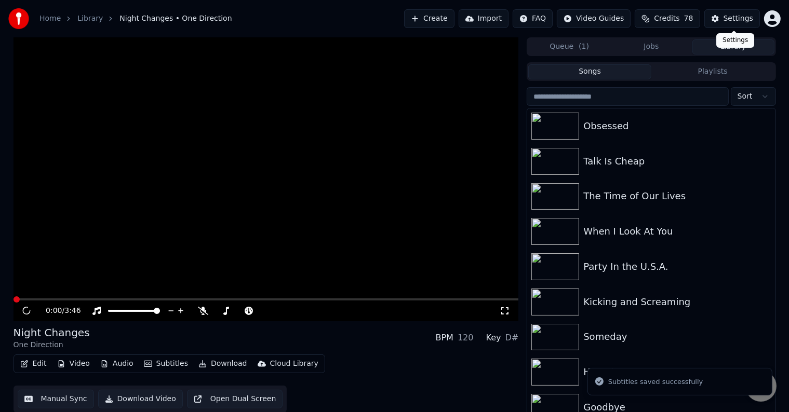
click at [212, 360] on button "Download" at bounding box center [222, 364] width 57 height 15
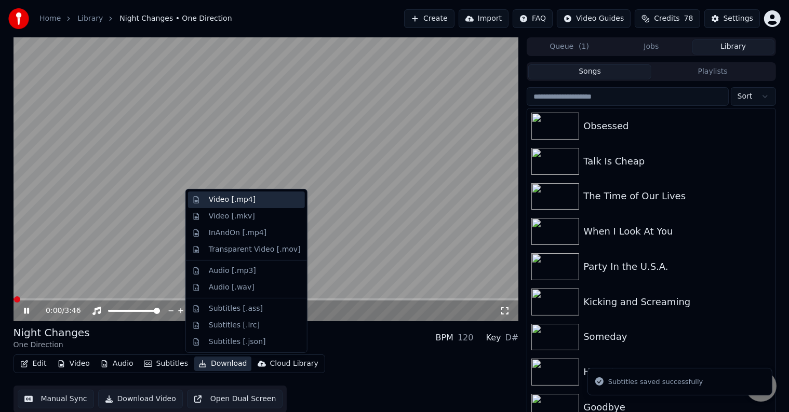
click at [231, 202] on div "Video [.mp4]" at bounding box center [232, 200] width 47 height 10
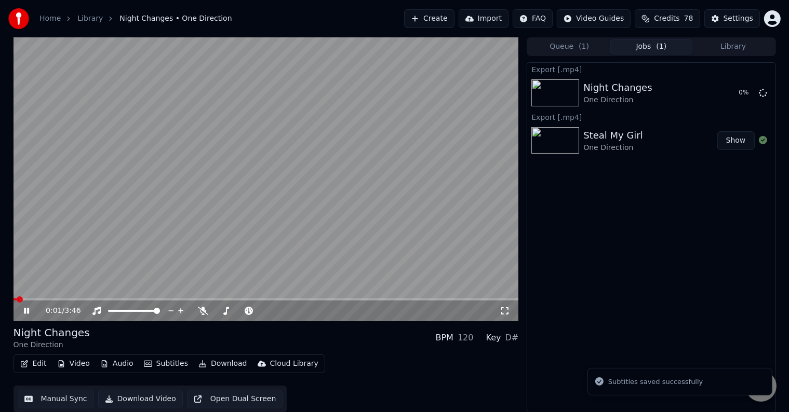
click at [25, 311] on icon at bounding box center [26, 311] width 5 height 6
click at [741, 50] on button "Library" at bounding box center [734, 46] width 82 height 15
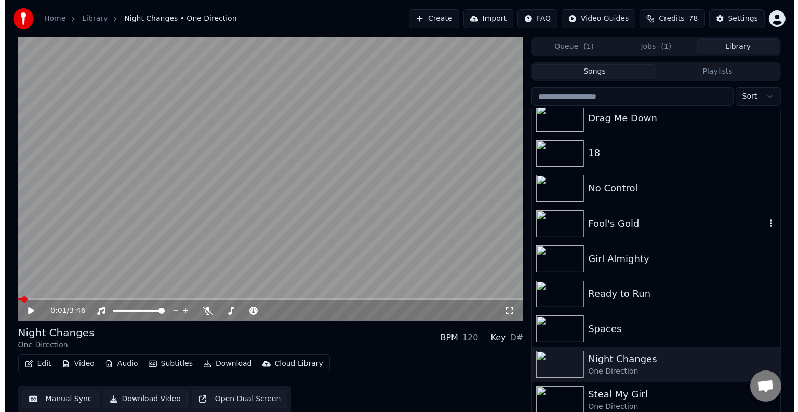
scroll to position [6352, 0]
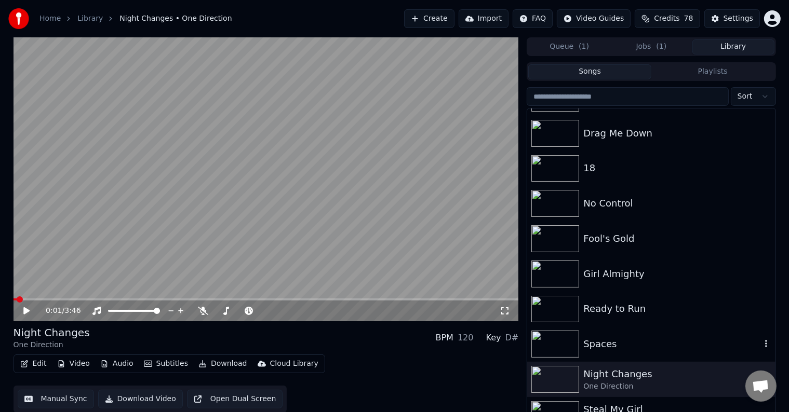
click at [661, 347] on div "Spaces" at bounding box center [671, 344] width 177 height 15
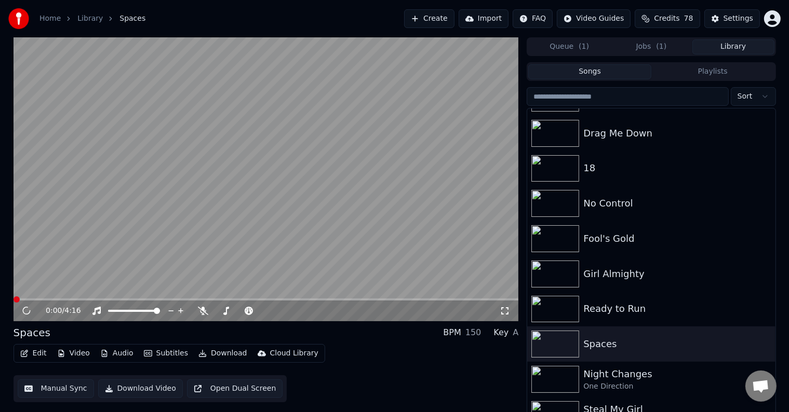
click at [24, 355] on icon "button" at bounding box center [24, 353] width 7 height 7
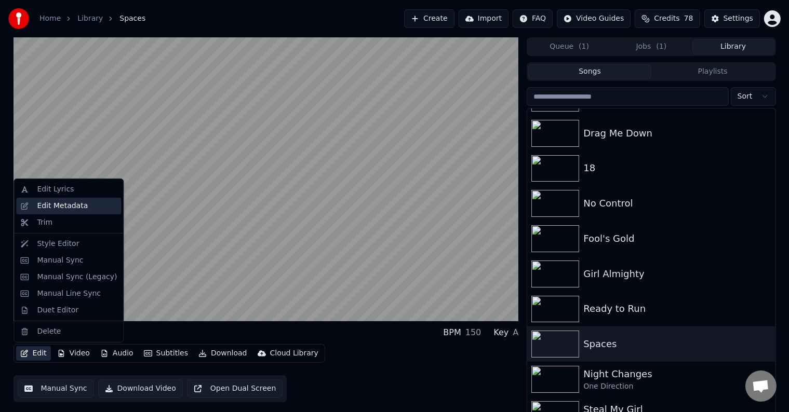
click at [73, 206] on div "Edit Metadata" at bounding box center [62, 206] width 51 height 10
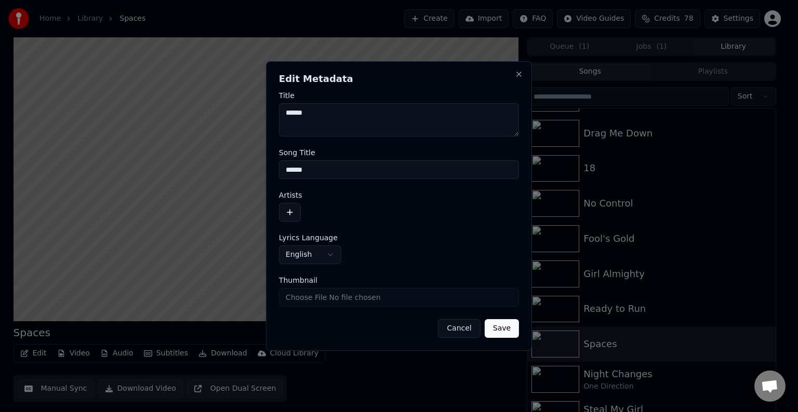
click at [281, 209] on button "button" at bounding box center [290, 212] width 22 height 19
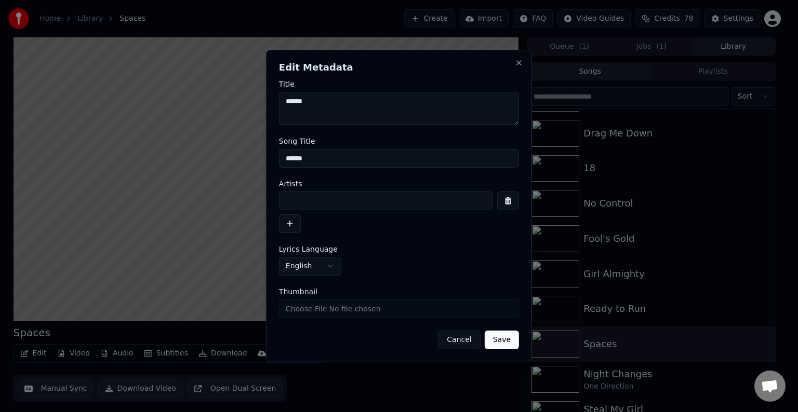
click at [326, 205] on input at bounding box center [386, 201] width 214 height 19
type input "**********"
click at [485, 331] on button "Save" at bounding box center [502, 340] width 34 height 19
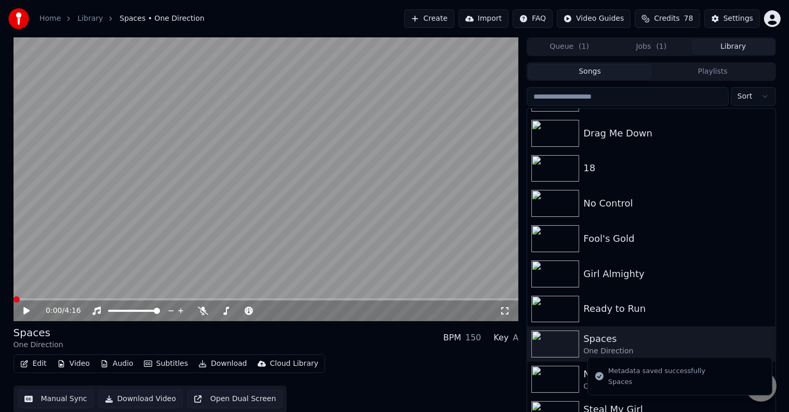
click at [29, 356] on div "Edit Video Audio Subtitles Download Cloud Library" at bounding box center [170, 364] width 312 height 19
click at [34, 366] on button "Edit" at bounding box center [33, 364] width 35 height 15
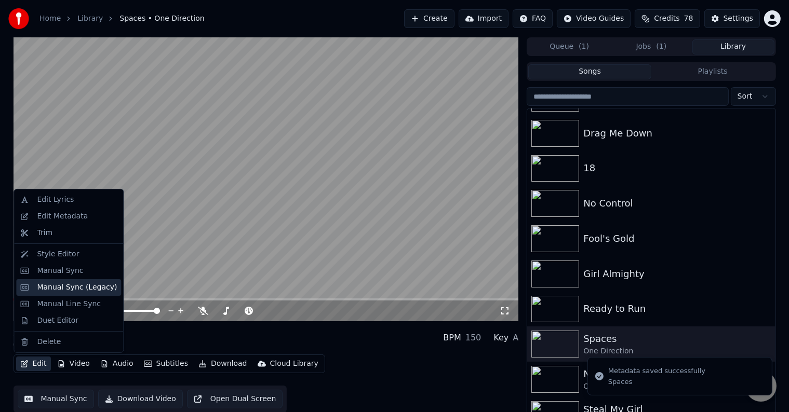
click at [63, 287] on div "Manual Sync (Legacy)" at bounding box center [77, 288] width 80 height 10
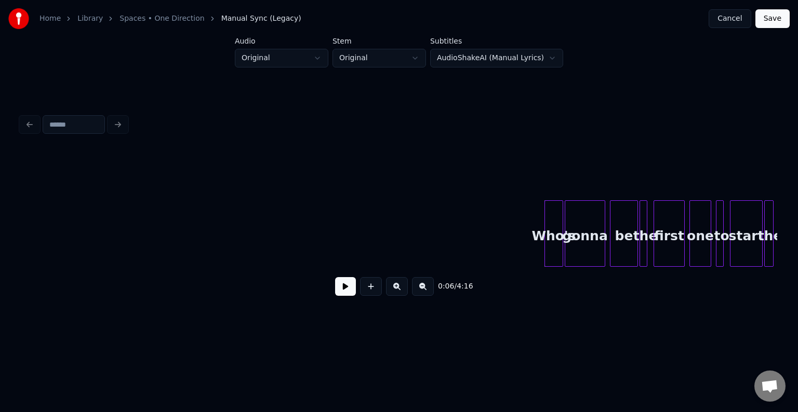
click at [347, 292] on button at bounding box center [345, 286] width 21 height 19
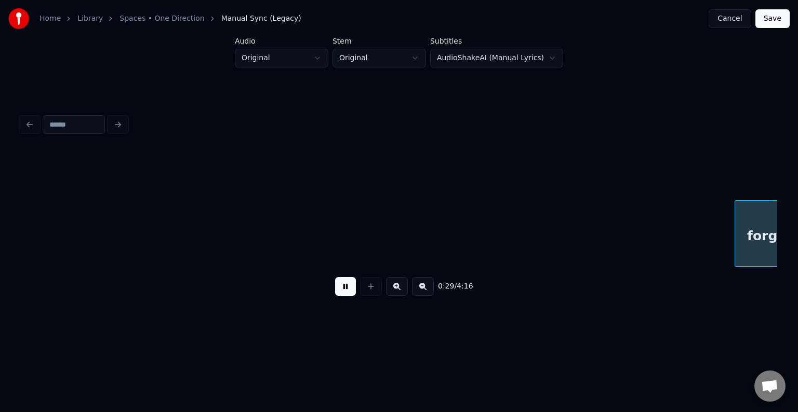
scroll to position [0, 2270]
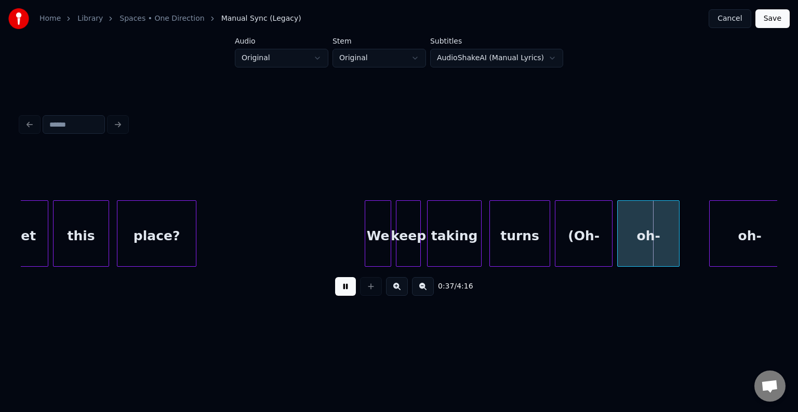
click at [347, 292] on button at bounding box center [345, 286] width 21 height 19
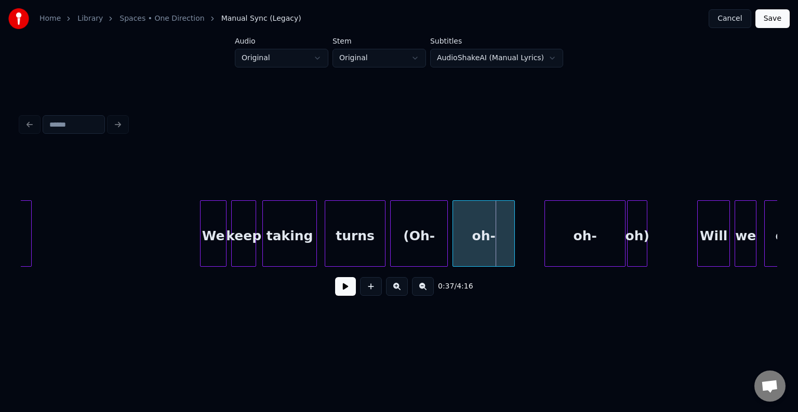
scroll to position [0, 2436]
click at [412, 242] on div "(Oh-" at bounding box center [417, 236] width 57 height 71
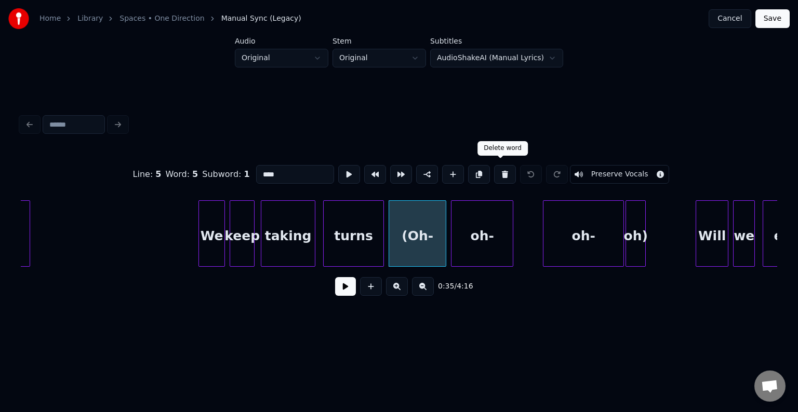
click at [504, 170] on button at bounding box center [505, 174] width 22 height 19
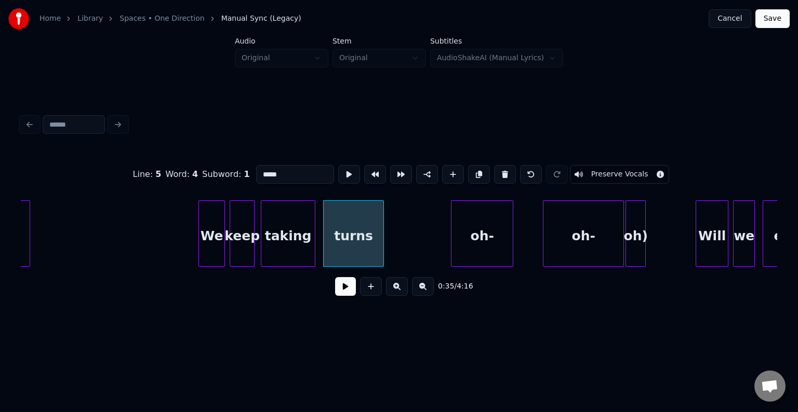
click at [463, 243] on div "oh-" at bounding box center [481, 236] width 61 height 71
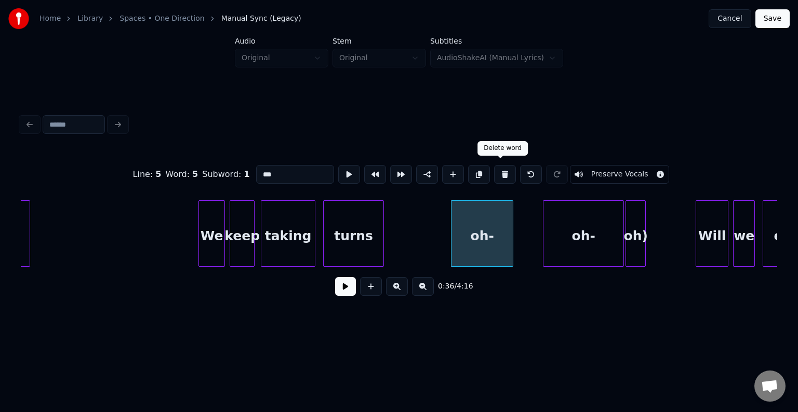
click at [503, 173] on button at bounding box center [505, 174] width 22 height 19
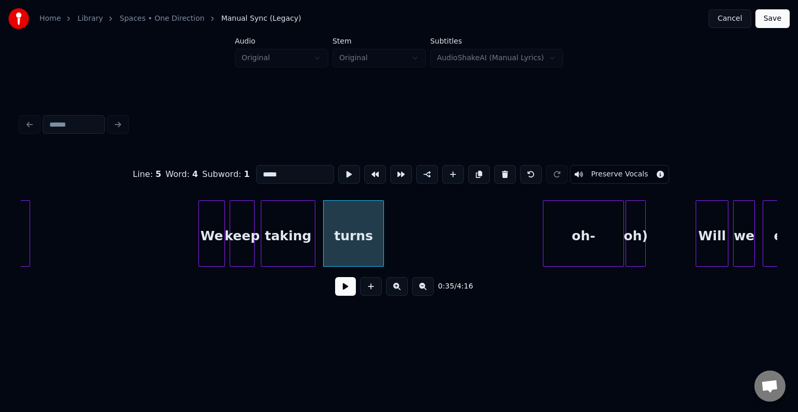
click at [543, 215] on div at bounding box center [544, 233] width 3 height 65
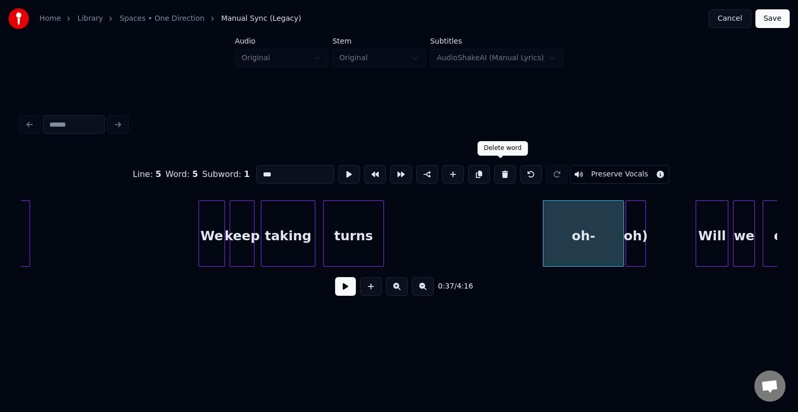
click at [499, 172] on button at bounding box center [505, 174] width 22 height 19
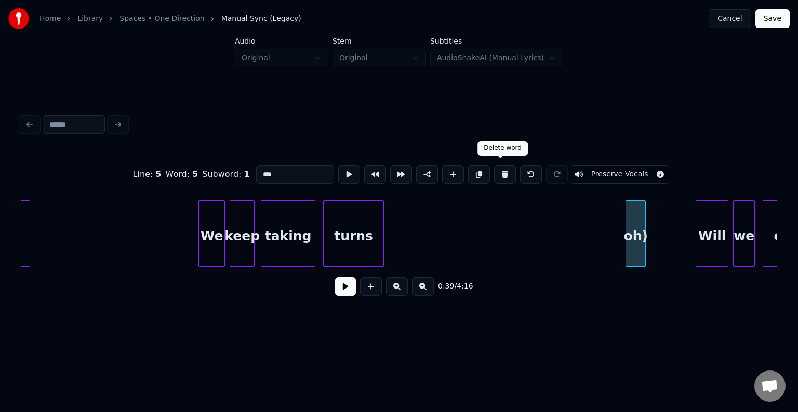
click at [504, 170] on button at bounding box center [505, 174] width 22 height 19
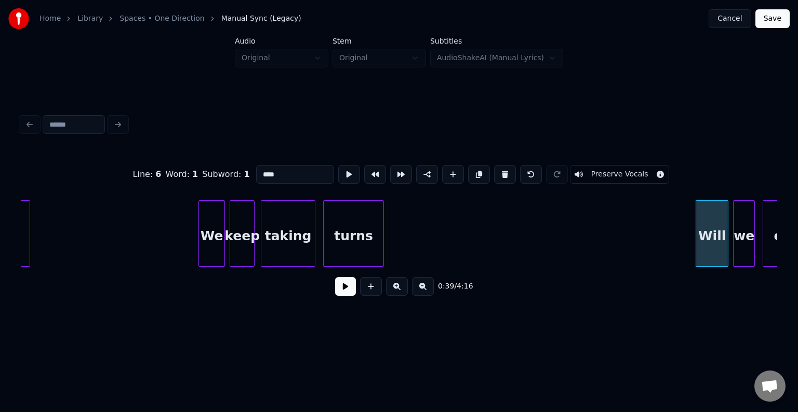
click at [352, 245] on div "turns" at bounding box center [354, 236] width 60 height 71
type input "*****"
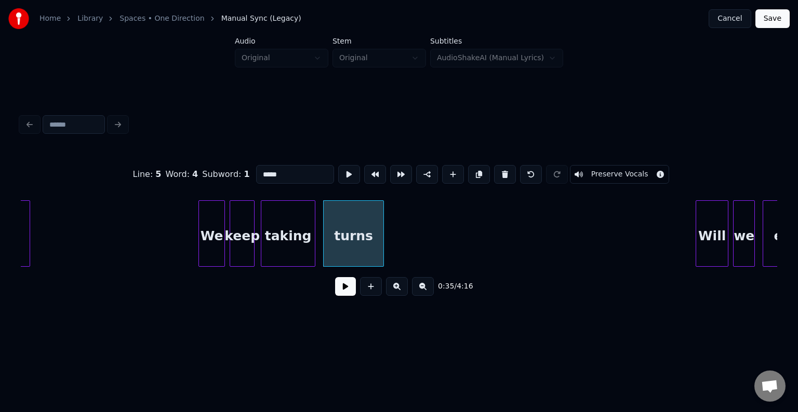
click at [351, 286] on button at bounding box center [345, 286] width 21 height 19
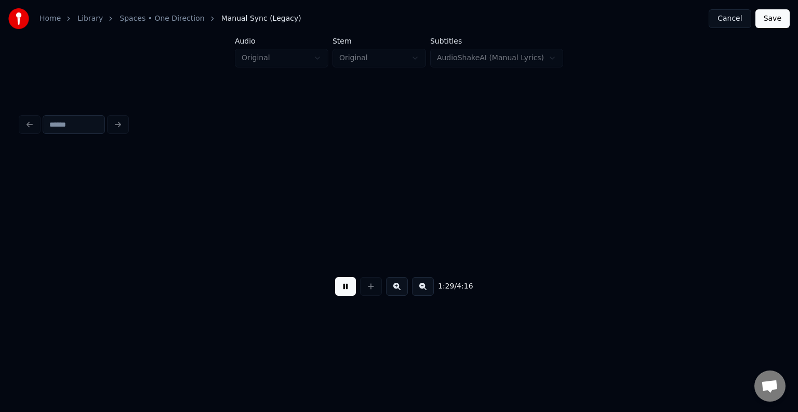
scroll to position [0, 6979]
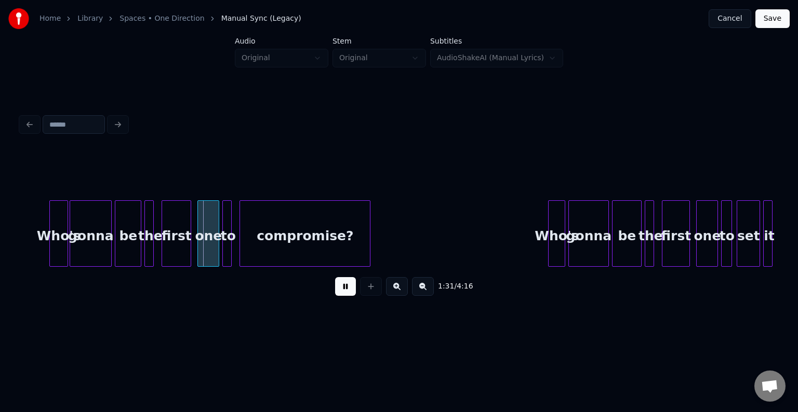
click at [351, 287] on button at bounding box center [345, 286] width 21 height 19
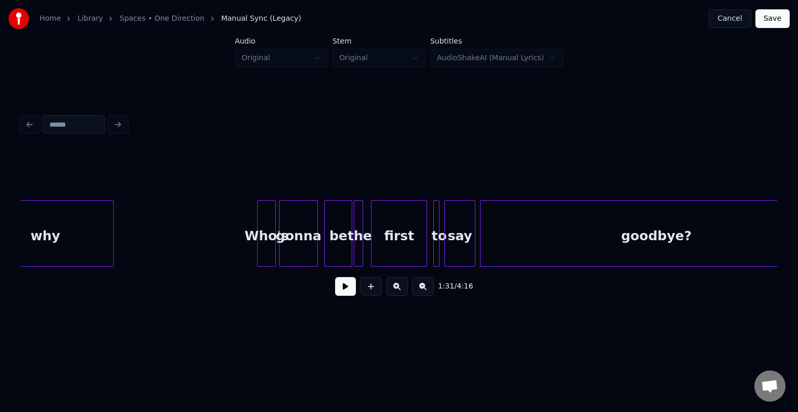
scroll to position [0, 5536]
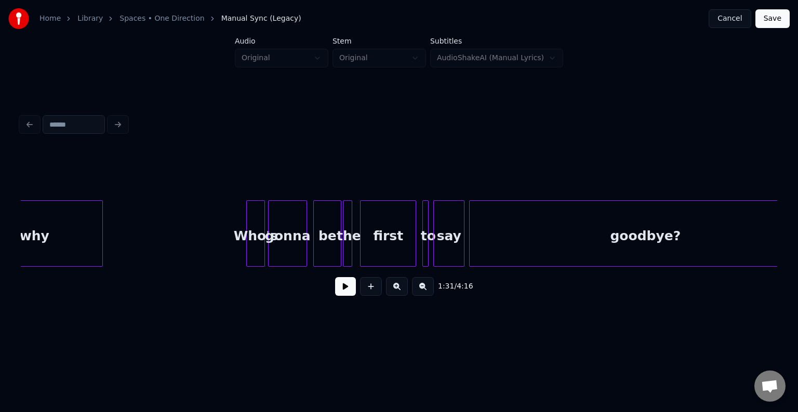
click at [585, 231] on div "goodbye?" at bounding box center [645, 236] width 351 height 71
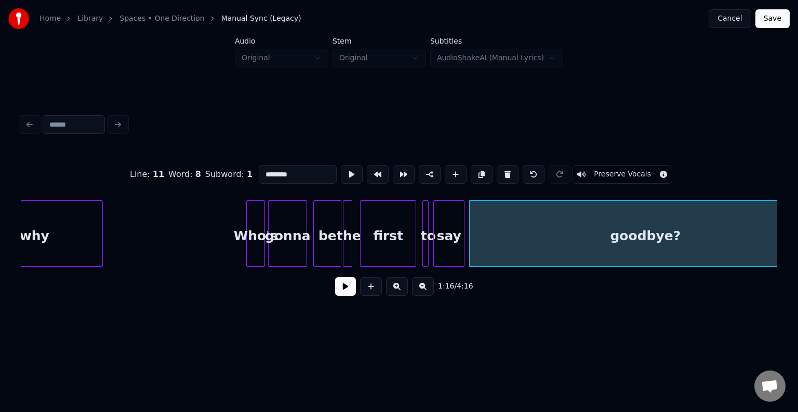
click at [335, 292] on div "1:16 / 4:16" at bounding box center [399, 286] width 740 height 23
click at [342, 288] on button at bounding box center [345, 286] width 21 height 19
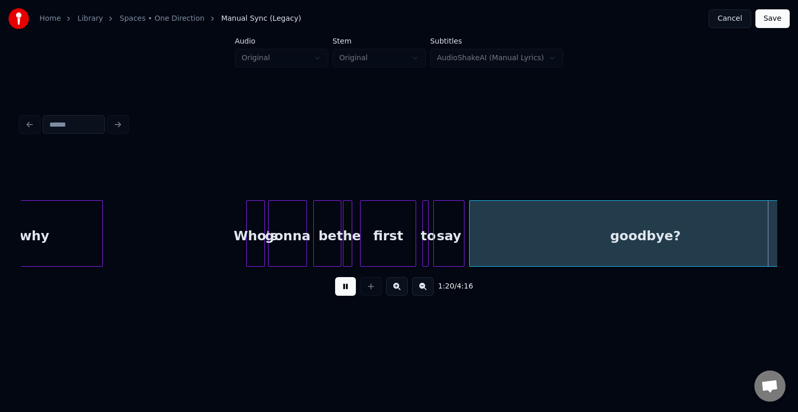
scroll to position [0, 6293]
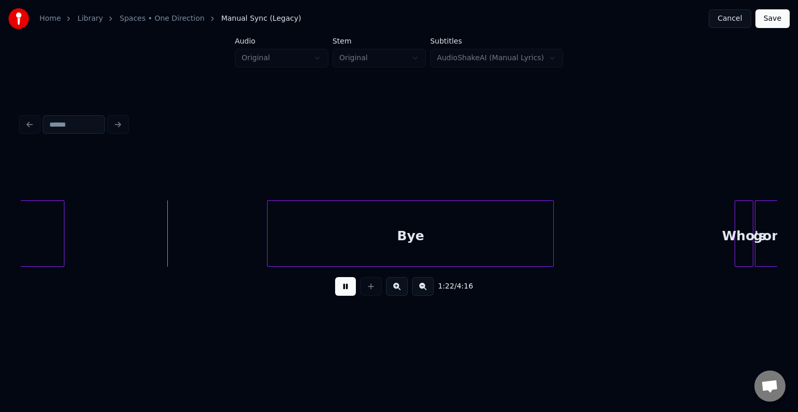
click at [335, 277] on button at bounding box center [345, 286] width 21 height 19
click at [162, 235] on div at bounding box center [162, 233] width 3 height 65
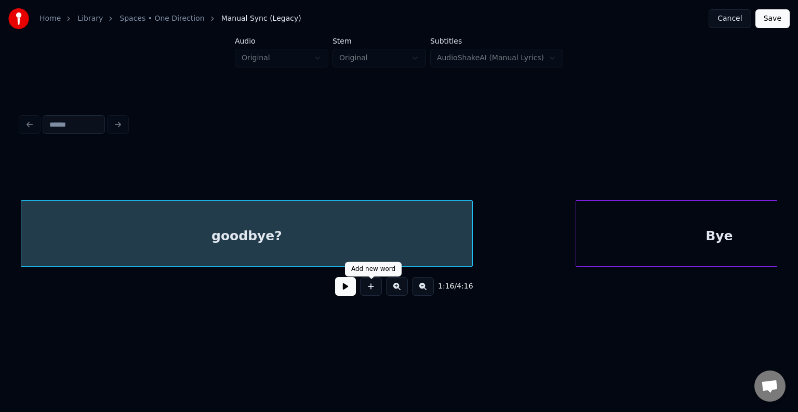
click at [346, 296] on button at bounding box center [345, 286] width 21 height 19
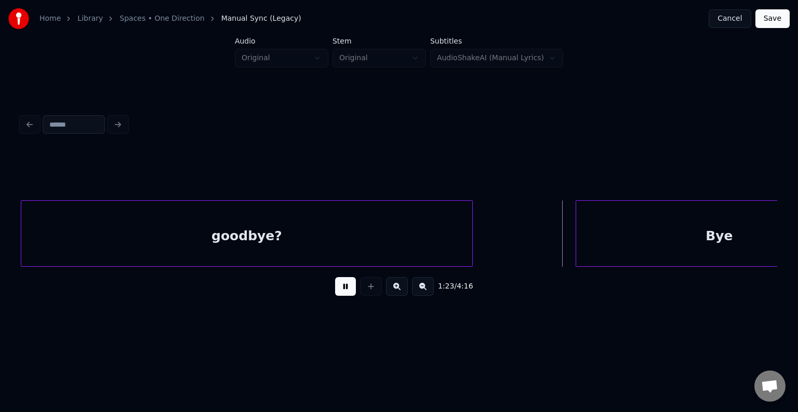
click at [350, 291] on button at bounding box center [345, 286] width 21 height 19
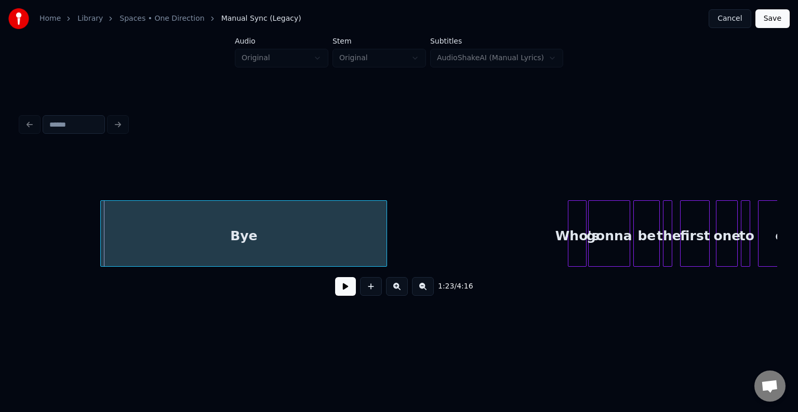
scroll to position [0, 6463]
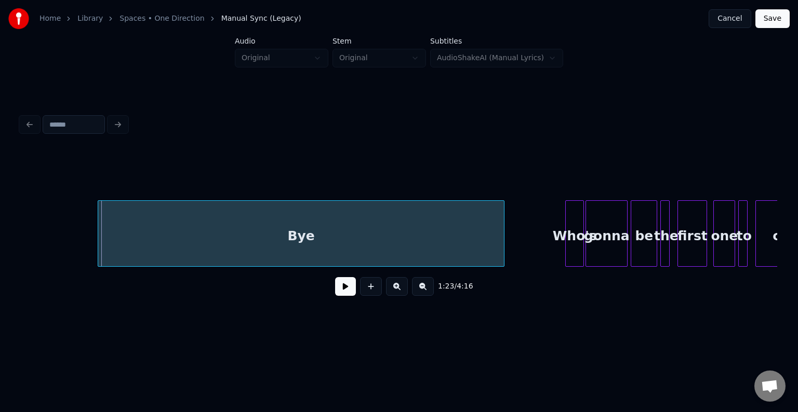
click at [502, 239] on div at bounding box center [502, 233] width 3 height 65
click at [351, 290] on button at bounding box center [345, 286] width 21 height 19
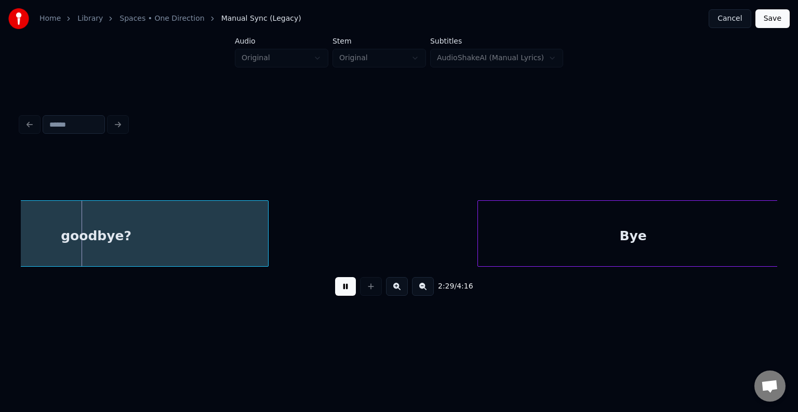
scroll to position [0, 11566]
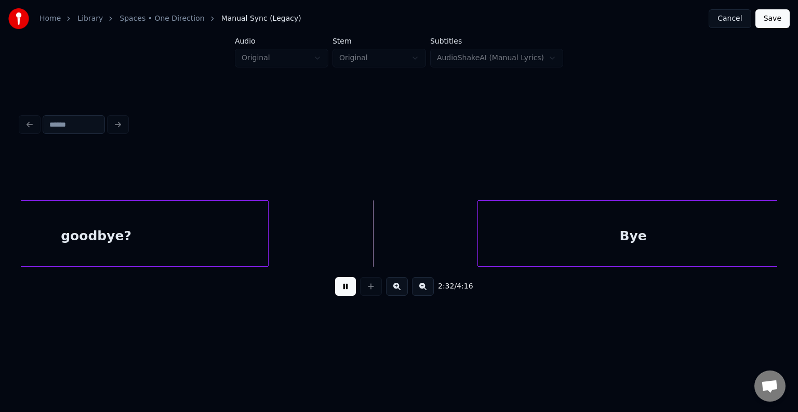
click at [344, 289] on button at bounding box center [345, 286] width 21 height 19
click at [346, 235] on div at bounding box center [346, 233] width 3 height 65
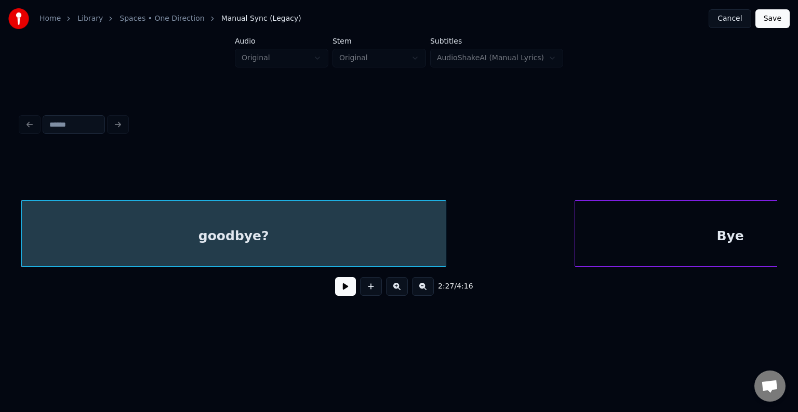
click at [339, 295] on button at bounding box center [345, 286] width 21 height 19
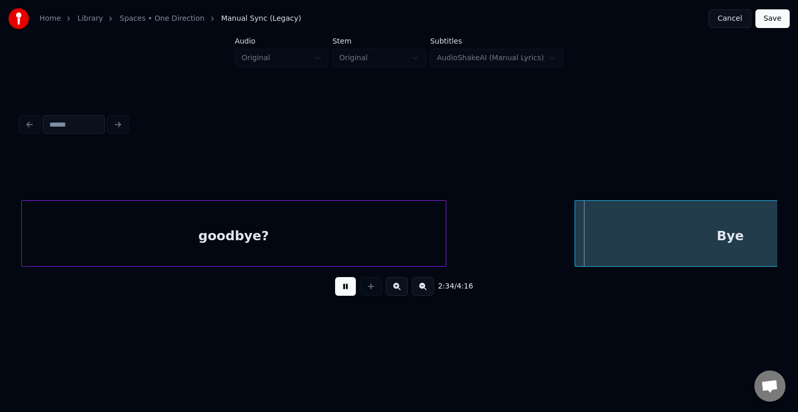
drag, startPoint x: 498, startPoint y: 239, endPoint x: 332, endPoint y: 242, distance: 165.2
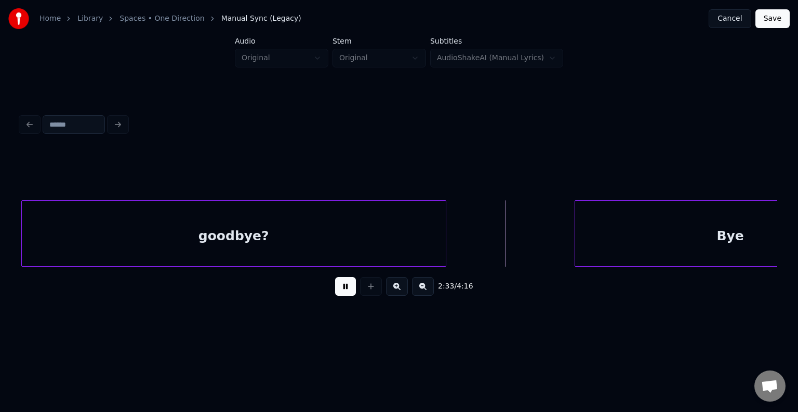
click at [320, 241] on div "goodbye?" at bounding box center [234, 236] width 424 height 71
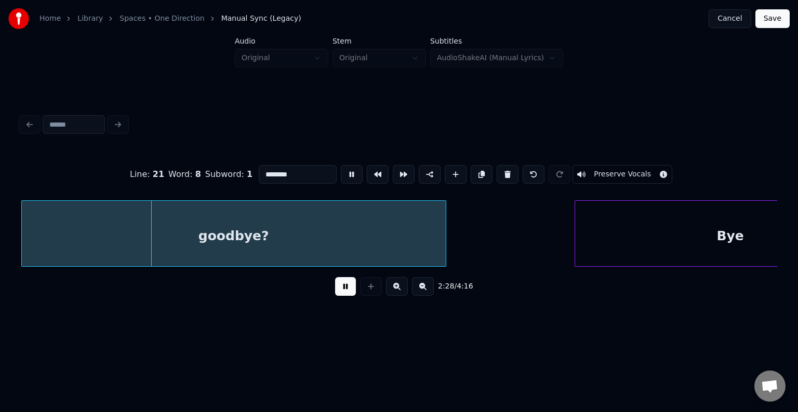
click at [343, 290] on button at bounding box center [345, 286] width 21 height 19
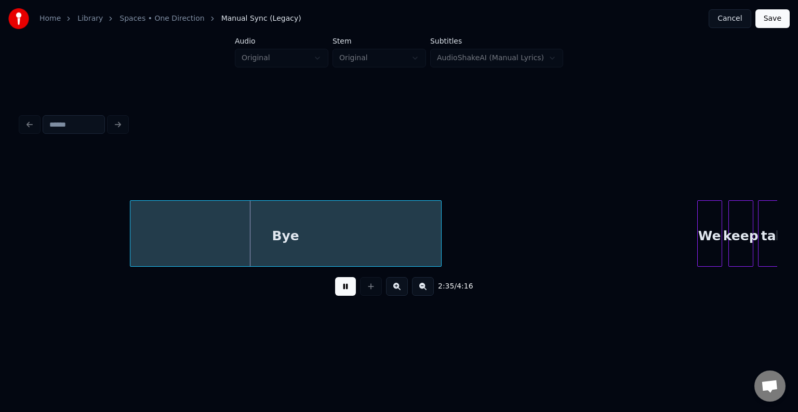
scroll to position [0, 11926]
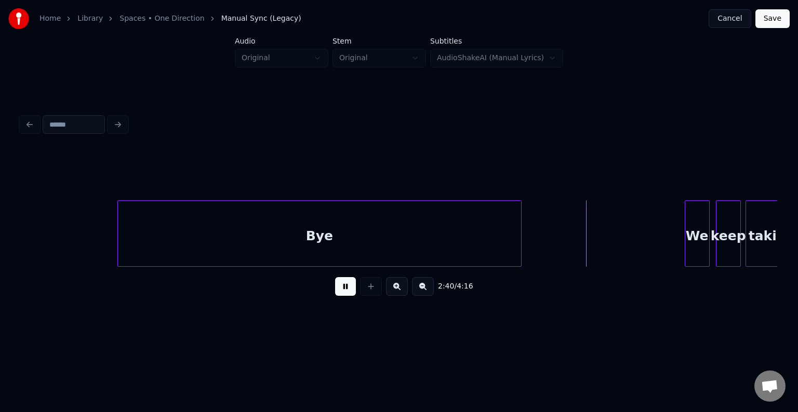
click at [520, 238] on div at bounding box center [519, 233] width 3 height 65
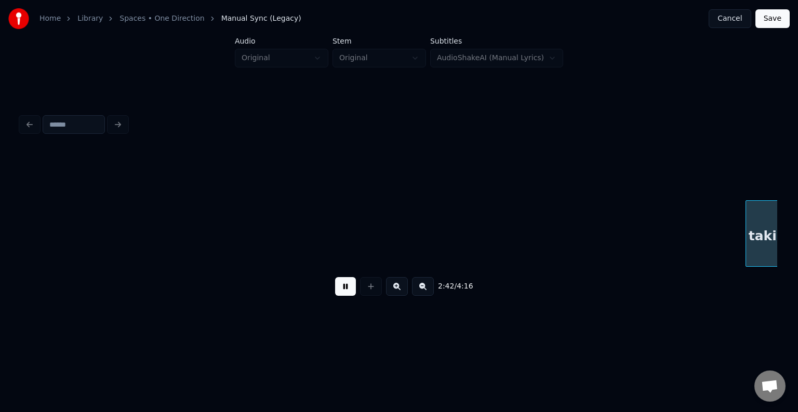
scroll to position [0, 12683]
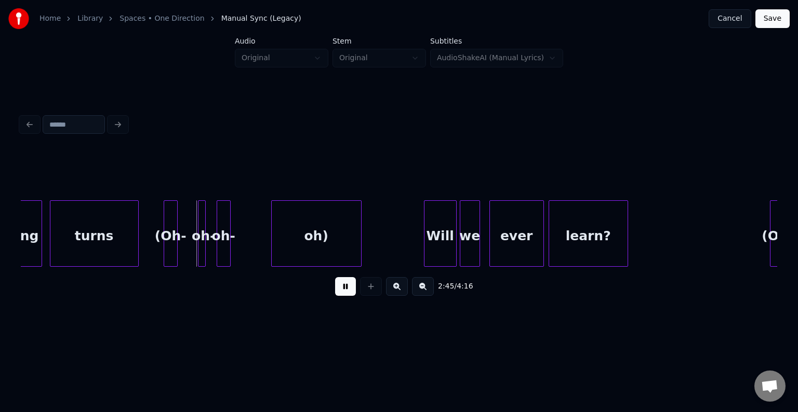
click at [328, 240] on div "oh)" at bounding box center [316, 236] width 89 height 71
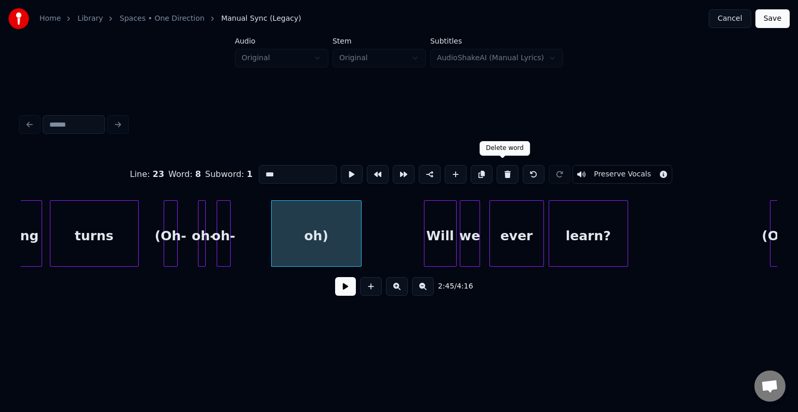
click at [505, 166] on button at bounding box center [508, 174] width 22 height 19
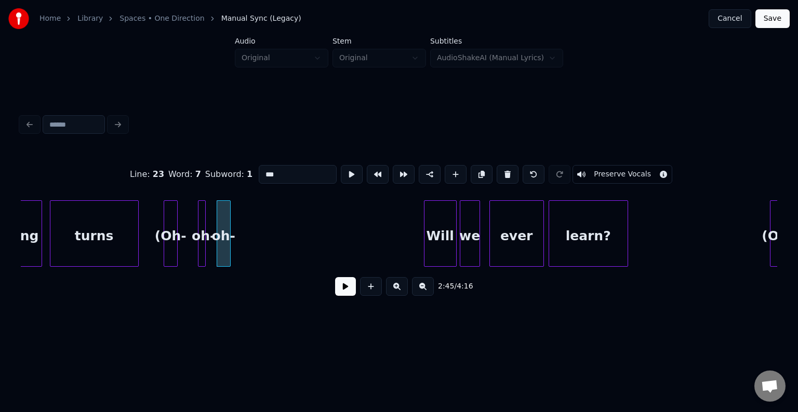
click at [505, 166] on button at bounding box center [508, 174] width 22 height 19
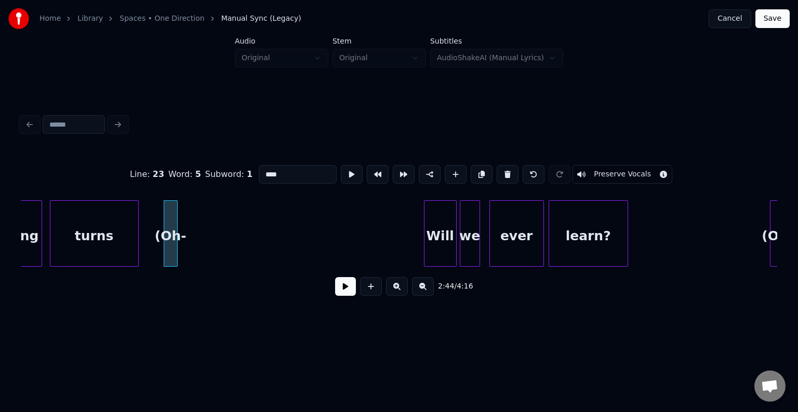
click at [505, 166] on button at bounding box center [508, 174] width 22 height 19
type input "*****"
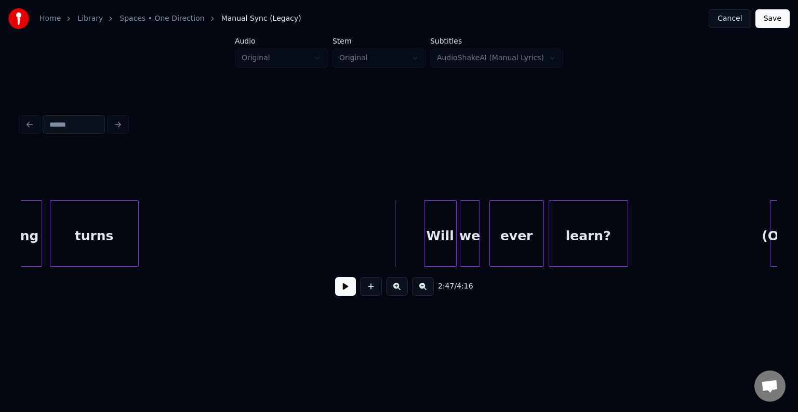
click at [340, 295] on button at bounding box center [345, 286] width 21 height 19
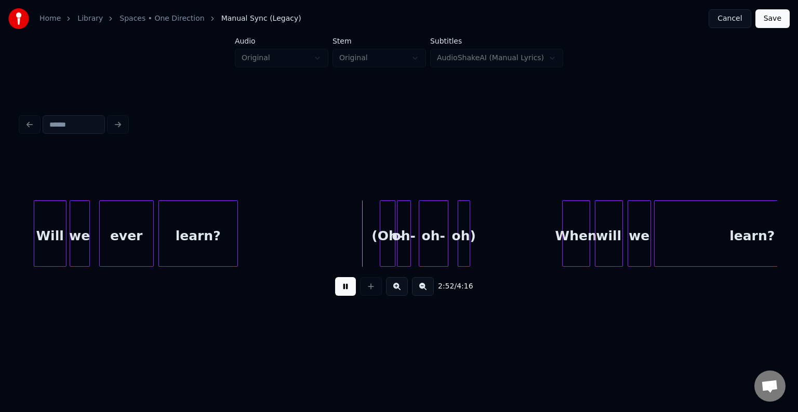
scroll to position [0, 13078]
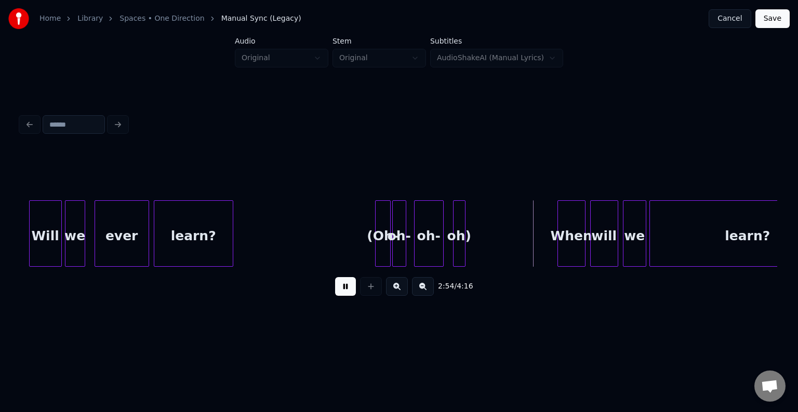
click at [460, 230] on div "oh)" at bounding box center [459, 236] width 11 height 71
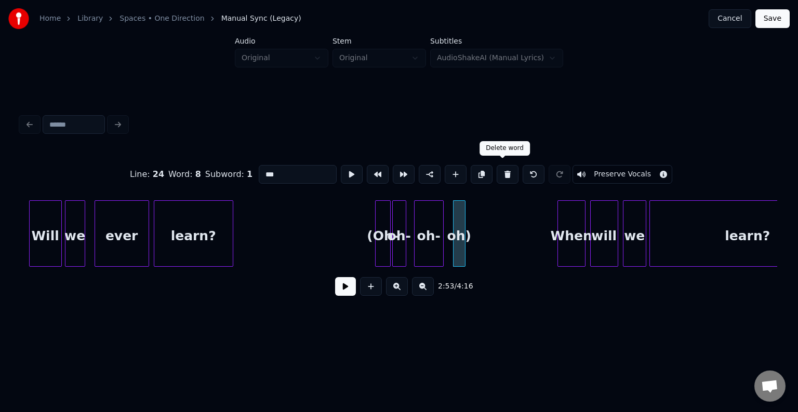
click at [502, 166] on button at bounding box center [508, 174] width 22 height 19
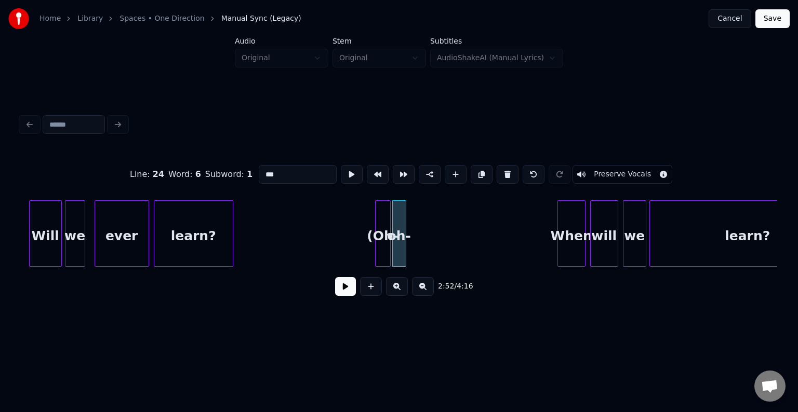
click at [502, 166] on button at bounding box center [508, 174] width 22 height 19
type input "******"
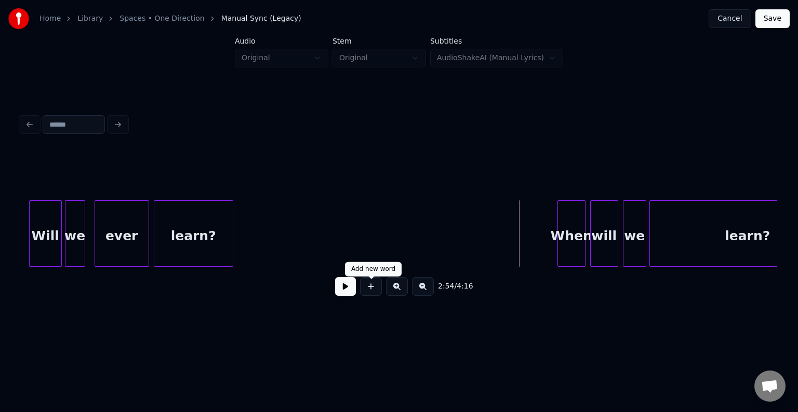
click at [354, 287] on button at bounding box center [345, 286] width 21 height 19
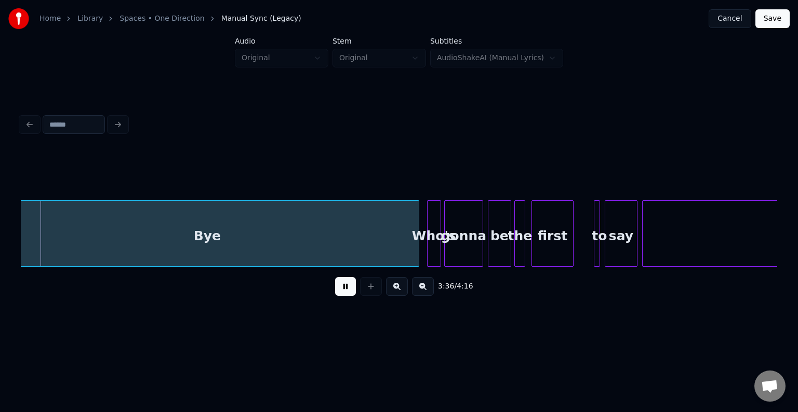
scroll to position [0, 16766]
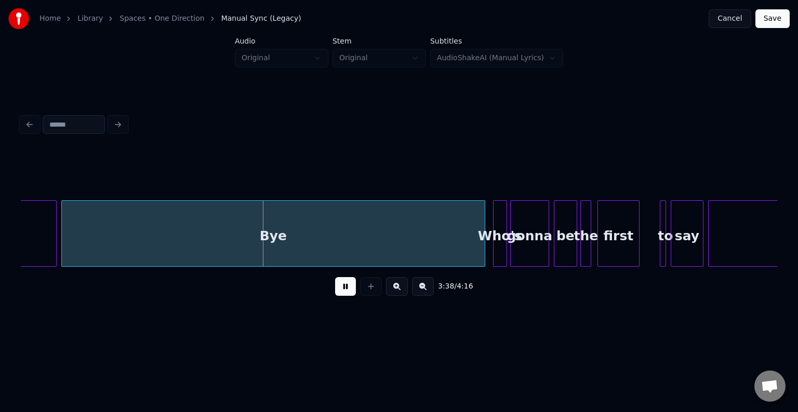
click at [351, 293] on button at bounding box center [345, 286] width 21 height 19
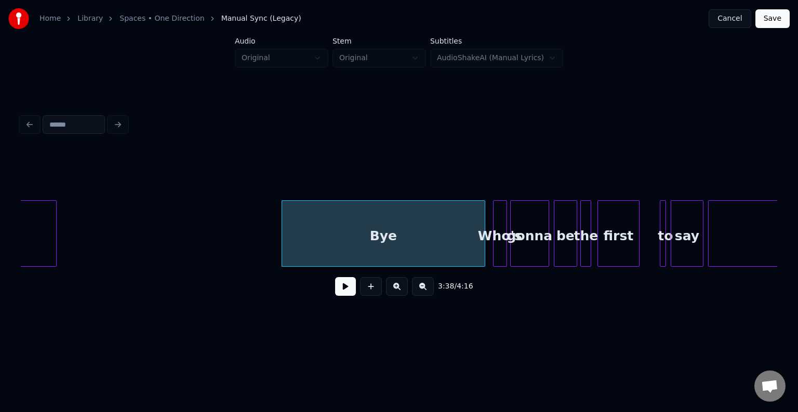
click at [283, 258] on div at bounding box center [283, 233] width 3 height 65
click at [277, 236] on div at bounding box center [276, 233] width 3 height 65
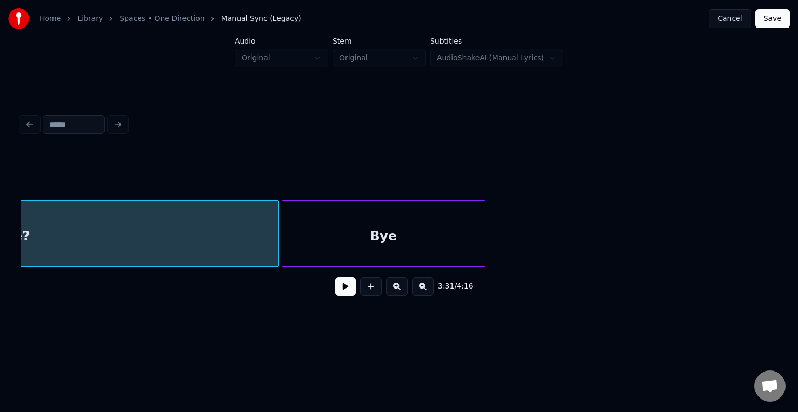
scroll to position [0, 16455]
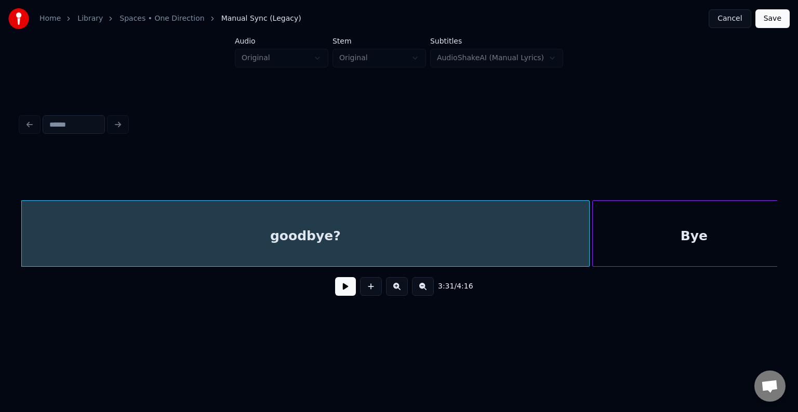
click at [678, 235] on div "Bye" at bounding box center [694, 236] width 203 height 71
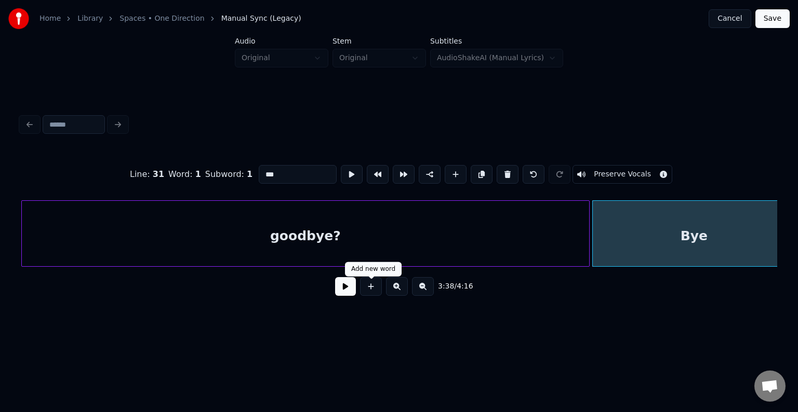
click at [334, 292] on div "3:38 / 4:16" at bounding box center [399, 286] width 740 height 23
click at [353, 292] on button at bounding box center [345, 286] width 21 height 19
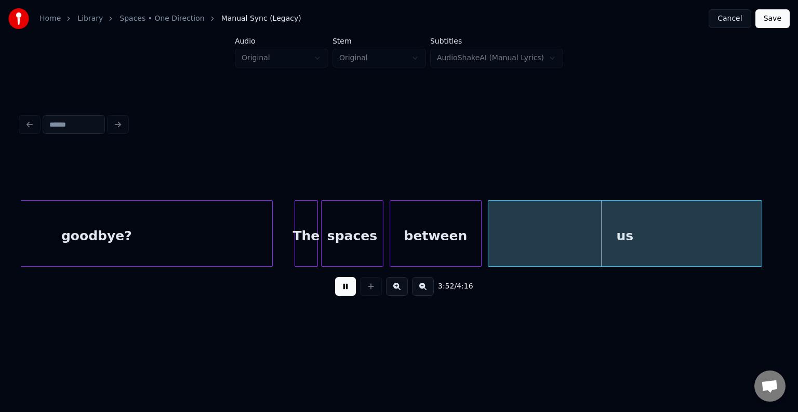
scroll to position [0, 17700]
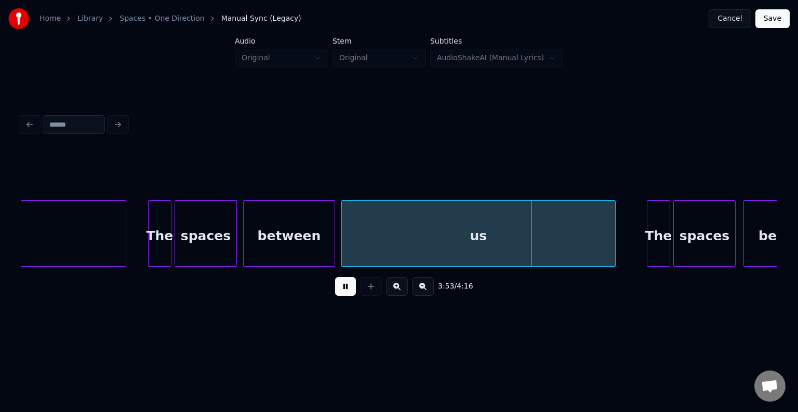
click at [347, 291] on button at bounding box center [345, 286] width 21 height 19
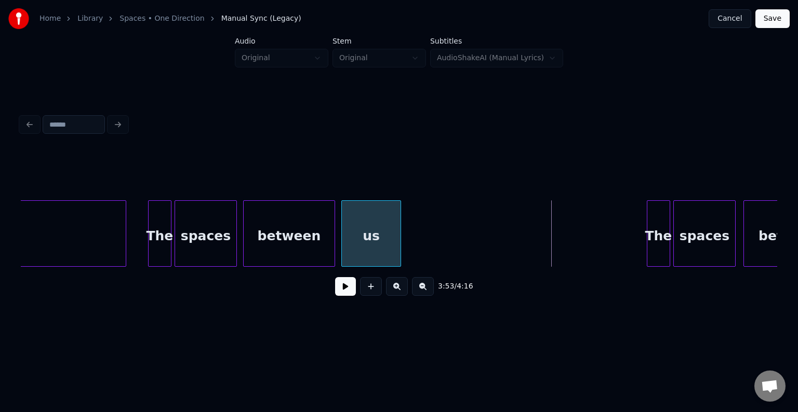
click at [397, 263] on div "goodbye? The spaces between us The spaces between" at bounding box center [399, 234] width 756 height 66
click at [346, 295] on button at bounding box center [345, 286] width 21 height 19
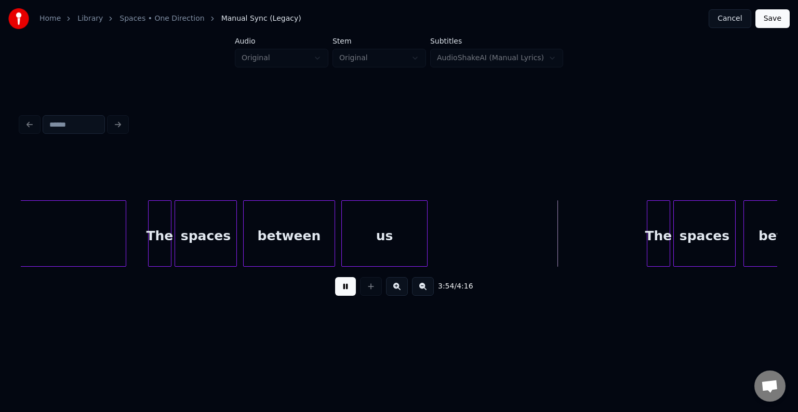
click at [426, 239] on div at bounding box center [425, 233] width 3 height 65
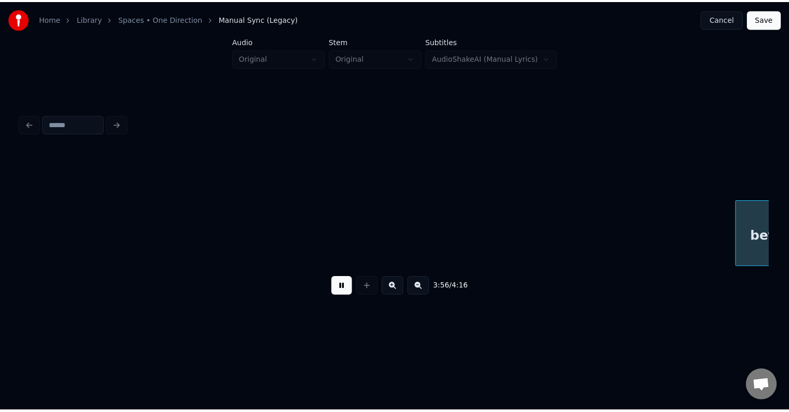
scroll to position [0, 18457]
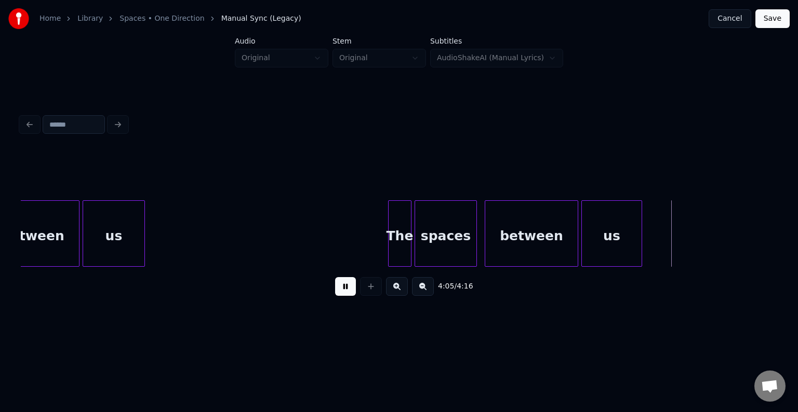
click at [781, 19] on button "Save" at bounding box center [772, 18] width 34 height 19
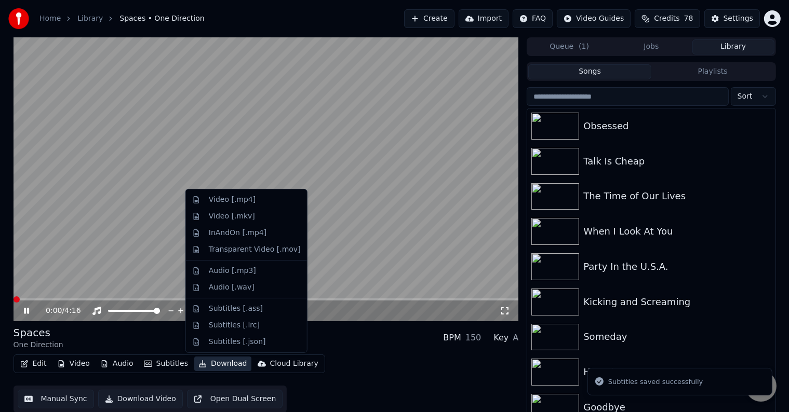
click at [202, 365] on button "Download" at bounding box center [222, 364] width 57 height 15
click at [223, 202] on div "Video [.mp4]" at bounding box center [232, 200] width 47 height 10
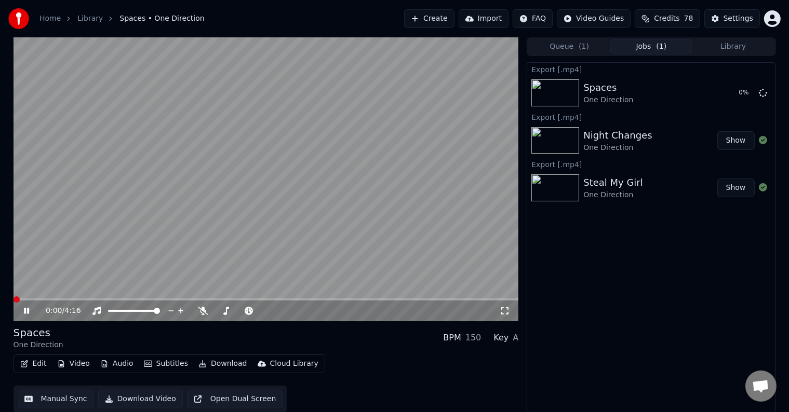
click at [728, 41] on button "Library" at bounding box center [734, 46] width 82 height 15
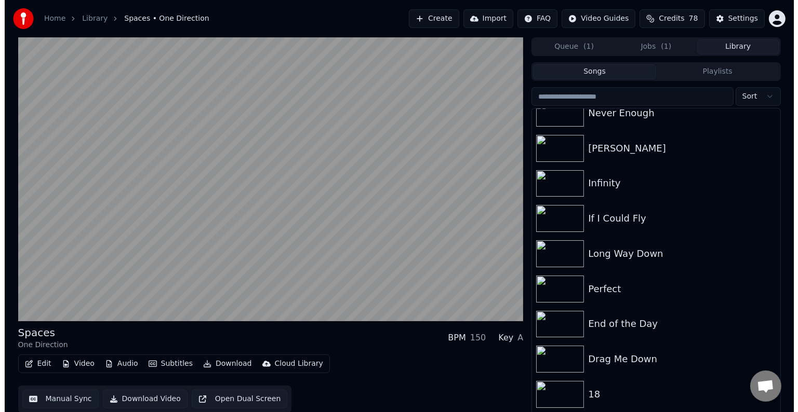
scroll to position [6296, 0]
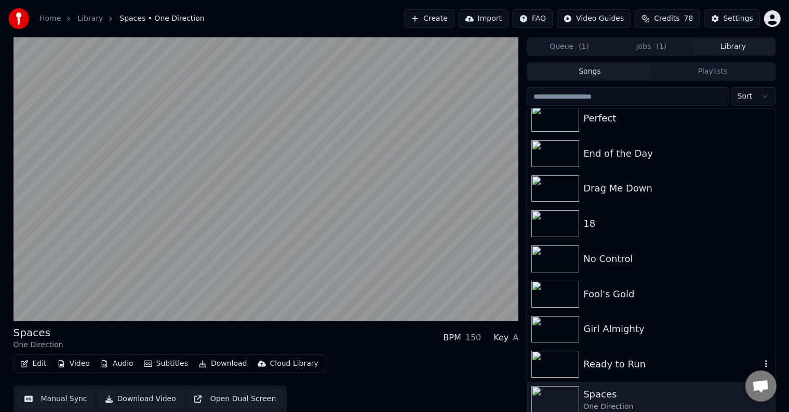
click at [624, 375] on div "Ready to Run" at bounding box center [651, 364] width 248 height 35
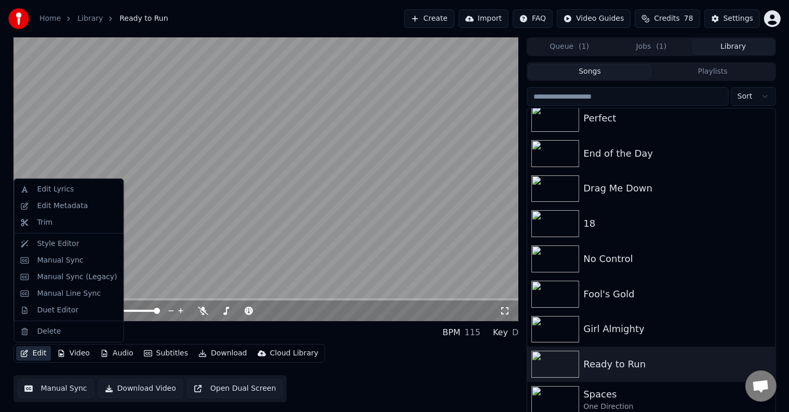
click at [29, 353] on button "Edit" at bounding box center [33, 354] width 35 height 15
click at [54, 206] on div "Edit Metadata" at bounding box center [62, 206] width 51 height 10
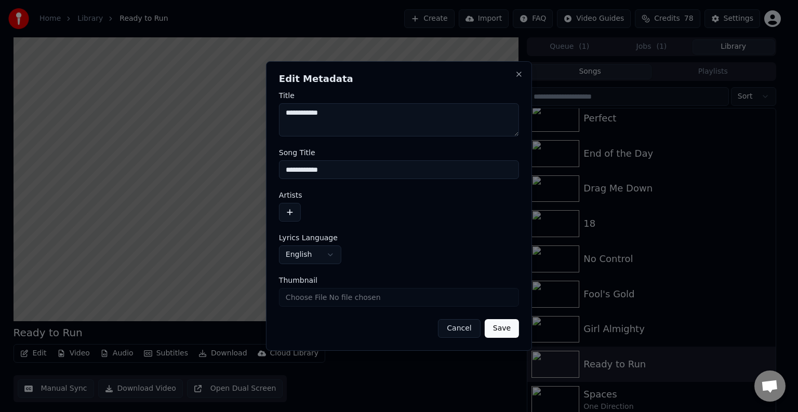
click at [293, 212] on button "button" at bounding box center [290, 212] width 22 height 19
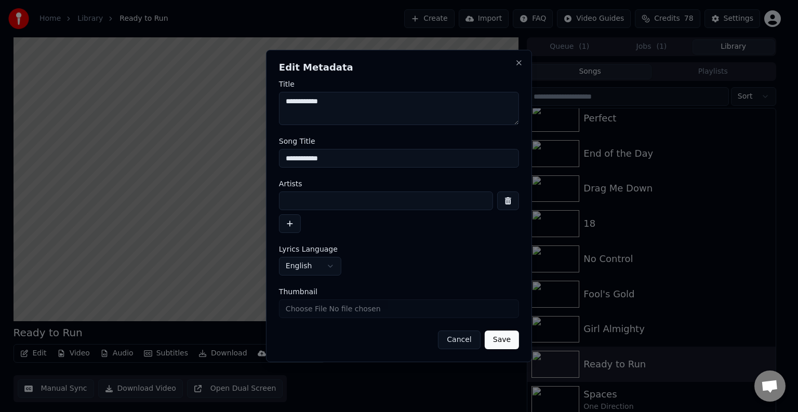
click at [361, 209] on input at bounding box center [386, 201] width 214 height 19
type input "**********"
click at [485, 331] on button "Save" at bounding box center [502, 340] width 34 height 19
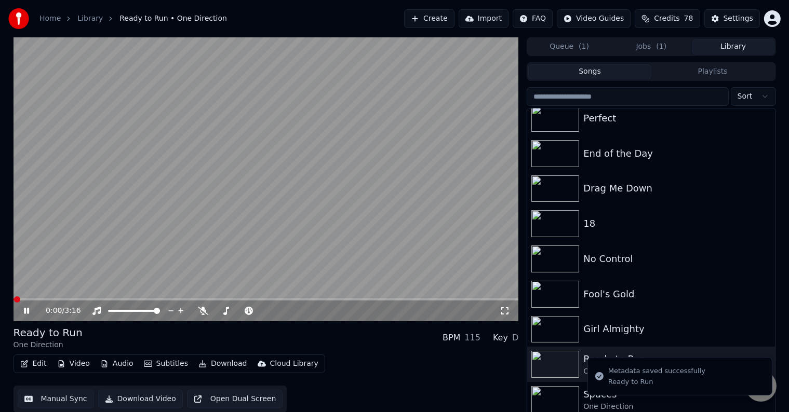
click at [30, 364] on button "Edit" at bounding box center [33, 364] width 35 height 15
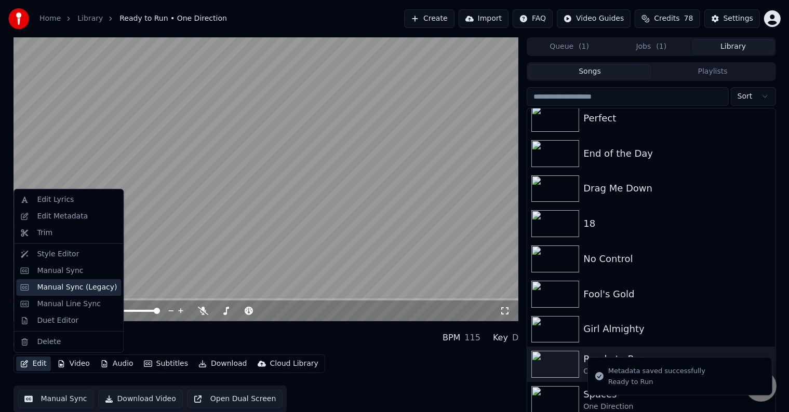
click at [55, 288] on div "Manual Sync (Legacy)" at bounding box center [77, 288] width 80 height 10
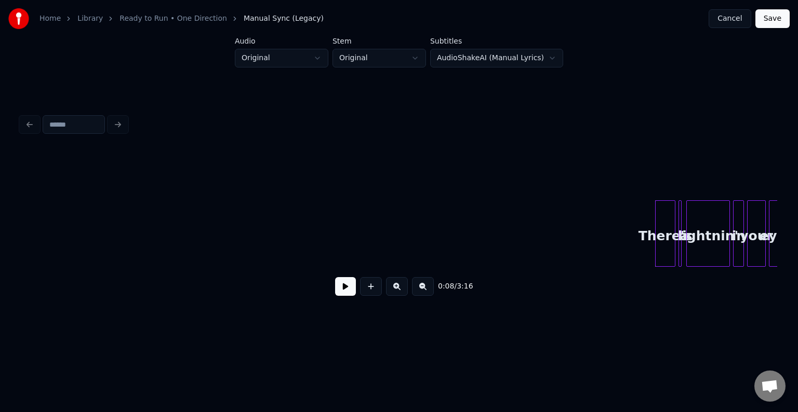
click at [339, 296] on button at bounding box center [345, 286] width 21 height 19
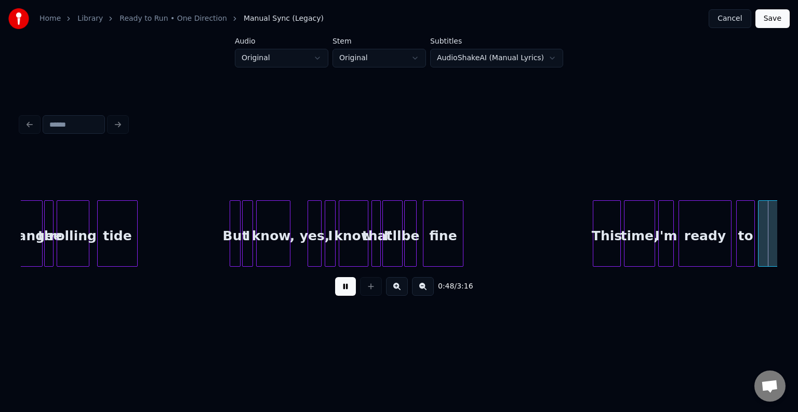
scroll to position [0, 3786]
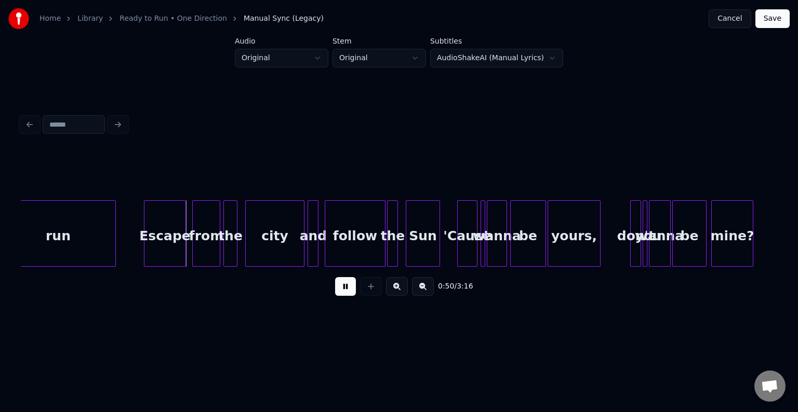
click at [339, 296] on button at bounding box center [345, 286] width 21 height 19
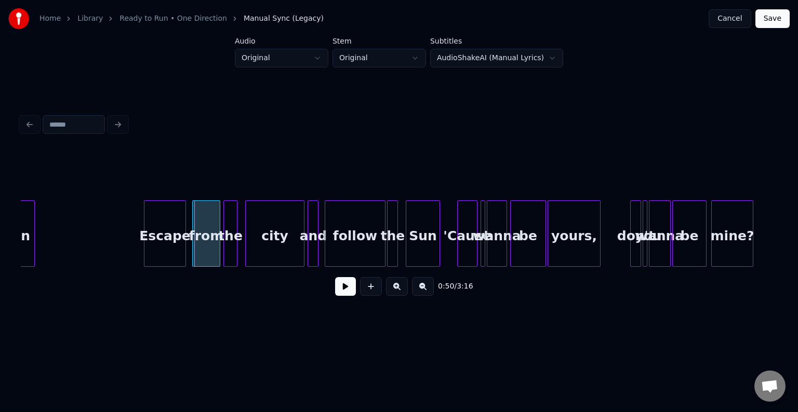
click at [33, 237] on div at bounding box center [32, 233] width 3 height 65
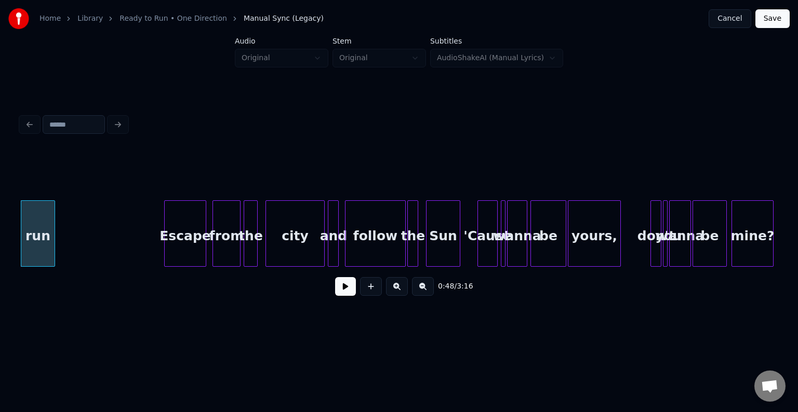
click at [351, 293] on button at bounding box center [345, 286] width 21 height 19
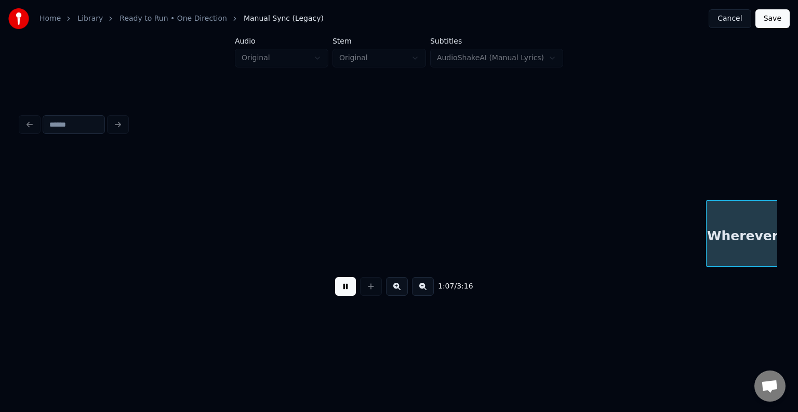
scroll to position [0, 5278]
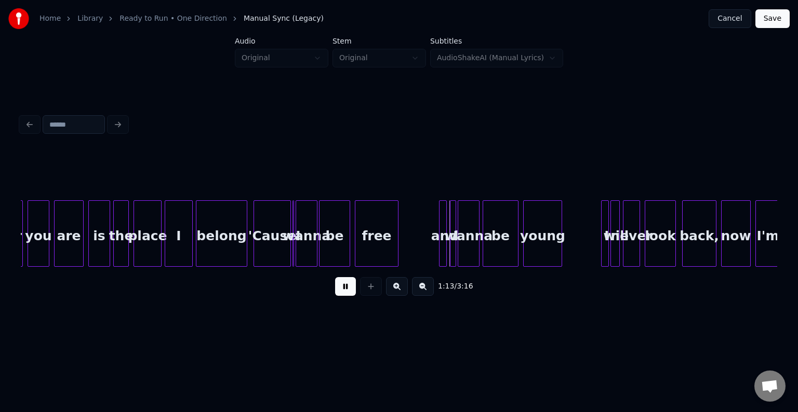
click at [256, 247] on div at bounding box center [255, 233] width 3 height 65
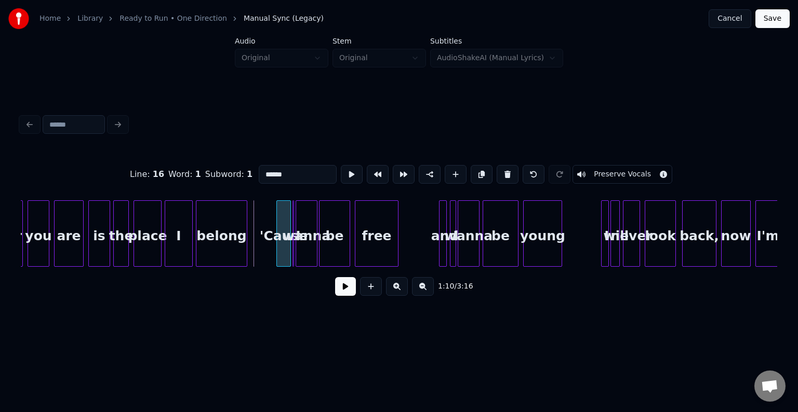
click at [278, 245] on div at bounding box center [278, 233] width 3 height 65
click at [348, 296] on button at bounding box center [345, 286] width 21 height 19
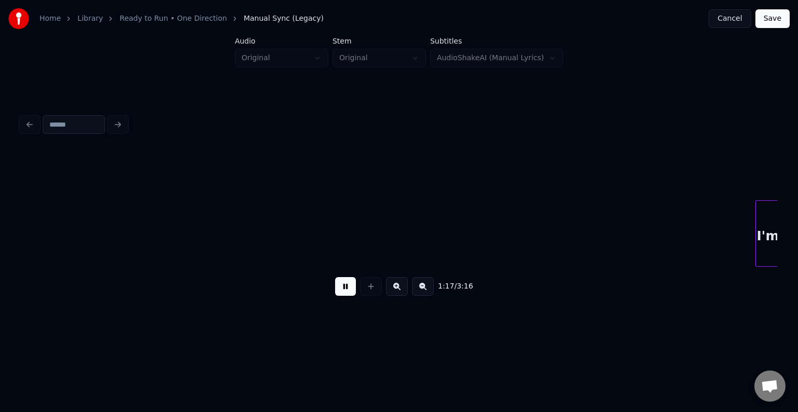
scroll to position [0, 6036]
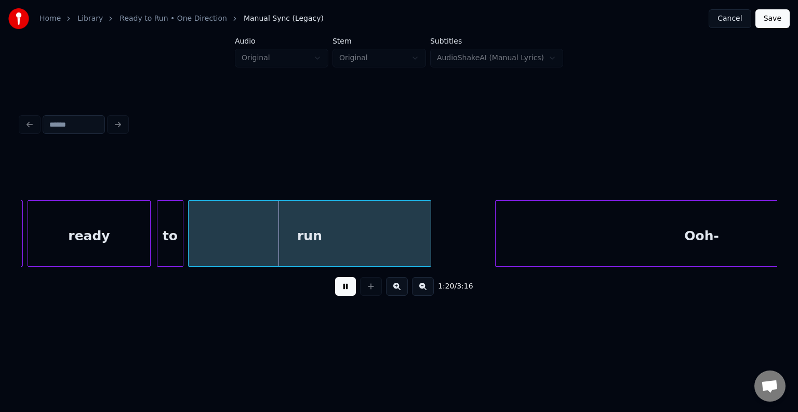
click at [102, 235] on div "ready" at bounding box center [89, 236] width 122 height 71
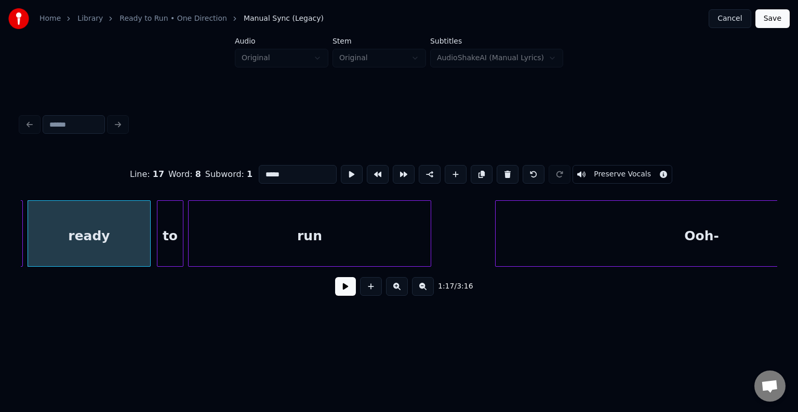
click at [159, 237] on div at bounding box center [158, 233] width 3 height 65
type input "**"
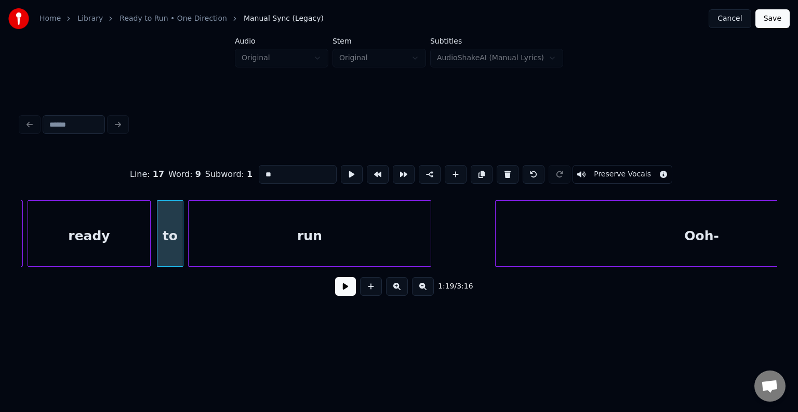
click at [344, 293] on button at bounding box center [345, 286] width 21 height 19
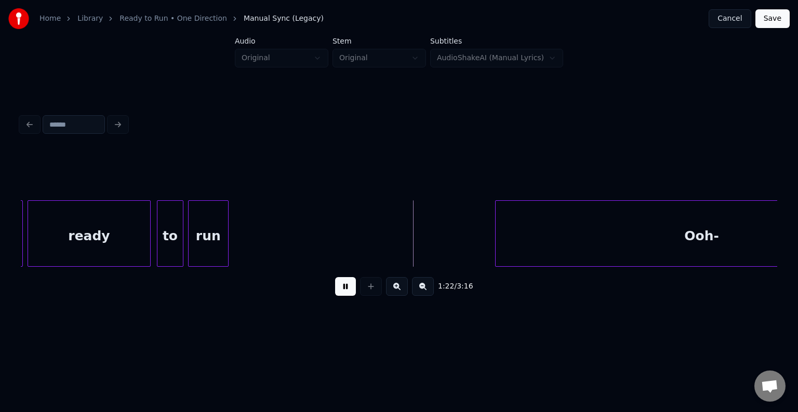
click at [226, 244] on div at bounding box center [226, 233] width 3 height 65
click at [214, 241] on div "run" at bounding box center [208, 236] width 39 height 71
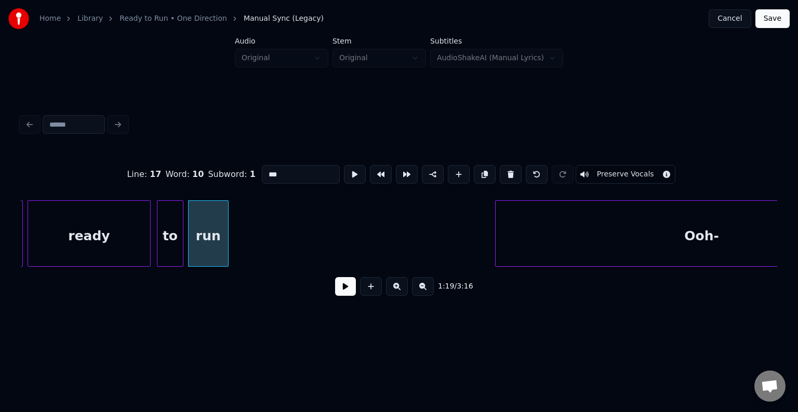
click at [560, 240] on div "Ooh-" at bounding box center [702, 236] width 412 height 71
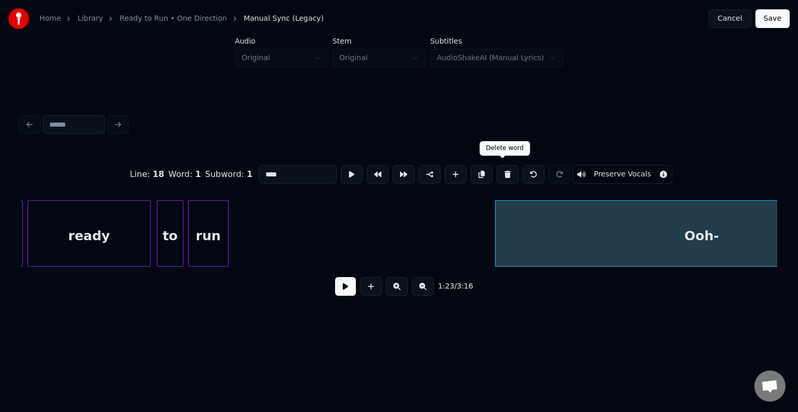
click at [498, 166] on button at bounding box center [508, 174] width 22 height 19
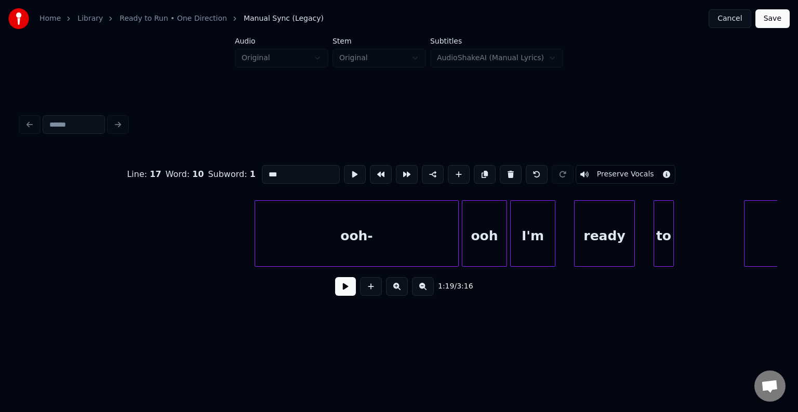
scroll to position [0, 6816]
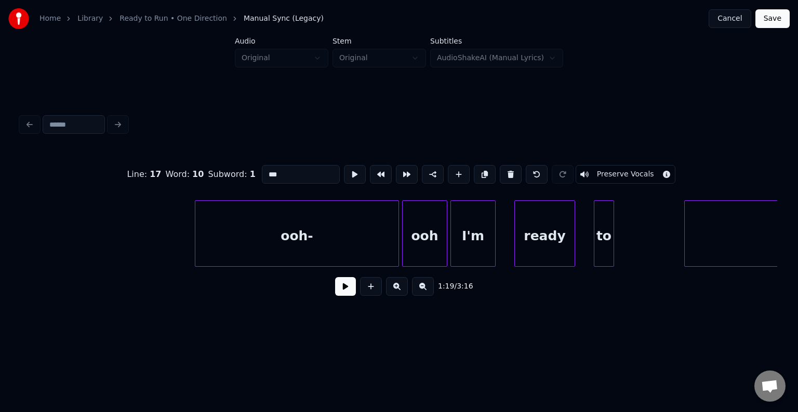
click at [360, 248] on div "ooh-" at bounding box center [296, 236] width 203 height 71
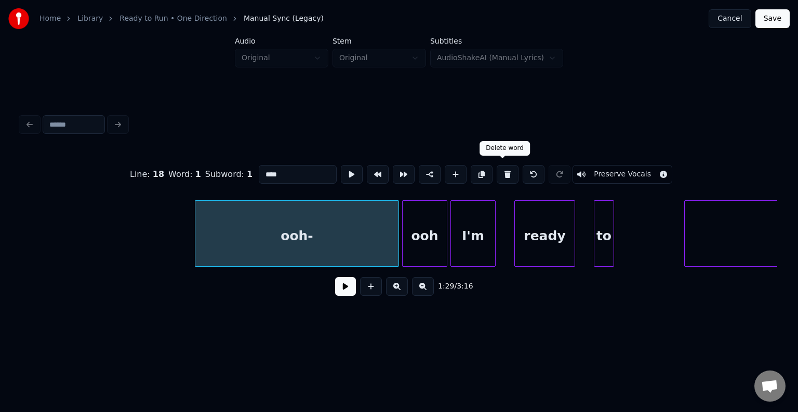
click at [505, 165] on button at bounding box center [508, 174] width 22 height 19
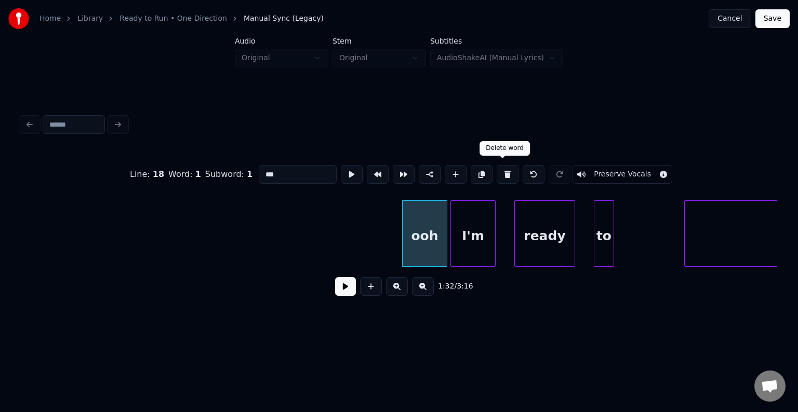
click at [504, 166] on button at bounding box center [508, 174] width 22 height 19
type input "***"
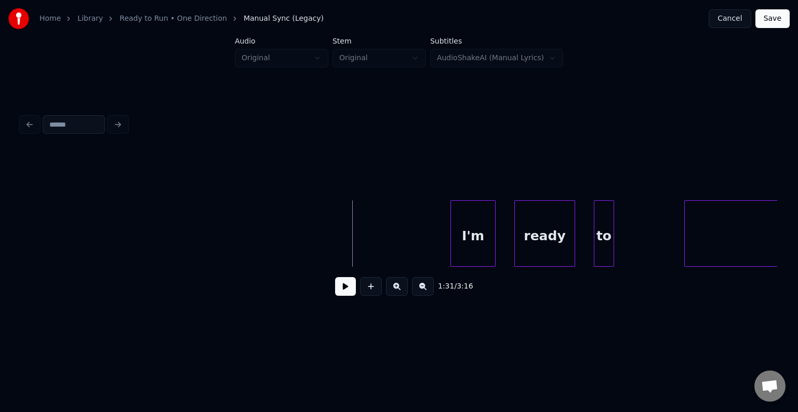
click at [347, 290] on button at bounding box center [345, 286] width 21 height 19
click at [338, 294] on button at bounding box center [345, 286] width 21 height 19
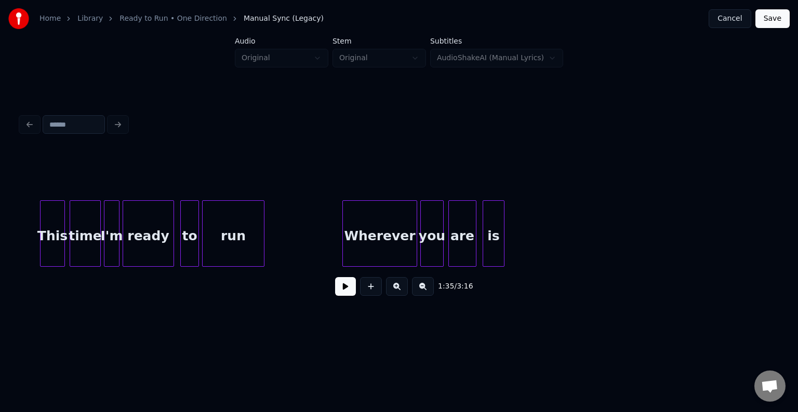
scroll to position [0, 9455]
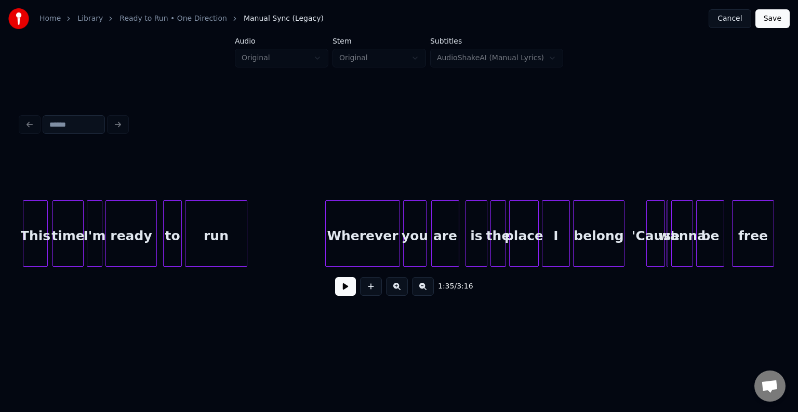
click at [748, 16] on button "Cancel" at bounding box center [730, 18] width 42 height 19
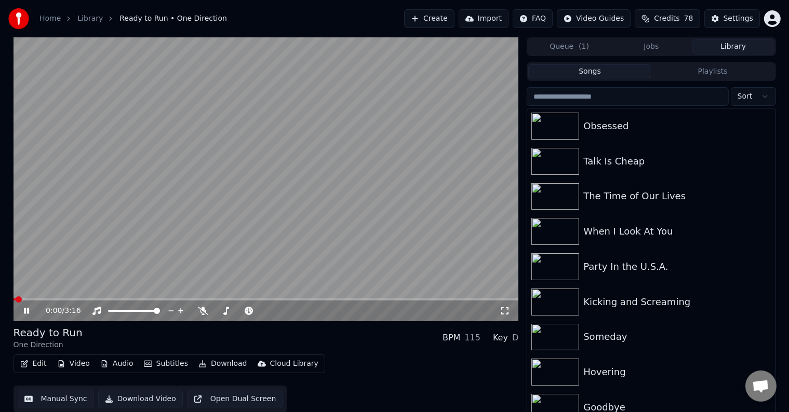
click at [27, 310] on icon at bounding box center [26, 311] width 5 height 6
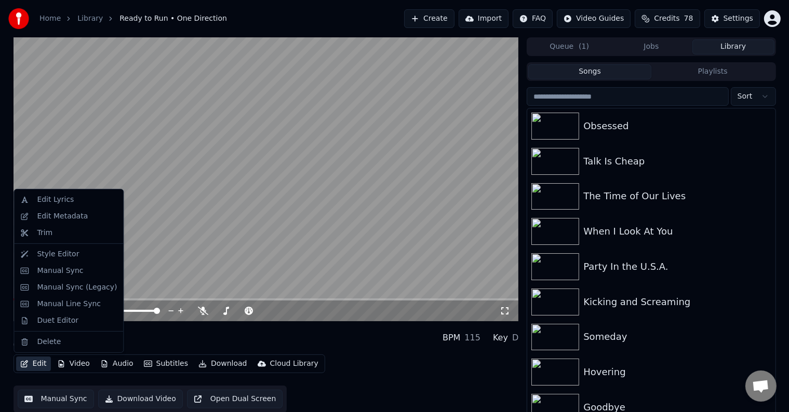
click at [37, 365] on button "Edit" at bounding box center [33, 364] width 35 height 15
click at [65, 201] on div "Edit Lyrics" at bounding box center [55, 200] width 37 height 10
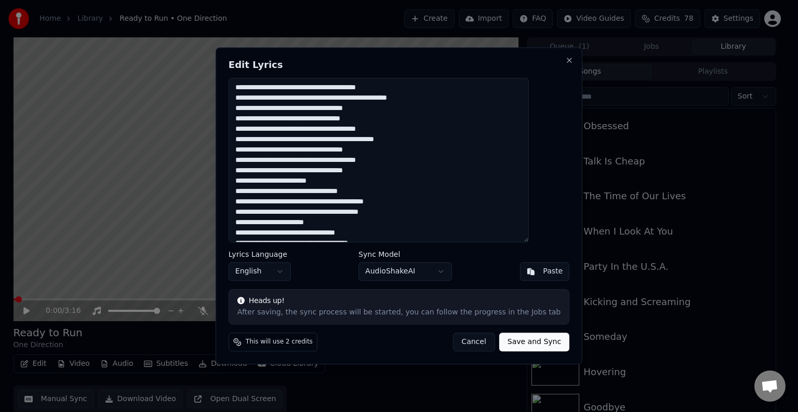
click at [371, 223] on textarea at bounding box center [379, 160] width 300 height 165
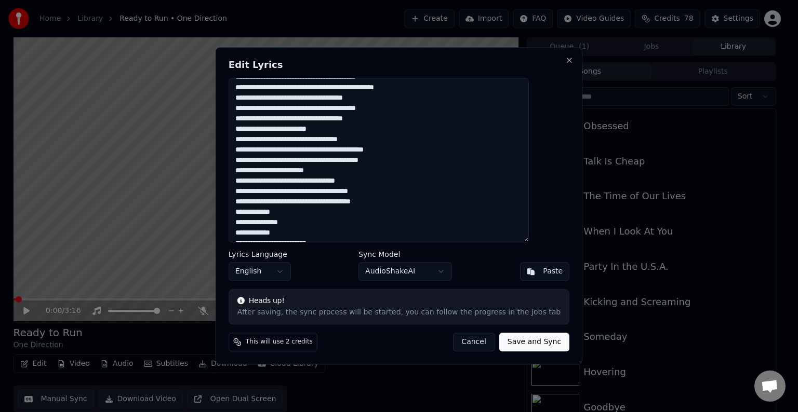
click at [403, 204] on textarea at bounding box center [379, 160] width 300 height 165
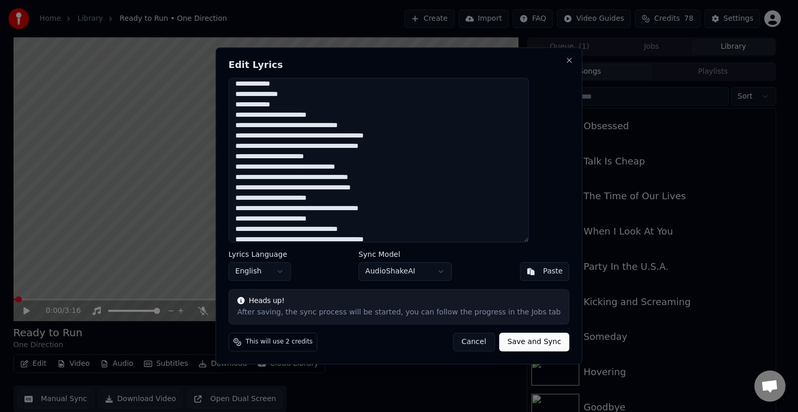
scroll to position [170, 0]
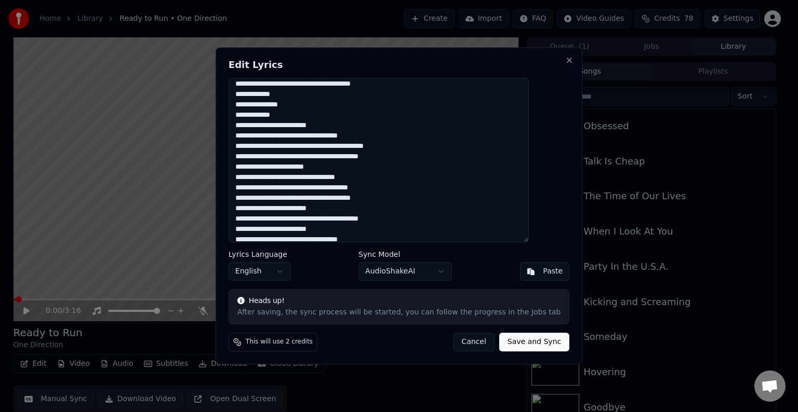
click at [334, 114] on textarea at bounding box center [379, 160] width 300 height 165
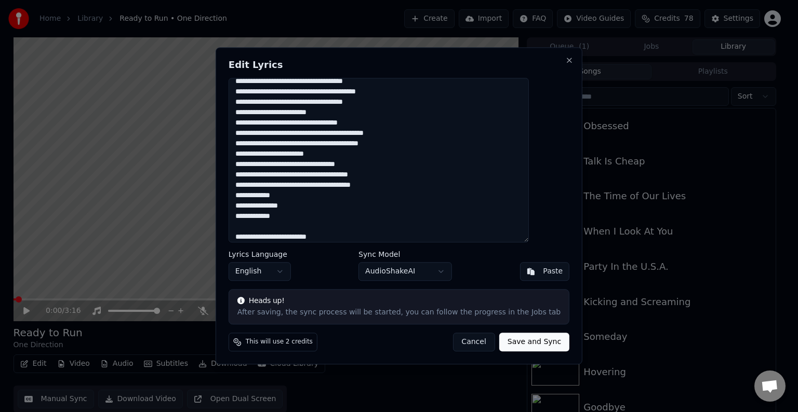
scroll to position [56, 0]
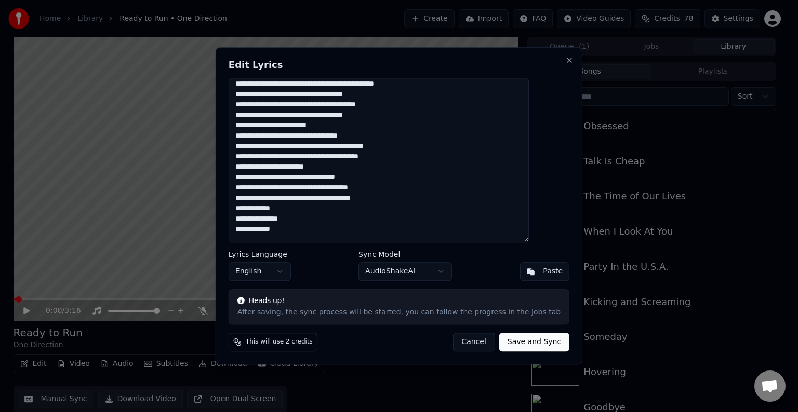
paste textarea "**********"
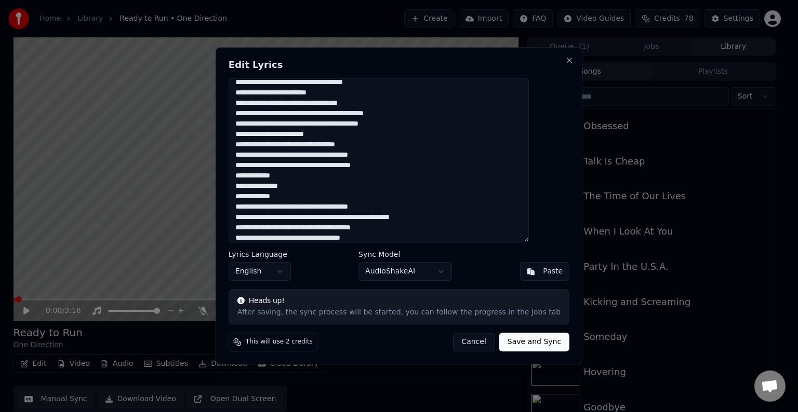
drag, startPoint x: 316, startPoint y: 195, endPoint x: 234, endPoint y: 196, distance: 81.6
click at [234, 196] on body "Home Library Ready to Run • One Direction Create Import FAQ Video Guides Credit…" at bounding box center [394, 206] width 789 height 412
click at [337, 195] on textarea at bounding box center [379, 160] width 300 height 165
drag, startPoint x: 310, startPoint y: 197, endPoint x: 255, endPoint y: 197, distance: 55.6
click at [255, 197] on textarea at bounding box center [379, 160] width 300 height 165
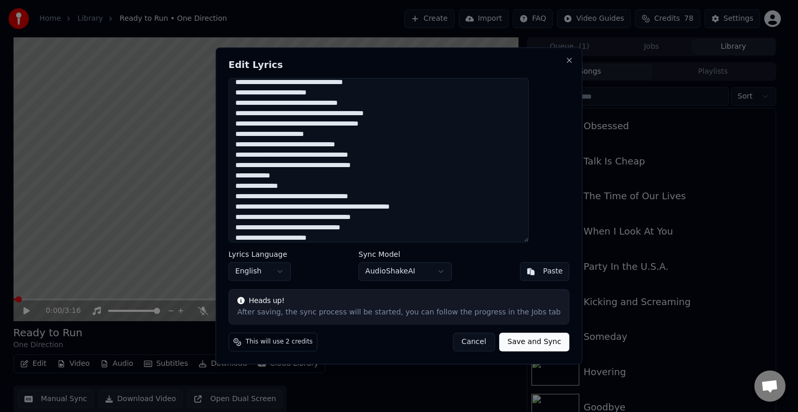
drag, startPoint x: 312, startPoint y: 172, endPoint x: 253, endPoint y: 176, distance: 58.8
click at [253, 176] on textarea at bounding box center [379, 160] width 300 height 165
type textarea "**********"
click at [513, 338] on button "Save and Sync" at bounding box center [534, 343] width 70 height 19
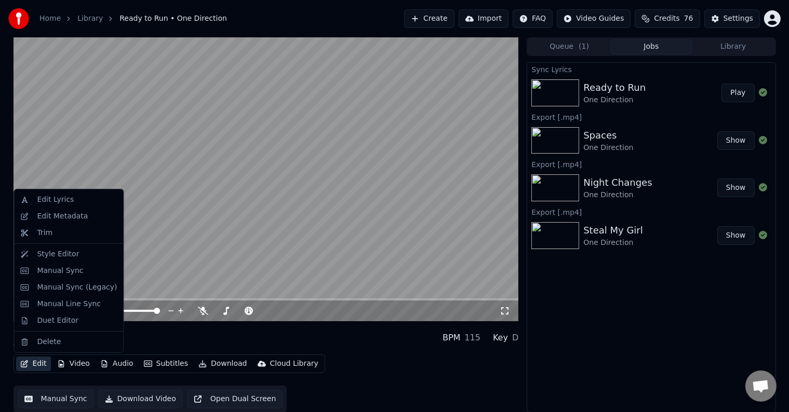
click at [43, 361] on button "Edit" at bounding box center [33, 364] width 35 height 15
click at [71, 218] on div "Edit Metadata" at bounding box center [62, 216] width 51 height 10
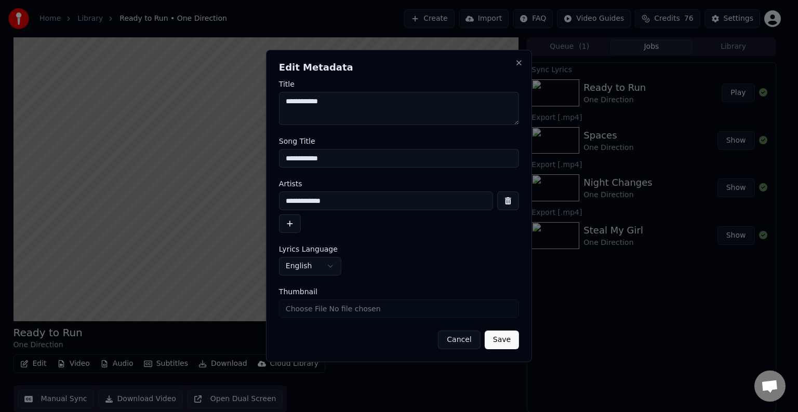
click at [460, 339] on button "Cancel" at bounding box center [459, 340] width 42 height 19
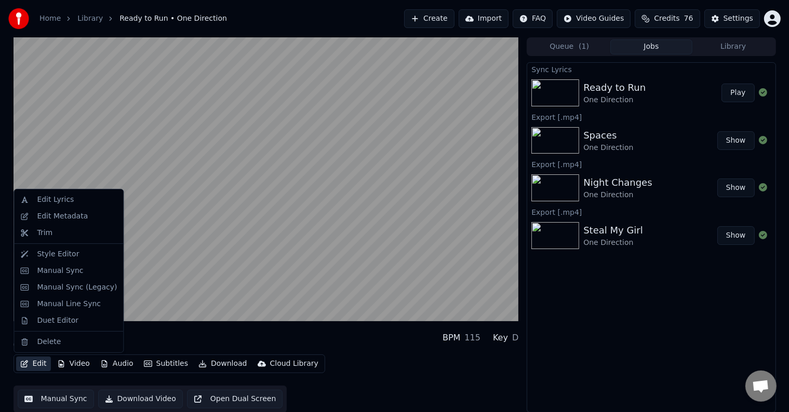
click at [32, 366] on button "Edit" at bounding box center [33, 364] width 35 height 15
click at [52, 287] on div "Manual Sync (Legacy)" at bounding box center [77, 288] width 80 height 10
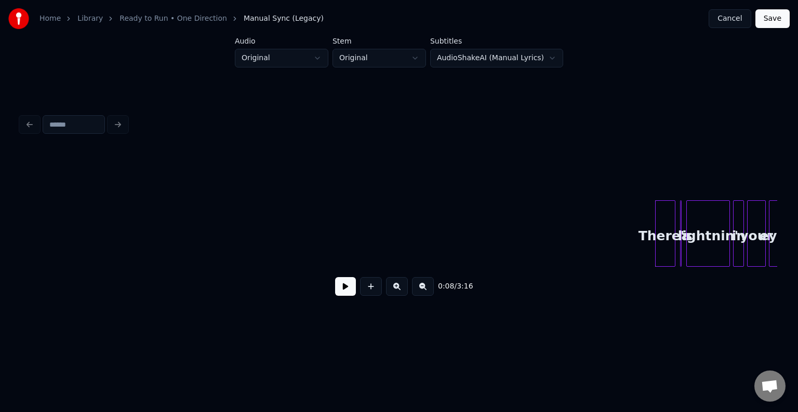
click at [344, 292] on button at bounding box center [345, 286] width 21 height 19
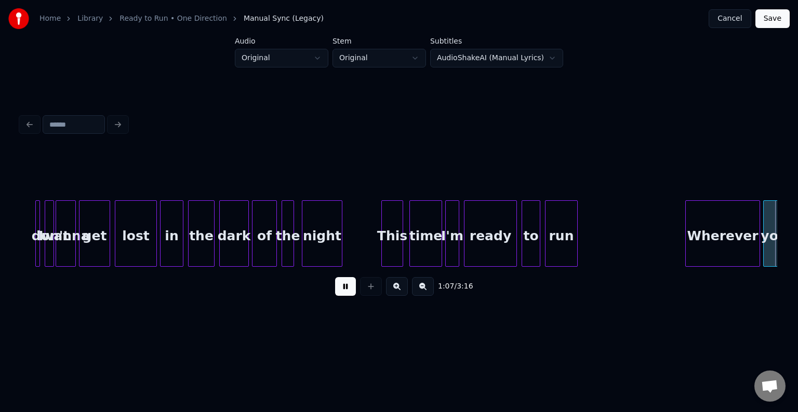
scroll to position [0, 5300]
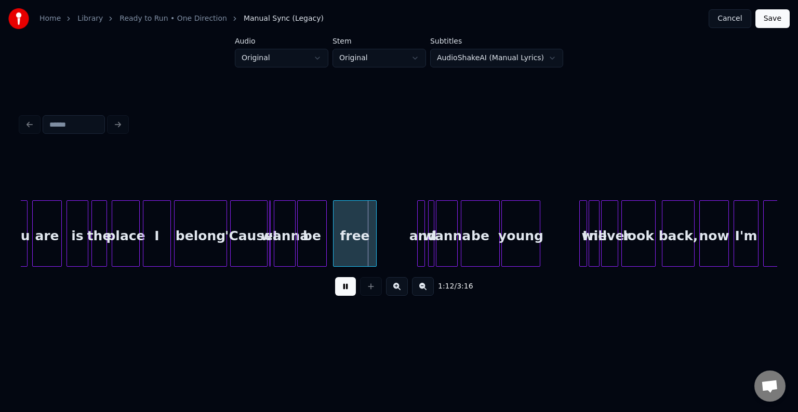
click at [344, 292] on button at bounding box center [345, 286] width 21 height 19
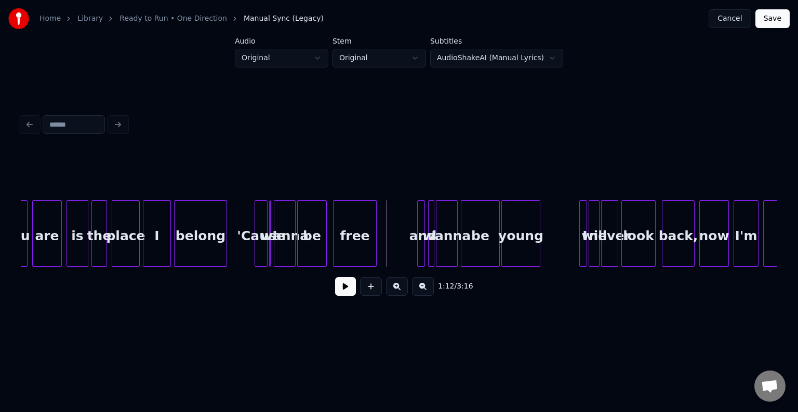
click at [255, 247] on div at bounding box center [256, 233] width 3 height 65
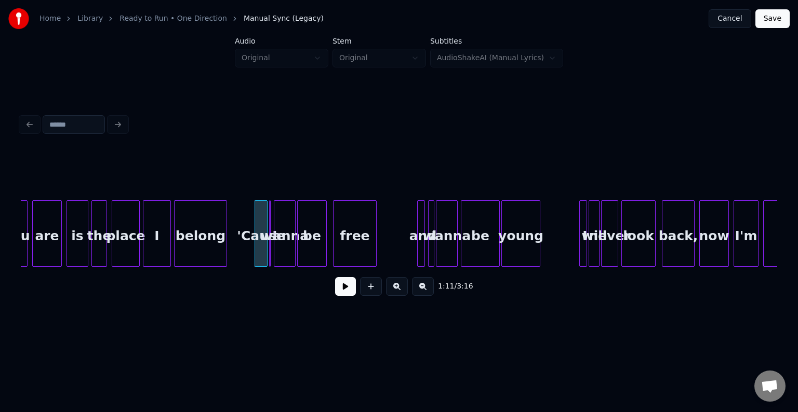
click at [341, 291] on button at bounding box center [345, 286] width 21 height 19
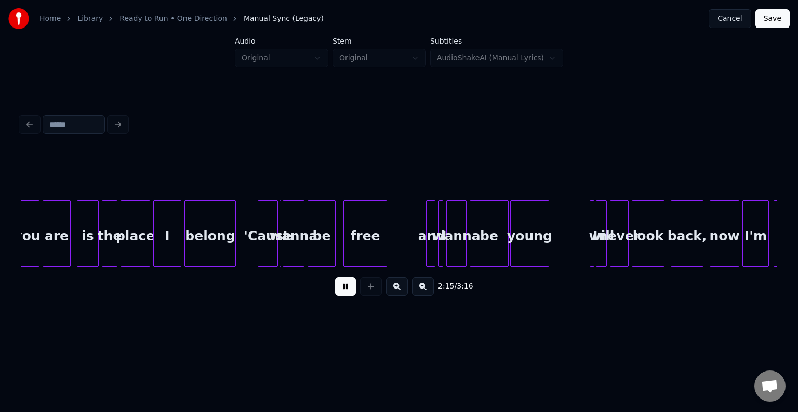
scroll to position [0, 10601]
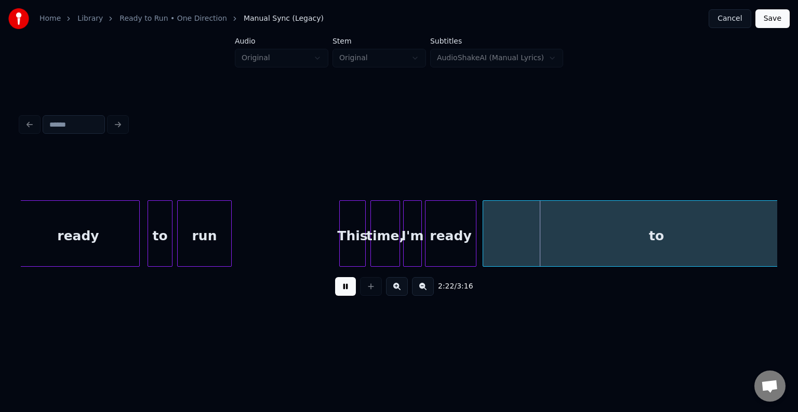
click at [349, 295] on button at bounding box center [345, 286] width 21 height 19
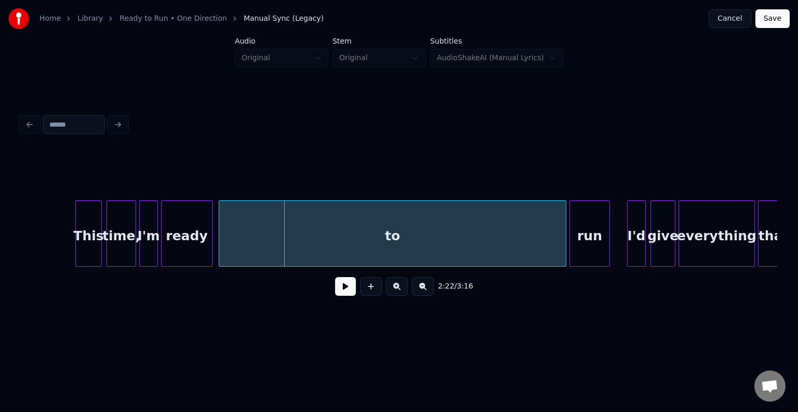
scroll to position [0, 10822]
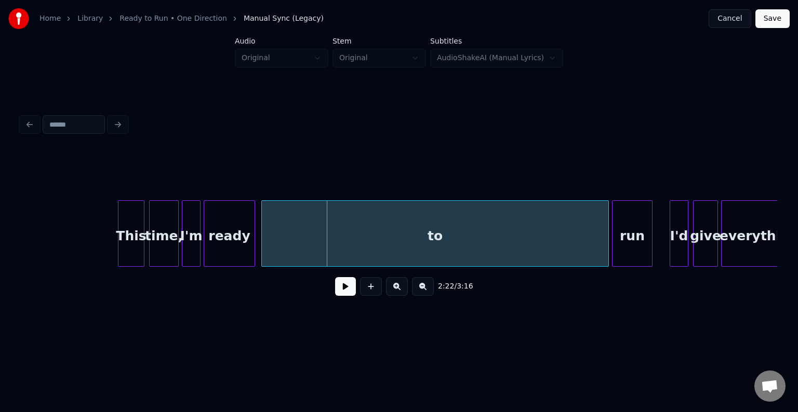
click at [369, 244] on div "to" at bounding box center [435, 236] width 347 height 71
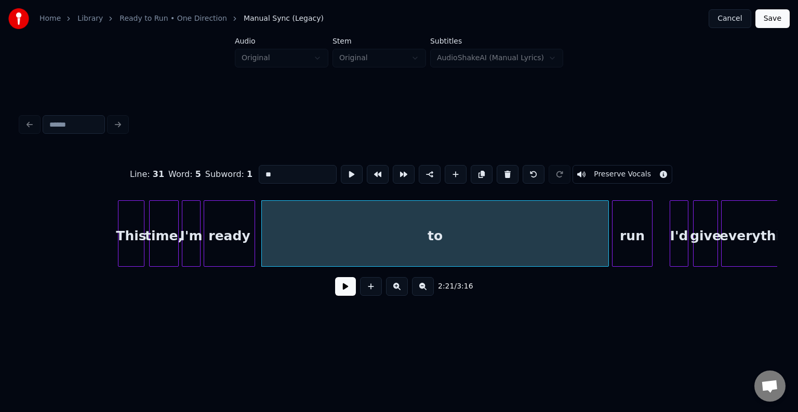
click at [352, 295] on button at bounding box center [345, 286] width 21 height 19
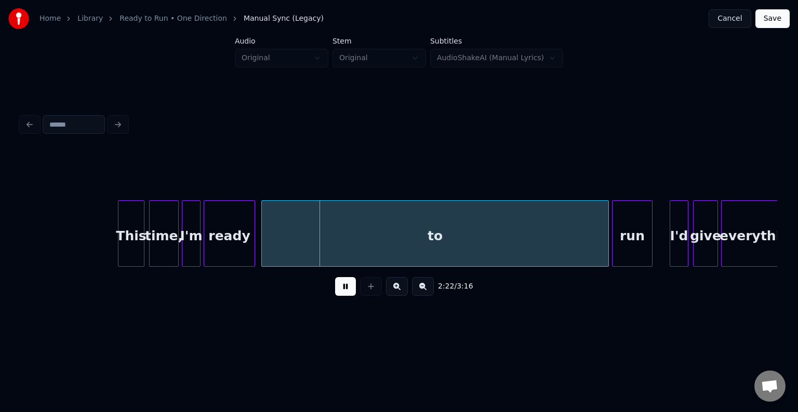
click at [340, 295] on button at bounding box center [345, 286] width 21 height 19
click at [337, 241] on div "to" at bounding box center [435, 236] width 347 height 71
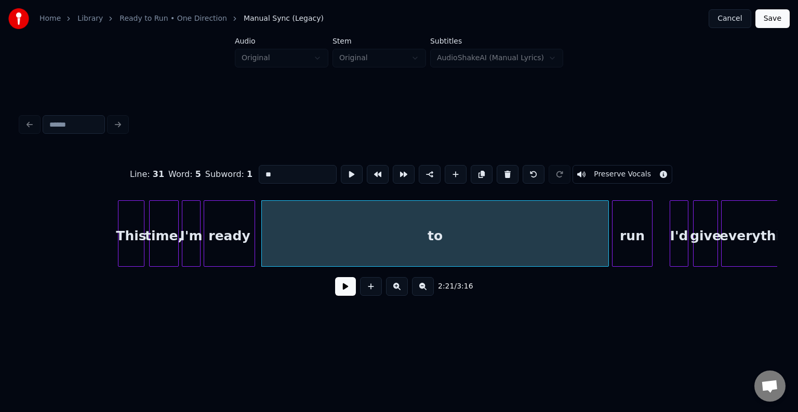
click at [345, 283] on button at bounding box center [345, 286] width 21 height 19
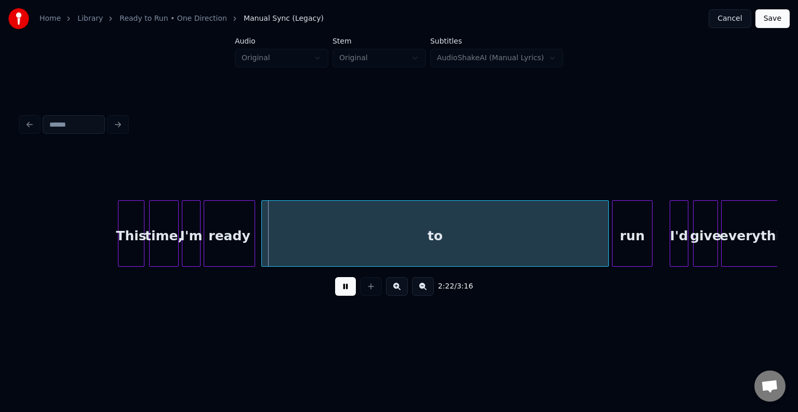
click at [345, 283] on button at bounding box center [345, 286] width 21 height 19
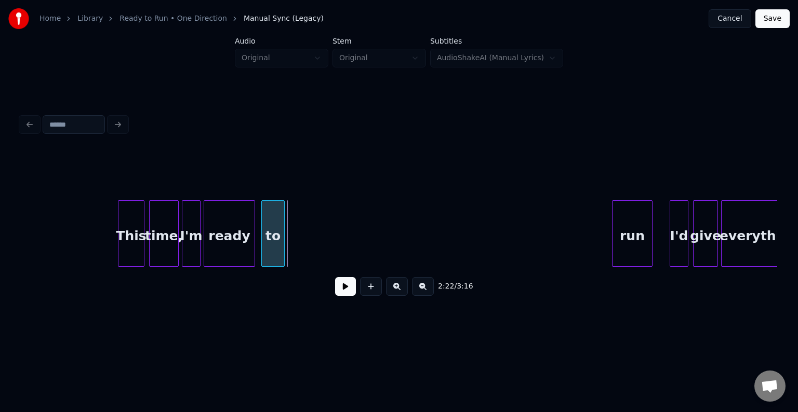
click at [284, 243] on div at bounding box center [282, 233] width 3 height 65
click at [306, 233] on div "run" at bounding box center [309, 236] width 39 height 71
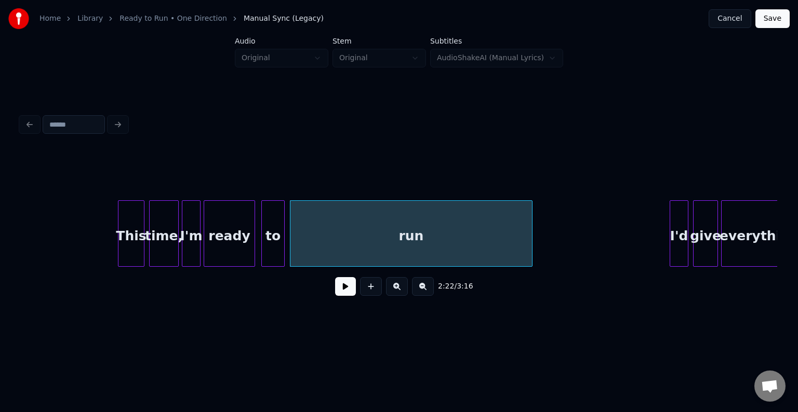
click at [531, 229] on div at bounding box center [530, 233] width 3 height 65
click at [351, 295] on button at bounding box center [345, 286] width 21 height 19
click at [287, 240] on div at bounding box center [288, 233] width 3 height 65
click at [267, 239] on div "to" at bounding box center [273, 236] width 22 height 71
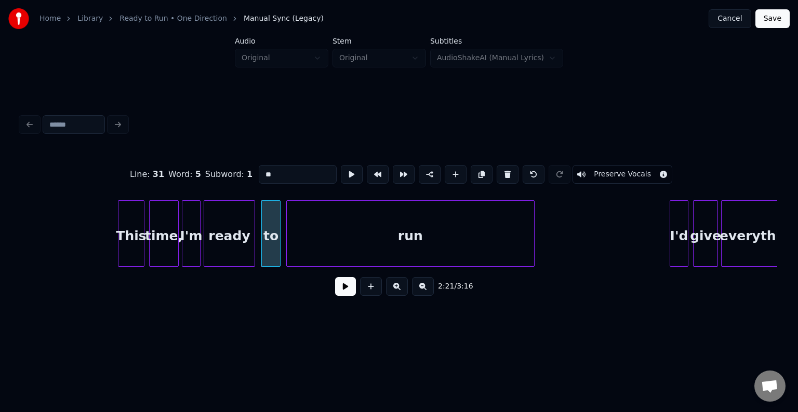
click at [277, 239] on div at bounding box center [278, 233] width 3 height 65
click at [285, 236] on div at bounding box center [285, 233] width 3 height 65
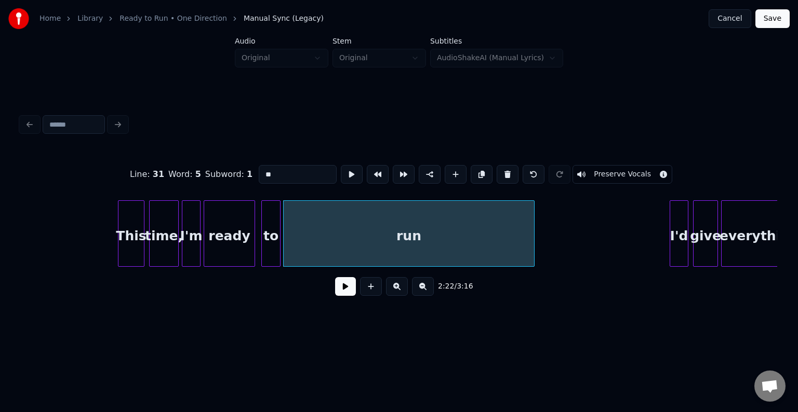
click at [340, 287] on button at bounding box center [345, 286] width 21 height 19
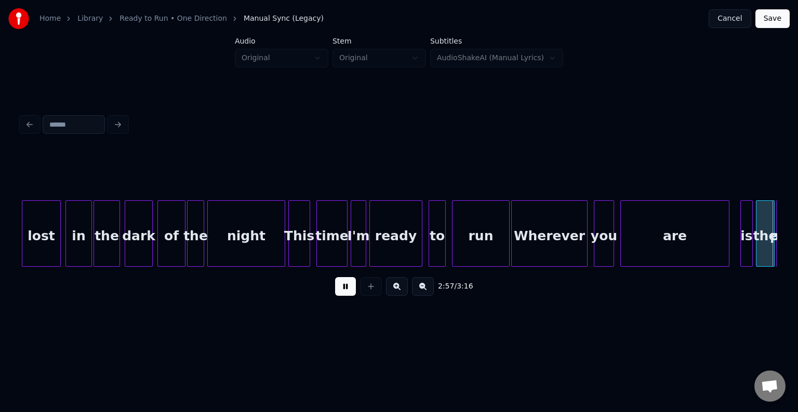
scroll to position [0, 13851]
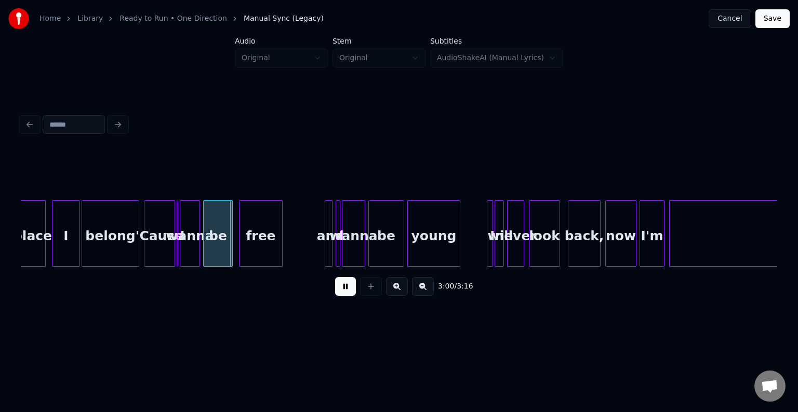
click at [345, 291] on button at bounding box center [345, 286] width 21 height 19
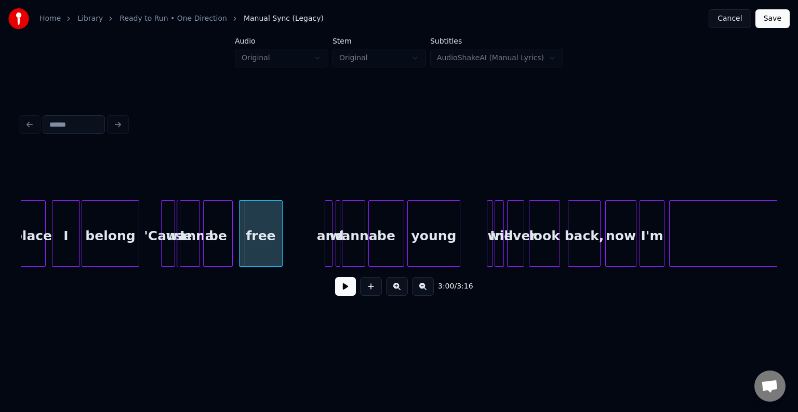
click at [163, 229] on div at bounding box center [163, 233] width 3 height 65
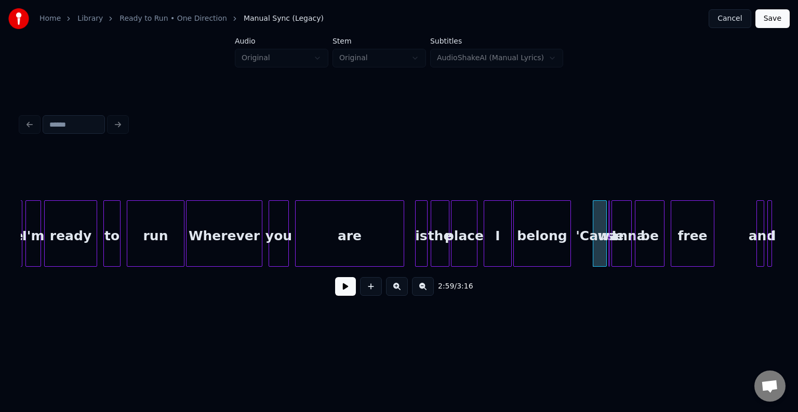
scroll to position [0, 13394]
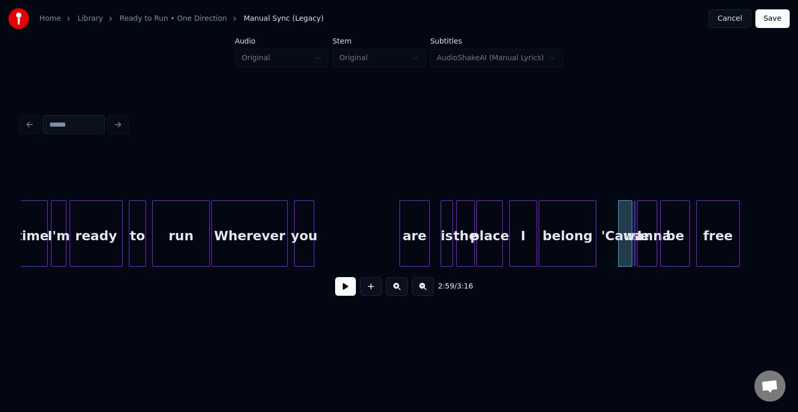
click at [400, 241] on div at bounding box center [401, 233] width 3 height 65
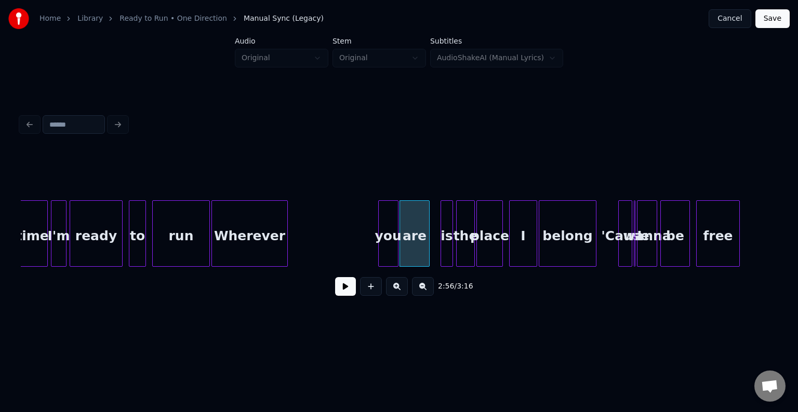
click at [390, 238] on div "you" at bounding box center [388, 236] width 19 height 71
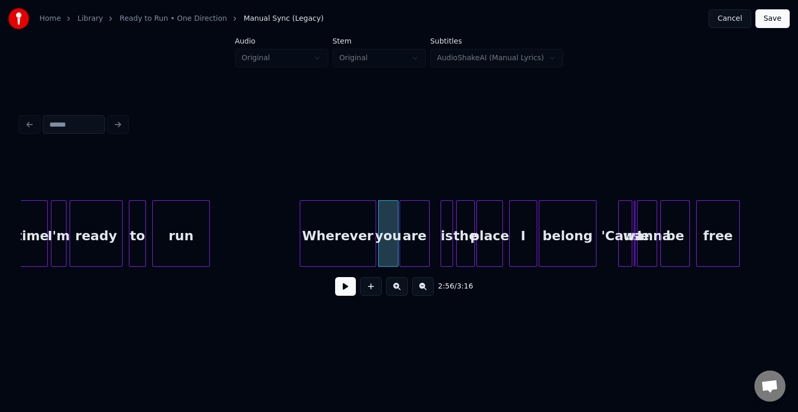
click at [327, 230] on div "Wherever" at bounding box center [337, 236] width 75 height 71
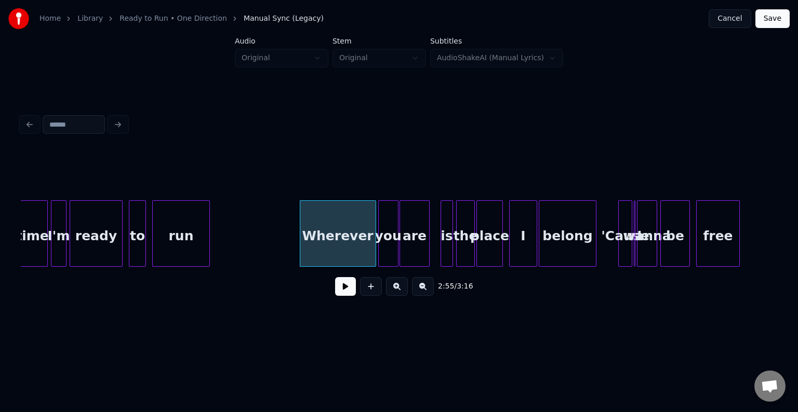
click at [343, 292] on button at bounding box center [345, 286] width 21 height 19
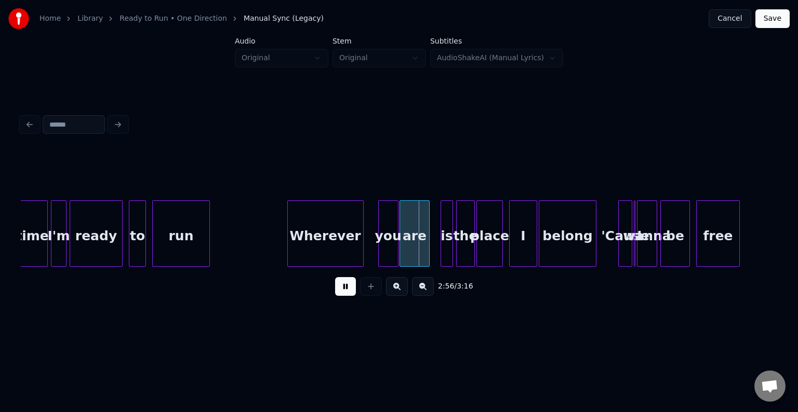
click at [323, 235] on div "Wherever" at bounding box center [325, 236] width 75 height 71
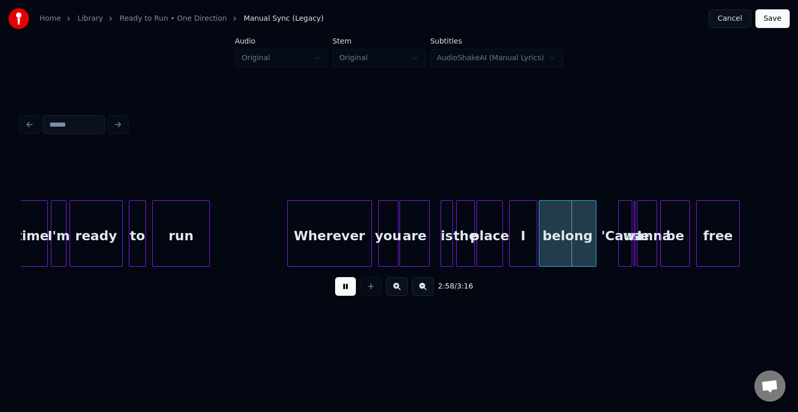
click at [368, 241] on div at bounding box center [369, 233] width 3 height 65
click at [387, 234] on div "you" at bounding box center [386, 236] width 19 height 71
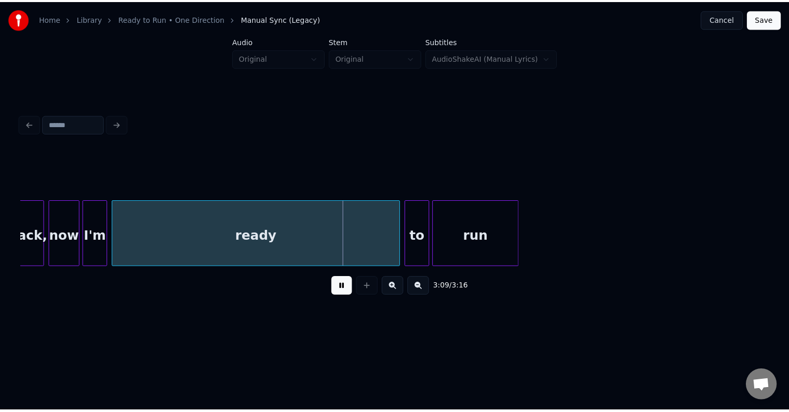
scroll to position [0, 14458]
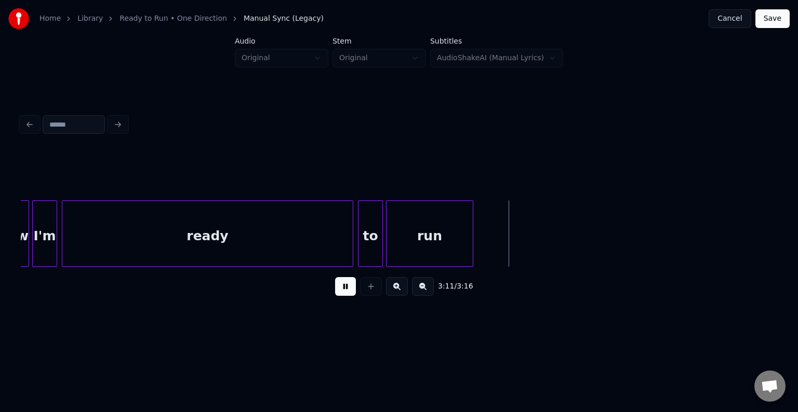
click at [778, 16] on button "Save" at bounding box center [772, 18] width 34 height 19
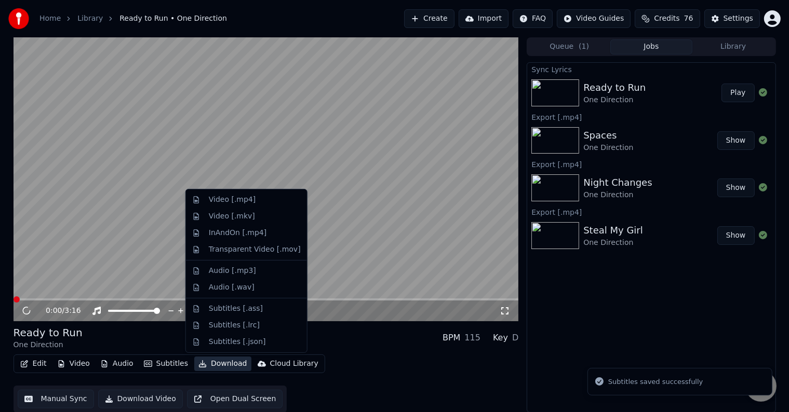
click at [217, 368] on button "Download" at bounding box center [222, 364] width 57 height 15
click at [210, 197] on div "Video [.mp4]" at bounding box center [232, 200] width 47 height 10
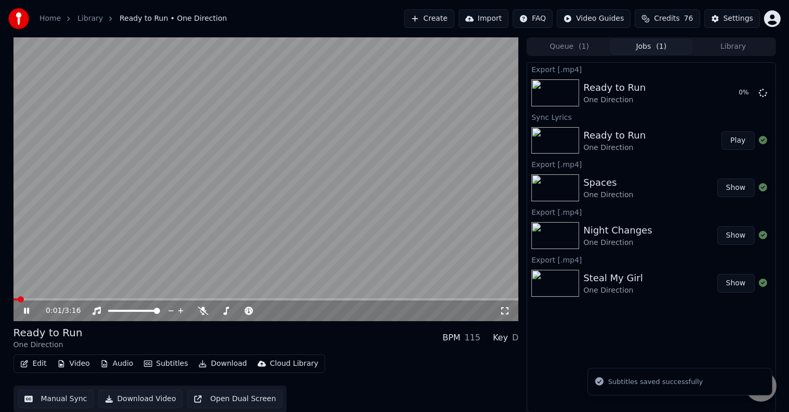
click at [28, 311] on icon at bounding box center [26, 311] width 5 height 6
click at [745, 45] on button "Library" at bounding box center [734, 46] width 82 height 15
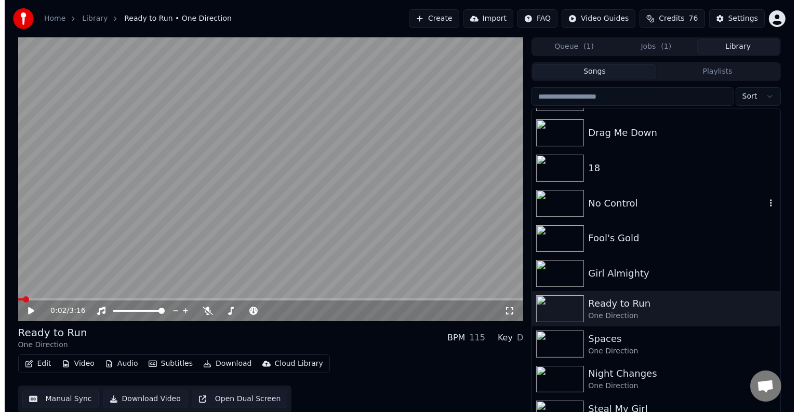
scroll to position [6345, 0]
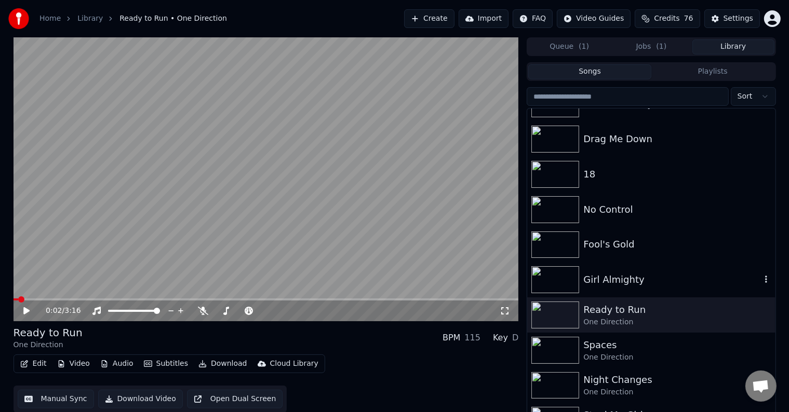
click at [670, 270] on div "Girl Almighty" at bounding box center [651, 279] width 248 height 35
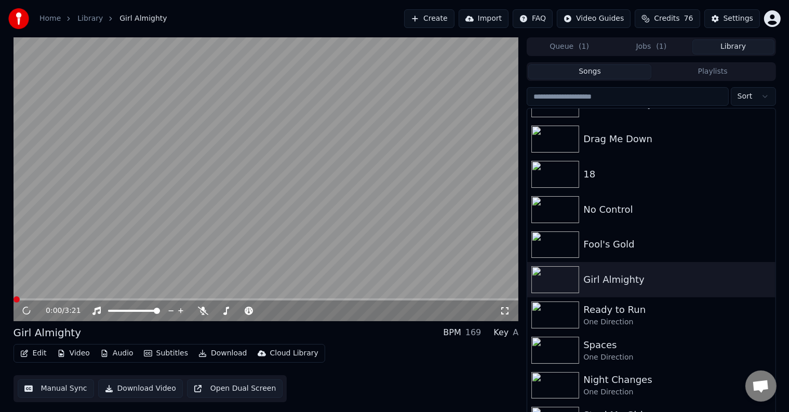
drag, startPoint x: 4, startPoint y: 357, endPoint x: 12, endPoint y: 353, distance: 9.8
click at [7, 355] on div "0:00 / 3:21 Girl Almighty BPM 169 Key A Edit Video Audio Subtitles Download Clo…" at bounding box center [394, 227] width 789 height 380
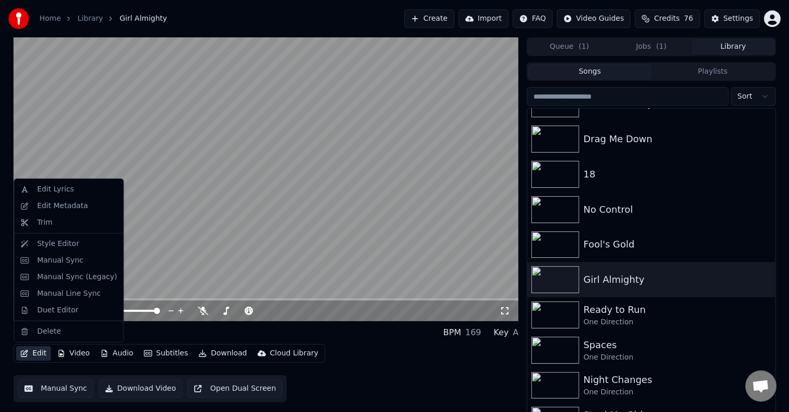
click at [22, 353] on icon "button" at bounding box center [24, 353] width 8 height 7
click at [60, 209] on div "Edit Metadata" at bounding box center [62, 206] width 51 height 10
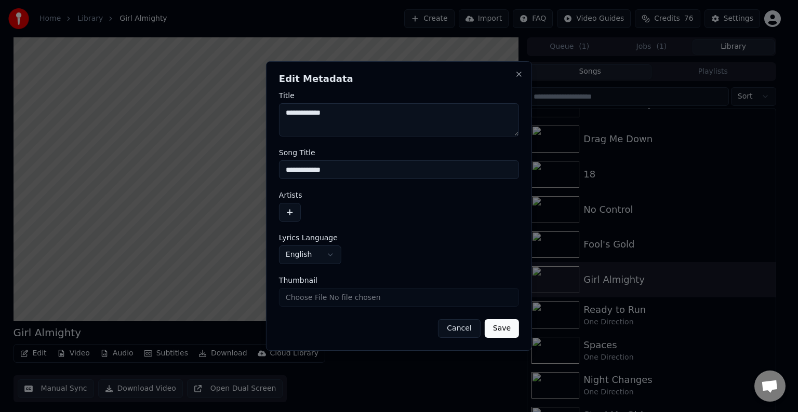
click at [285, 215] on button "button" at bounding box center [290, 212] width 22 height 19
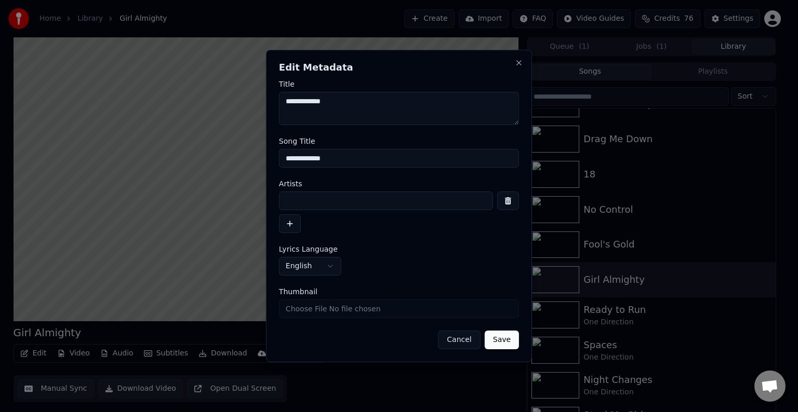
click at [319, 202] on input at bounding box center [386, 201] width 214 height 19
type input "**********"
click at [485, 331] on button "Save" at bounding box center [502, 340] width 34 height 19
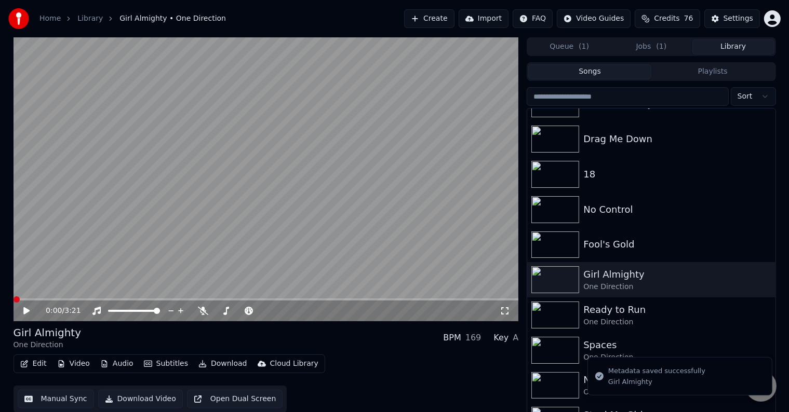
click at [42, 372] on div "Edit Video Audio Subtitles Download Cloud Library" at bounding box center [170, 364] width 312 height 19
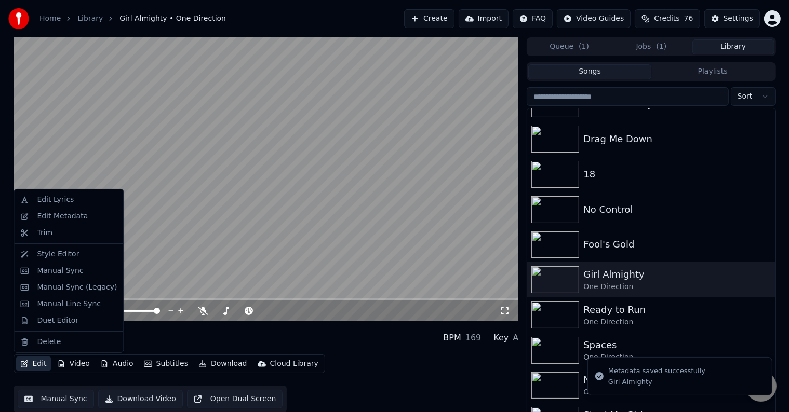
click at [39, 362] on button "Edit" at bounding box center [33, 364] width 35 height 15
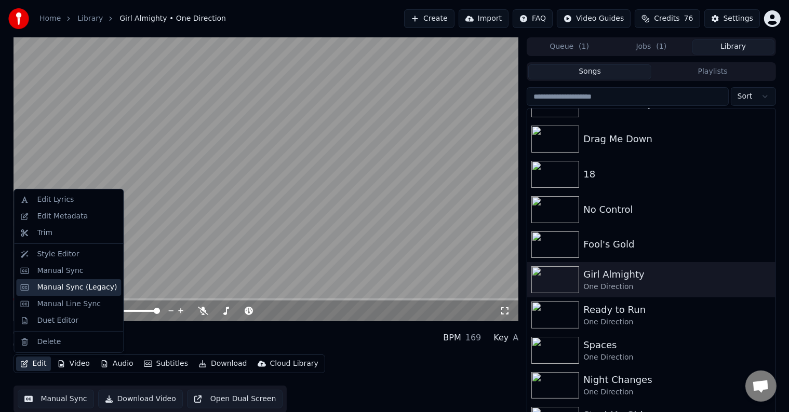
click at [52, 290] on div "Manual Sync (Legacy)" at bounding box center [77, 288] width 80 height 10
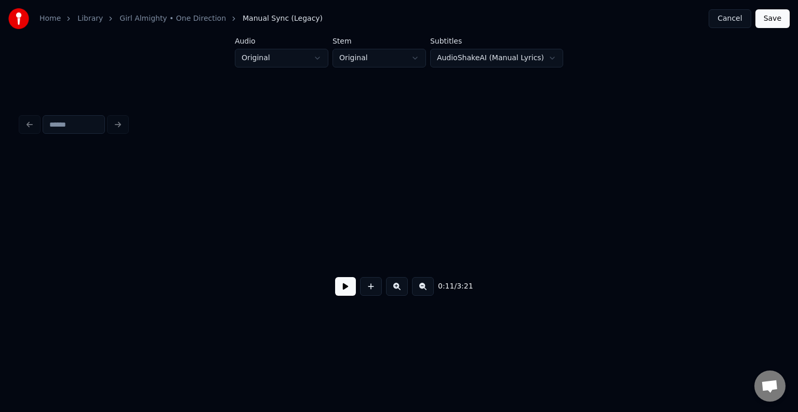
scroll to position [0, 894]
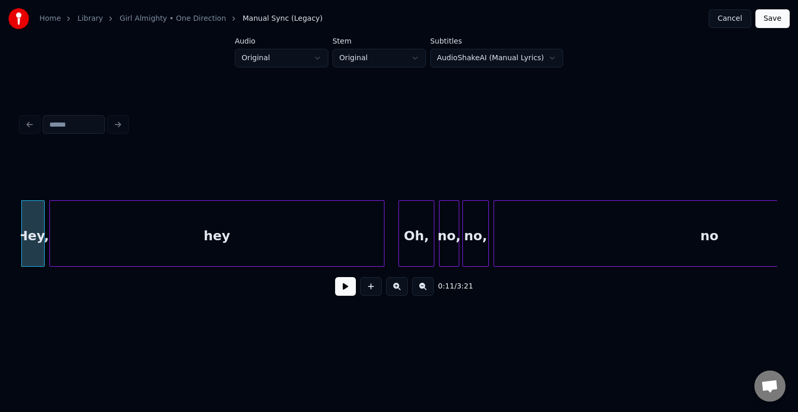
click at [347, 289] on button at bounding box center [345, 286] width 21 height 19
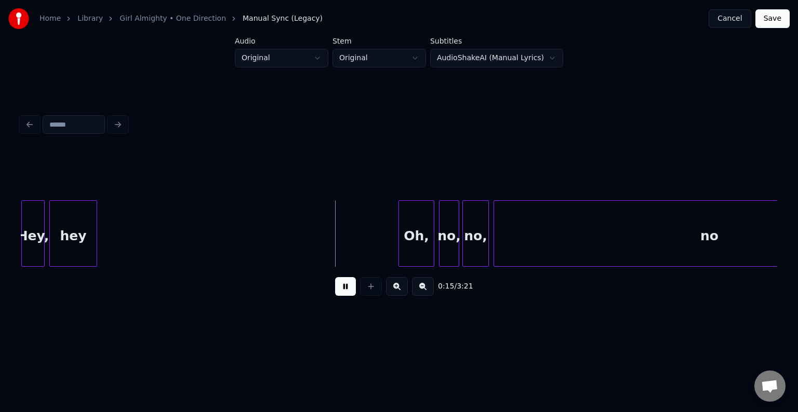
click at [94, 234] on div at bounding box center [95, 233] width 3 height 65
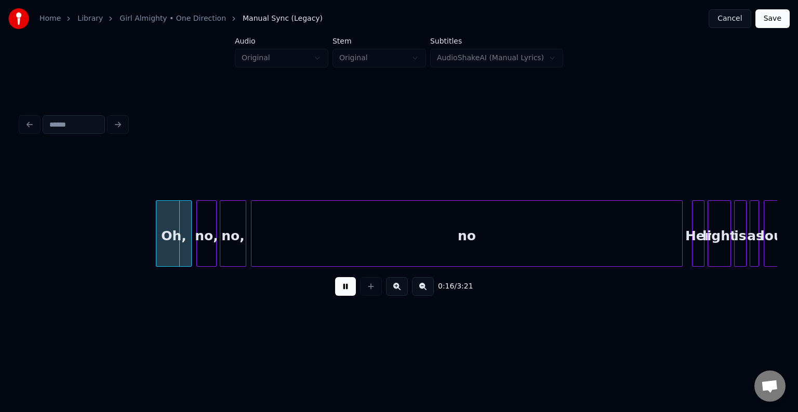
scroll to position [0, 1143]
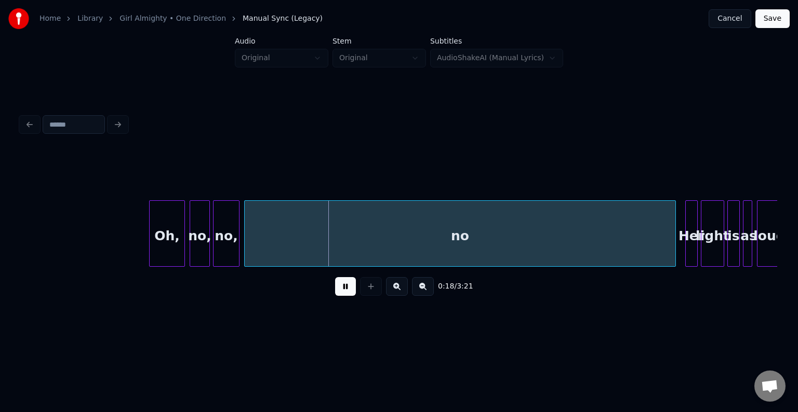
click at [675, 229] on div "no" at bounding box center [460, 234] width 432 height 66
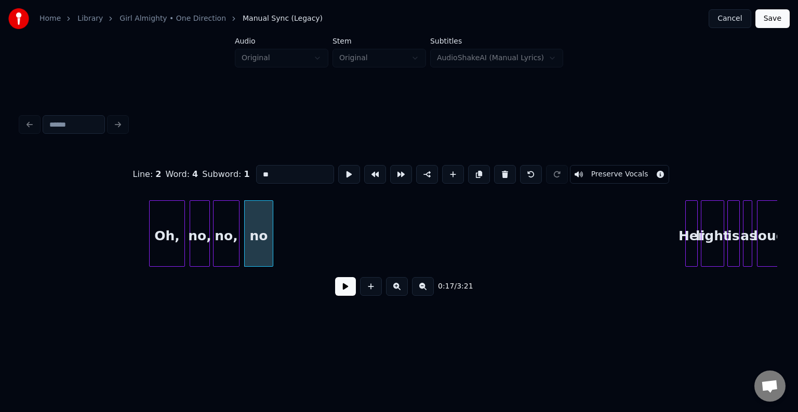
click at [272, 241] on div at bounding box center [271, 233] width 3 height 65
click at [343, 294] on button at bounding box center [345, 286] width 21 height 19
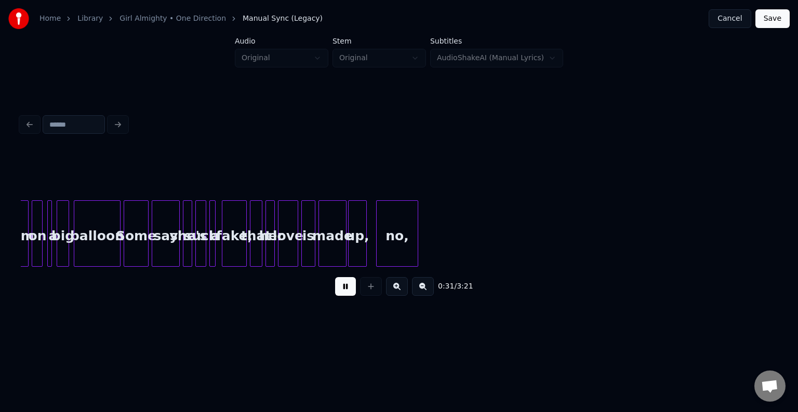
scroll to position [0, 2471]
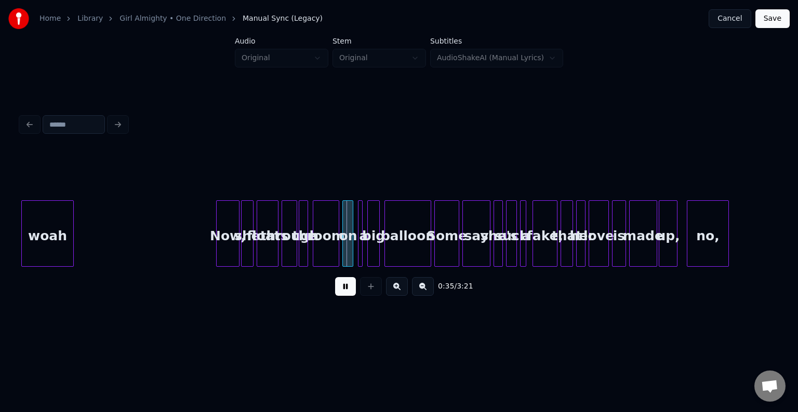
click at [71, 235] on div at bounding box center [71, 233] width 3 height 65
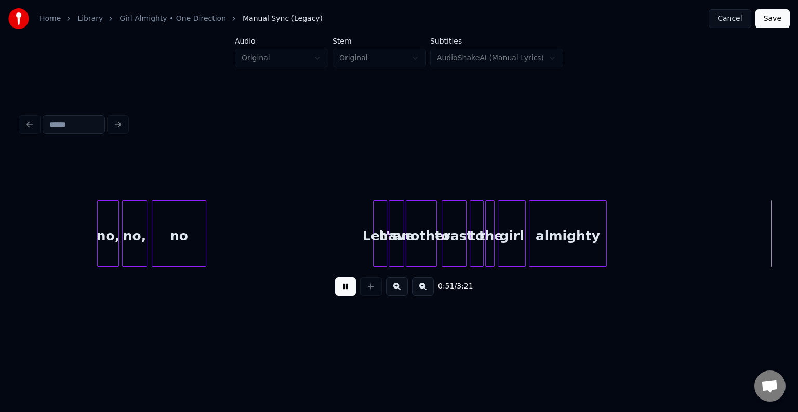
scroll to position [0, 3985]
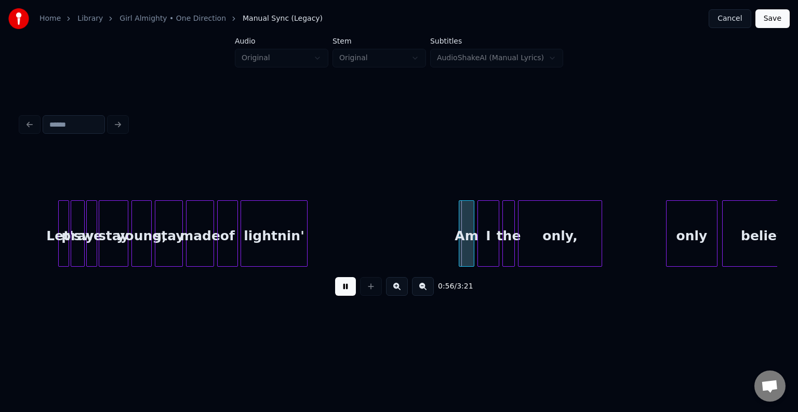
click at [235, 245] on div at bounding box center [235, 233] width 3 height 65
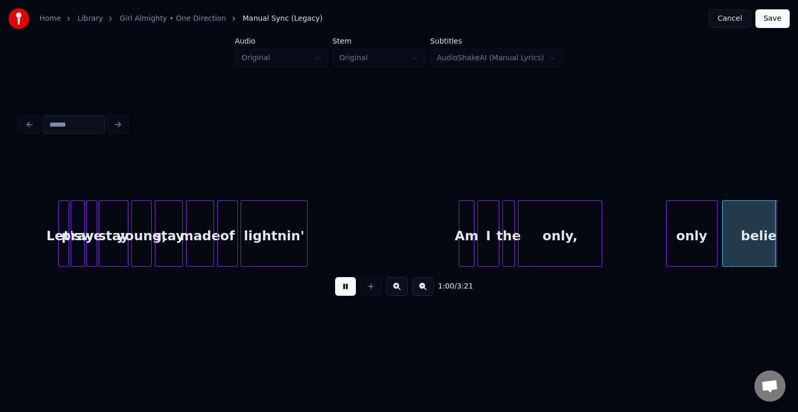
scroll to position [0, 4742]
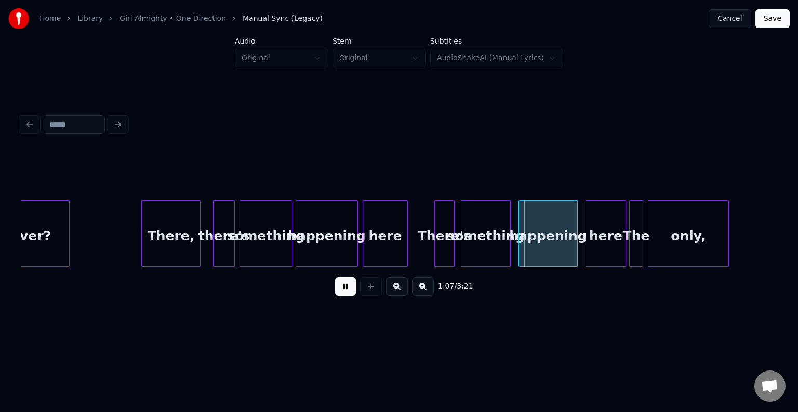
click at [347, 289] on button at bounding box center [345, 286] width 21 height 19
click at [174, 249] on div "There," at bounding box center [171, 236] width 58 height 71
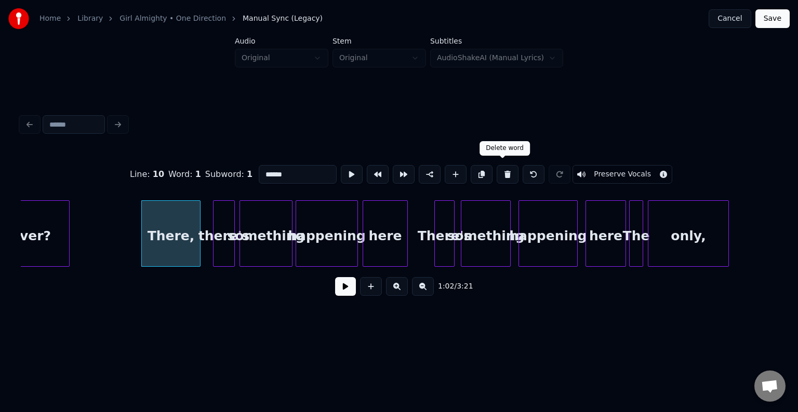
click at [499, 168] on button at bounding box center [508, 174] width 22 height 19
type input "*******"
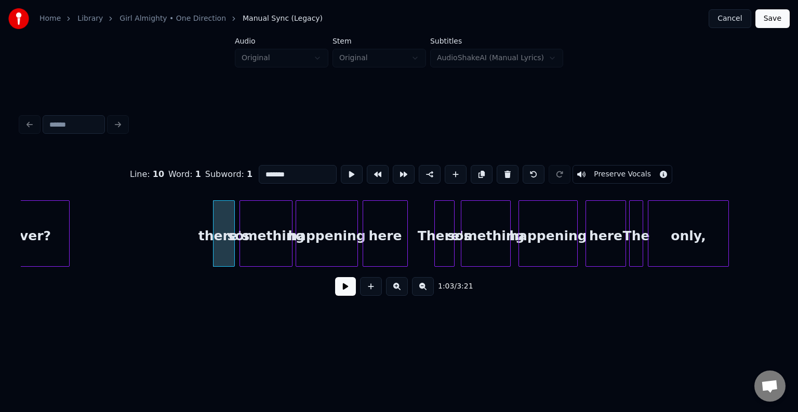
click at [349, 294] on button at bounding box center [345, 286] width 21 height 19
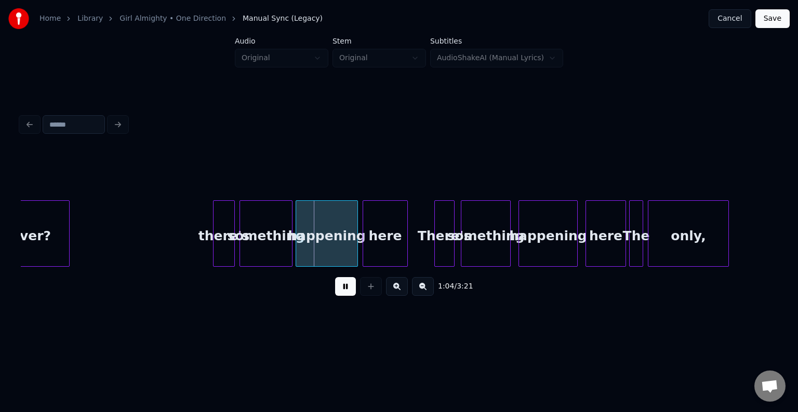
click at [219, 233] on div "there's" at bounding box center [224, 236] width 21 height 71
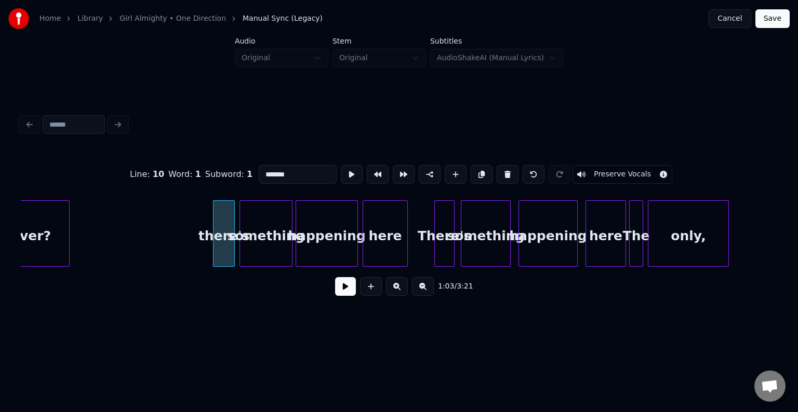
click at [262, 170] on input "*******" at bounding box center [298, 174] width 78 height 19
type input "*******"
click at [343, 290] on button at bounding box center [345, 286] width 21 height 19
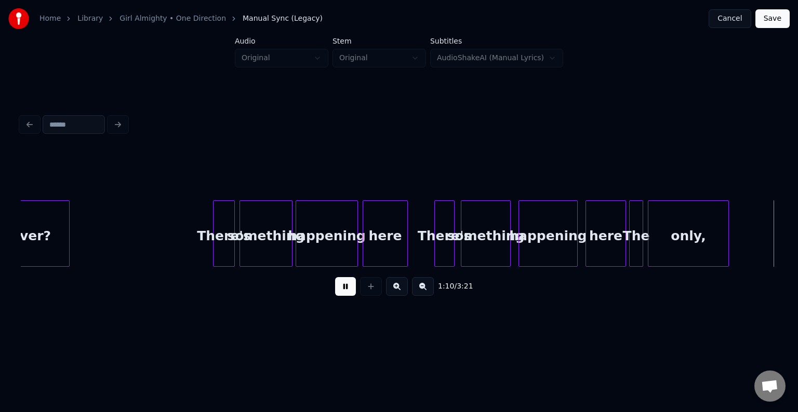
scroll to position [0, 5500]
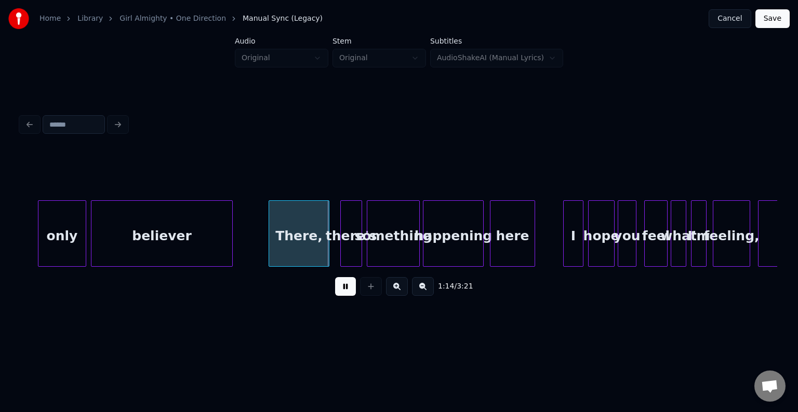
click at [310, 240] on div "There," at bounding box center [299, 236] width 60 height 71
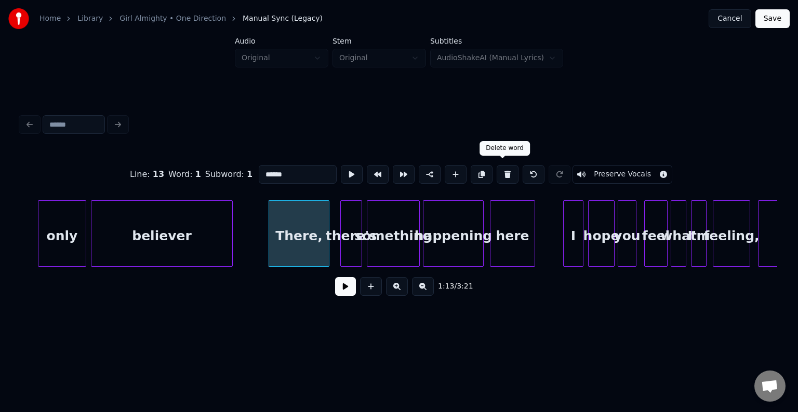
click at [497, 165] on button at bounding box center [508, 174] width 22 height 19
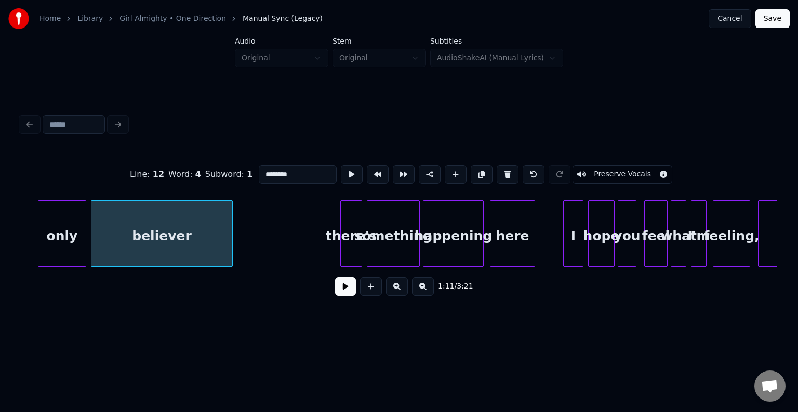
click at [358, 240] on div at bounding box center [359, 233] width 3 height 65
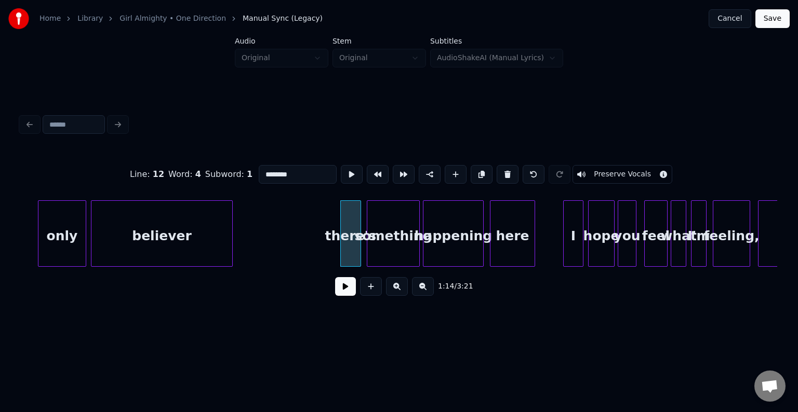
click at [345, 247] on div "there's" at bounding box center [351, 236] width 20 height 71
click at [264, 168] on input "*******" at bounding box center [298, 174] width 78 height 19
type input "*******"
click at [348, 289] on button at bounding box center [345, 286] width 21 height 19
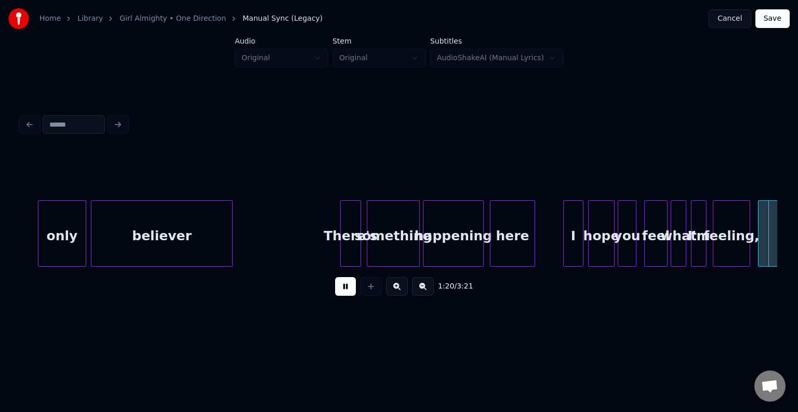
scroll to position [0, 6256]
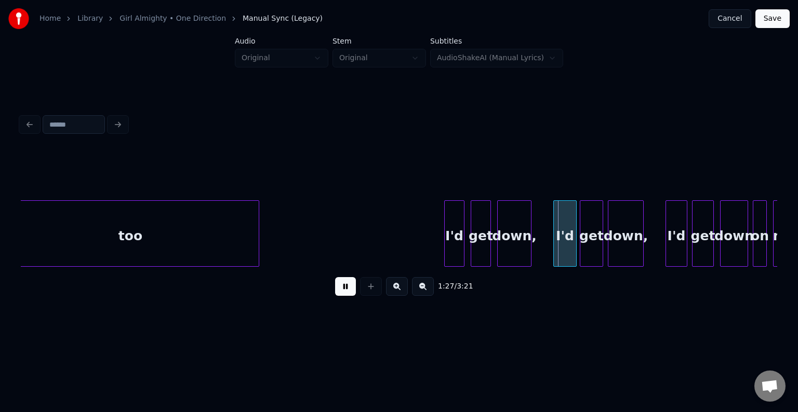
click at [258, 229] on div at bounding box center [257, 233] width 3 height 65
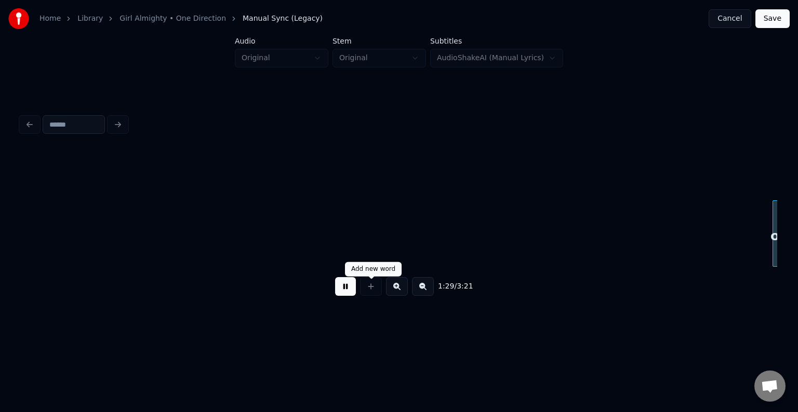
scroll to position [0, 6993]
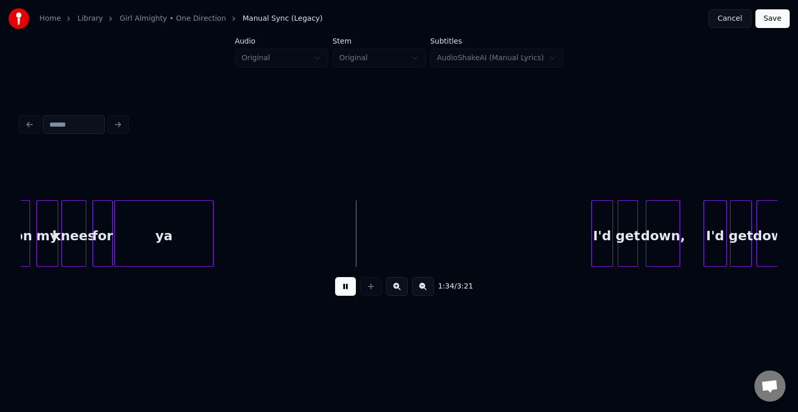
click at [212, 244] on div at bounding box center [211, 233] width 3 height 65
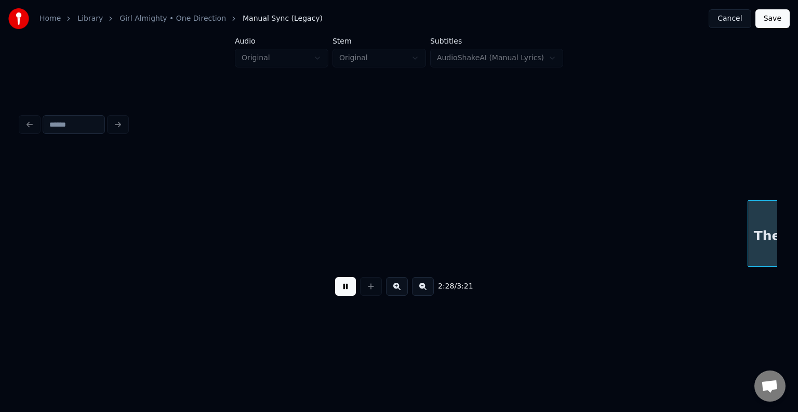
scroll to position [0, 11534]
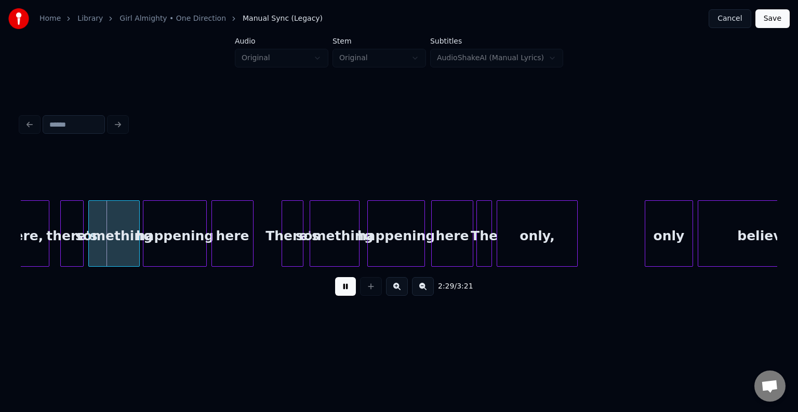
click at [340, 294] on button at bounding box center [345, 286] width 21 height 19
click at [44, 231] on div "There," at bounding box center [20, 236] width 58 height 71
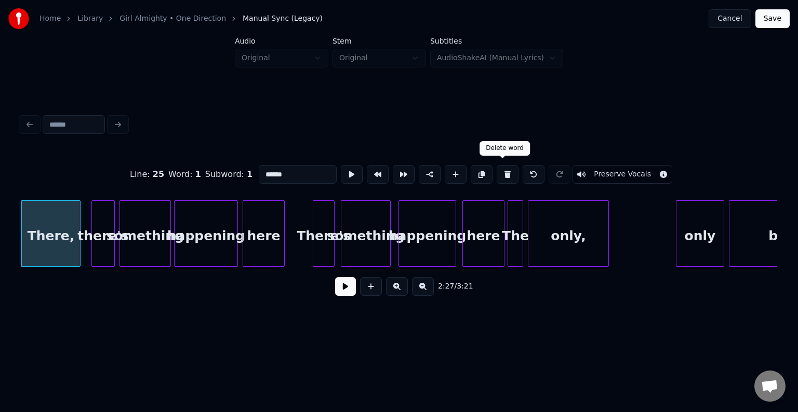
click at [507, 171] on button at bounding box center [508, 174] width 22 height 19
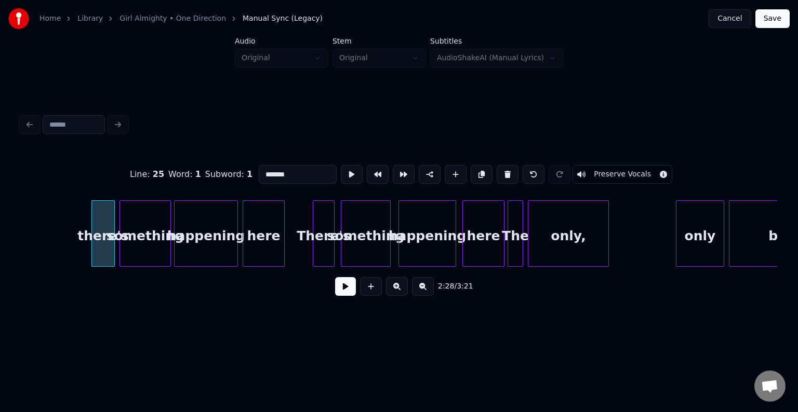
click at [263, 166] on input "*******" at bounding box center [298, 174] width 78 height 19
type input "*******"
click at [353, 296] on button at bounding box center [345, 286] width 21 height 19
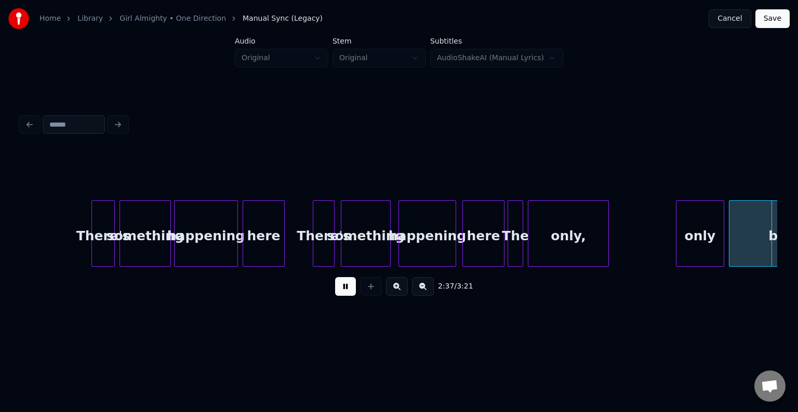
scroll to position [0, 12260]
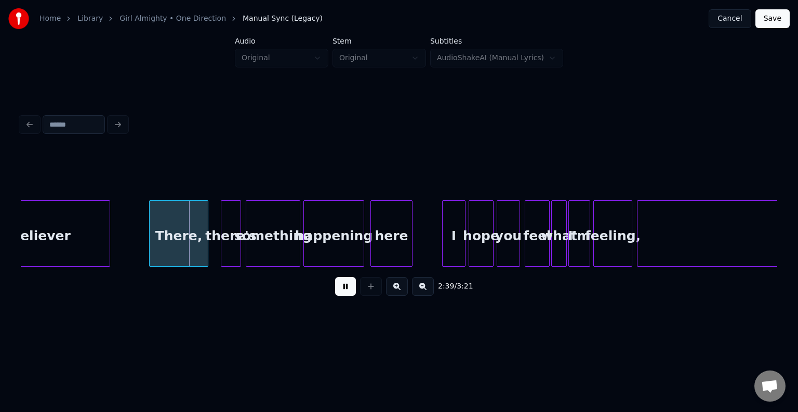
click at [353, 296] on button at bounding box center [345, 286] width 21 height 19
click at [180, 224] on div "There," at bounding box center [179, 236] width 58 height 71
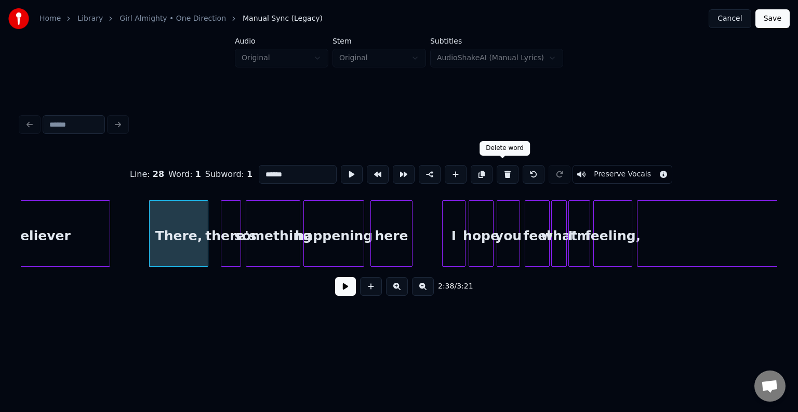
click at [508, 172] on button at bounding box center [508, 174] width 22 height 19
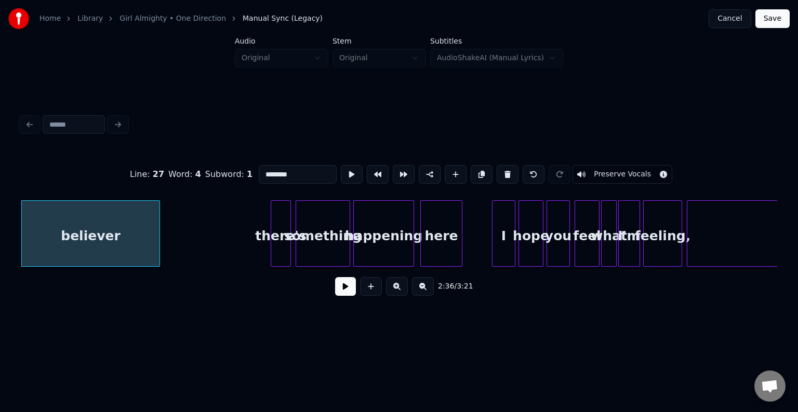
click at [281, 244] on div "there's" at bounding box center [280, 236] width 19 height 71
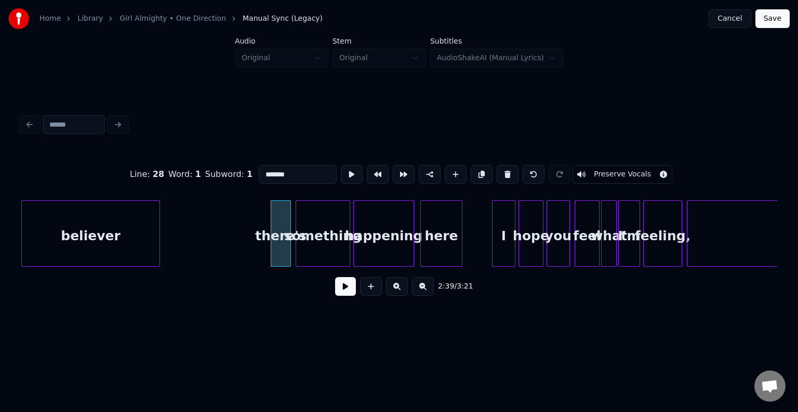
click at [263, 169] on input "*******" at bounding box center [298, 174] width 78 height 19
type input "*******"
click at [349, 294] on button at bounding box center [345, 286] width 21 height 19
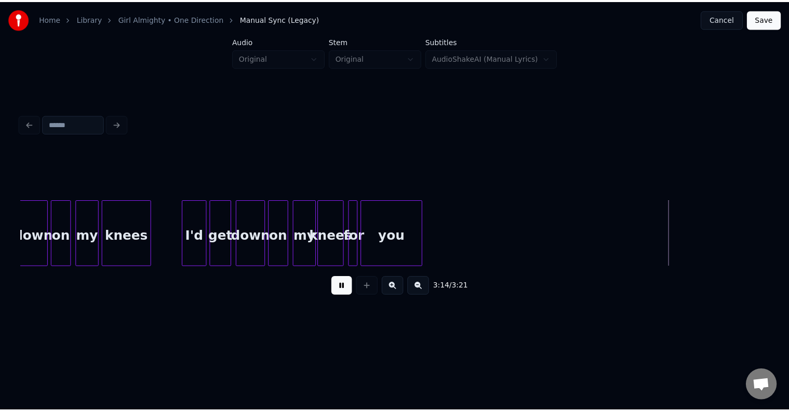
scroll to position [0, 14979]
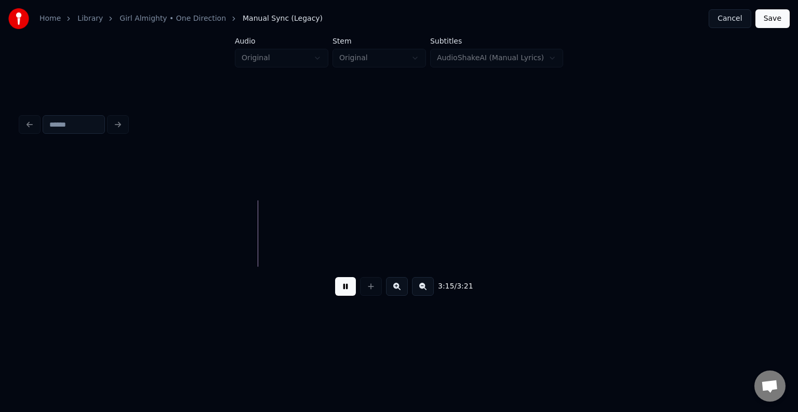
click at [769, 13] on button "Save" at bounding box center [772, 18] width 34 height 19
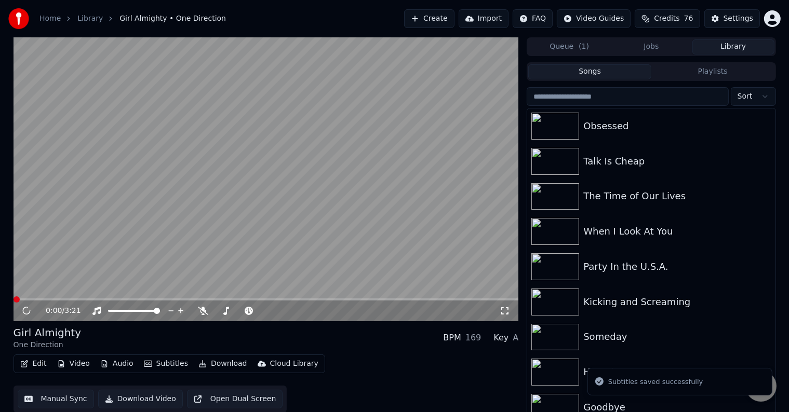
click at [221, 362] on button "Download" at bounding box center [222, 364] width 57 height 15
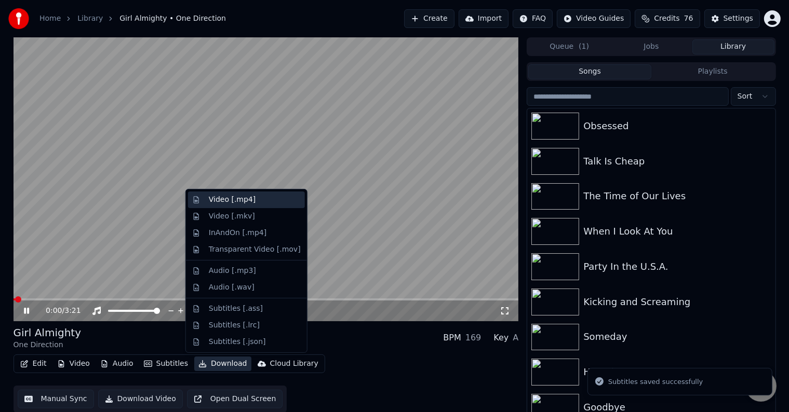
click at [205, 197] on div "Video [.mp4]" at bounding box center [246, 200] width 117 height 17
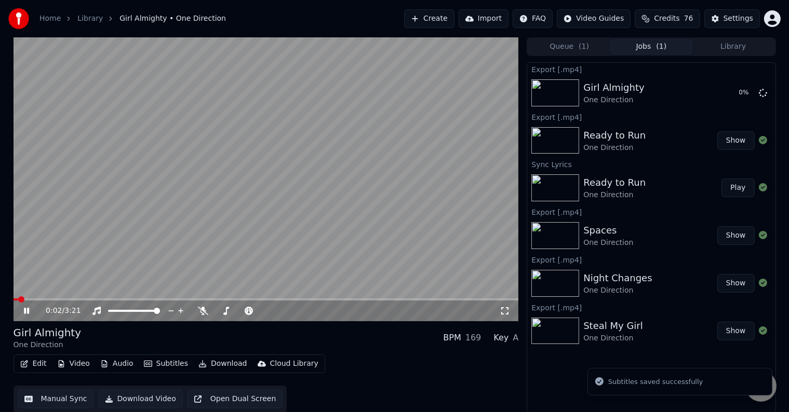
click at [25, 309] on icon at bounding box center [26, 311] width 5 height 6
click at [715, 51] on button "Library" at bounding box center [734, 46] width 82 height 15
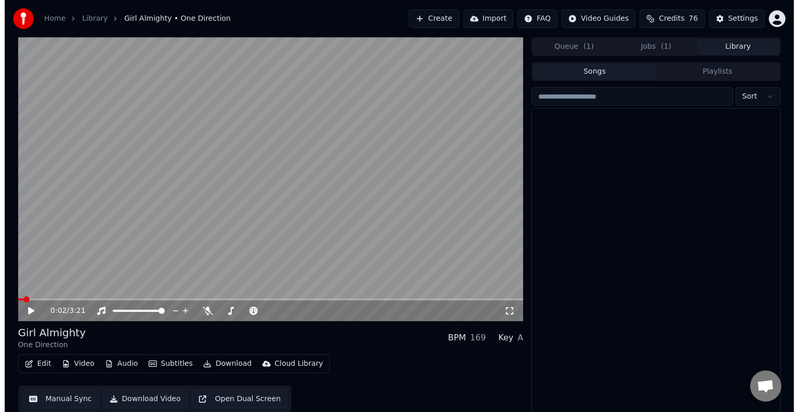
scroll to position [6210, 0]
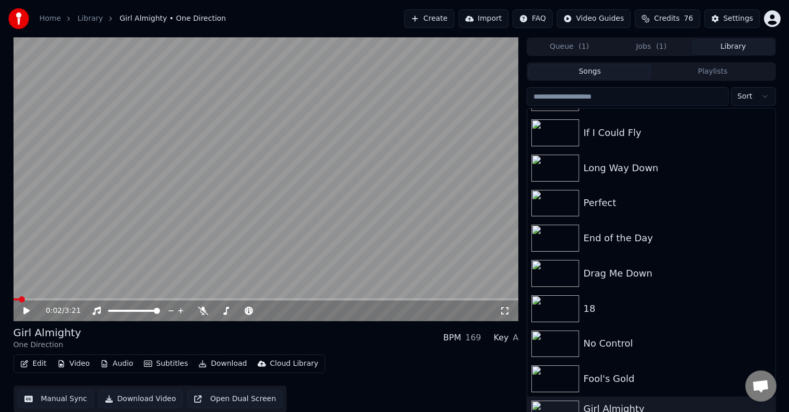
click at [594, 385] on div "Fool's Gold" at bounding box center [671, 379] width 177 height 15
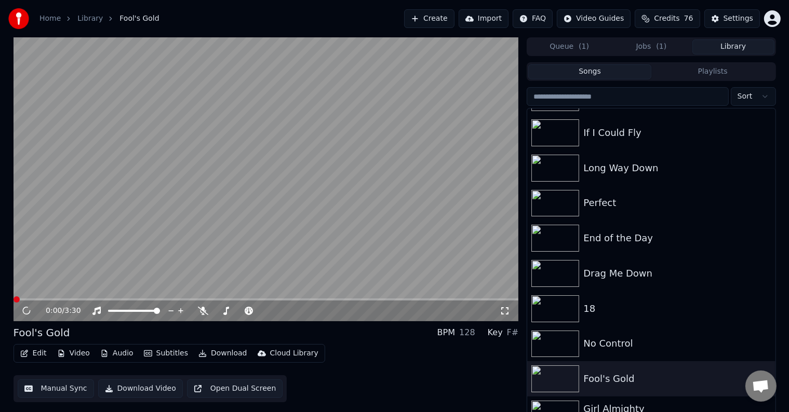
click at [33, 350] on button "Edit" at bounding box center [33, 354] width 35 height 15
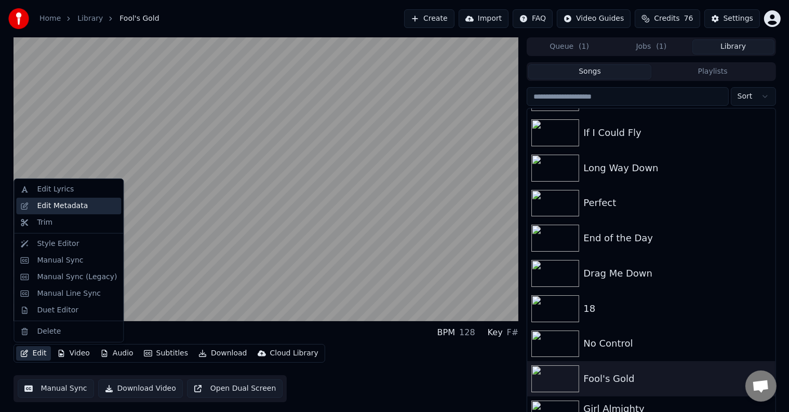
click at [57, 204] on div "Edit Metadata" at bounding box center [62, 206] width 51 height 10
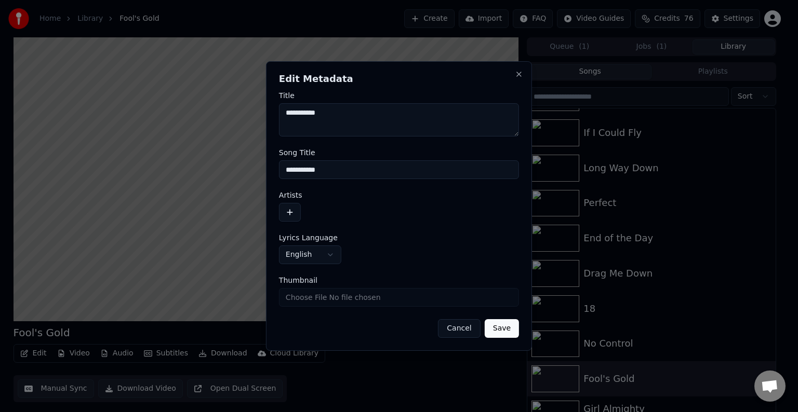
click at [299, 214] on button "button" at bounding box center [290, 212] width 22 height 19
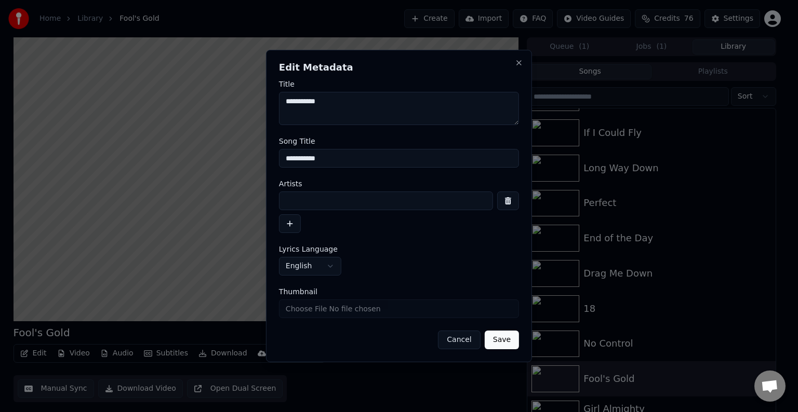
drag, startPoint x: 321, startPoint y: 200, endPoint x: 300, endPoint y: 182, distance: 26.9
click at [320, 199] on input at bounding box center [386, 201] width 214 height 19
type input "**********"
click at [485, 331] on button "Save" at bounding box center [502, 340] width 34 height 19
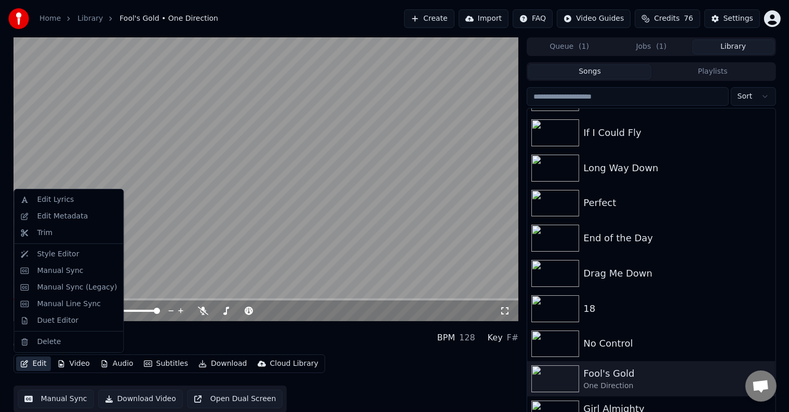
click at [36, 364] on button "Edit" at bounding box center [33, 364] width 35 height 15
click at [64, 283] on div "Manual Sync (Legacy)" at bounding box center [77, 288] width 80 height 10
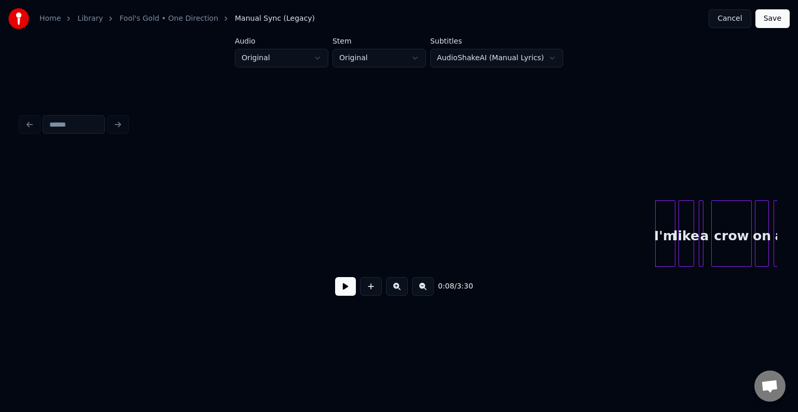
click at [352, 292] on button at bounding box center [345, 286] width 21 height 19
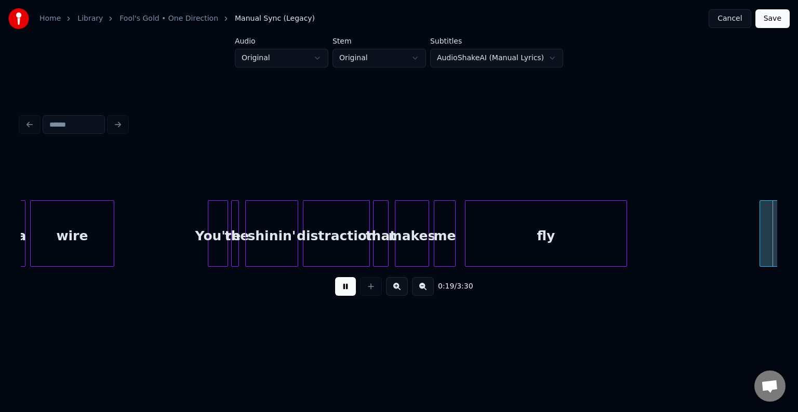
scroll to position [0, 1515]
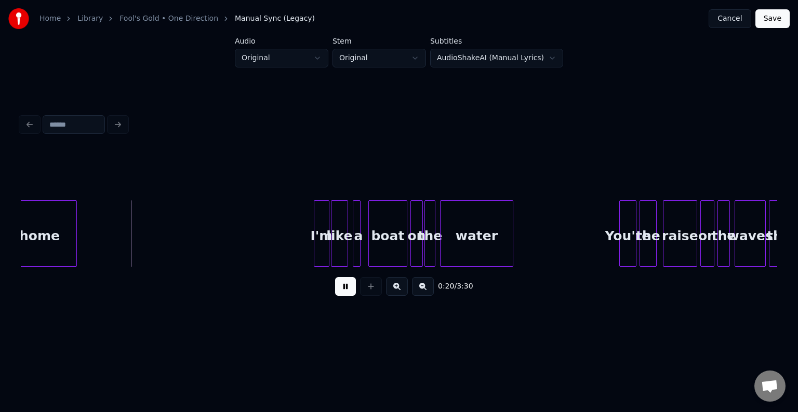
click at [353, 281] on div "0:20 / 3:30" at bounding box center [399, 286] width 740 height 23
drag, startPoint x: 351, startPoint y: 288, endPoint x: 0, endPoint y: 291, distance: 351.2
click at [350, 289] on button at bounding box center [345, 286] width 21 height 19
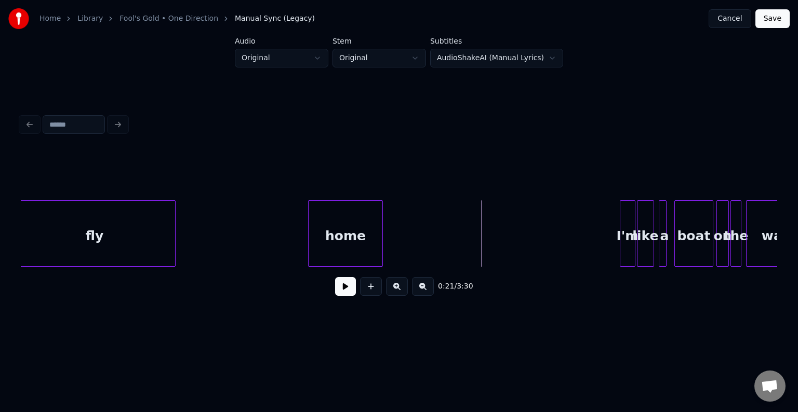
scroll to position [0, 1182]
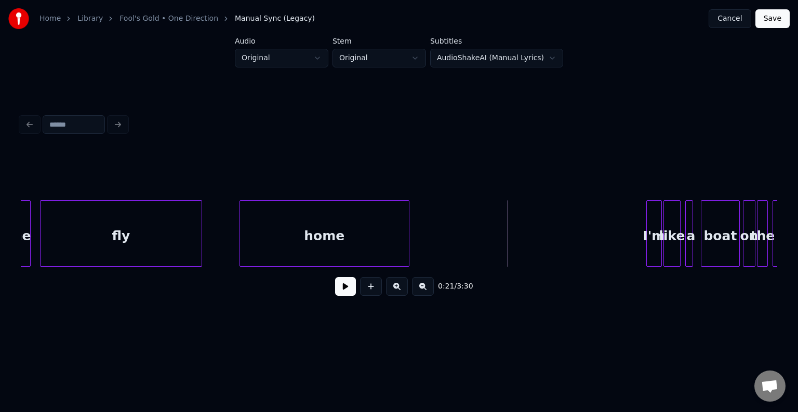
click at [241, 255] on div at bounding box center [241, 233] width 3 height 65
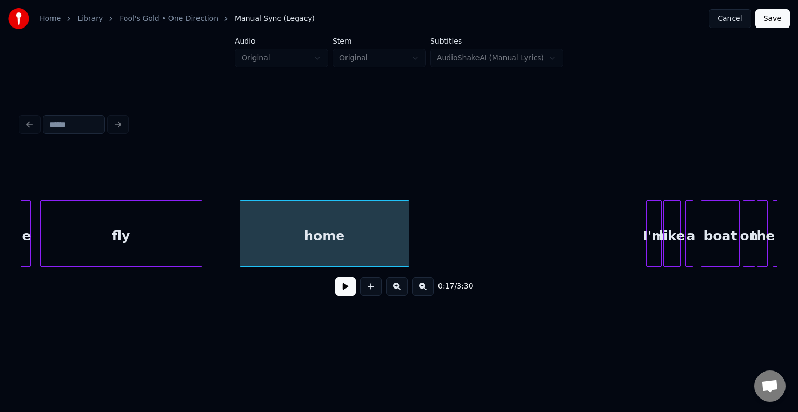
click at [347, 293] on button at bounding box center [345, 286] width 21 height 19
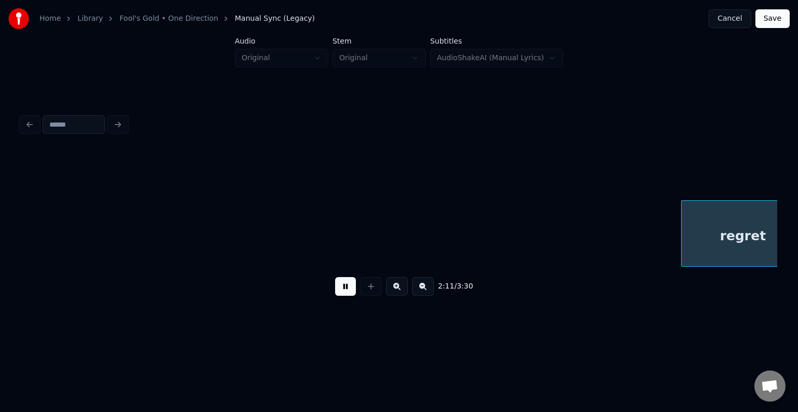
scroll to position [0, 10268]
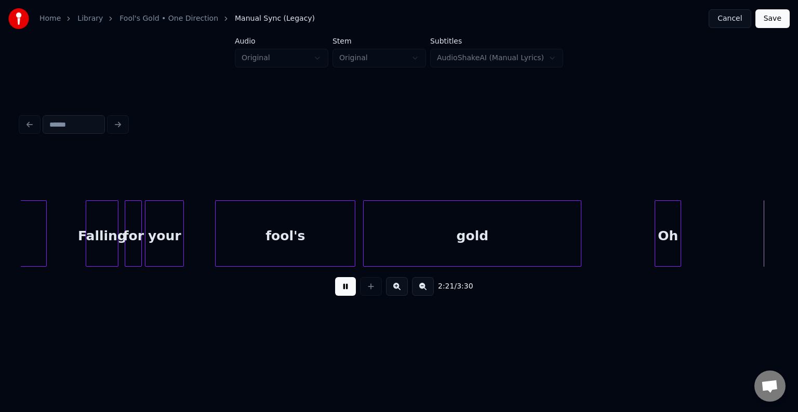
click at [345, 298] on div "2:21 / 3:30" at bounding box center [399, 286] width 740 height 23
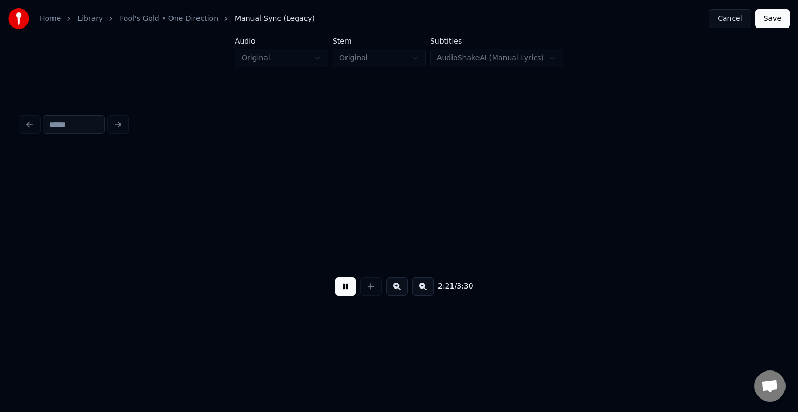
scroll to position [0, 11025]
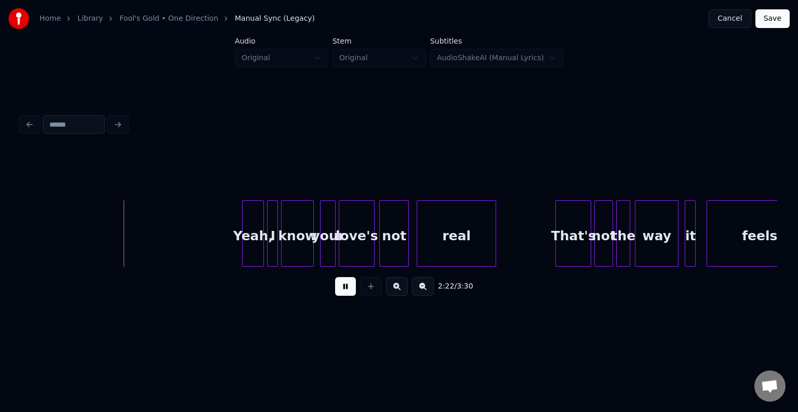
click at [342, 296] on button at bounding box center [345, 286] width 21 height 19
click at [349, 291] on button at bounding box center [345, 286] width 21 height 19
click at [349, 294] on button at bounding box center [345, 286] width 21 height 19
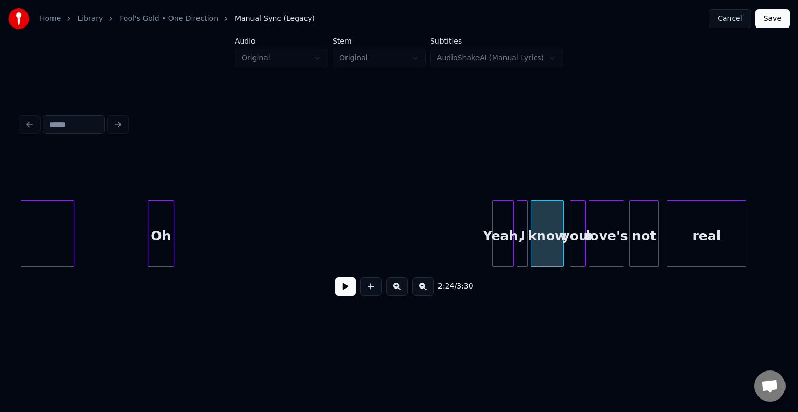
scroll to position [0, 10754]
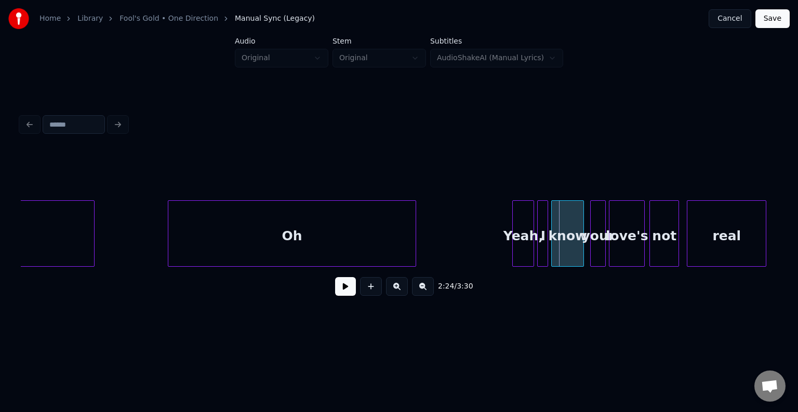
click at [414, 229] on div at bounding box center [413, 233] width 3 height 65
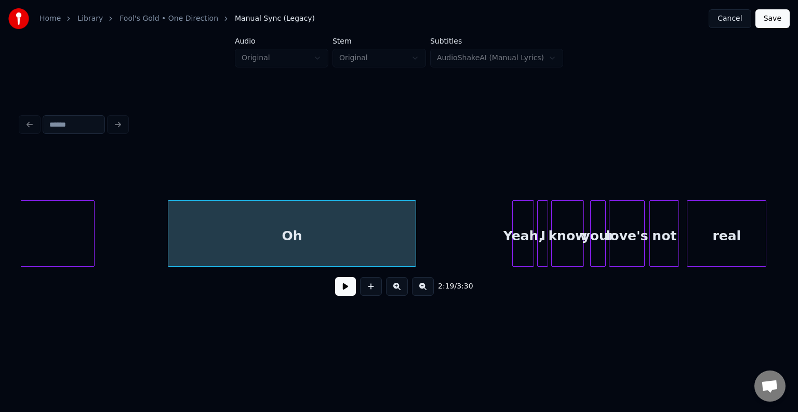
click at [345, 290] on button at bounding box center [345, 286] width 21 height 19
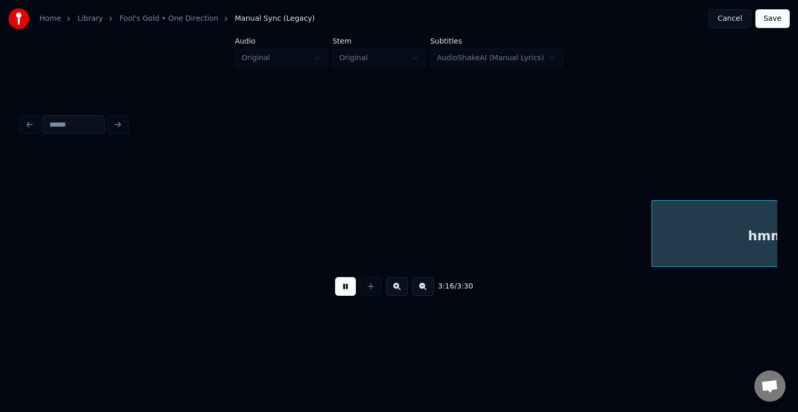
scroll to position [0, 15299]
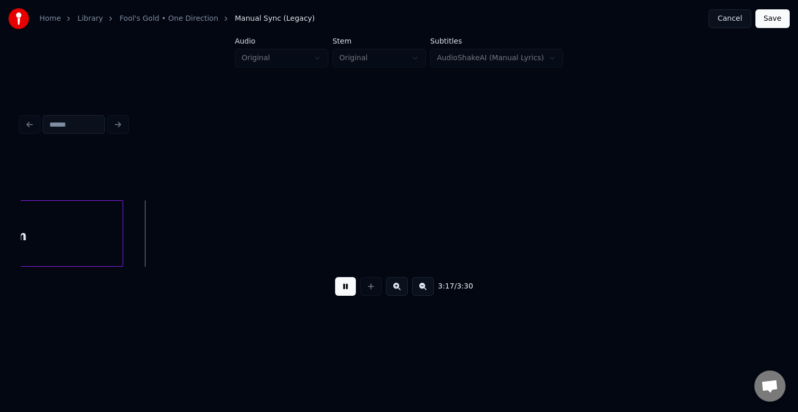
click at [342, 291] on button at bounding box center [345, 286] width 21 height 19
click at [62, 218] on div "hmm" at bounding box center [9, 236] width 228 height 71
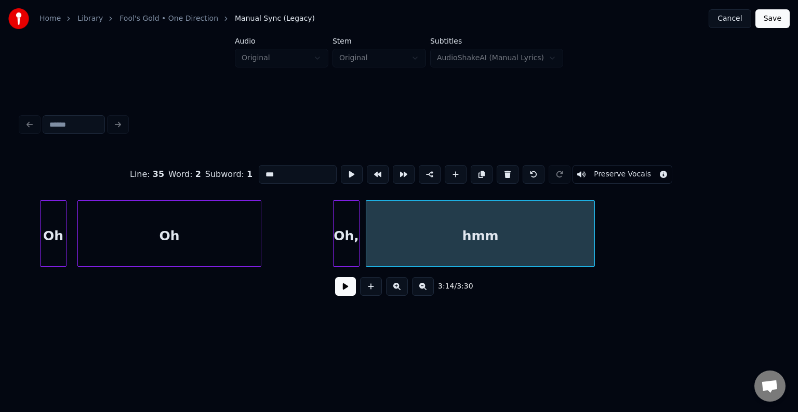
scroll to position [0, 14777]
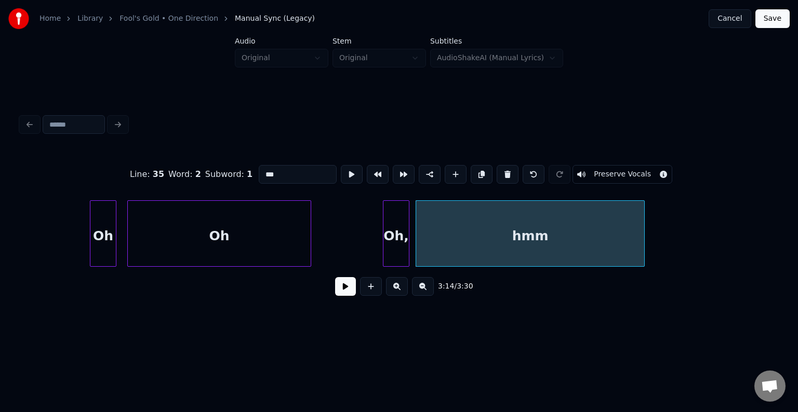
drag, startPoint x: 290, startPoint y: 168, endPoint x: 246, endPoint y: 171, distance: 44.8
click at [246, 171] on div "Line : 35 Word : 2 Subword : 1 *** Preserve Vocals" at bounding box center [399, 175] width 756 height 52
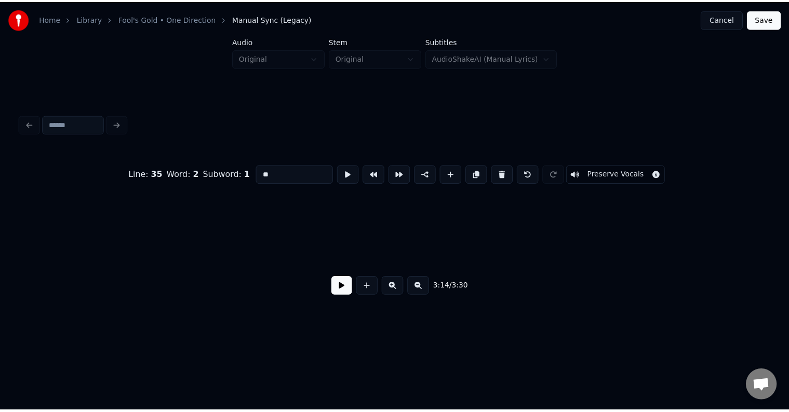
scroll to position [0, 15664]
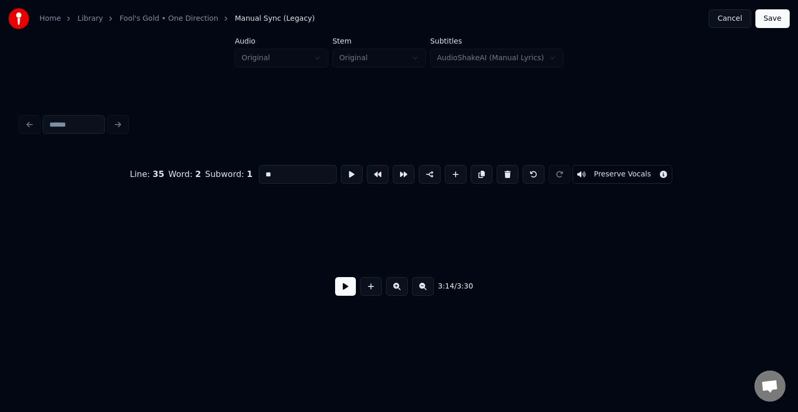
type input "**"
click at [774, 23] on button "Save" at bounding box center [772, 18] width 34 height 19
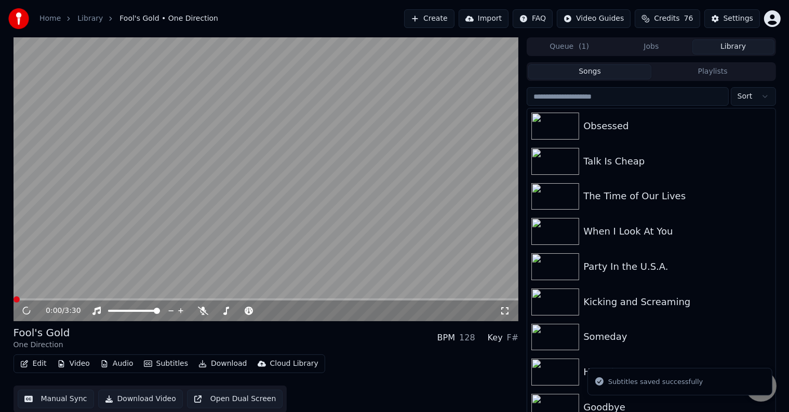
click at [226, 363] on button "Download" at bounding box center [222, 364] width 57 height 15
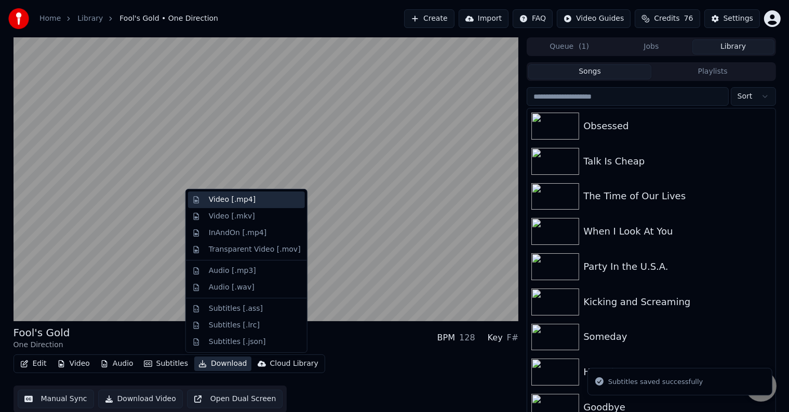
click at [226, 196] on div "Video [.mp4]" at bounding box center [232, 200] width 47 height 10
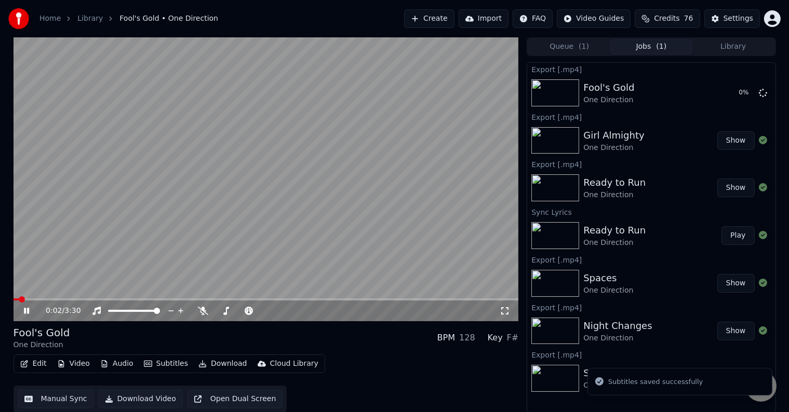
click at [26, 314] on icon at bounding box center [34, 311] width 24 height 8
click at [724, 47] on button "Library" at bounding box center [734, 46] width 82 height 15
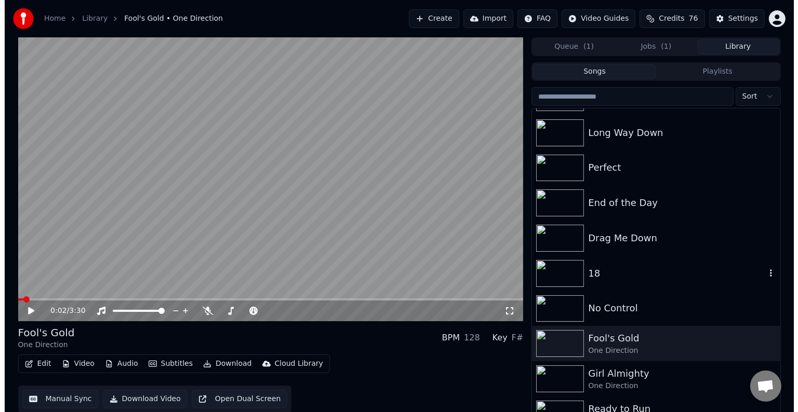
scroll to position [6216, 0]
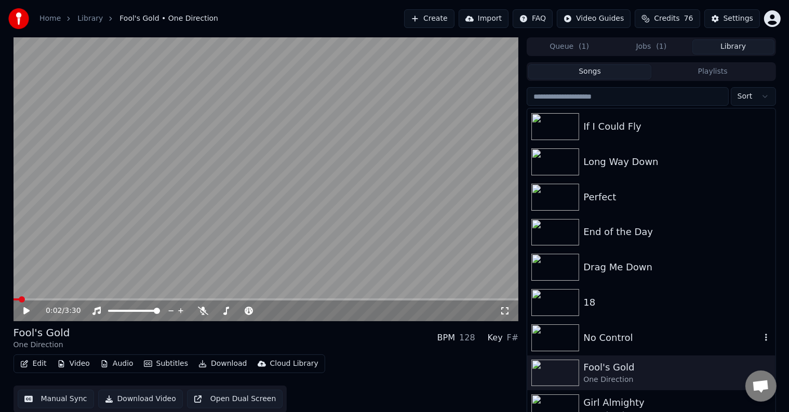
click at [640, 345] on div "No Control" at bounding box center [651, 338] width 248 height 35
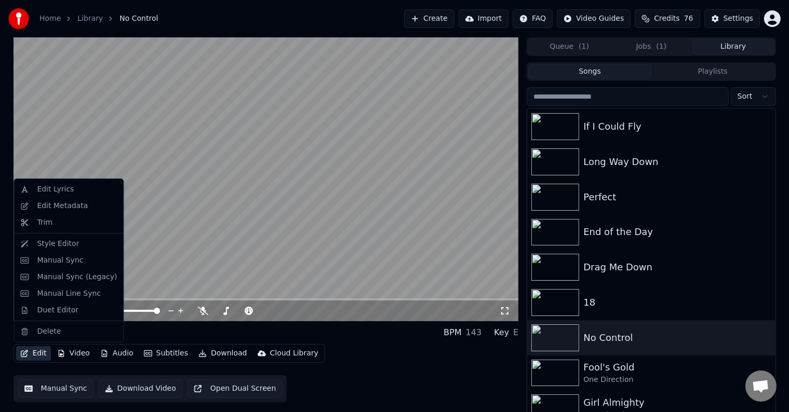
click at [32, 350] on button "Edit" at bounding box center [33, 354] width 35 height 15
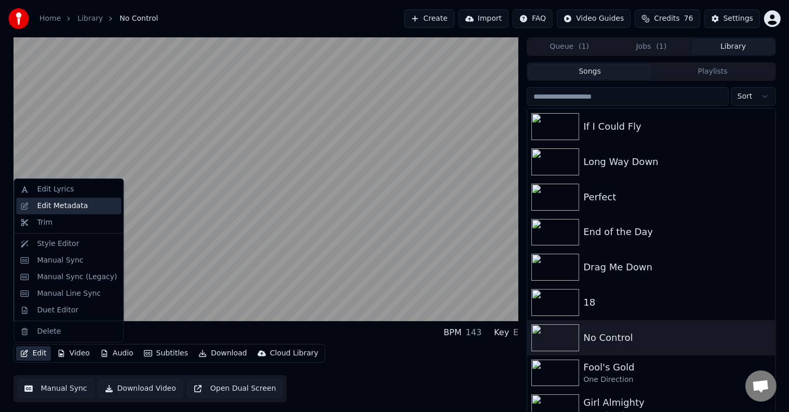
click at [61, 205] on div "Edit Metadata" at bounding box center [62, 206] width 51 height 10
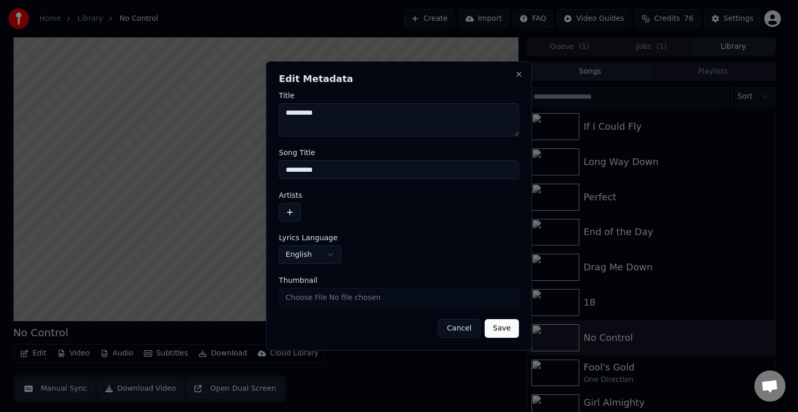
click at [288, 214] on button "button" at bounding box center [290, 212] width 22 height 19
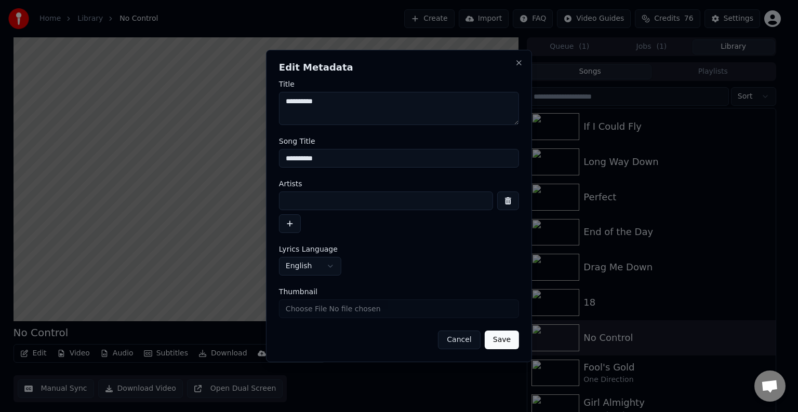
click at [349, 197] on input at bounding box center [386, 201] width 214 height 19
type input "**********"
click at [485, 331] on button "Save" at bounding box center [502, 340] width 34 height 19
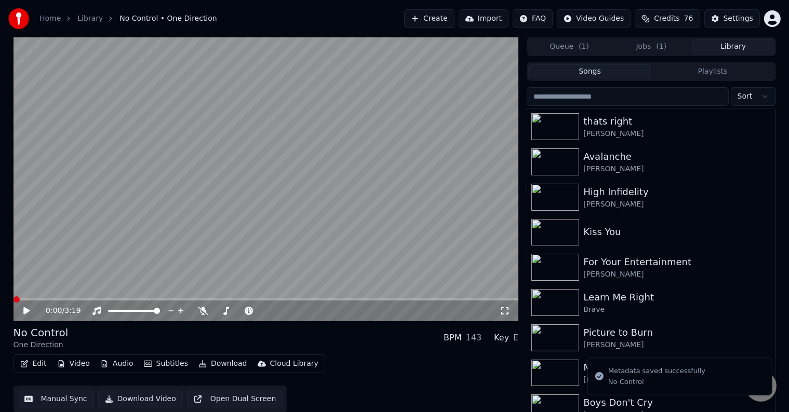
click at [26, 367] on icon "button" at bounding box center [24, 364] width 7 height 7
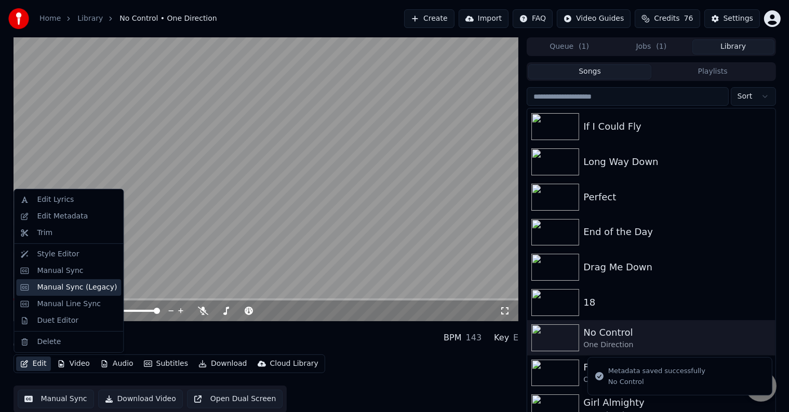
click at [65, 291] on div "Manual Sync (Legacy)" at bounding box center [77, 288] width 80 height 10
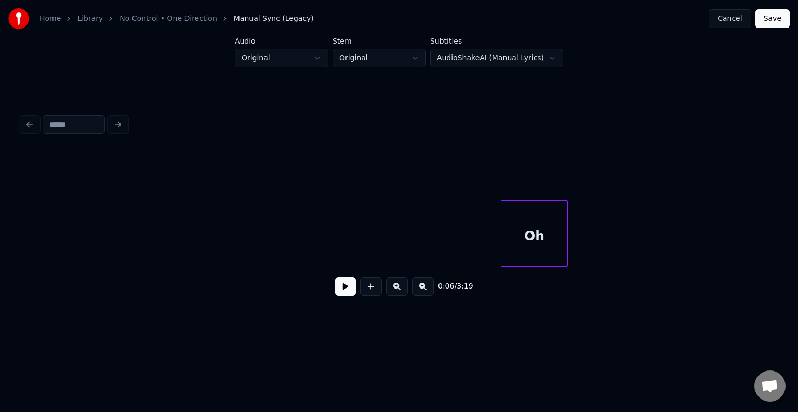
click at [342, 288] on button at bounding box center [345, 286] width 21 height 19
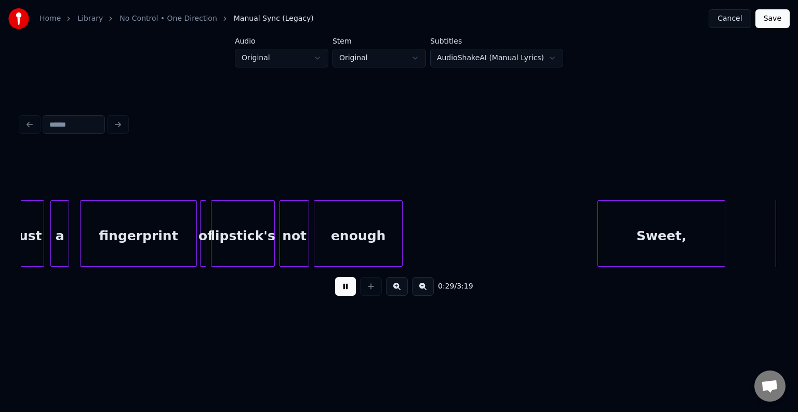
scroll to position [0, 2271]
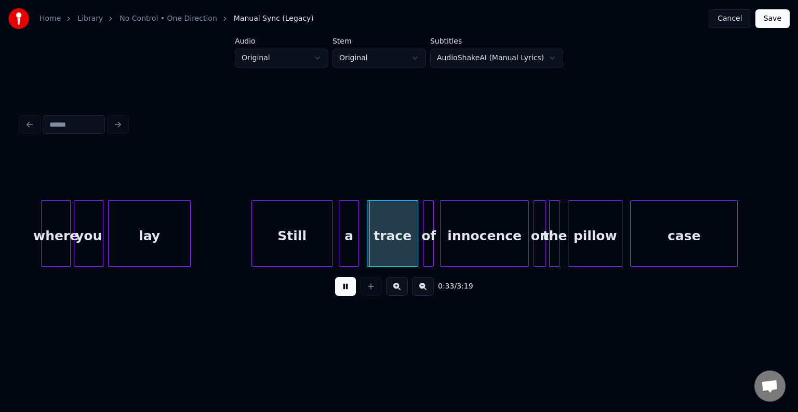
click at [343, 288] on button at bounding box center [345, 286] width 21 height 19
click at [299, 242] on div at bounding box center [300, 233] width 3 height 65
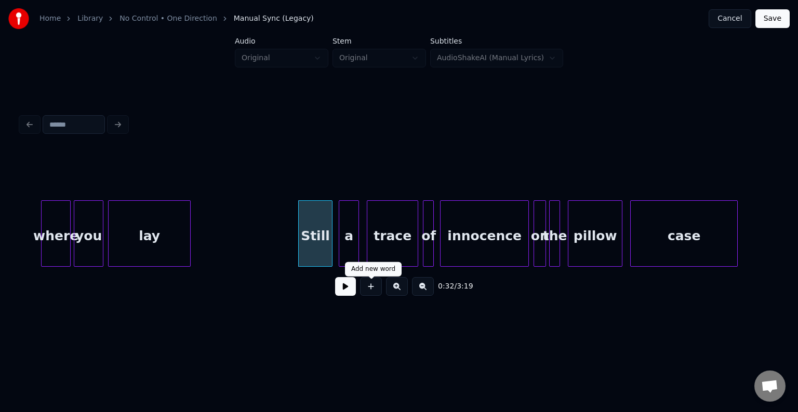
click at [354, 294] on button at bounding box center [345, 286] width 21 height 19
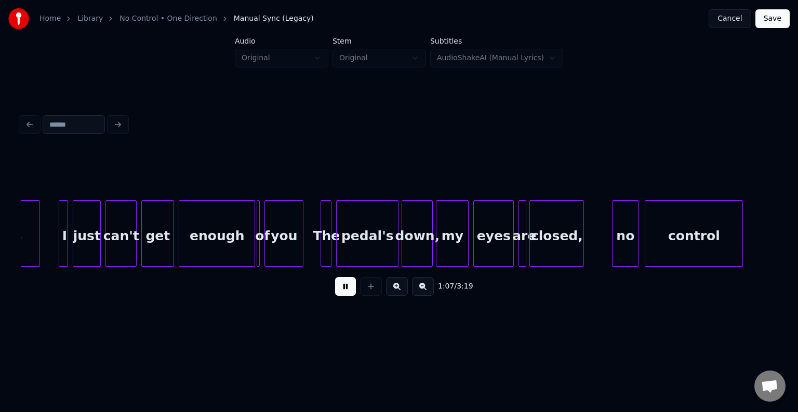
scroll to position [0, 5300]
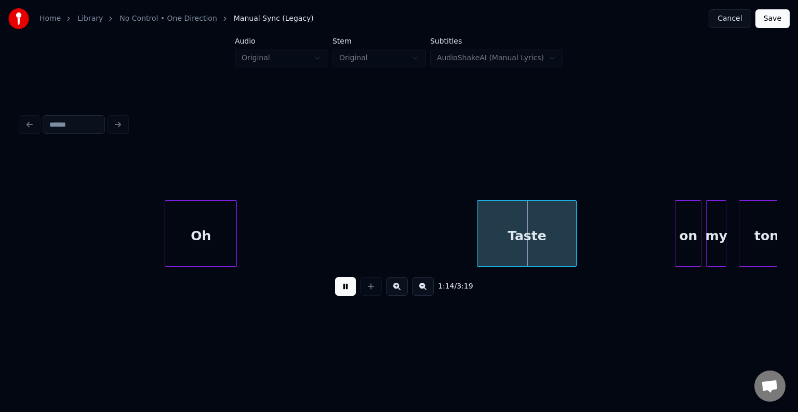
click at [166, 238] on div at bounding box center [166, 233] width 3 height 65
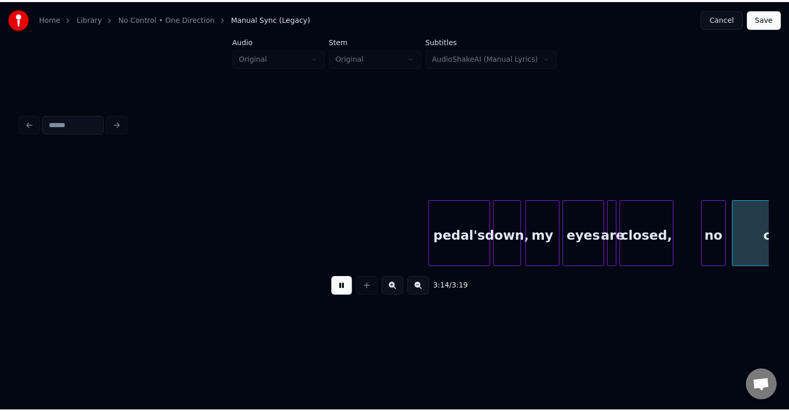
scroll to position [0, 14812]
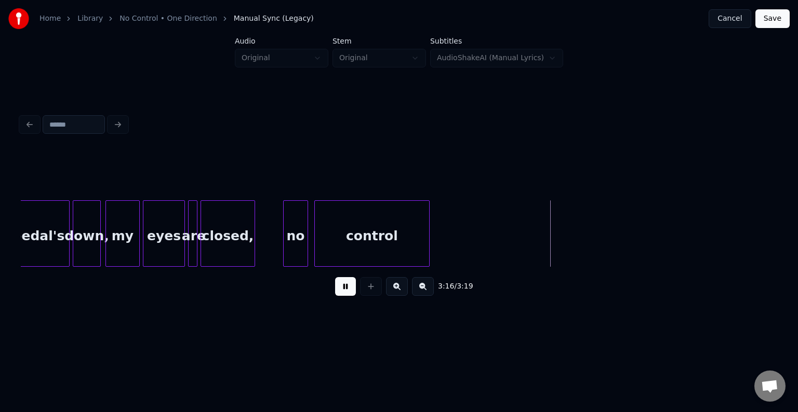
click at [771, 14] on button "Save" at bounding box center [772, 18] width 34 height 19
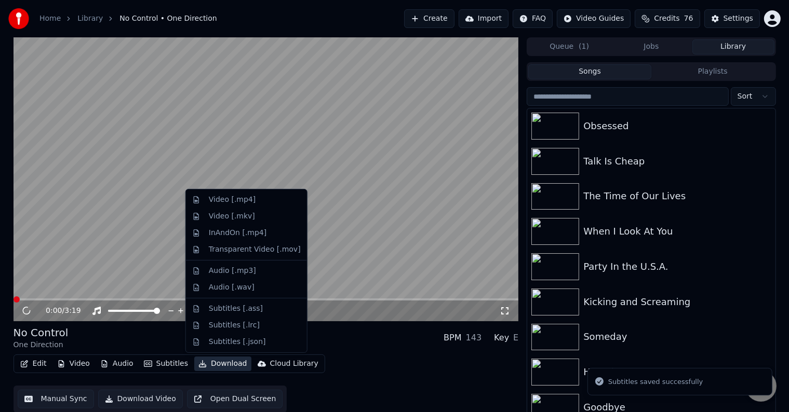
click at [223, 364] on button "Download" at bounding box center [222, 364] width 57 height 15
click at [225, 194] on div "Video [.mp4]" at bounding box center [246, 200] width 117 height 17
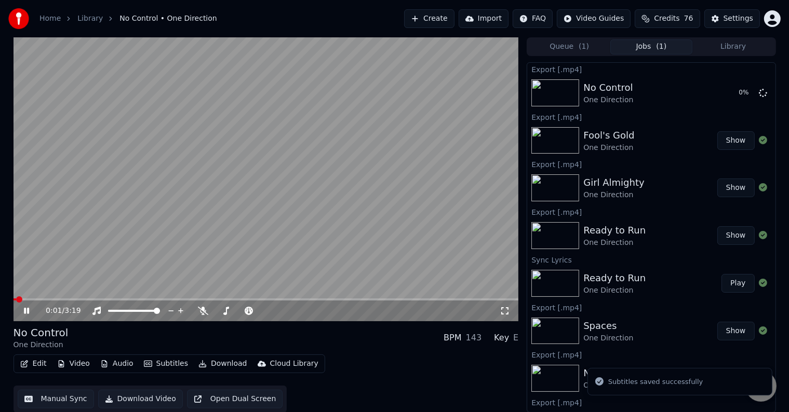
click at [27, 308] on icon at bounding box center [34, 311] width 24 height 8
click at [728, 35] on div "Home Library No Control • One Direction Create Import FAQ Video Guides Credits …" at bounding box center [394, 18] width 789 height 37
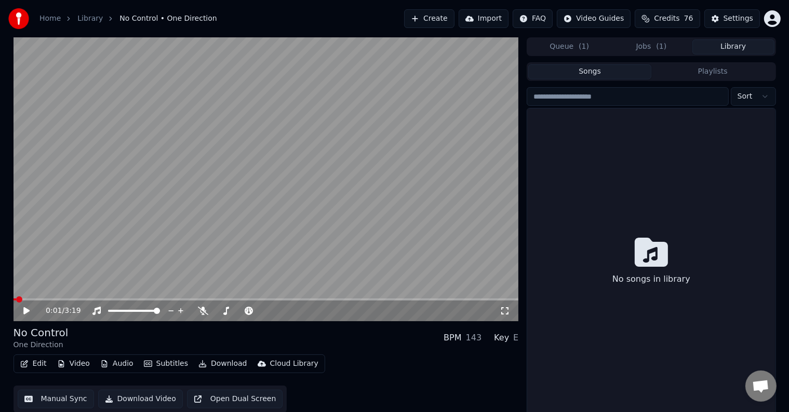
click at [723, 47] on button "Library" at bounding box center [734, 46] width 82 height 15
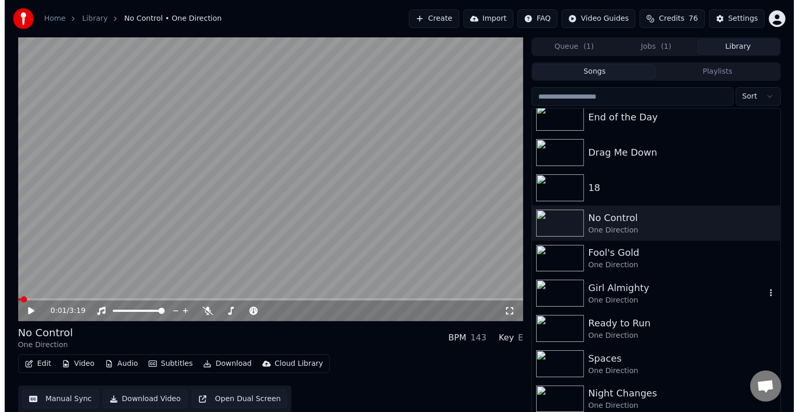
scroll to position [6281, 0]
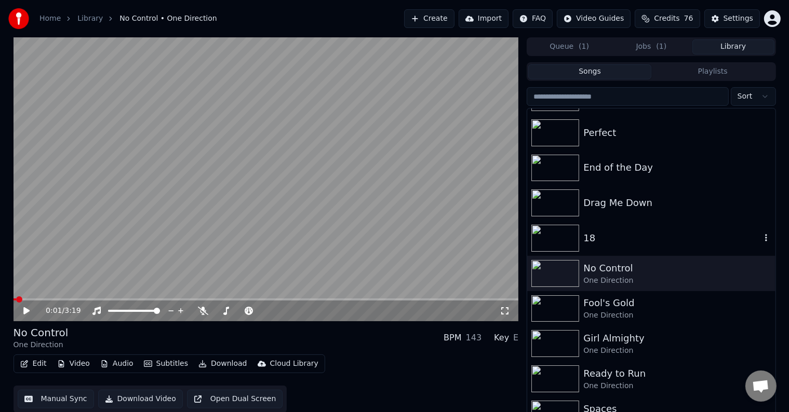
click at [629, 244] on div "18" at bounding box center [671, 238] width 177 height 15
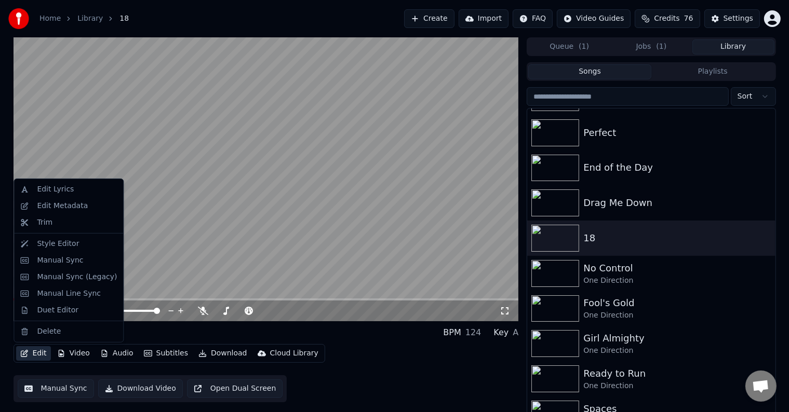
click at [38, 355] on button "Edit" at bounding box center [33, 354] width 35 height 15
click at [42, 206] on div "Edit Metadata" at bounding box center [62, 206] width 51 height 10
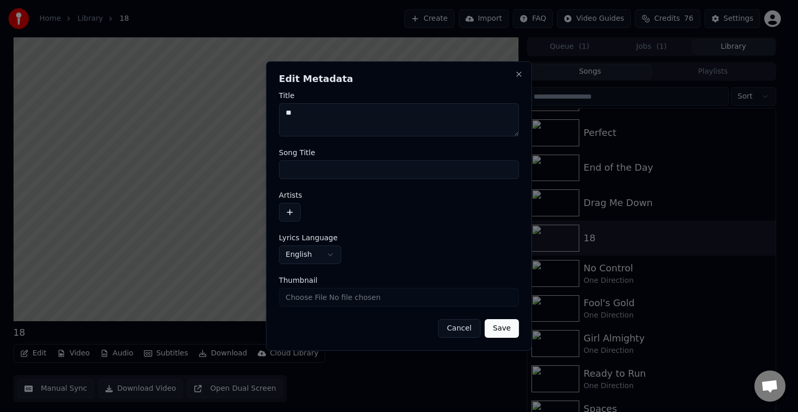
click at [298, 214] on button "button" at bounding box center [290, 212] width 22 height 19
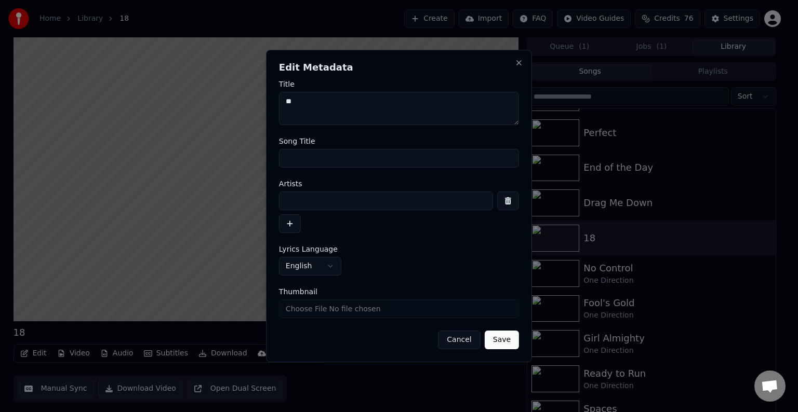
click at [358, 189] on div "Artists" at bounding box center [399, 206] width 240 height 53
click at [369, 212] on div at bounding box center [399, 213] width 240 height 42
click at [374, 195] on input at bounding box center [386, 201] width 214 height 19
type input "**********"
click at [485, 331] on button "Save" at bounding box center [502, 340] width 34 height 19
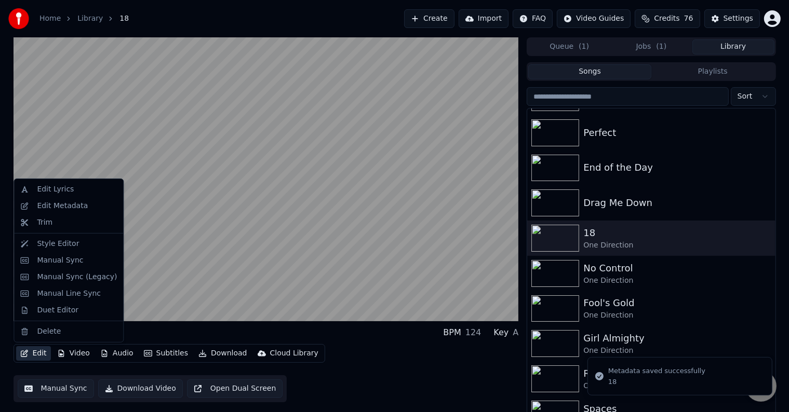
click at [39, 355] on button "Edit" at bounding box center [33, 354] width 35 height 15
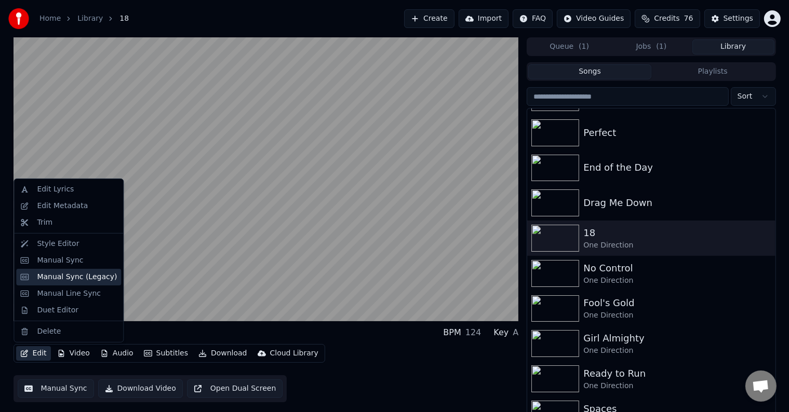
click at [59, 279] on div "Manual Sync (Legacy)" at bounding box center [77, 277] width 80 height 10
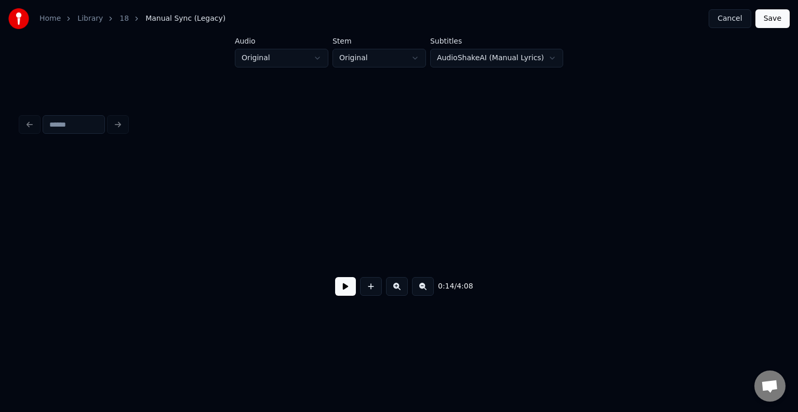
scroll to position [0, 1157]
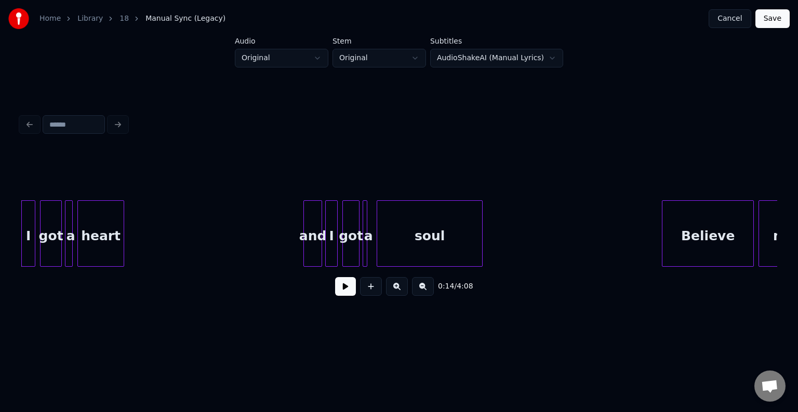
click at [341, 290] on button at bounding box center [345, 286] width 21 height 19
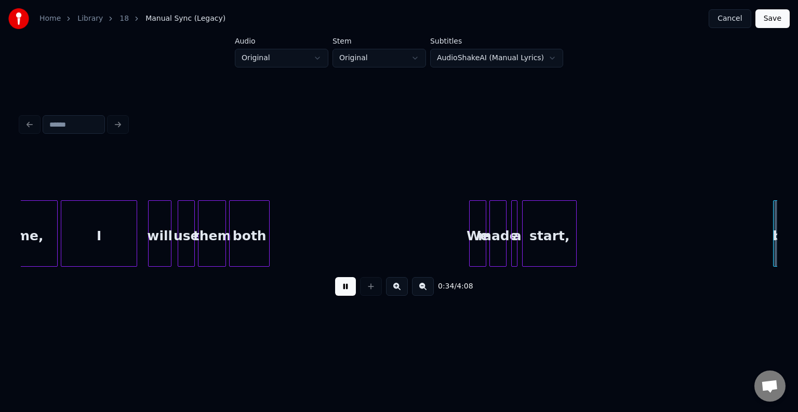
scroll to position [0, 2672]
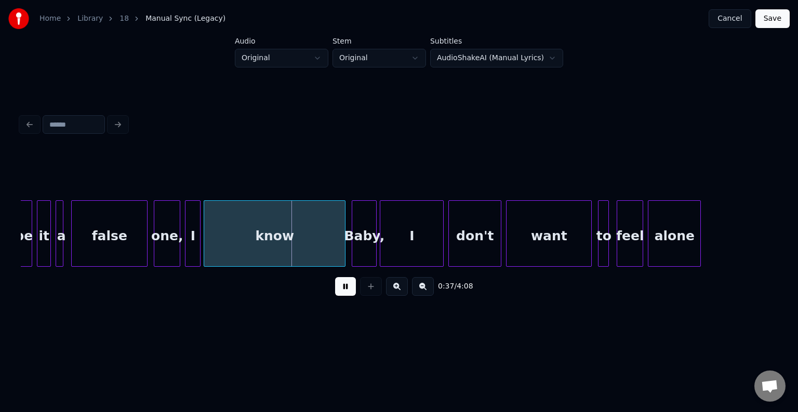
click at [341, 290] on button at bounding box center [345, 286] width 21 height 19
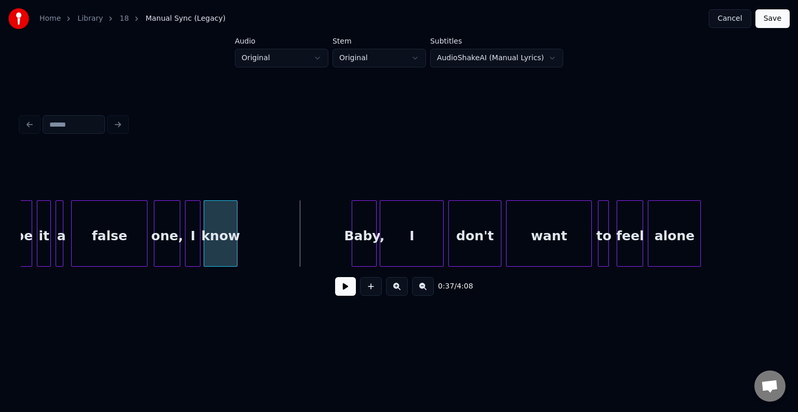
click at [235, 246] on div at bounding box center [235, 233] width 3 height 65
click at [345, 284] on button at bounding box center [345, 286] width 21 height 19
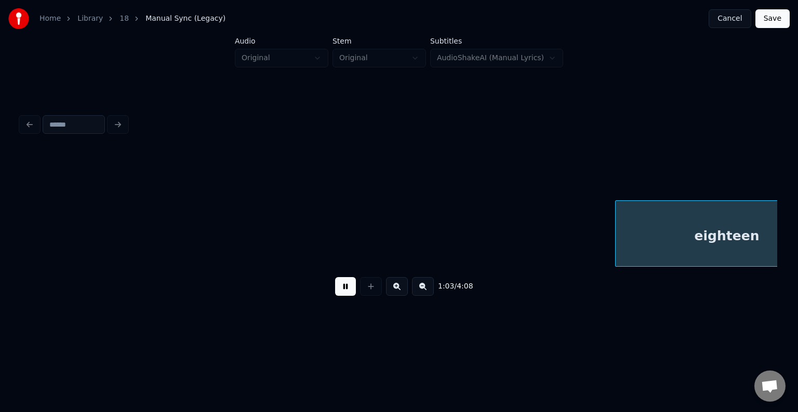
scroll to position [0, 4943]
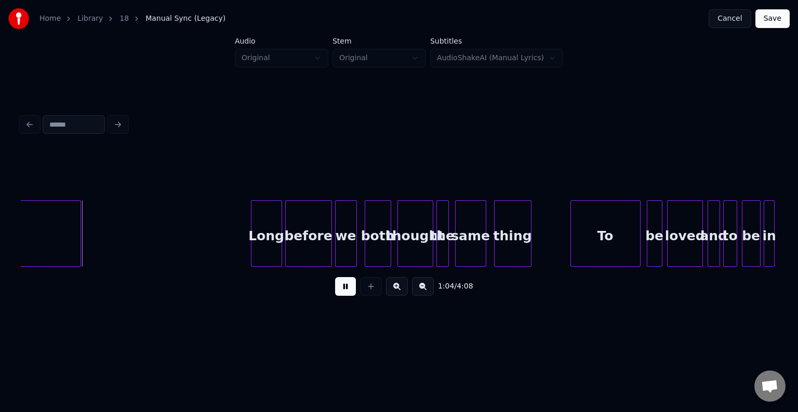
click at [351, 296] on button at bounding box center [345, 286] width 21 height 19
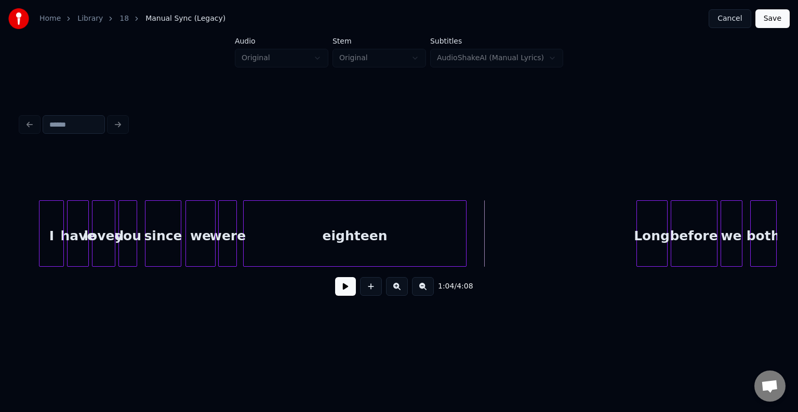
scroll to position [0, 4548]
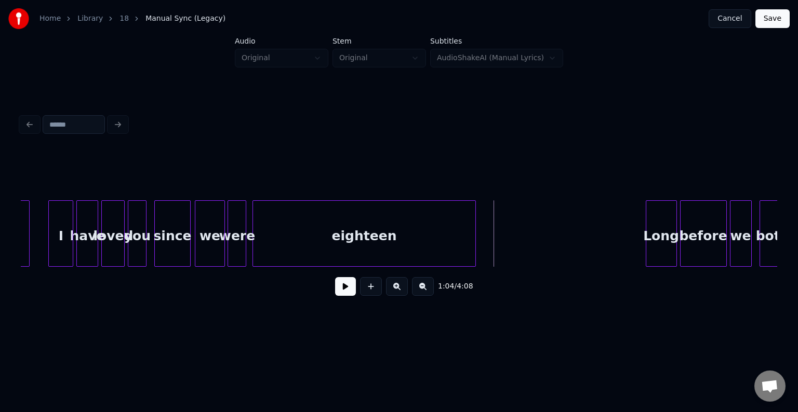
click at [436, 231] on div "eighteen" at bounding box center [364, 236] width 222 height 71
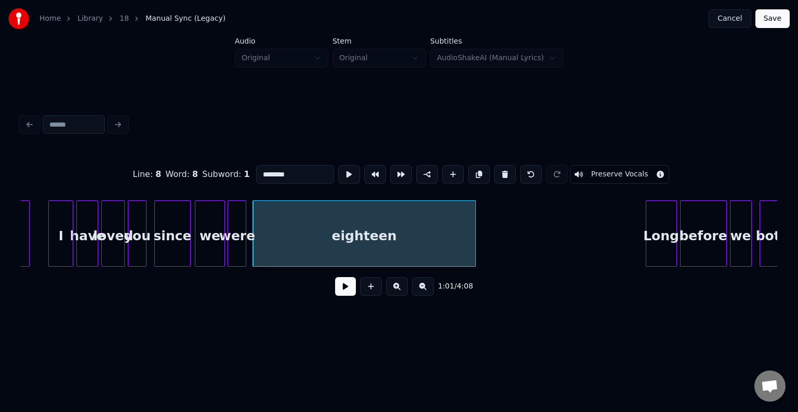
click at [345, 289] on button at bounding box center [345, 286] width 21 height 19
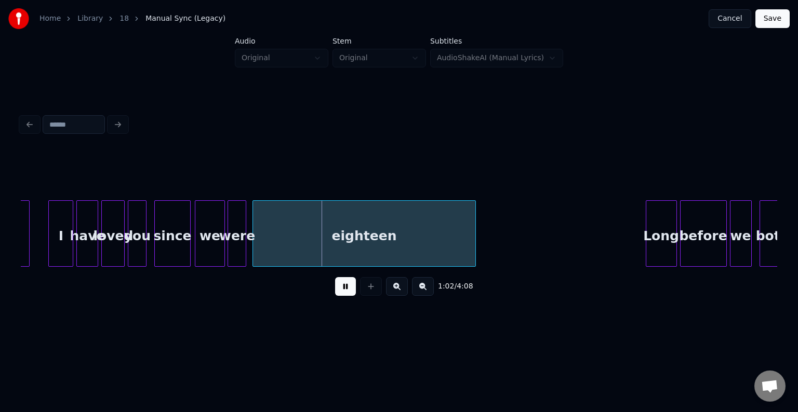
click at [345, 288] on button at bounding box center [345, 286] width 21 height 19
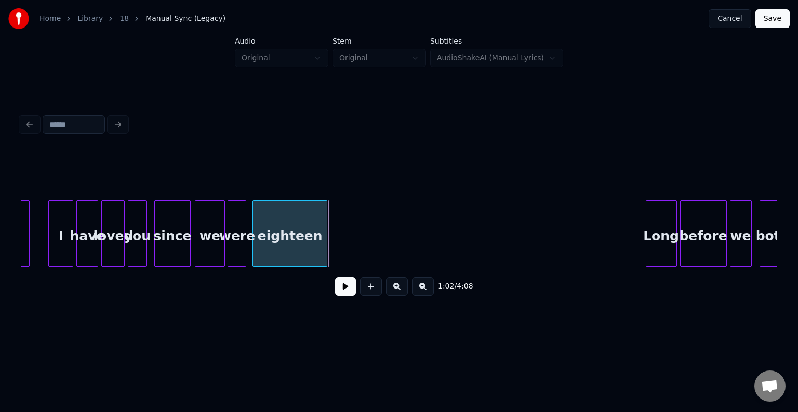
click at [325, 248] on div at bounding box center [325, 233] width 3 height 65
click at [346, 290] on button at bounding box center [345, 286] width 21 height 19
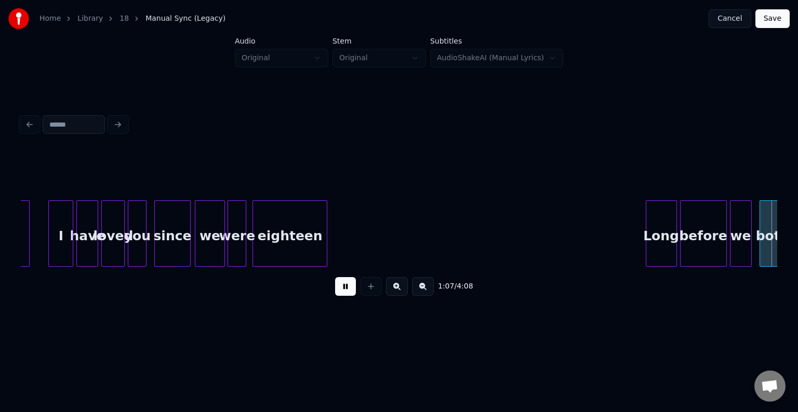
scroll to position [0, 5305]
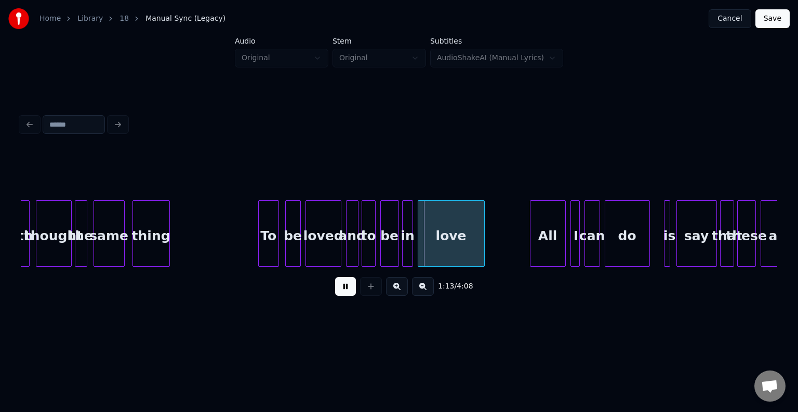
click at [259, 241] on div at bounding box center [260, 233] width 3 height 65
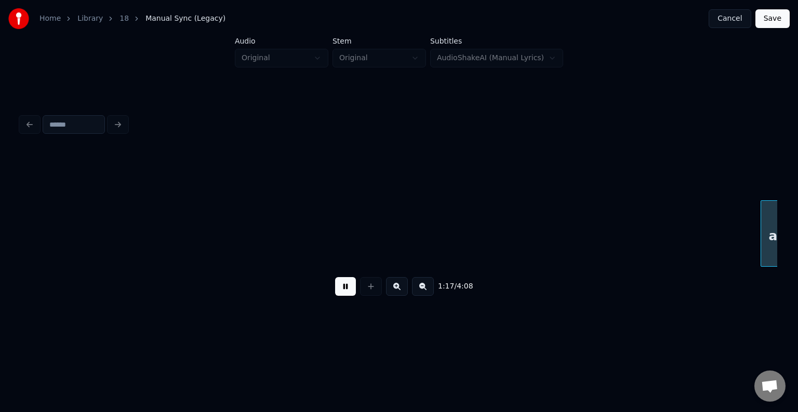
scroll to position [0, 6061]
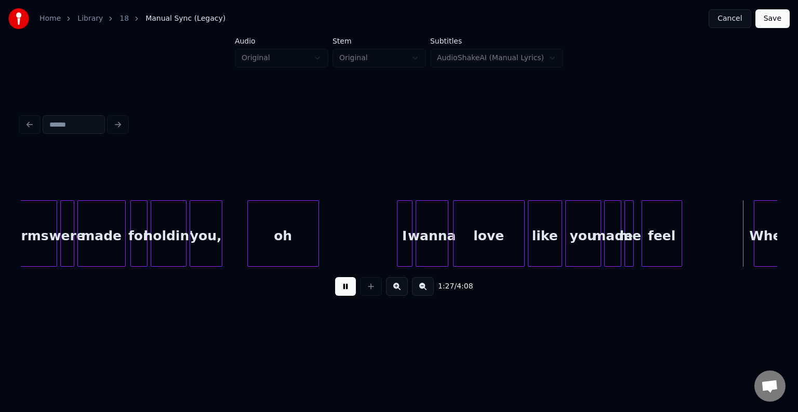
click at [347, 290] on button at bounding box center [345, 286] width 21 height 19
click at [287, 298] on div "1:27 / 4:08" at bounding box center [399, 286] width 740 height 23
click at [232, 207] on div at bounding box center [233, 233] width 3 height 65
click at [351, 296] on button at bounding box center [345, 286] width 21 height 19
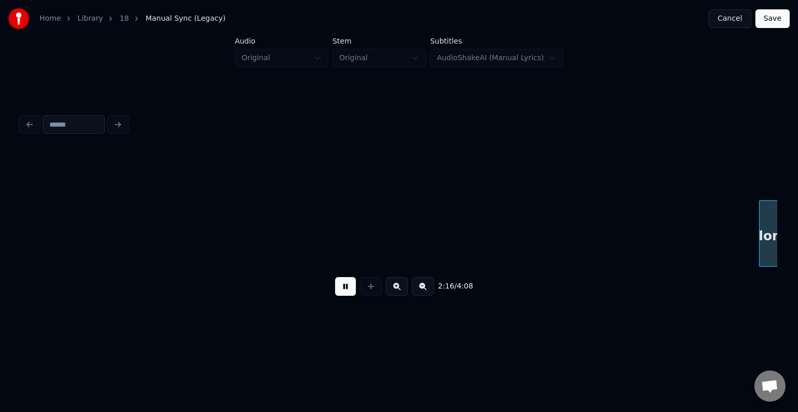
scroll to position [0, 10602]
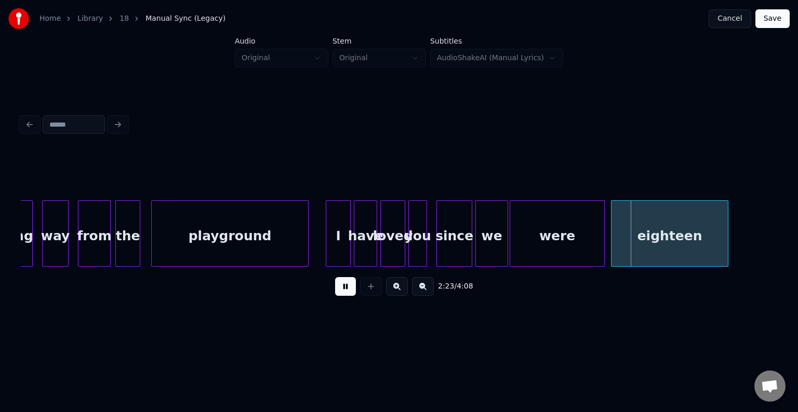
click at [725, 252] on div at bounding box center [726, 233] width 3 height 65
click at [332, 291] on div "2:24 / 4:08" at bounding box center [399, 286] width 740 height 23
click at [346, 291] on button at bounding box center [345, 286] width 21 height 19
click at [564, 248] on div "were" at bounding box center [557, 236] width 94 height 71
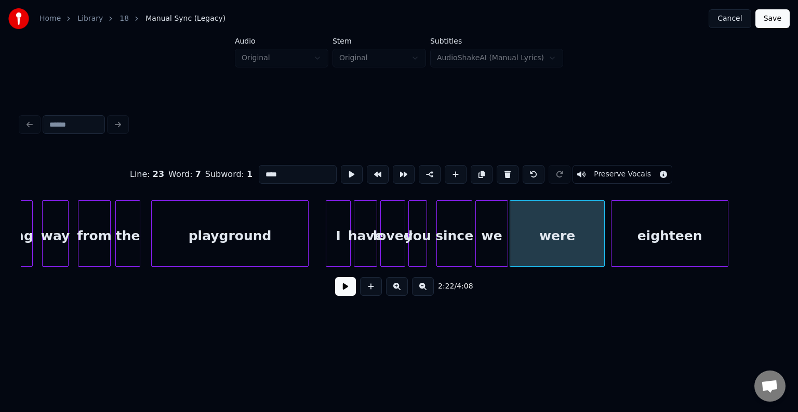
click at [349, 295] on button at bounding box center [345, 286] width 21 height 19
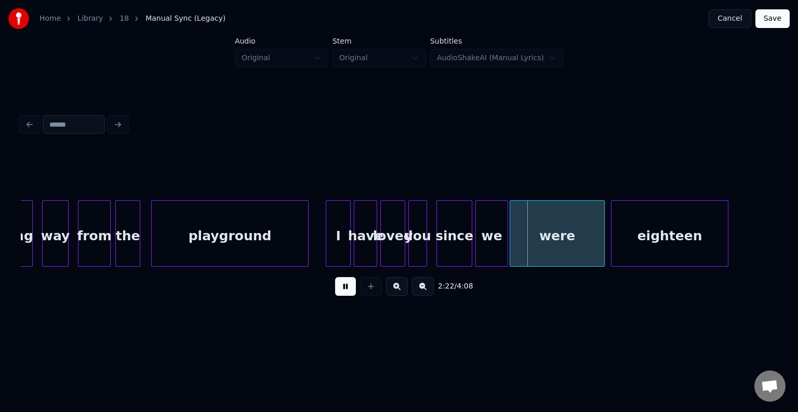
drag, startPoint x: 349, startPoint y: 295, endPoint x: 380, endPoint y: 282, distance: 34.0
click at [351, 294] on button at bounding box center [345, 286] width 21 height 19
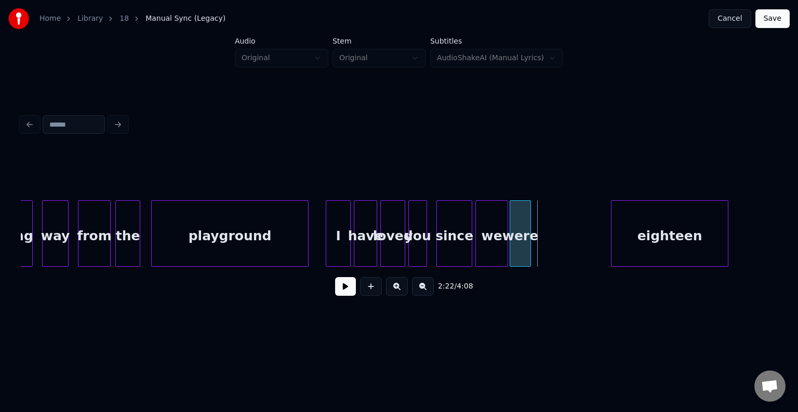
click at [527, 262] on div at bounding box center [528, 233] width 3 height 65
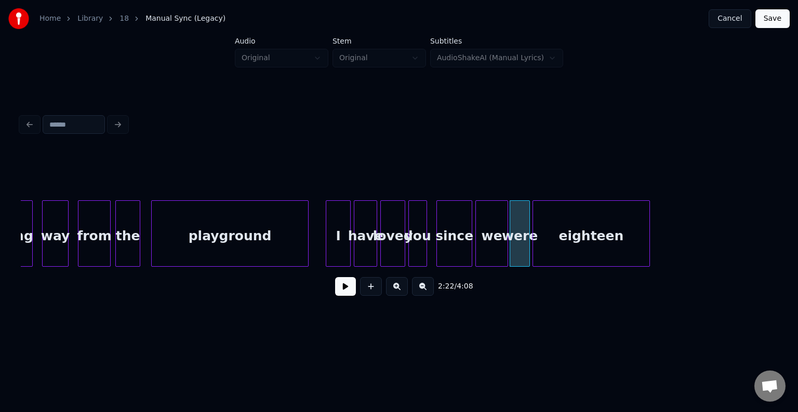
click at [614, 243] on div "eighteen" at bounding box center [591, 236] width 116 height 71
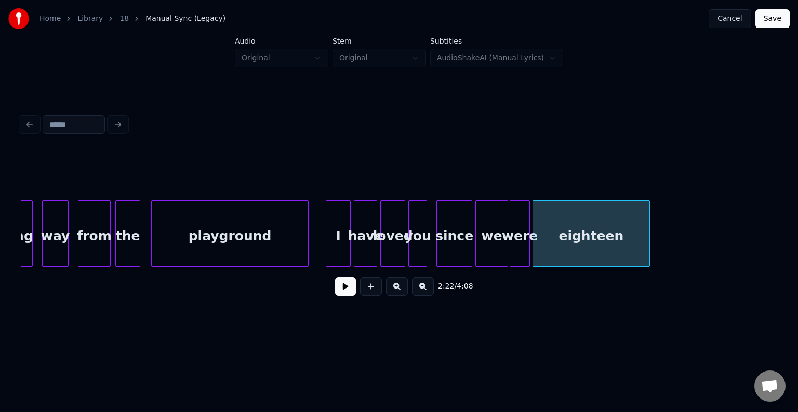
click at [356, 286] on div "2:22 / 4:08" at bounding box center [399, 286] width 740 height 23
click at [345, 291] on button at bounding box center [345, 286] width 21 height 19
click at [603, 247] on div at bounding box center [603, 233] width 3 height 65
click at [328, 239] on div at bounding box center [327, 233] width 3 height 65
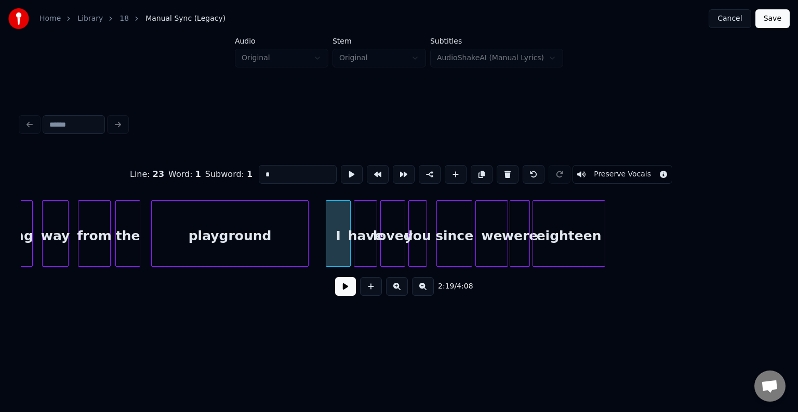
click at [342, 289] on button at bounding box center [345, 286] width 21 height 19
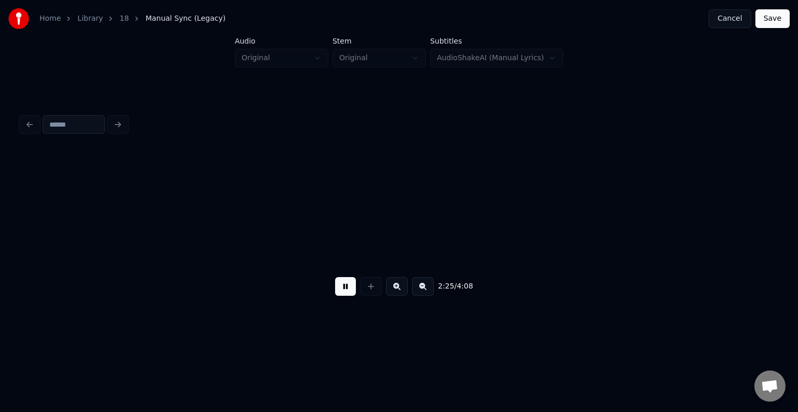
scroll to position [0, 11359]
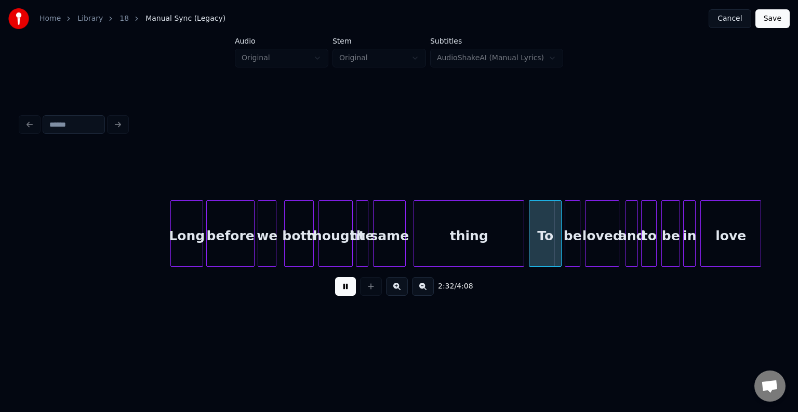
click at [349, 287] on button at bounding box center [345, 286] width 21 height 19
click at [458, 242] on div "thing" at bounding box center [469, 236] width 110 height 71
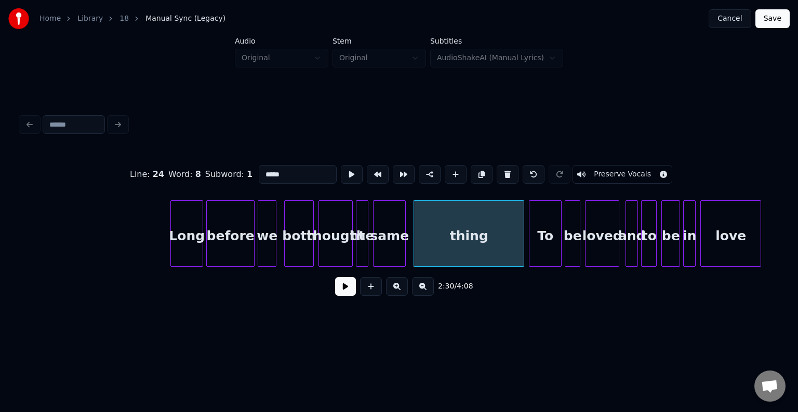
click at [349, 293] on button at bounding box center [345, 286] width 21 height 19
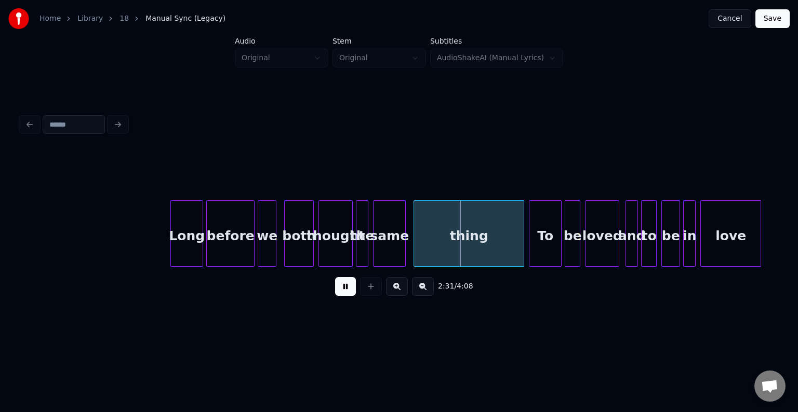
click at [349, 292] on button at bounding box center [345, 286] width 21 height 19
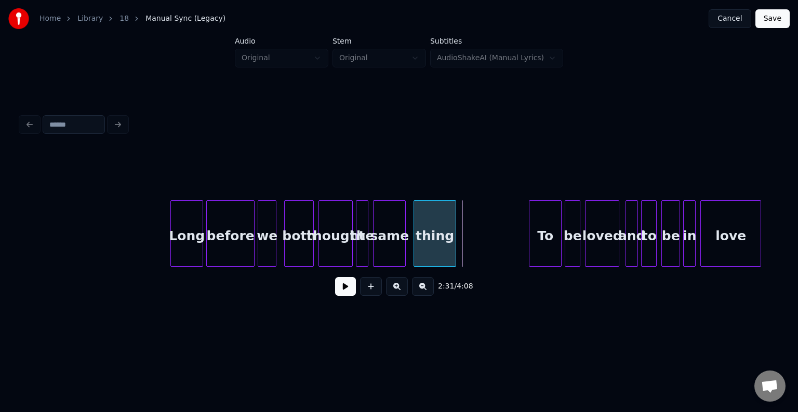
click at [455, 248] on div at bounding box center [453, 233] width 3 height 65
click at [343, 296] on button at bounding box center [345, 286] width 21 height 19
click at [537, 242] on div "To" at bounding box center [545, 236] width 32 height 71
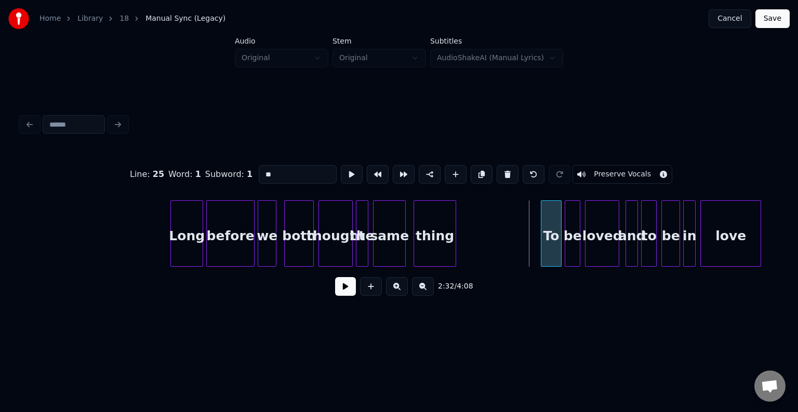
click at [542, 242] on div at bounding box center [542, 233] width 3 height 65
click at [346, 292] on button at bounding box center [345, 286] width 21 height 19
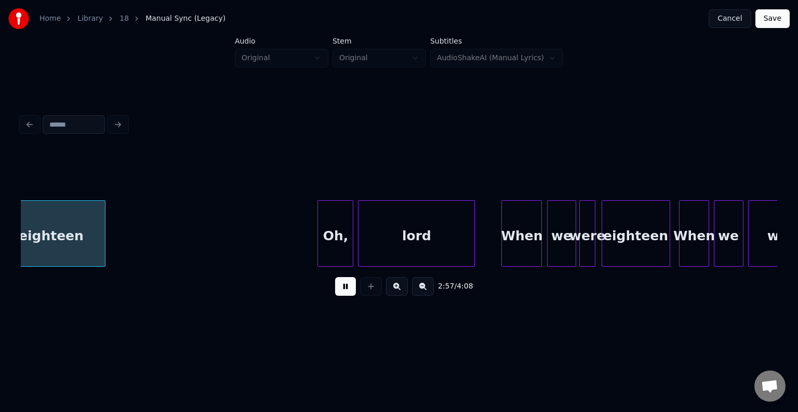
scroll to position [0, 13853]
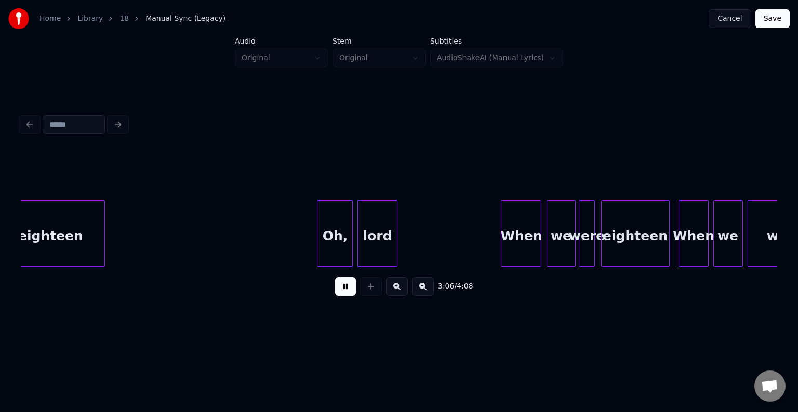
click at [396, 247] on div at bounding box center [395, 233] width 3 height 65
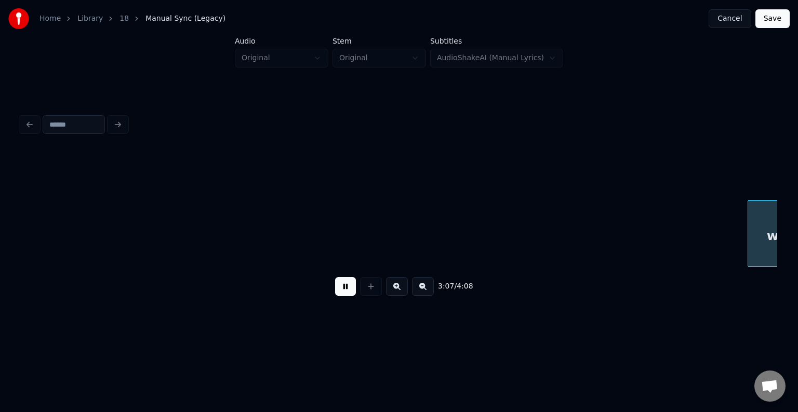
scroll to position [0, 14609]
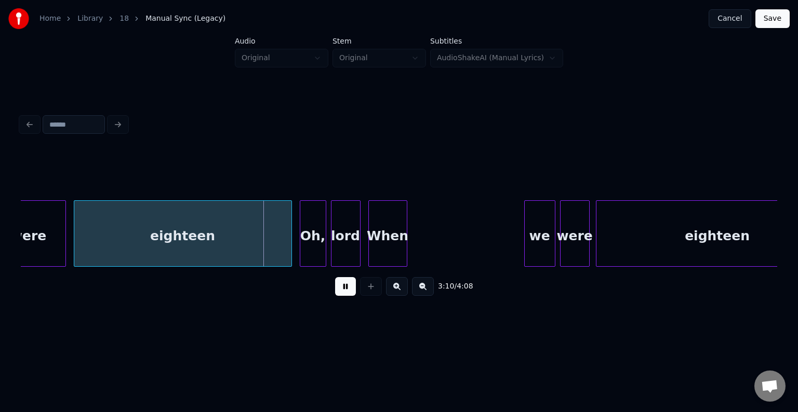
click at [349, 291] on button at bounding box center [345, 286] width 21 height 19
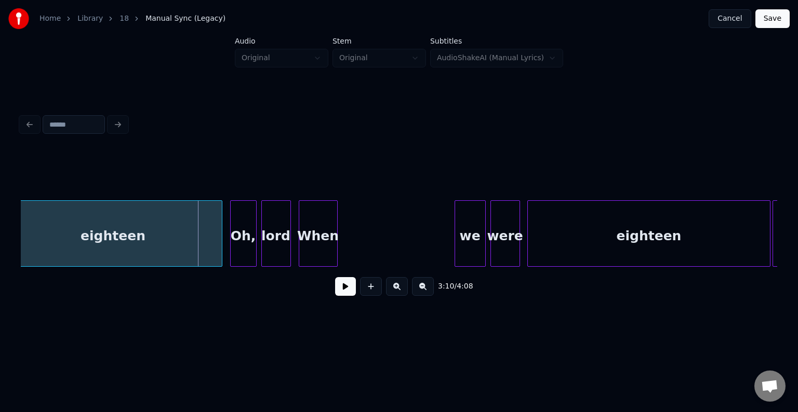
click at [597, 264] on div "eighteen Oh, lord When we were eighteen I" at bounding box center [399, 234] width 756 height 66
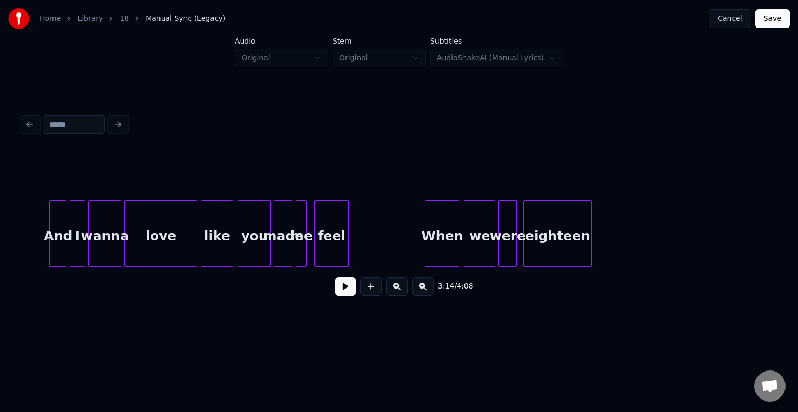
scroll to position [0, 12626]
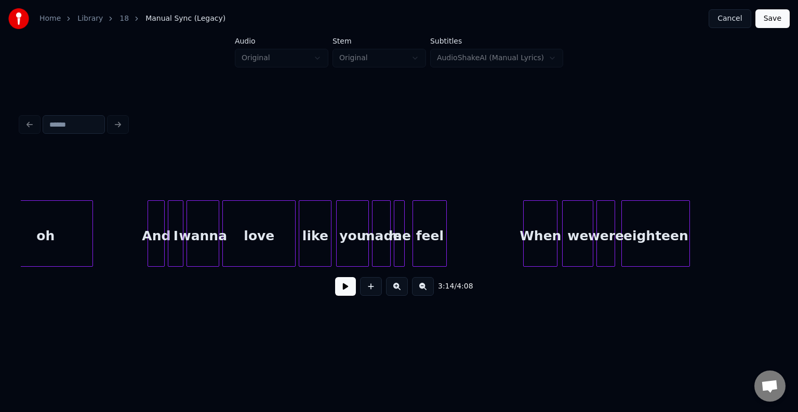
click at [741, 15] on button "Cancel" at bounding box center [730, 18] width 42 height 19
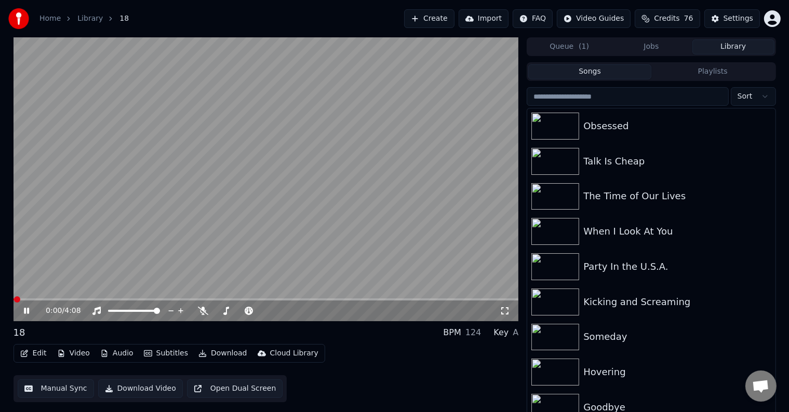
click at [23, 309] on icon at bounding box center [34, 311] width 24 height 8
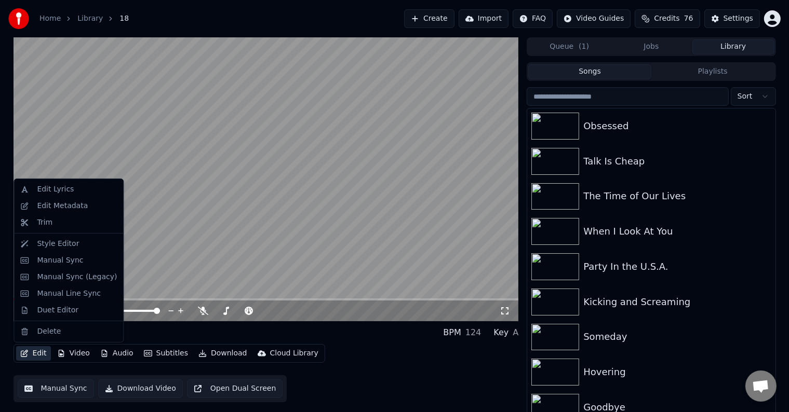
click at [44, 351] on button "Edit" at bounding box center [33, 354] width 35 height 15
click at [60, 192] on div "Edit Lyrics" at bounding box center [55, 189] width 37 height 10
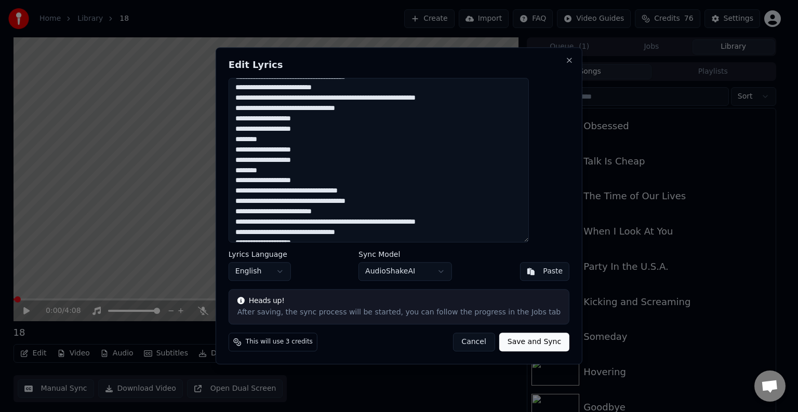
scroll to position [197, 0]
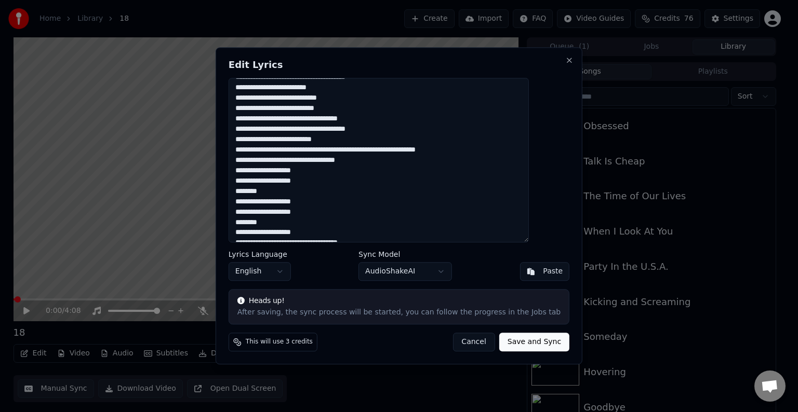
drag, startPoint x: 256, startPoint y: 211, endPoint x: 324, endPoint y: 212, distance: 68.1
click at [324, 212] on textarea at bounding box center [379, 160] width 300 height 165
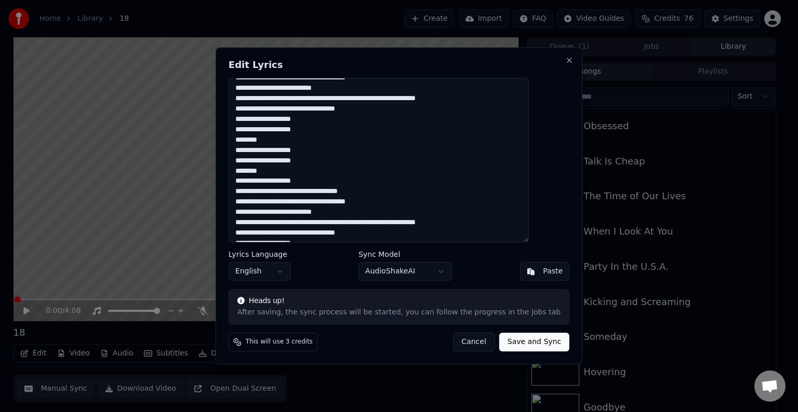
scroll to position [249, 0]
drag, startPoint x: 334, startPoint y: 179, endPoint x: 255, endPoint y: 162, distance: 80.8
click at [255, 162] on textarea at bounding box center [379, 160] width 300 height 165
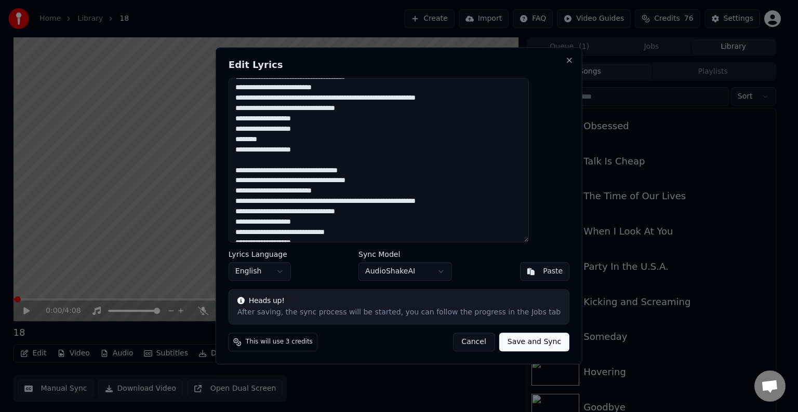
paste textarea "**********"
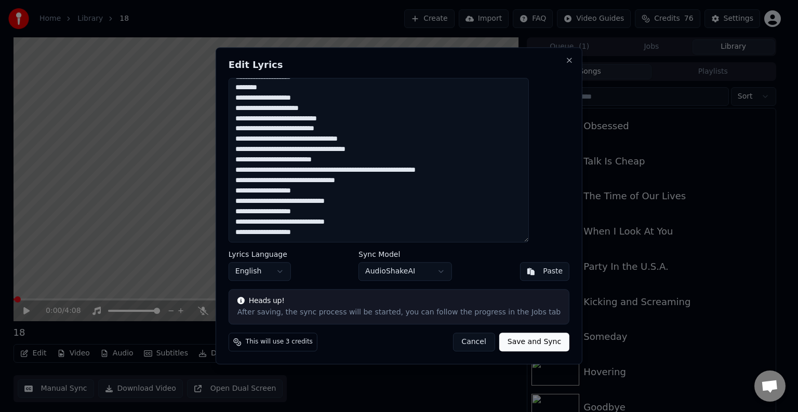
scroll to position [301, 0]
type textarea "**********"
click at [520, 342] on button "Save and Sync" at bounding box center [534, 343] width 70 height 19
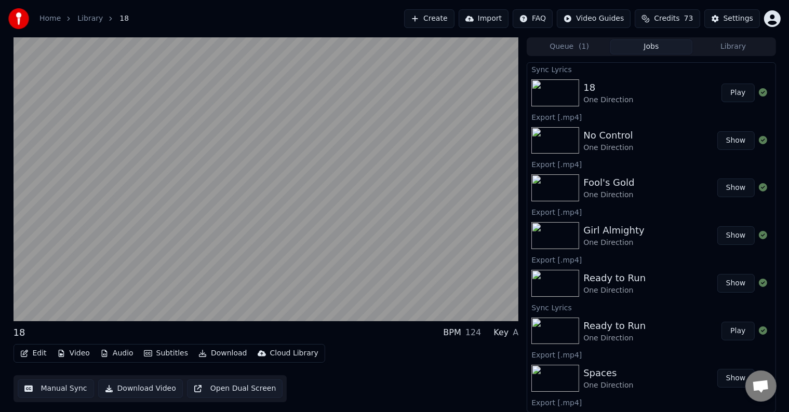
click at [33, 354] on button "Edit" at bounding box center [33, 354] width 35 height 15
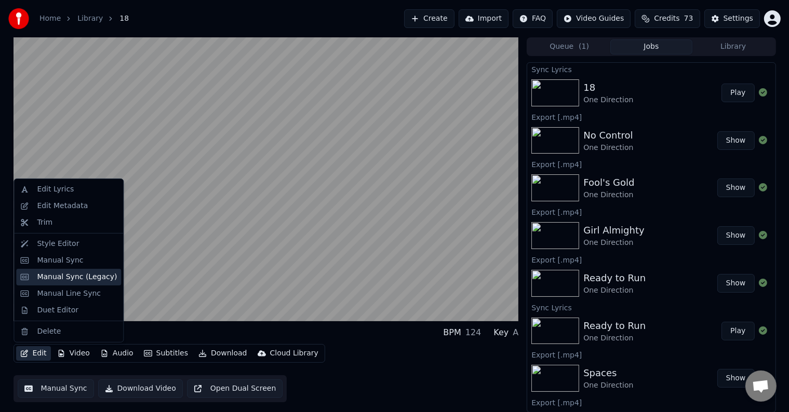
click at [77, 274] on div "Manual Sync (Legacy)" at bounding box center [77, 277] width 80 height 10
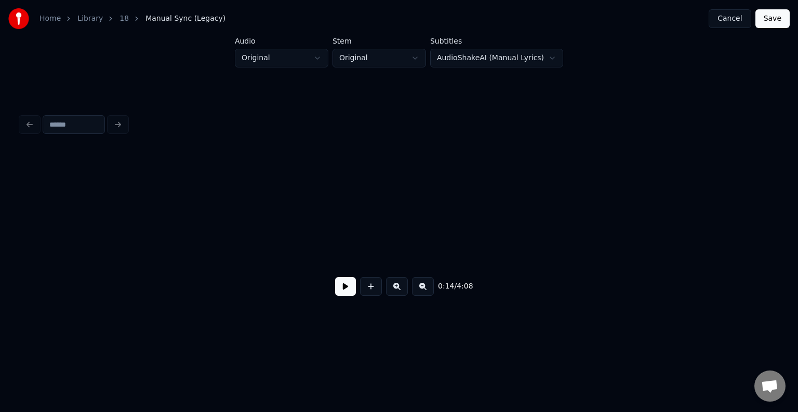
scroll to position [0, 1157]
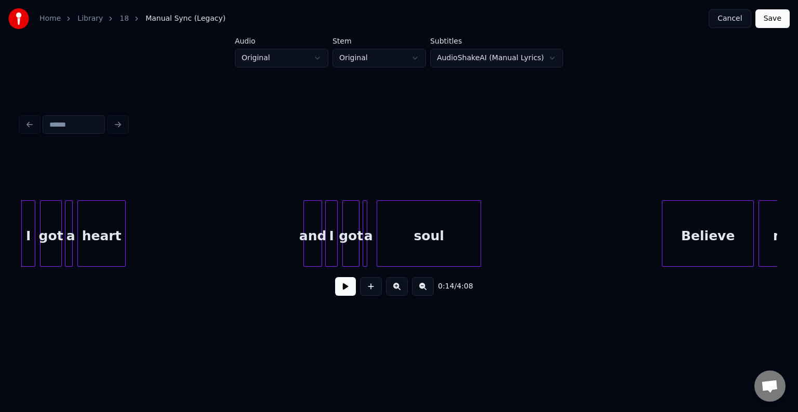
click at [347, 295] on button at bounding box center [345, 286] width 21 height 19
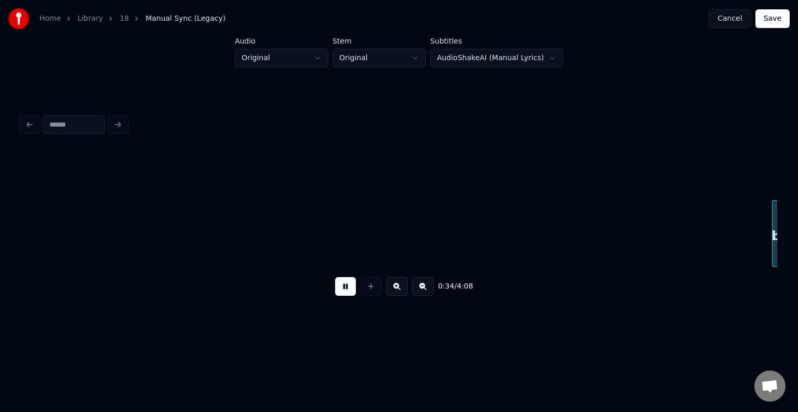
scroll to position [0, 2672]
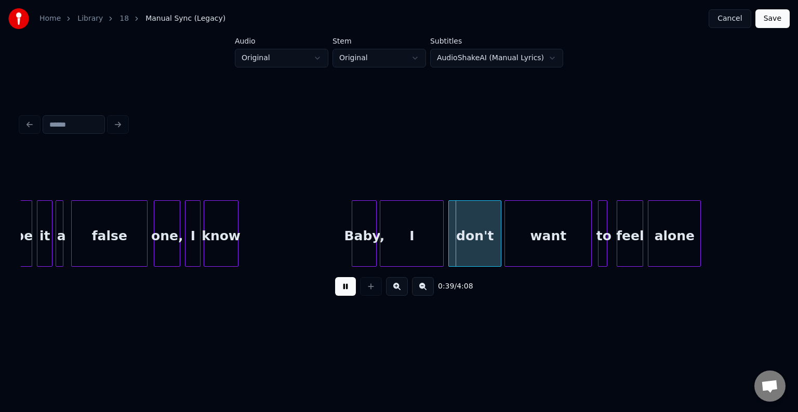
click at [237, 253] on div at bounding box center [236, 233] width 3 height 65
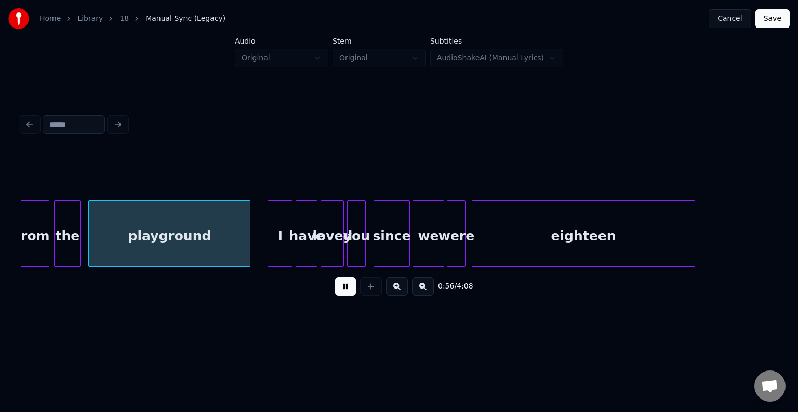
scroll to position [0, 4331]
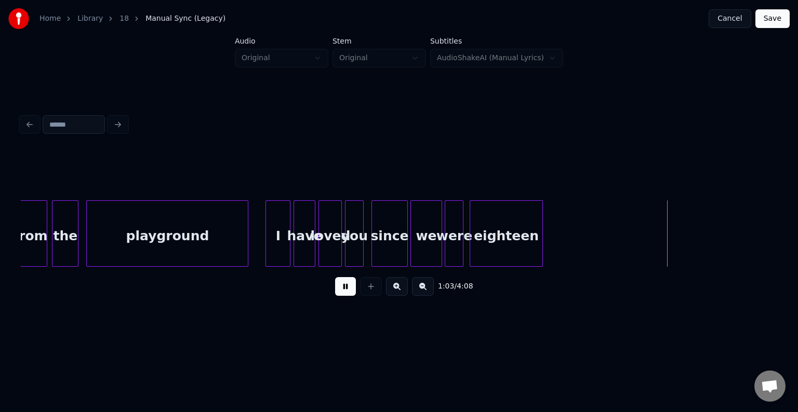
click at [540, 242] on div at bounding box center [540, 233] width 3 height 65
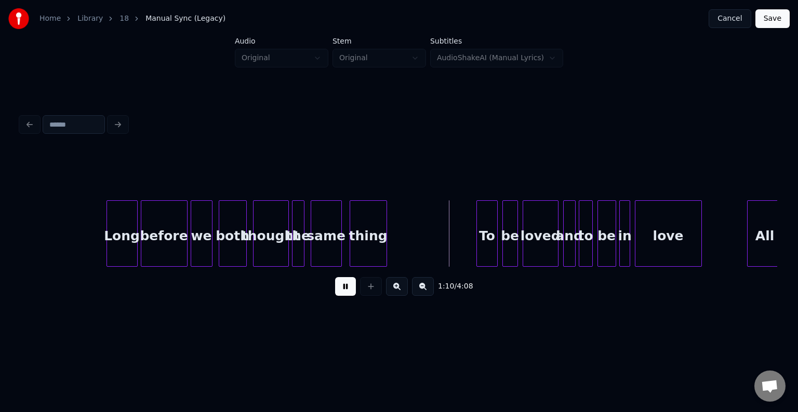
click at [477, 233] on div at bounding box center [478, 233] width 3 height 65
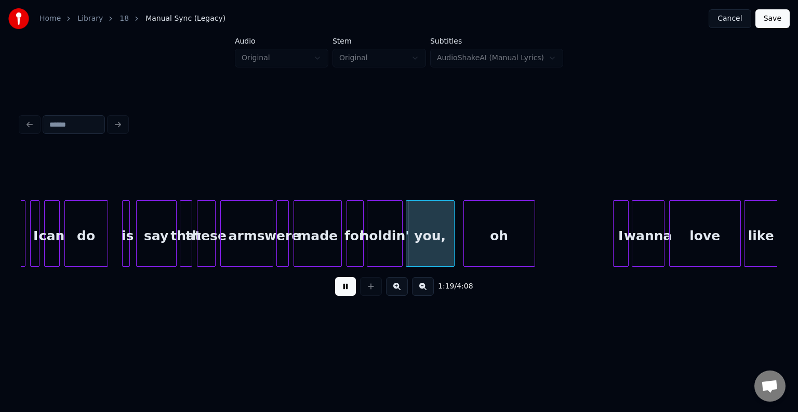
click at [451, 242] on div at bounding box center [452, 233] width 3 height 65
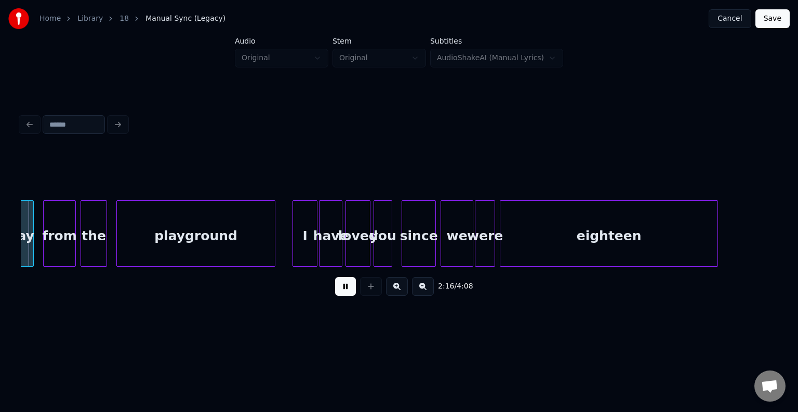
scroll to position [0, 10641]
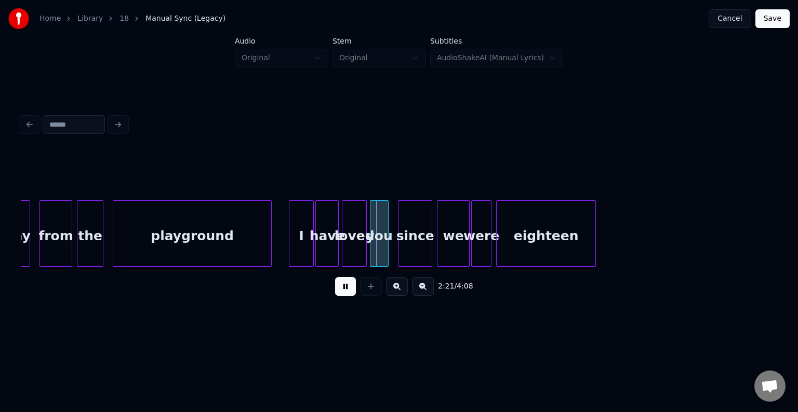
click at [592, 256] on div at bounding box center [593, 233] width 3 height 65
click at [557, 254] on div at bounding box center [558, 233] width 3 height 65
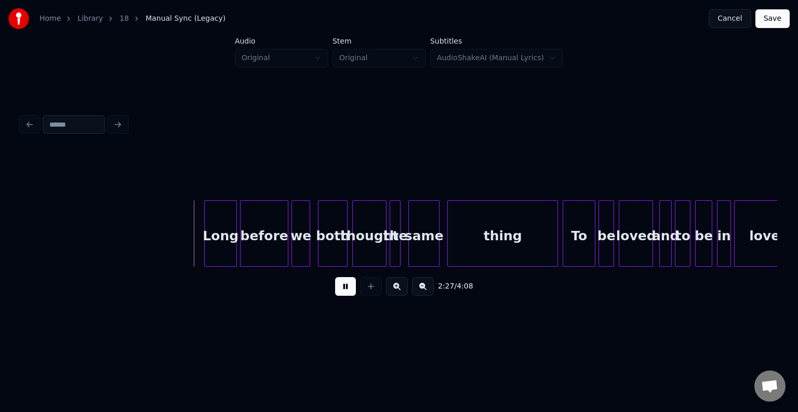
scroll to position [0, 11326]
click at [480, 251] on div at bounding box center [478, 233] width 3 height 65
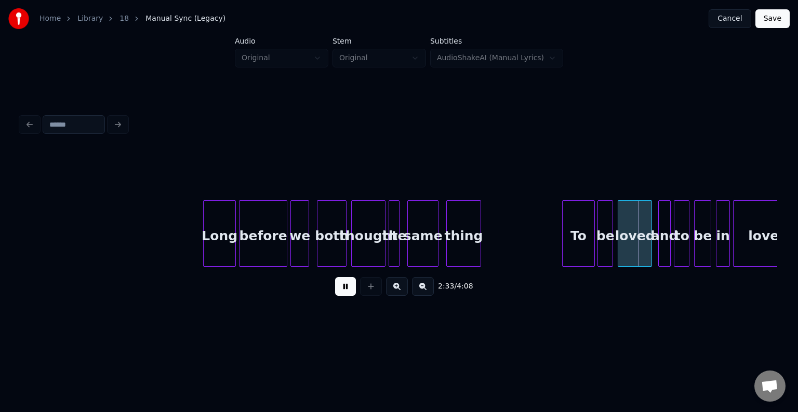
click at [566, 246] on div "To" at bounding box center [579, 236] width 32 height 71
click at [578, 246] on div at bounding box center [578, 233] width 3 height 65
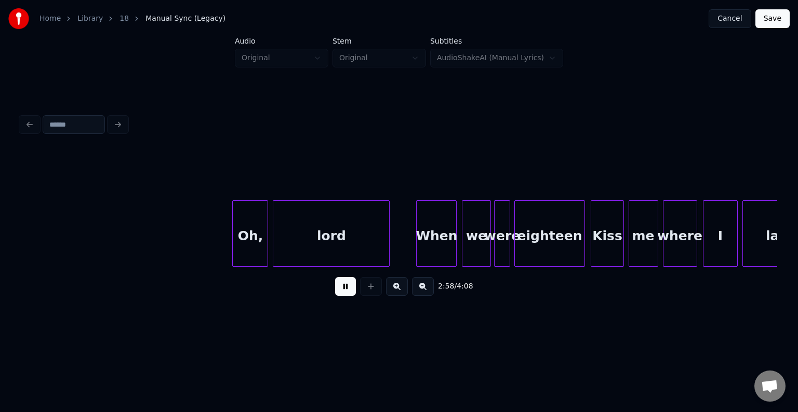
scroll to position [0, 13943]
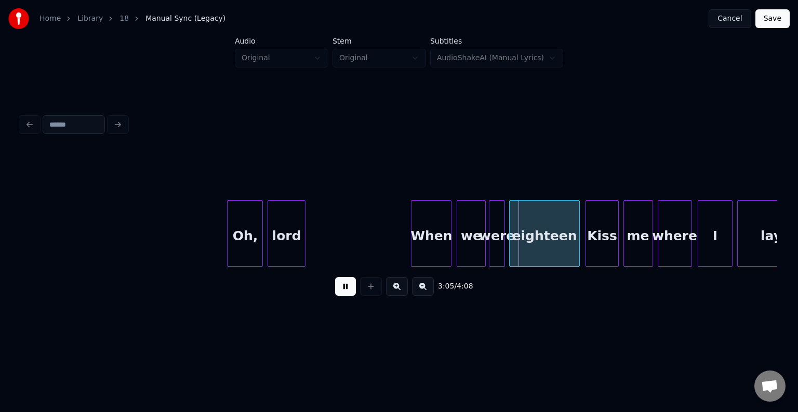
click at [303, 239] on div at bounding box center [303, 233] width 3 height 65
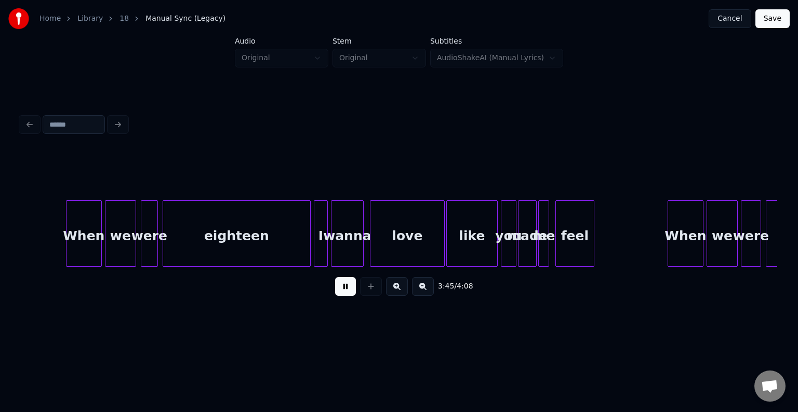
scroll to position [0, 17616]
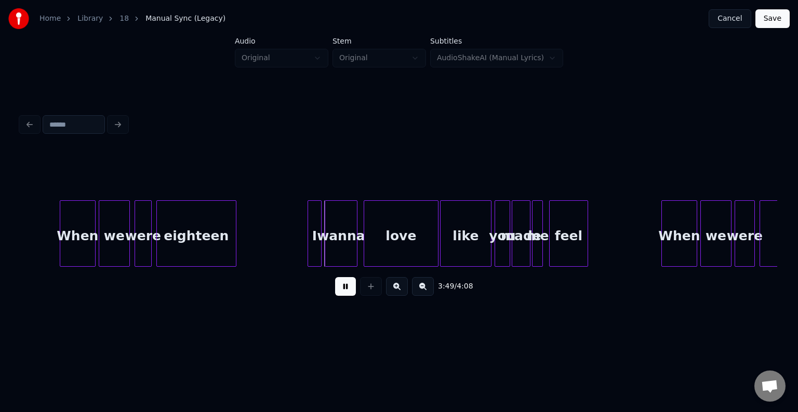
click at [236, 253] on div at bounding box center [234, 233] width 3 height 65
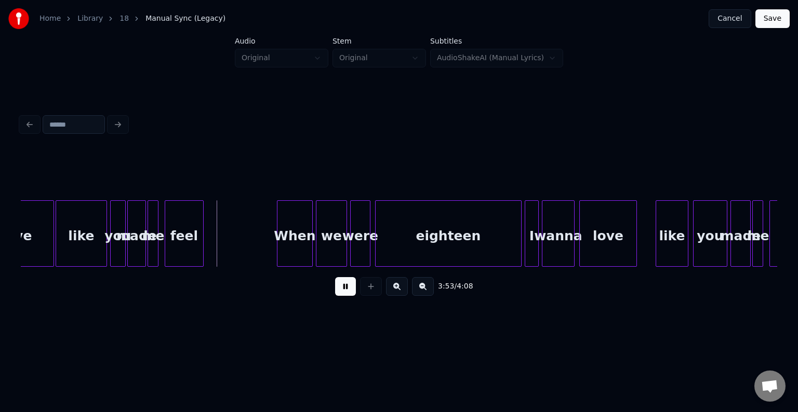
scroll to position [0, 18010]
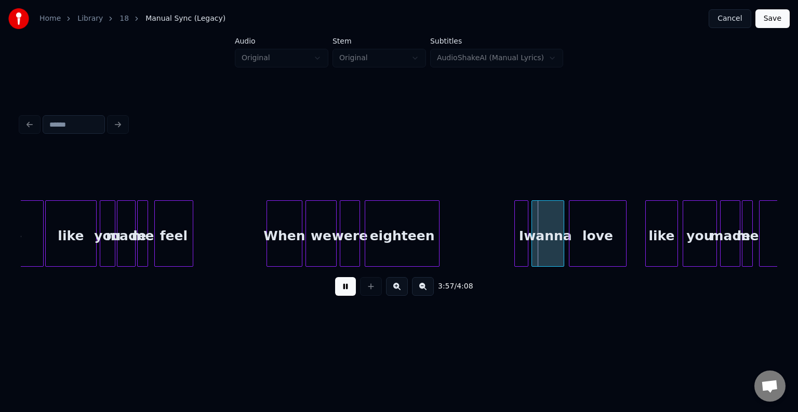
click at [437, 235] on div at bounding box center [437, 233] width 3 height 65
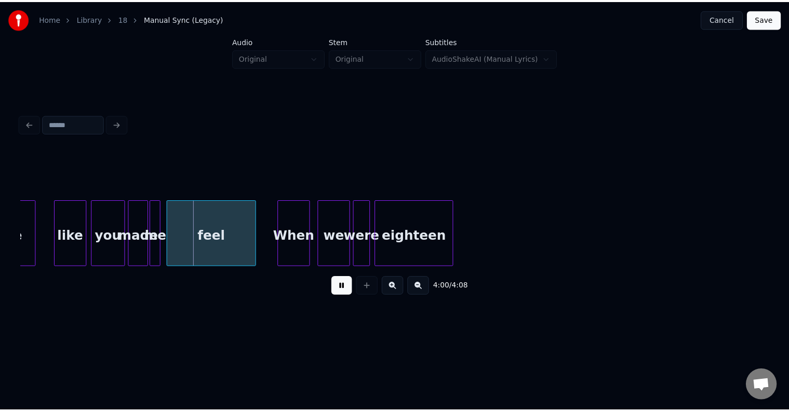
scroll to position [0, 18602]
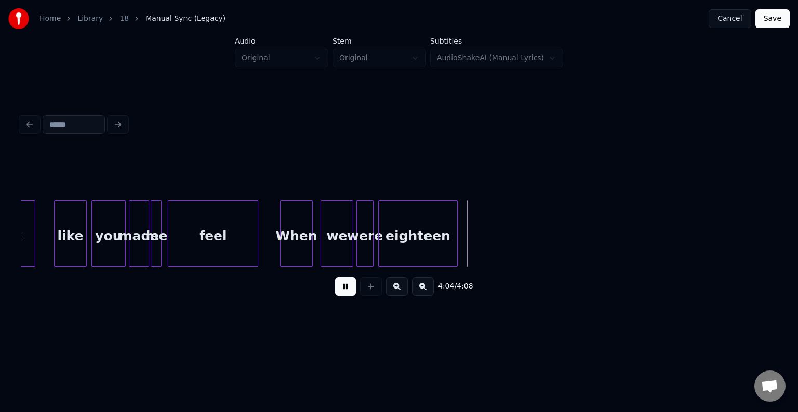
click at [779, 20] on button "Save" at bounding box center [772, 18] width 34 height 19
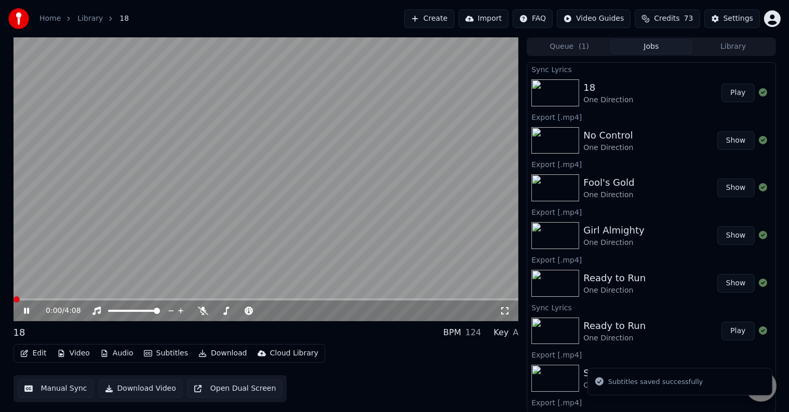
click at [23, 311] on icon at bounding box center [34, 311] width 24 height 8
click at [222, 347] on div "Edit Video Audio Subtitles Download Cloud Library" at bounding box center [170, 353] width 312 height 19
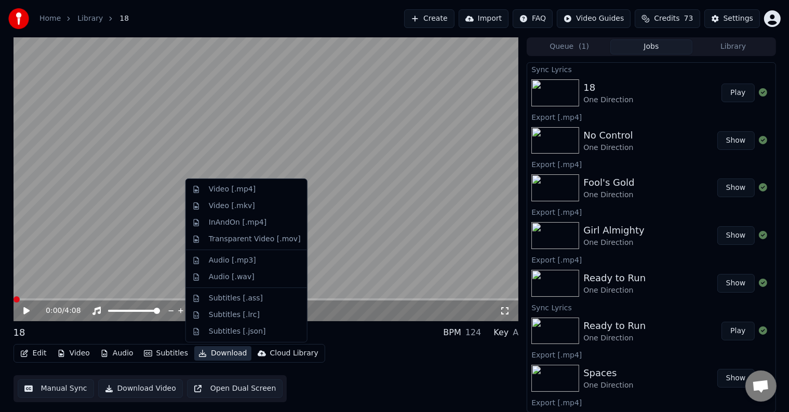
click at [221, 350] on button "Download" at bounding box center [222, 354] width 57 height 15
click at [222, 192] on div "Video [.mp4]" at bounding box center [232, 189] width 47 height 10
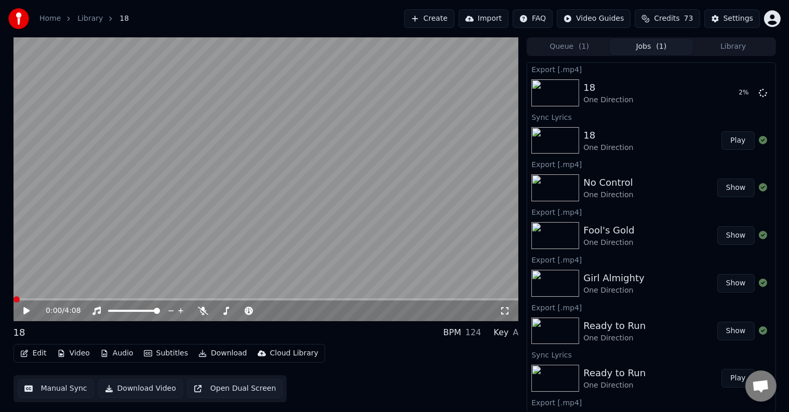
click at [738, 43] on button "Library" at bounding box center [734, 46] width 82 height 15
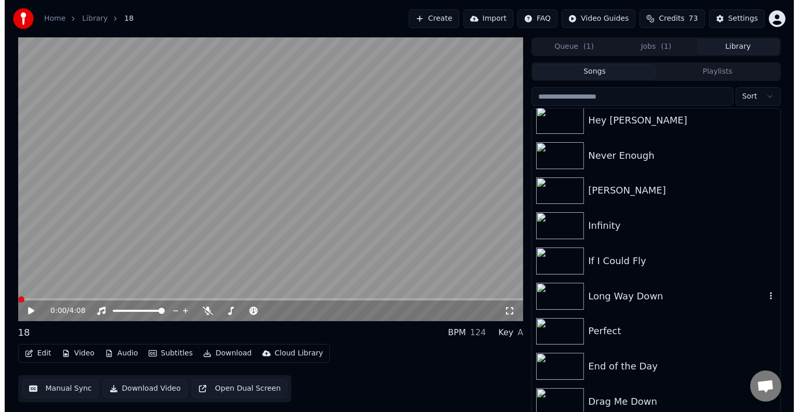
scroll to position [6186, 0]
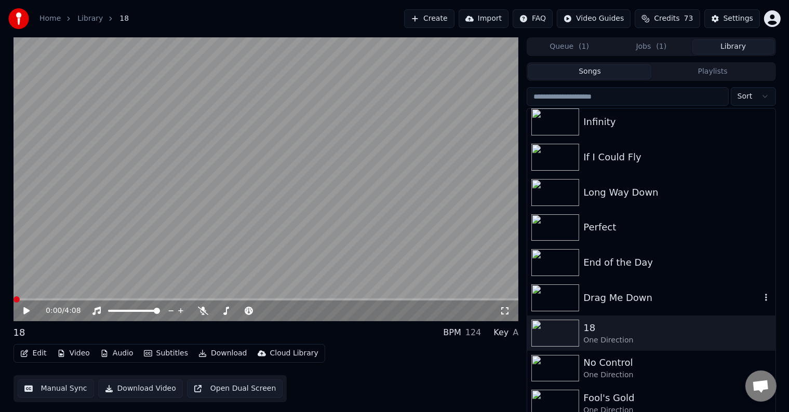
click at [642, 294] on div "Drag Me Down" at bounding box center [671, 298] width 177 height 15
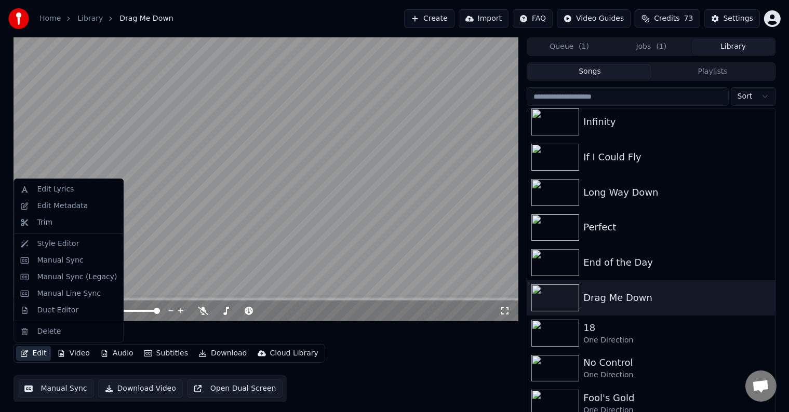
click at [39, 354] on button "Edit" at bounding box center [33, 354] width 35 height 15
click at [68, 210] on div "Edit Metadata" at bounding box center [62, 206] width 51 height 10
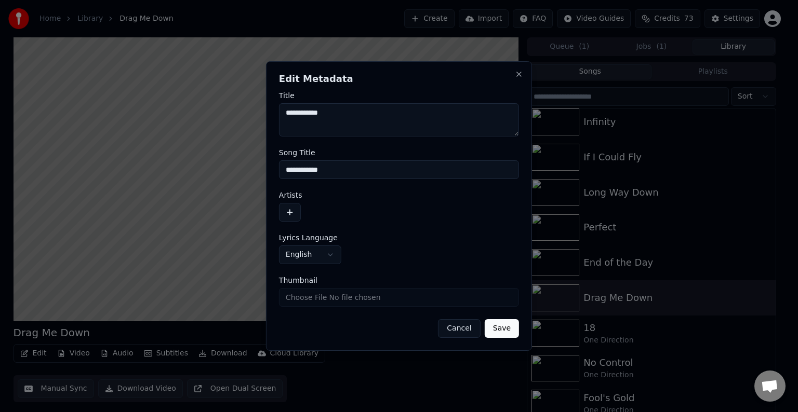
click at [285, 208] on button "button" at bounding box center [290, 212] width 22 height 19
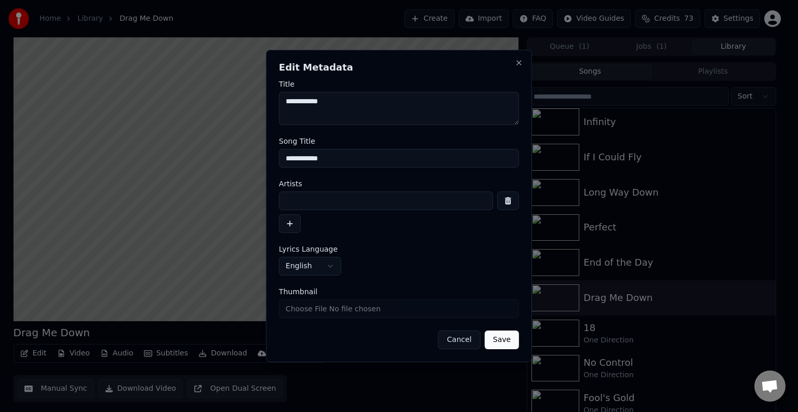
click at [315, 202] on input at bounding box center [386, 201] width 214 height 19
type input "**********"
click at [485, 331] on button "Save" at bounding box center [502, 340] width 34 height 19
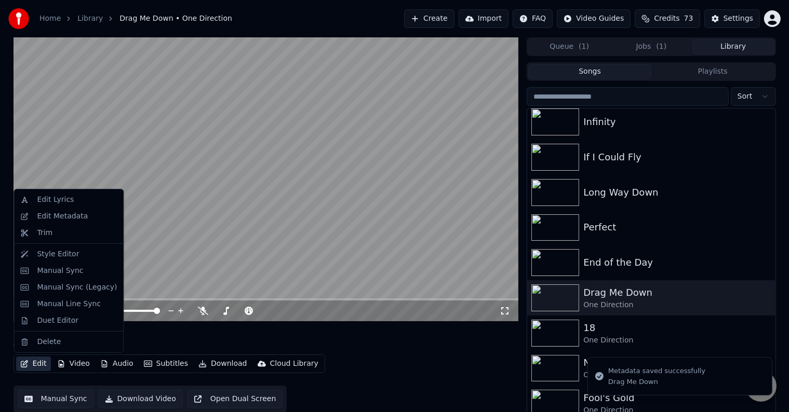
click at [33, 363] on button "Edit" at bounding box center [33, 364] width 35 height 15
click at [65, 289] on div "Manual Sync (Legacy)" at bounding box center [77, 288] width 80 height 10
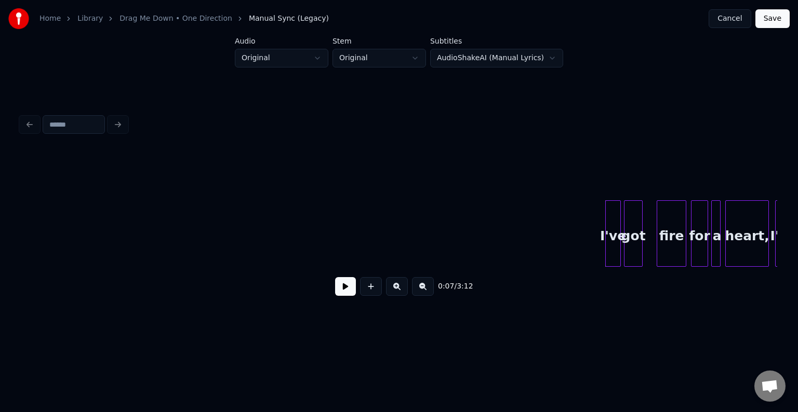
click at [345, 295] on button at bounding box center [345, 286] width 21 height 19
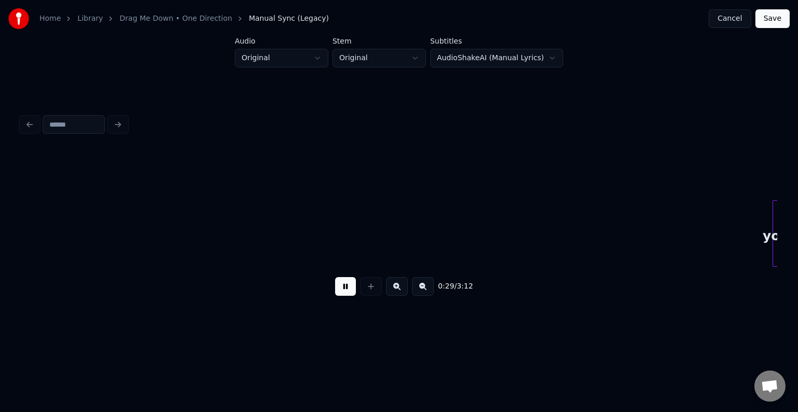
scroll to position [0, 2269]
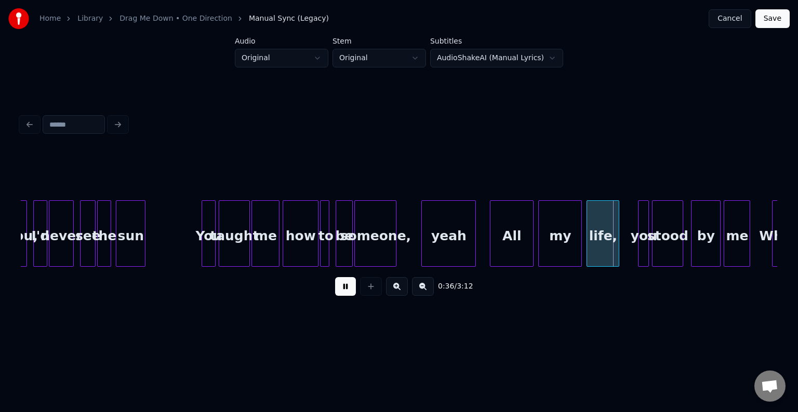
click at [345, 295] on button at bounding box center [345, 286] width 21 height 19
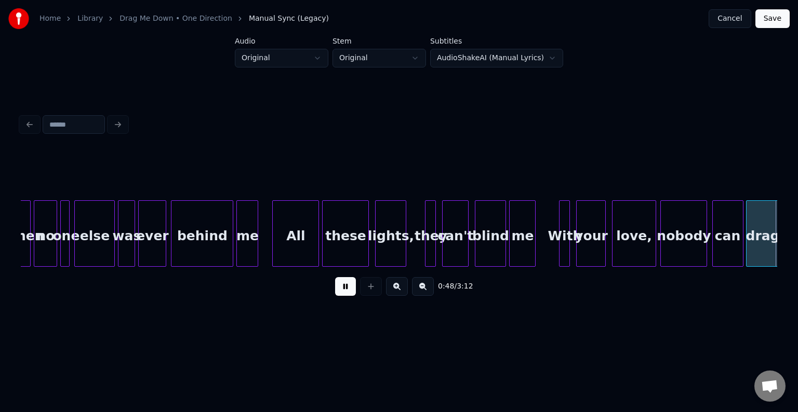
scroll to position [0, 3784]
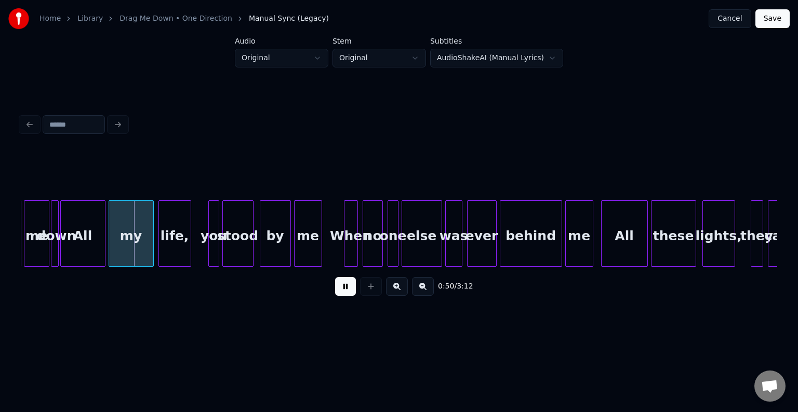
click at [345, 295] on button at bounding box center [345, 286] width 21 height 19
click at [52, 224] on div at bounding box center [52, 233] width 3 height 65
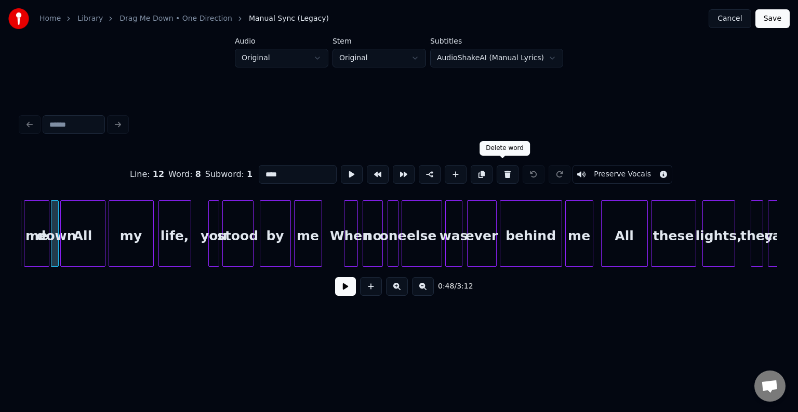
click at [498, 171] on button at bounding box center [508, 174] width 22 height 19
type input "**"
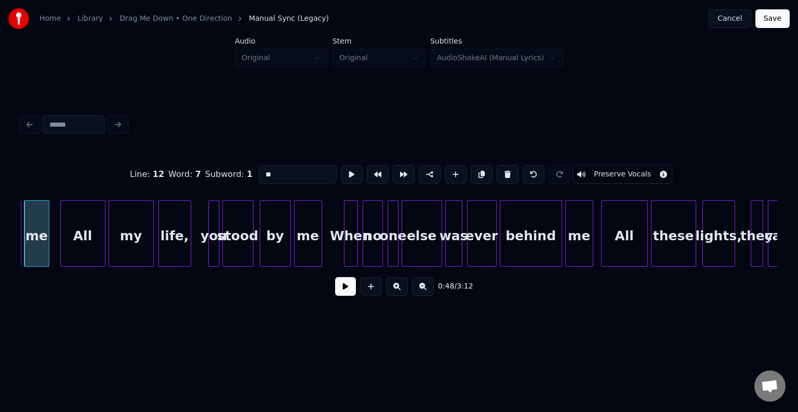
click at [345, 290] on button at bounding box center [345, 286] width 21 height 19
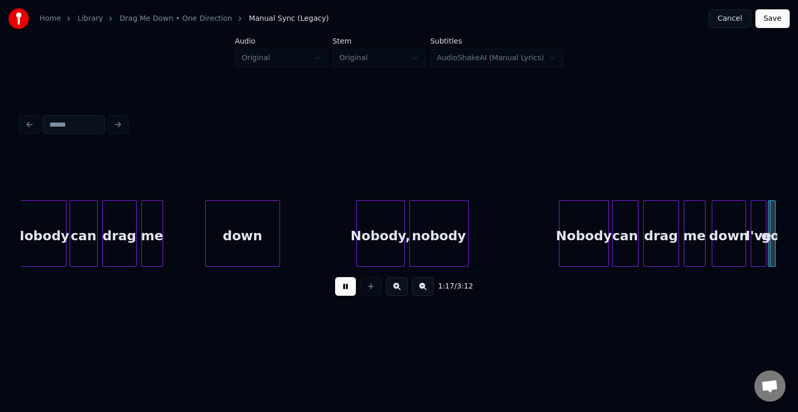
scroll to position [0, 6055]
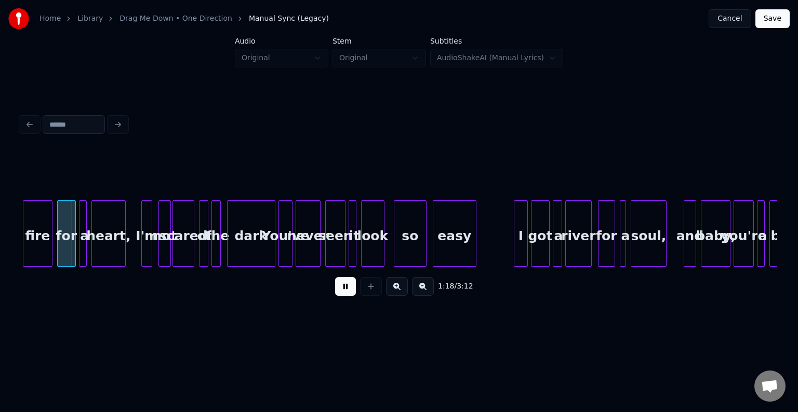
click at [348, 290] on button at bounding box center [345, 286] width 21 height 19
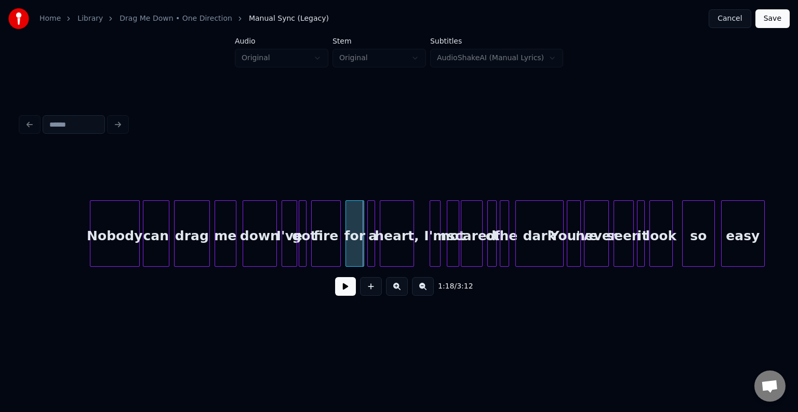
scroll to position [0, 5764]
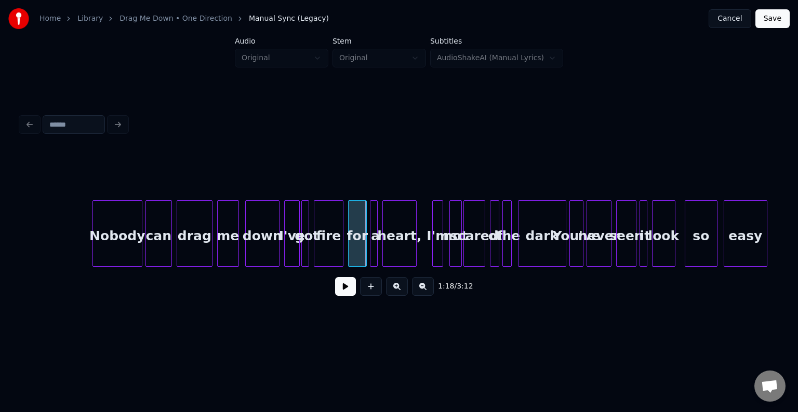
click at [262, 225] on div "down" at bounding box center [262, 236] width 33 height 71
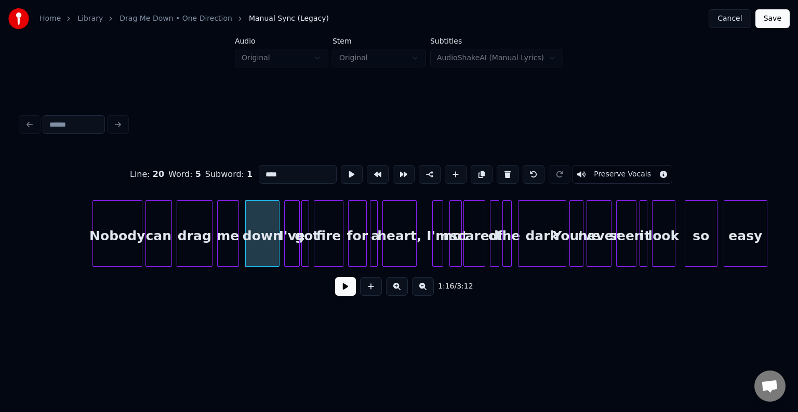
click at [285, 237] on div at bounding box center [286, 233] width 3 height 65
type input "****"
click at [342, 296] on button at bounding box center [345, 286] width 21 height 19
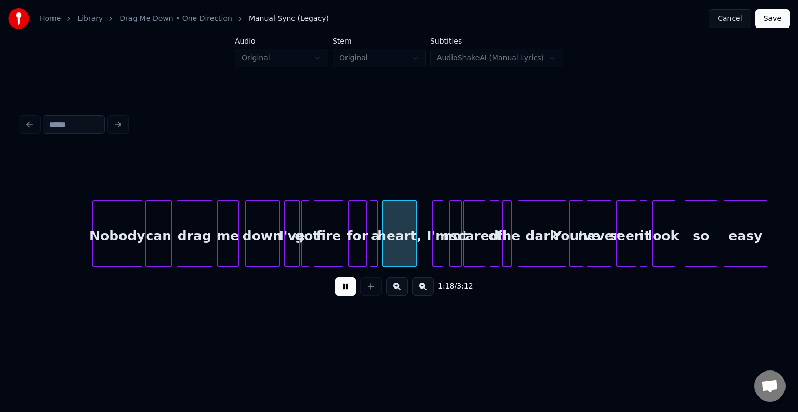
click at [270, 248] on div "down" at bounding box center [262, 236] width 33 height 71
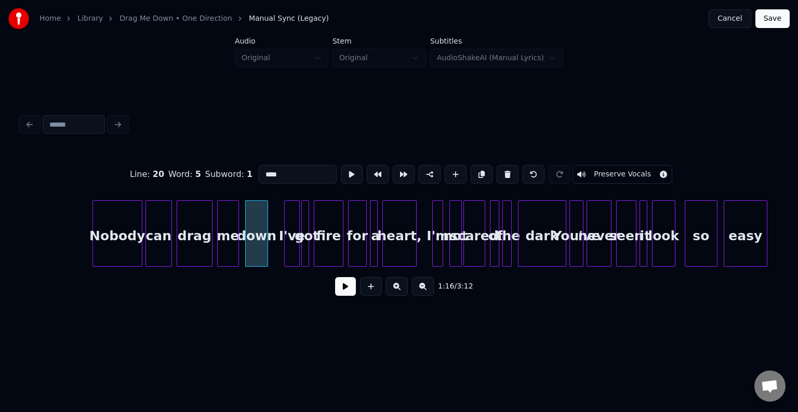
click at [266, 249] on div at bounding box center [265, 233] width 3 height 65
click at [275, 247] on div "I've" at bounding box center [279, 236] width 15 height 71
click at [291, 247] on div at bounding box center [290, 233] width 3 height 65
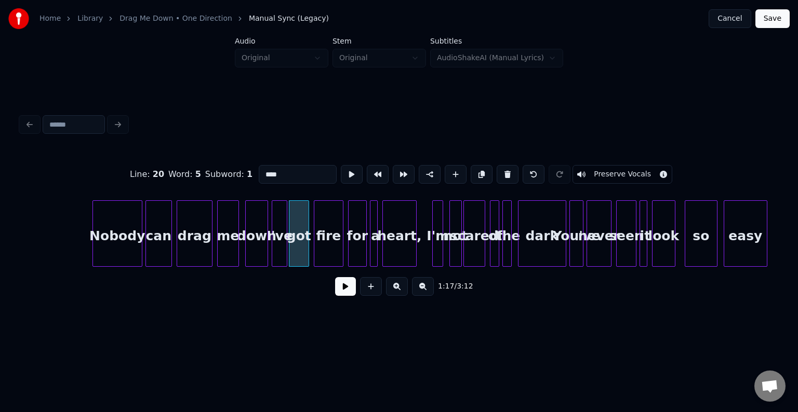
click at [278, 247] on div "I've" at bounding box center [279, 236] width 15 height 71
type input "****"
click at [347, 294] on button at bounding box center [345, 286] width 21 height 19
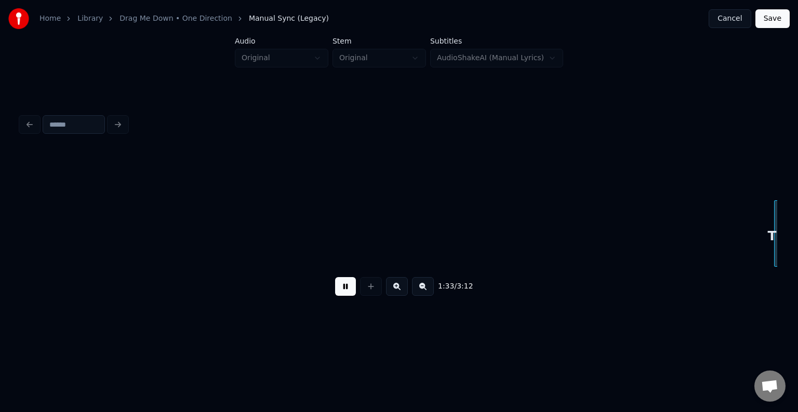
scroll to position [0, 7278]
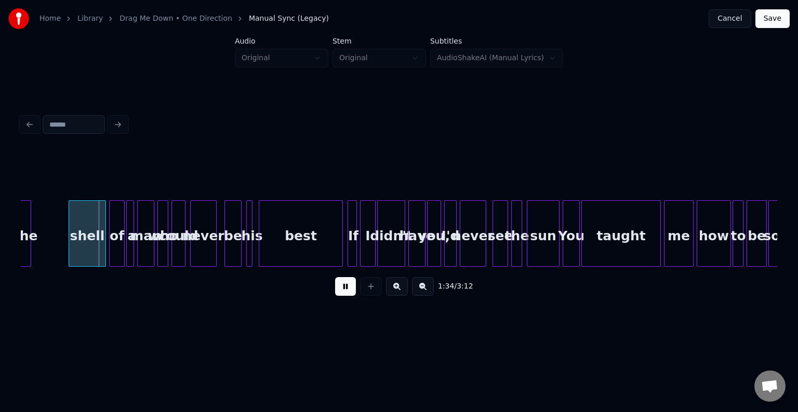
click at [347, 294] on button at bounding box center [345, 286] width 21 height 19
click at [87, 251] on div at bounding box center [88, 233] width 3 height 65
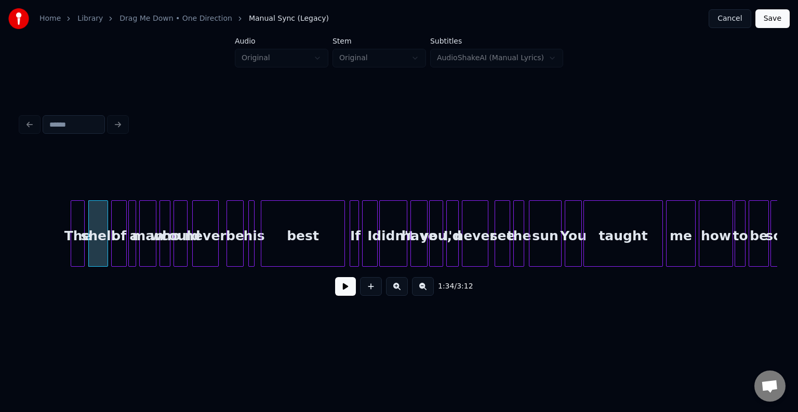
click at [76, 240] on div "The" at bounding box center [77, 236] width 13 height 71
click at [348, 289] on button at bounding box center [345, 286] width 21 height 19
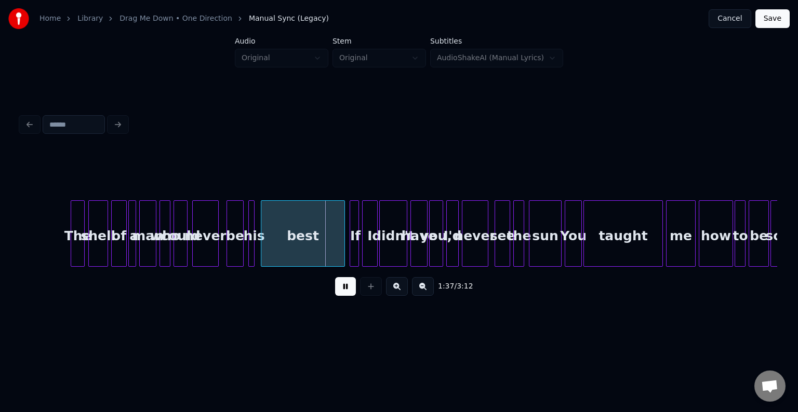
click at [348, 289] on button at bounding box center [345, 286] width 21 height 19
click at [295, 249] on div at bounding box center [296, 233] width 3 height 65
click at [341, 288] on button at bounding box center [345, 286] width 21 height 19
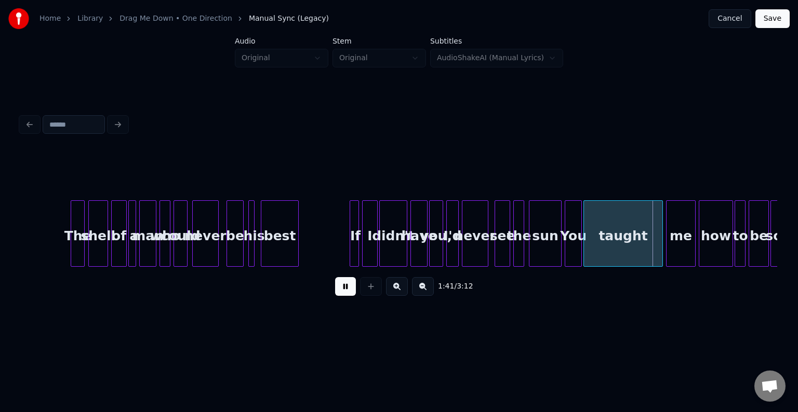
click at [343, 290] on button at bounding box center [345, 286] width 21 height 19
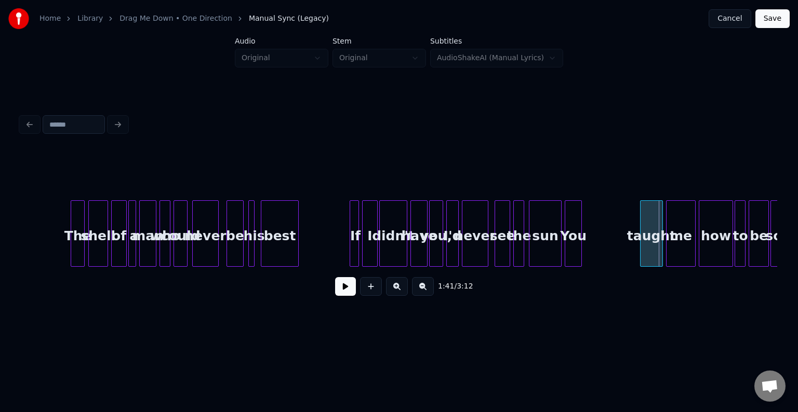
click at [641, 247] on div at bounding box center [642, 233] width 3 height 65
click at [632, 233] on div "The shell of a man who could never be his best If I didn't have you, I'd never …" at bounding box center [232, 234] width 14975 height 66
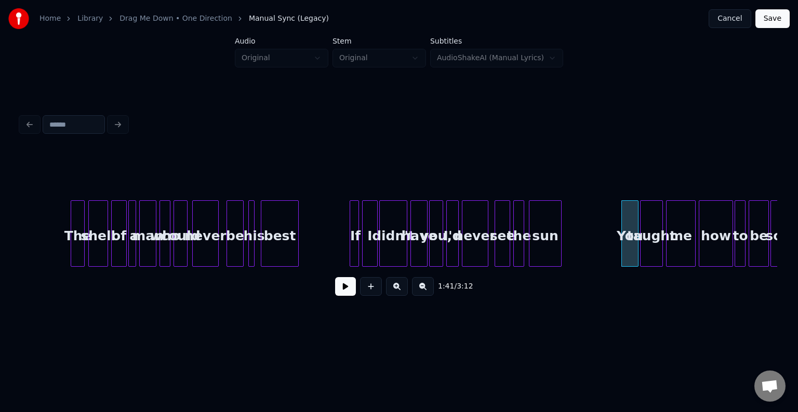
click at [339, 291] on button at bounding box center [345, 286] width 21 height 19
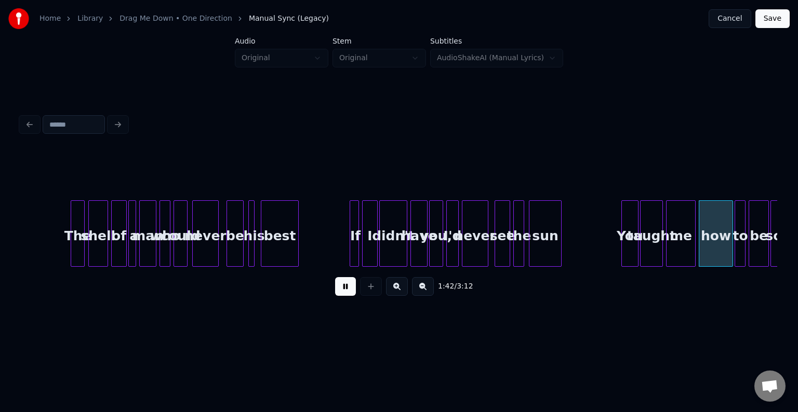
click at [592, 235] on div "The shell of a man who could never be his best If I didn't have you, I'd never …" at bounding box center [232, 234] width 14975 height 66
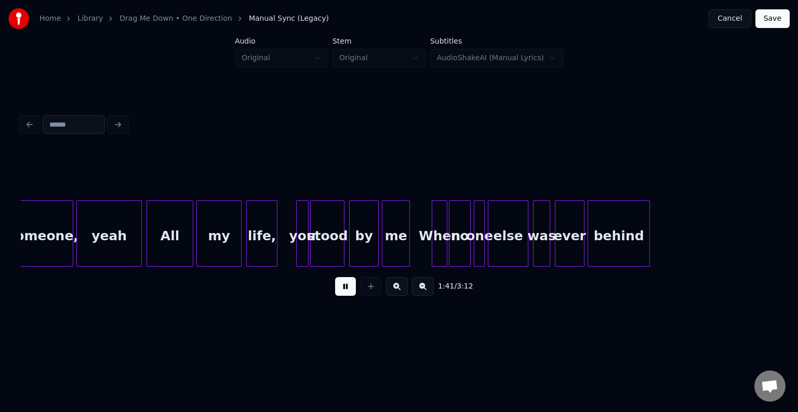
scroll to position [0, 7870]
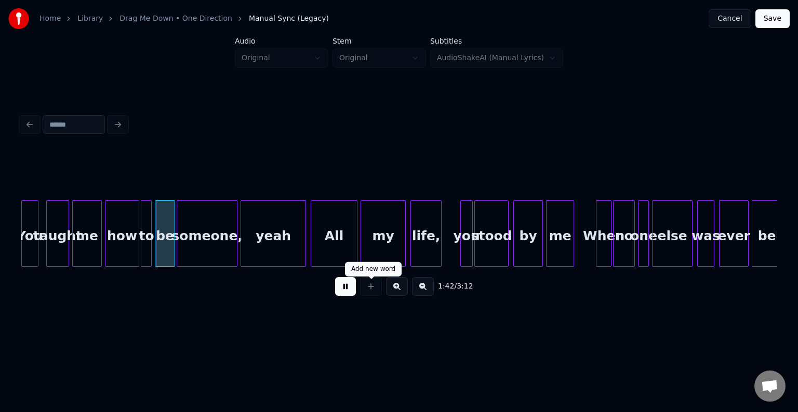
click at [356, 288] on div "1:42 / 3:12" at bounding box center [399, 286] width 740 height 23
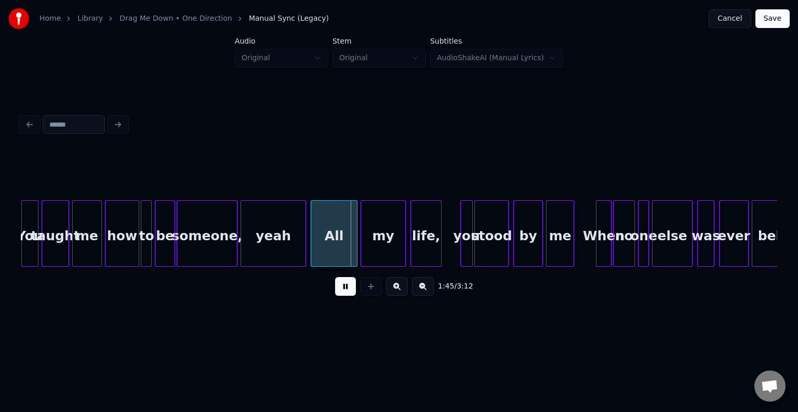
click at [44, 244] on div at bounding box center [43, 233] width 3 height 65
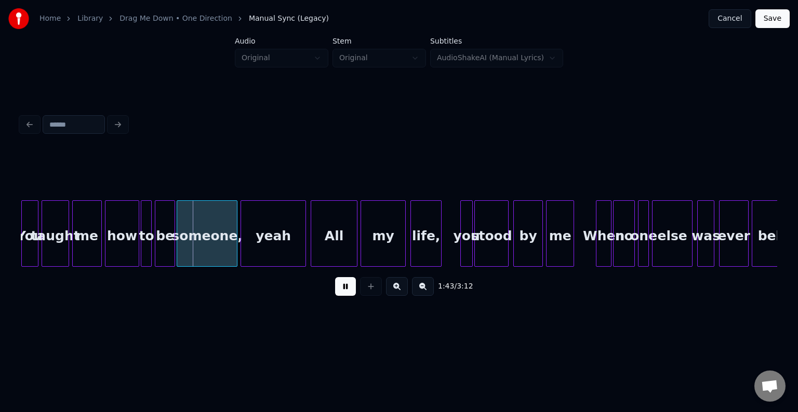
click at [30, 244] on div "You" at bounding box center [30, 236] width 16 height 71
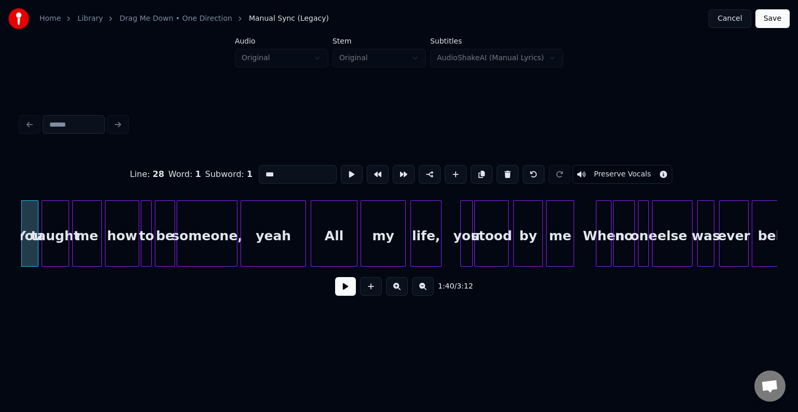
click at [343, 291] on button at bounding box center [345, 286] width 21 height 19
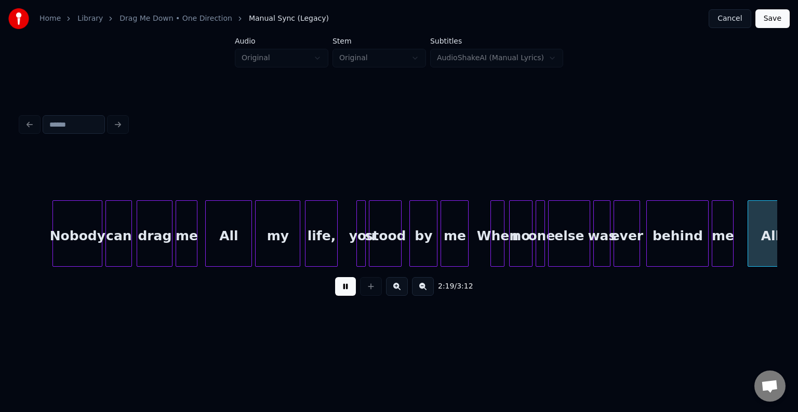
scroll to position [0, 10899]
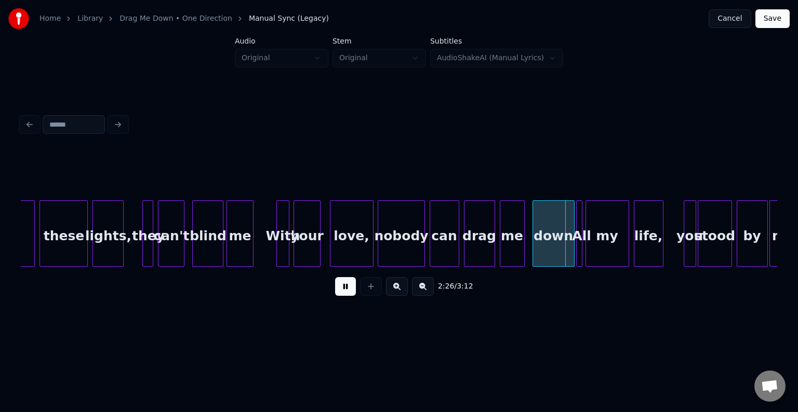
click at [551, 258] on div "down" at bounding box center [553, 236] width 41 height 71
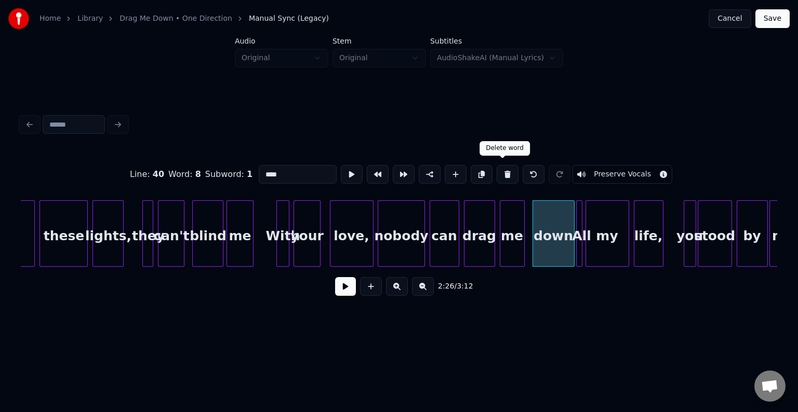
click at [499, 171] on button at bounding box center [508, 174] width 22 height 19
type input "**"
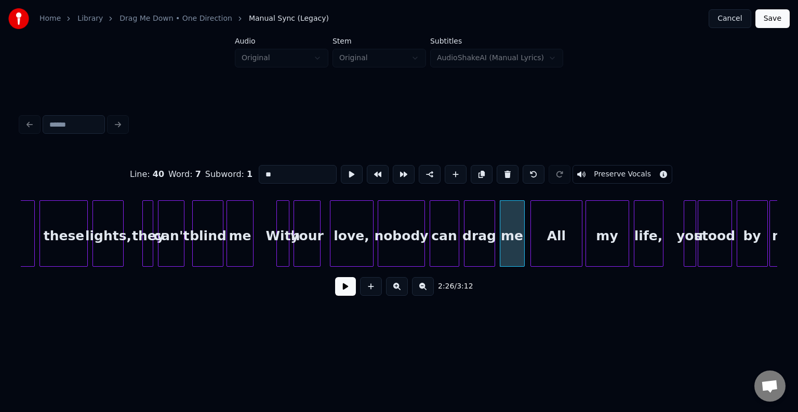
click at [533, 251] on div at bounding box center [532, 233] width 3 height 65
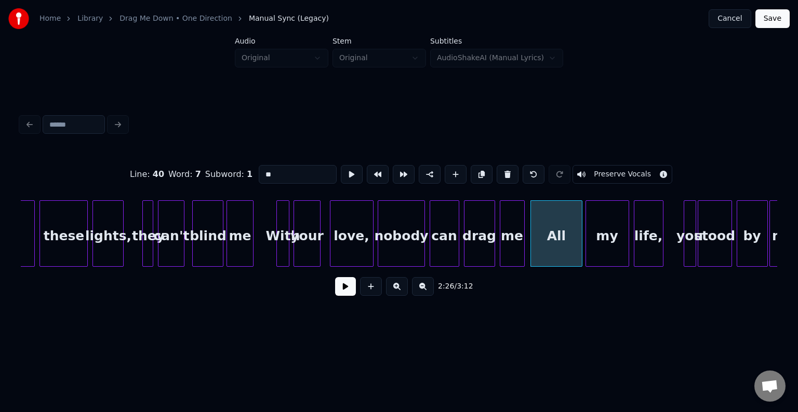
click at [341, 289] on button at bounding box center [345, 286] width 21 height 19
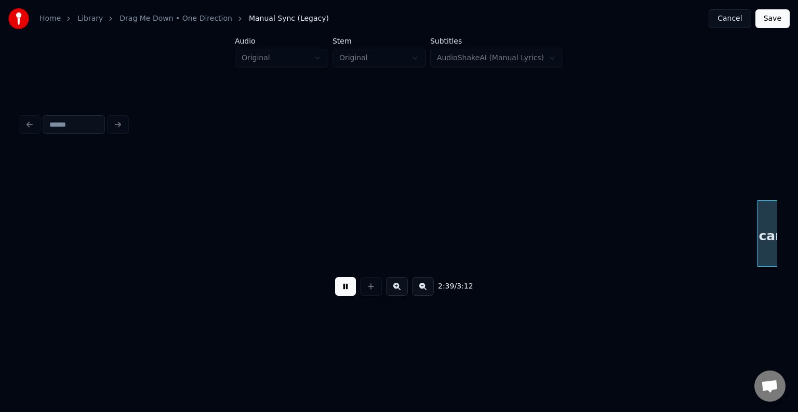
scroll to position [0, 12414]
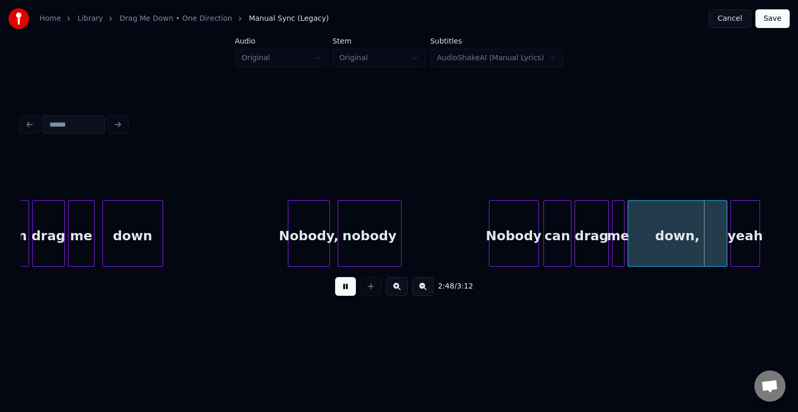
click at [341, 291] on button at bounding box center [345, 286] width 21 height 19
click at [638, 252] on div "down," at bounding box center [677, 236] width 99 height 71
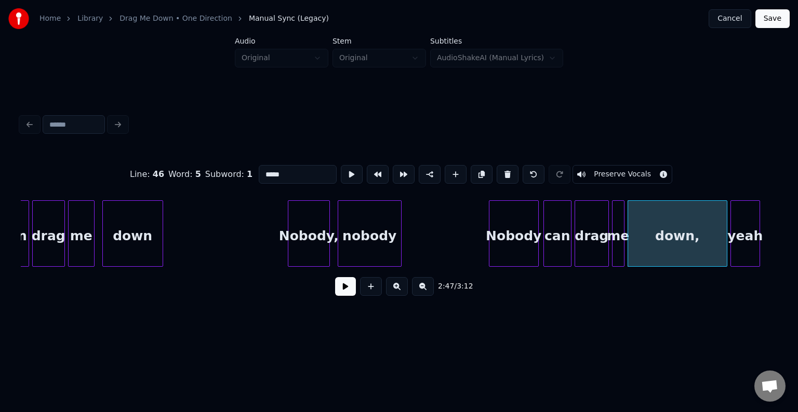
click at [347, 295] on button at bounding box center [345, 286] width 21 height 19
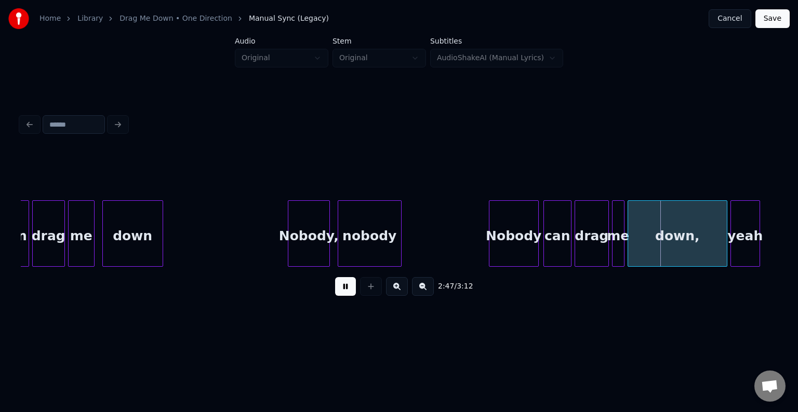
click at [347, 295] on button at bounding box center [345, 286] width 21 height 19
click at [672, 253] on div at bounding box center [671, 233] width 3 height 65
click at [348, 291] on button at bounding box center [345, 286] width 21 height 19
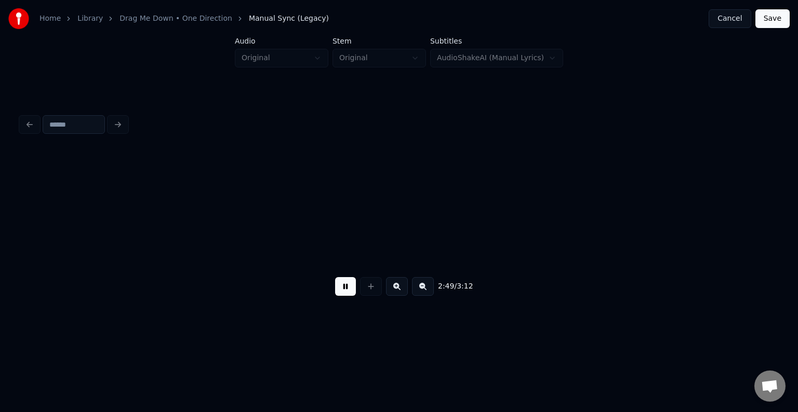
scroll to position [0, 13171]
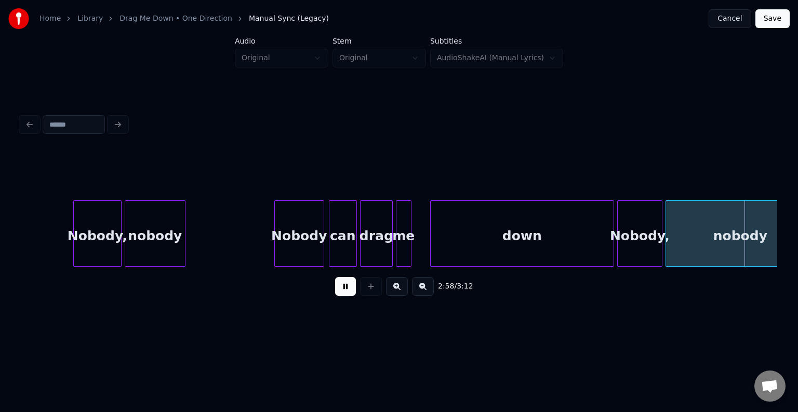
click at [348, 291] on button at bounding box center [345, 286] width 21 height 19
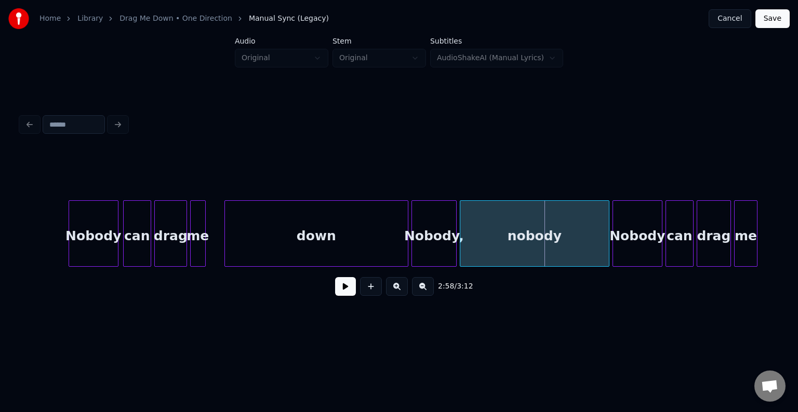
scroll to position [0, 13379]
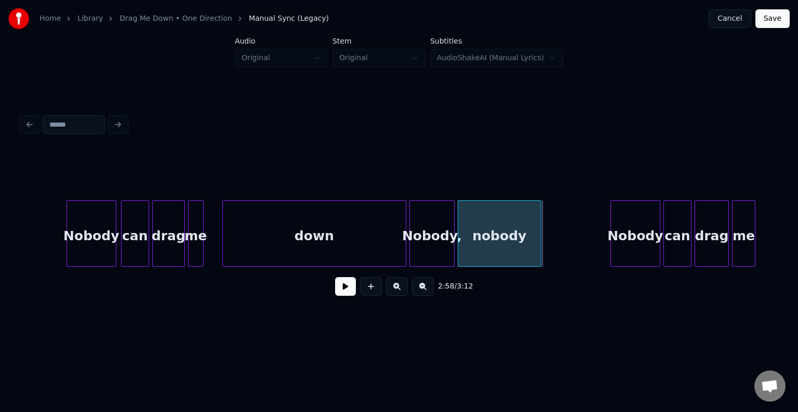
click at [539, 250] on div at bounding box center [539, 233] width 3 height 65
click at [347, 289] on button at bounding box center [345, 286] width 21 height 19
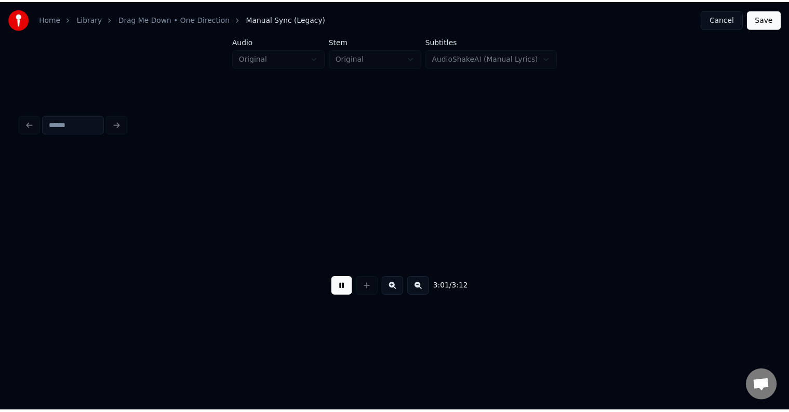
scroll to position [0, 14136]
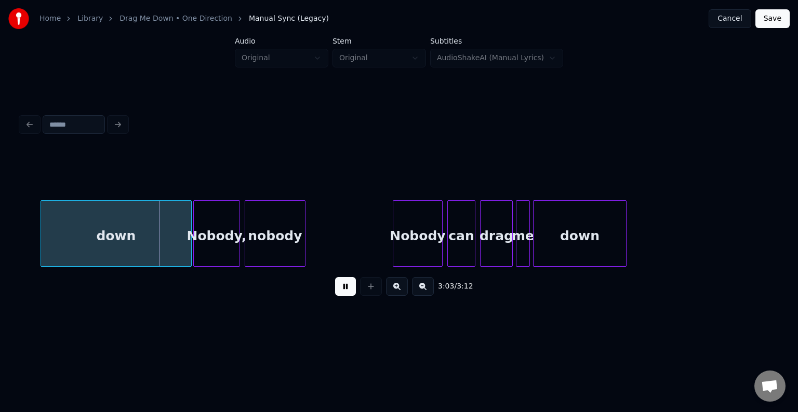
click at [347, 289] on button at bounding box center [345, 286] width 21 height 19
click at [119, 256] on div "down" at bounding box center [116, 236] width 150 height 71
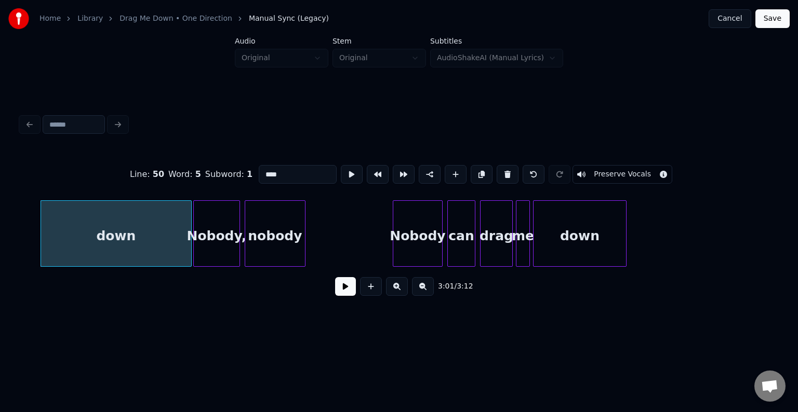
click at [351, 294] on button at bounding box center [345, 286] width 21 height 19
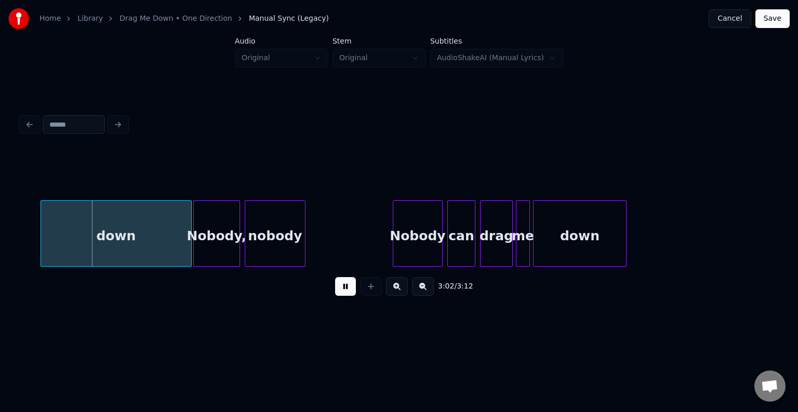
drag, startPoint x: 351, startPoint y: 294, endPoint x: 284, endPoint y: 266, distance: 72.9
click at [351, 293] on button at bounding box center [345, 286] width 21 height 19
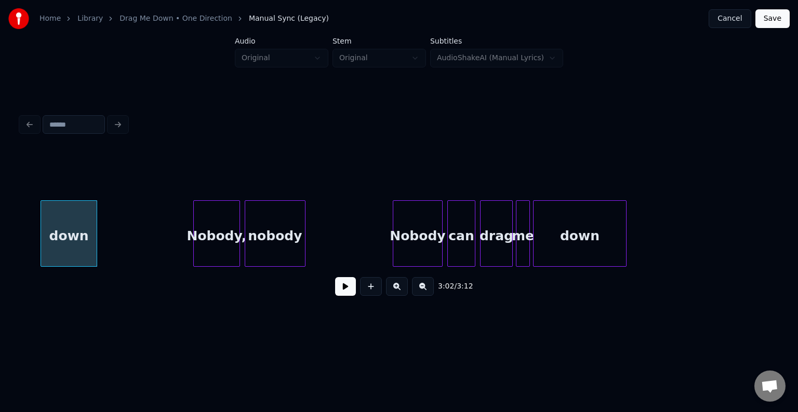
click at [95, 235] on div at bounding box center [95, 233] width 3 height 65
click at [345, 289] on button at bounding box center [345, 286] width 21 height 19
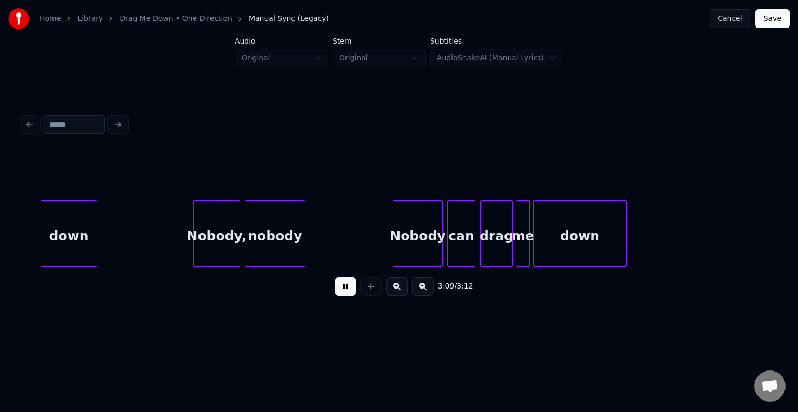
click at [773, 20] on button "Save" at bounding box center [772, 18] width 34 height 19
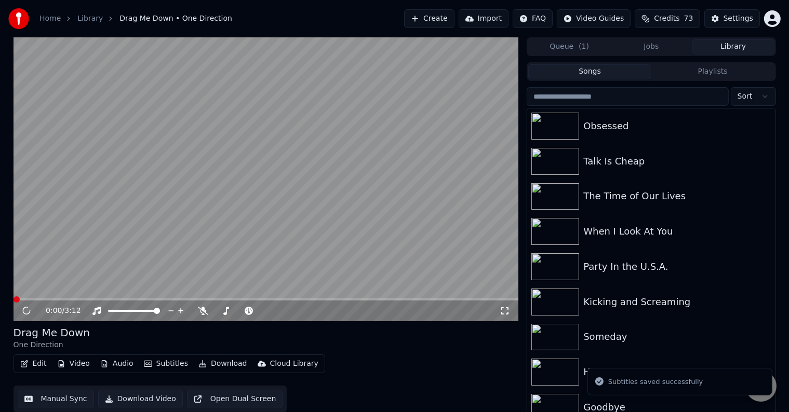
click at [215, 366] on button "Download" at bounding box center [222, 364] width 57 height 15
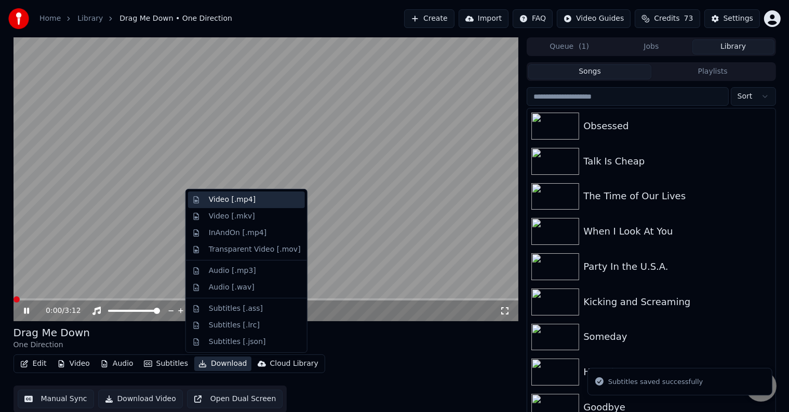
click at [231, 199] on div "Video [.mp4]" at bounding box center [232, 200] width 47 height 10
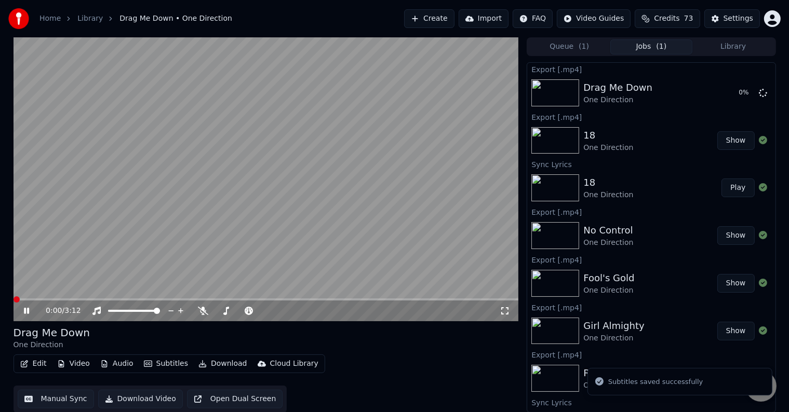
click at [29, 312] on icon at bounding box center [34, 311] width 24 height 8
